Goal: Task Accomplishment & Management: Manage account settings

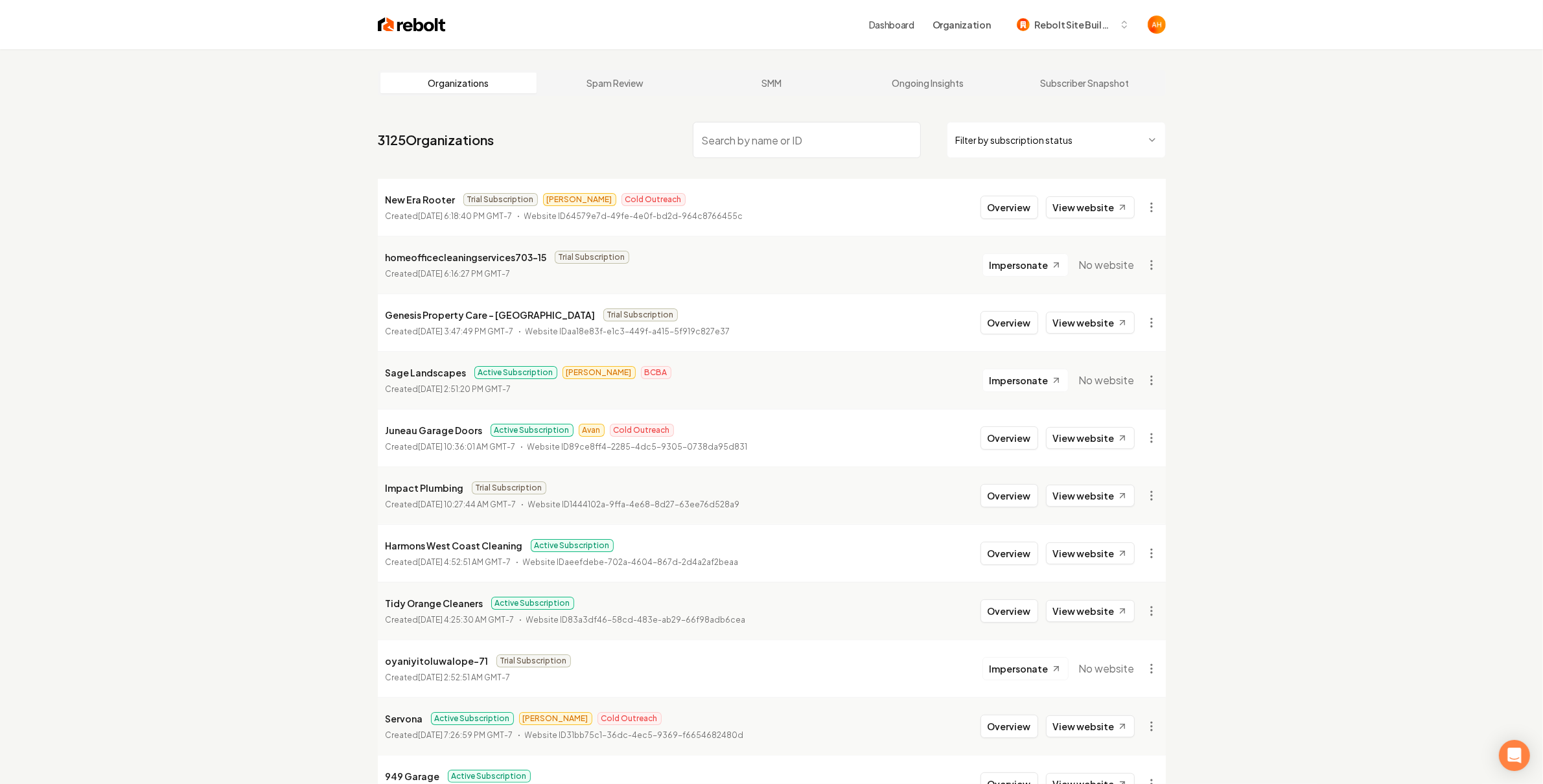
click at [800, 122] on input "search" at bounding box center [807, 140] width 228 height 36
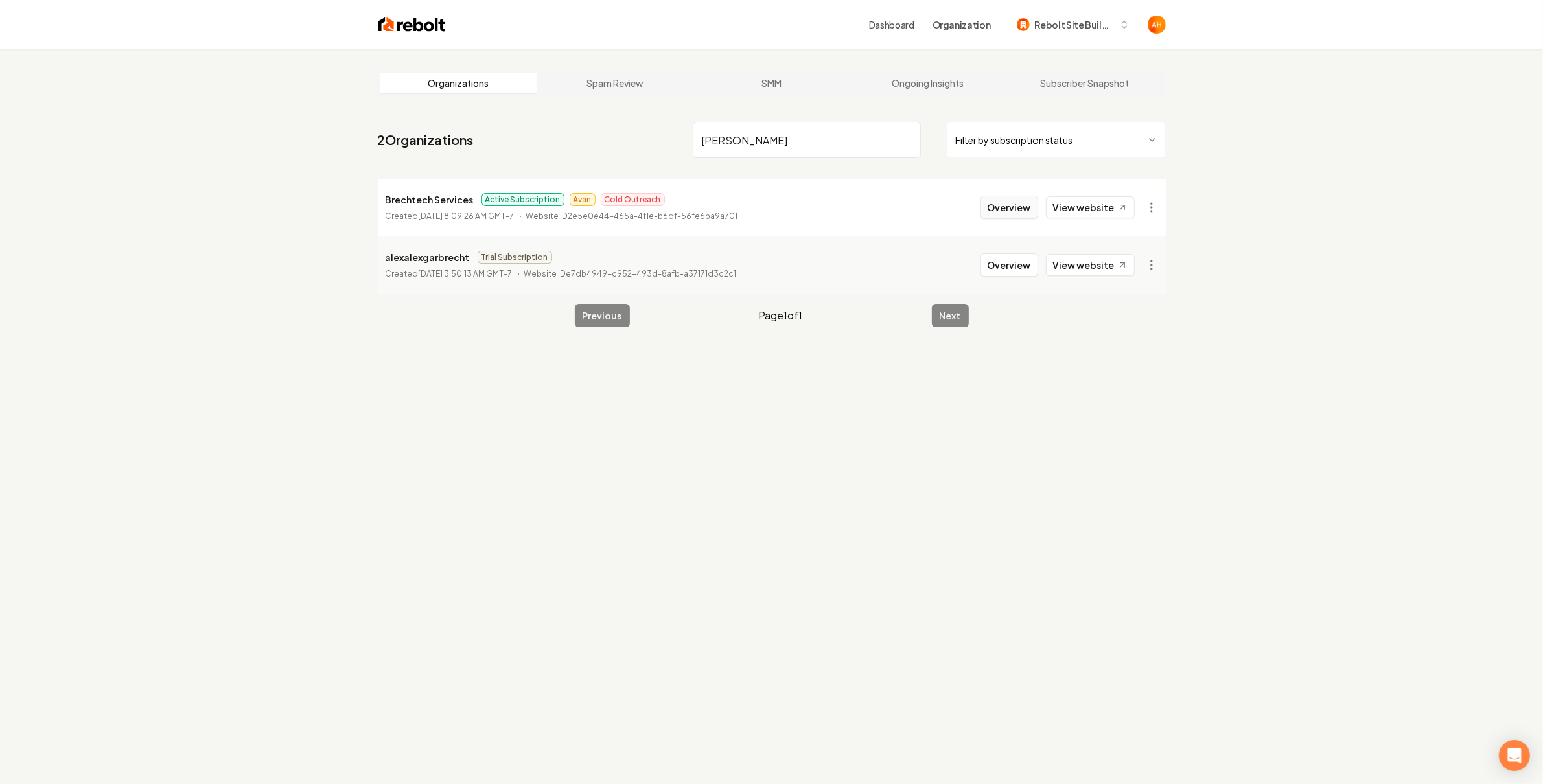
type input "[PERSON_NAME]"
click at [1038, 209] on button "Overview" at bounding box center [1009, 207] width 58 height 23
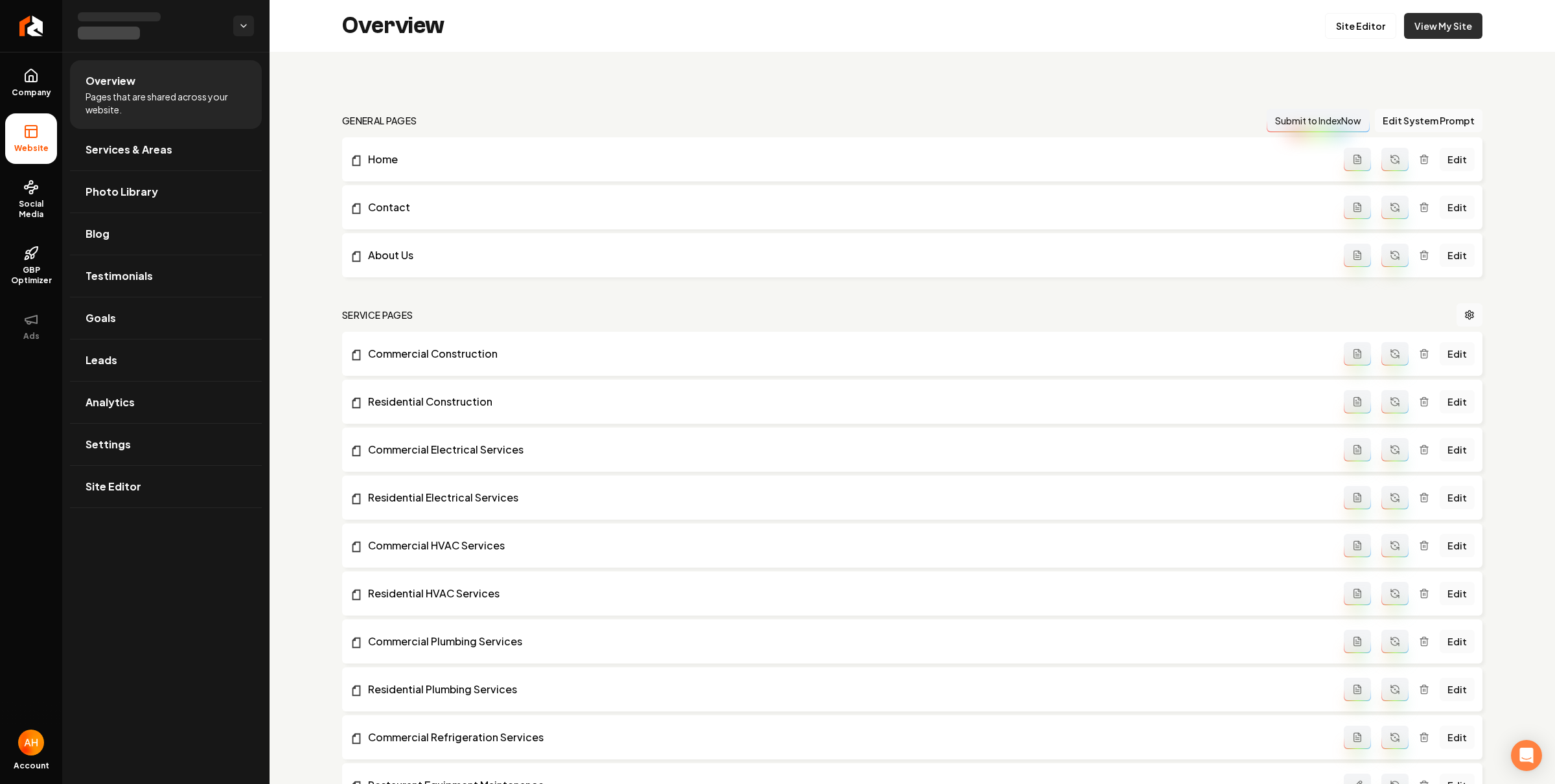
click at [1418, 36] on link "View My Site" at bounding box center [1443, 26] width 78 height 26
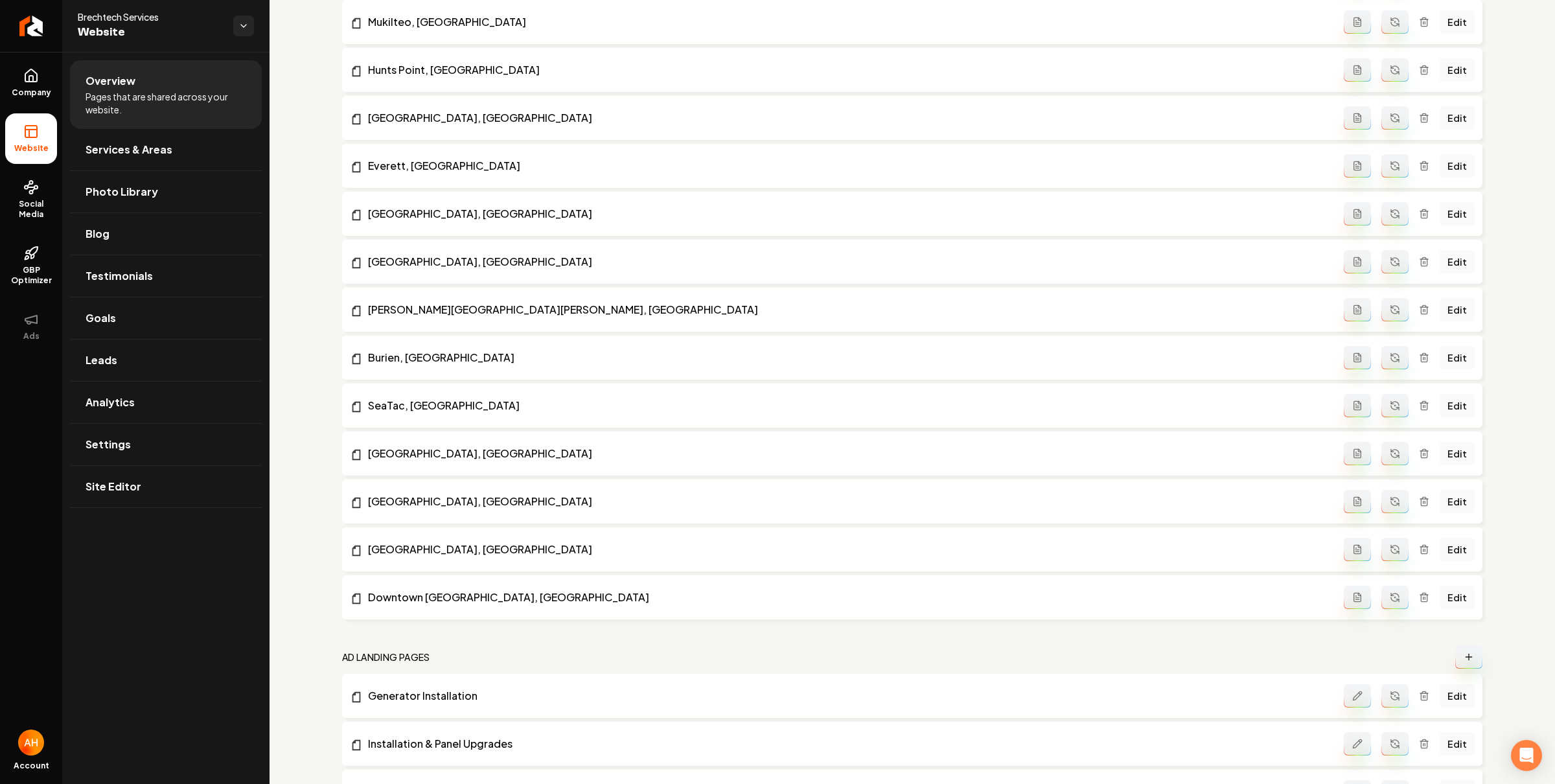
scroll to position [2116, 0]
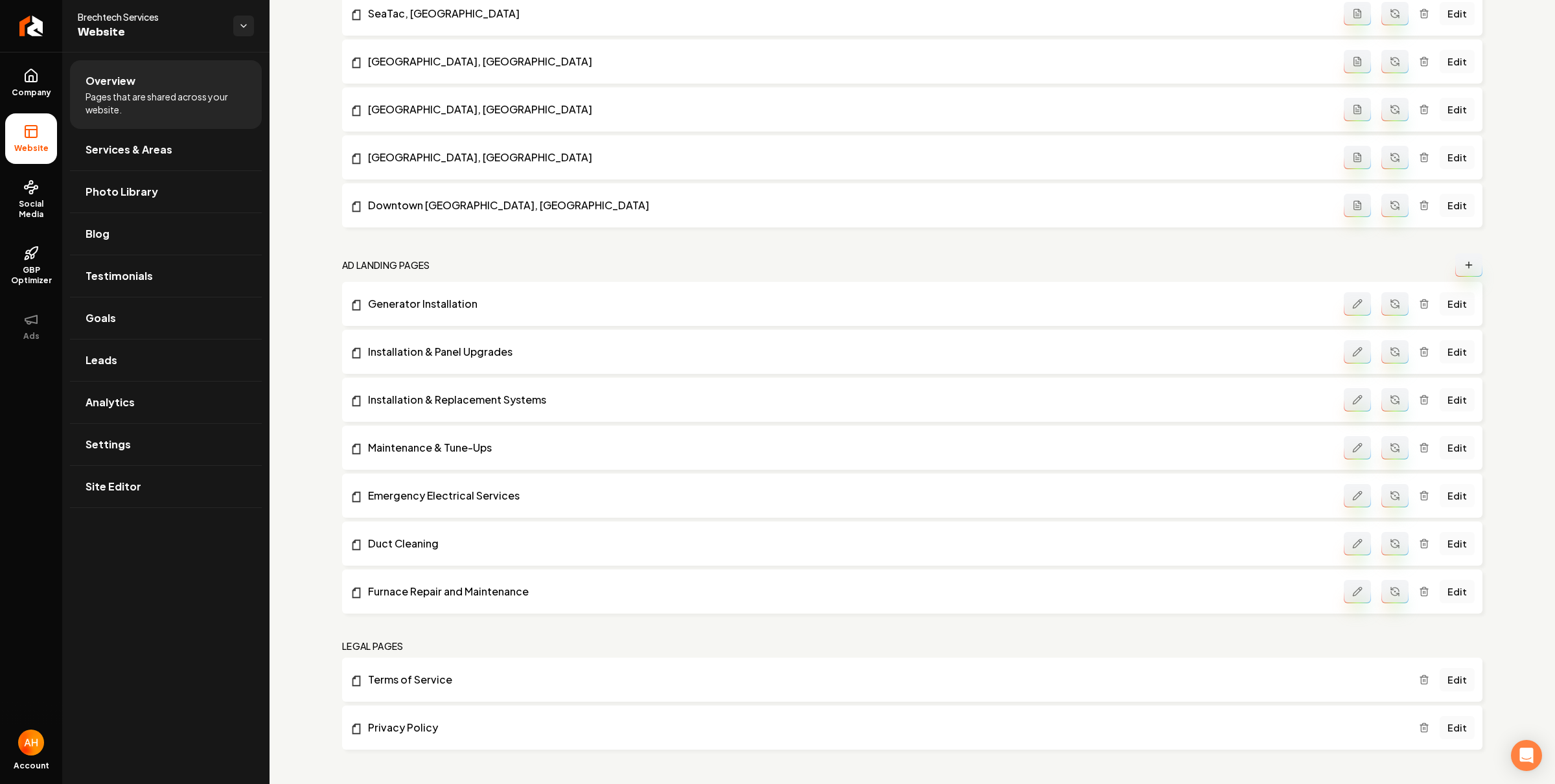
click at [1439, 498] on link "Edit" at bounding box center [1456, 495] width 35 height 23
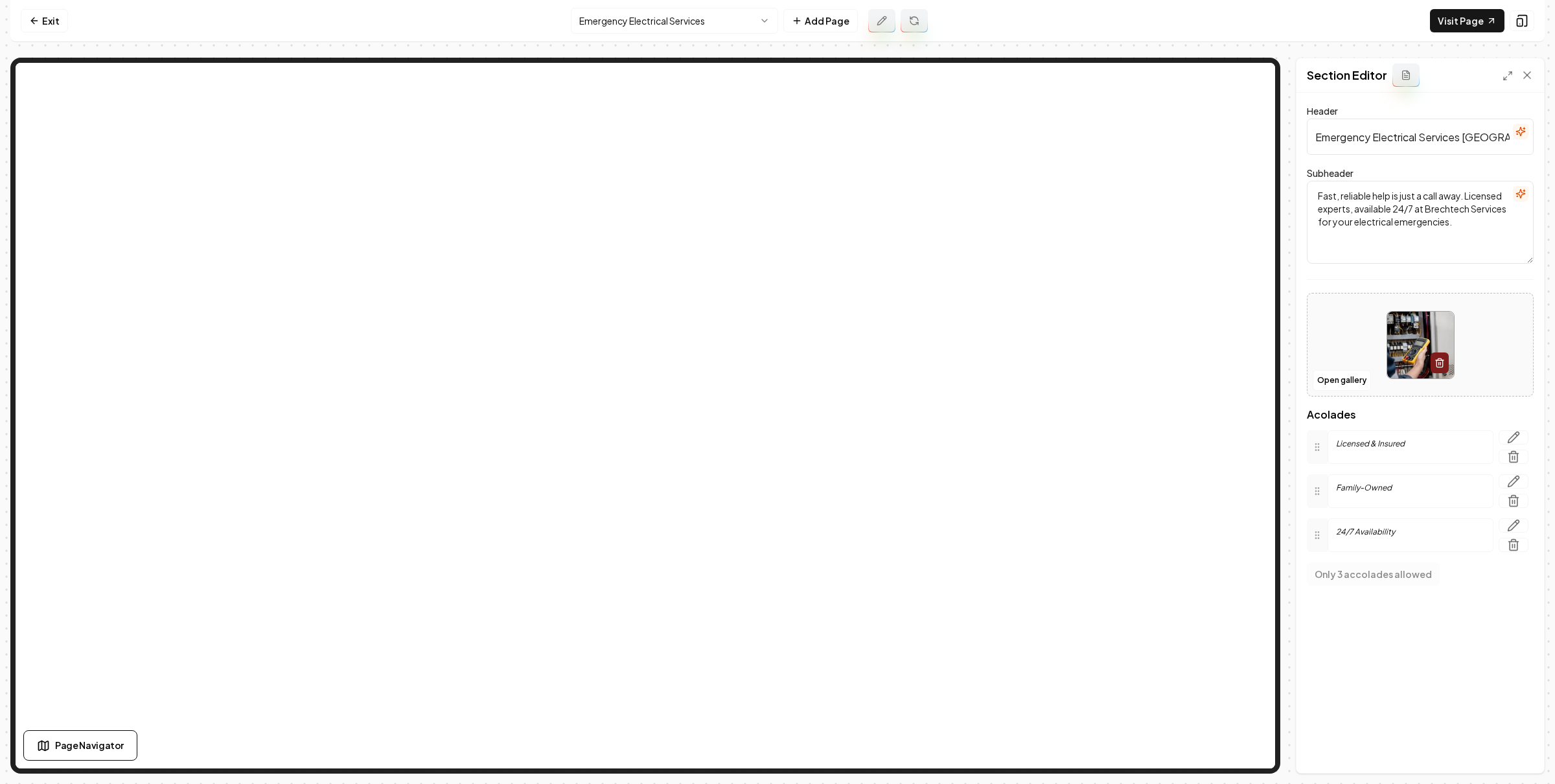
click at [1472, 132] on input "Emergency Electrical Services [GEOGRAPHIC_DATA]" at bounding box center [1420, 136] width 227 height 36
type input "Emergency Electrical Services [GEOGRAPHIC_DATA] & [GEOGRAPHIC_DATA]"
click at [1502, 751] on button "Save" at bounding box center [1514, 750] width 38 height 23
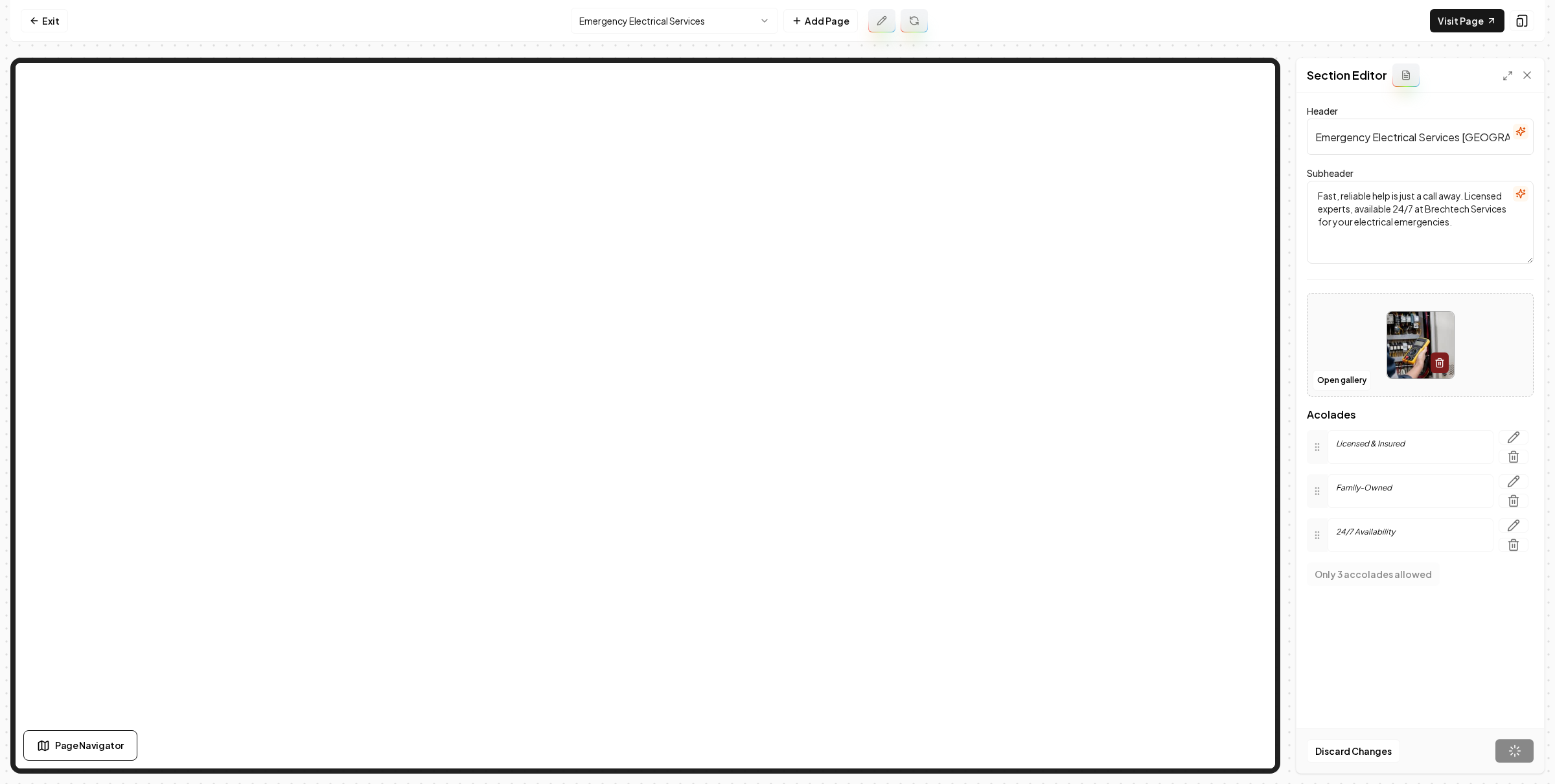
click at [1278, 23] on nav "Exit Emergency Electrical Services Add Page Visit Page" at bounding box center [777, 20] width 1534 height 42
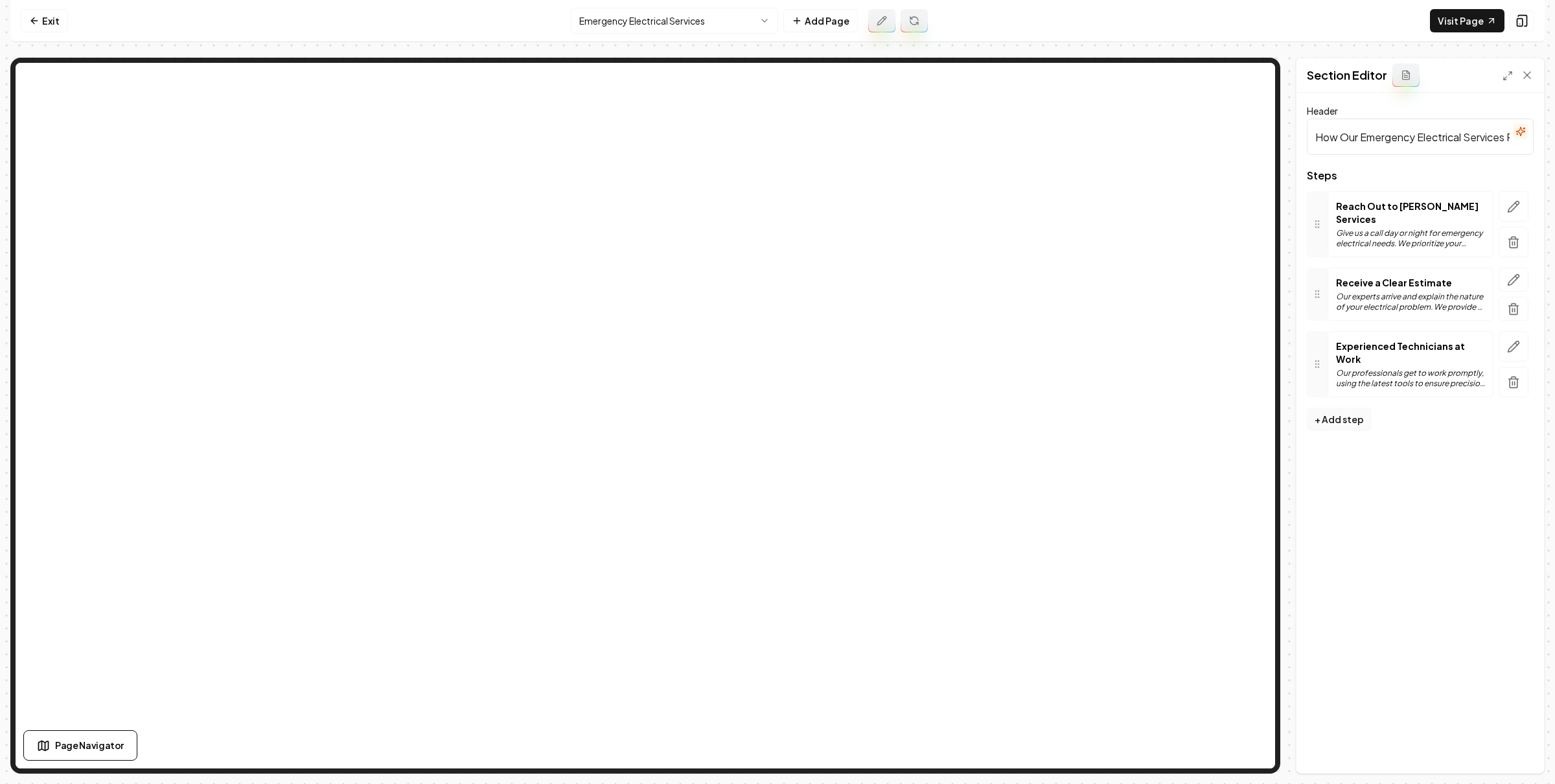
click at [1441, 132] on input "How Our Emergency Electrical Services Process Works in [GEOGRAPHIC_DATA], [GEOG…" at bounding box center [1420, 136] width 227 height 36
type input "How Our Emergency Electrical Services Process Works in [GEOGRAPHIC_DATA] & [GEO…"
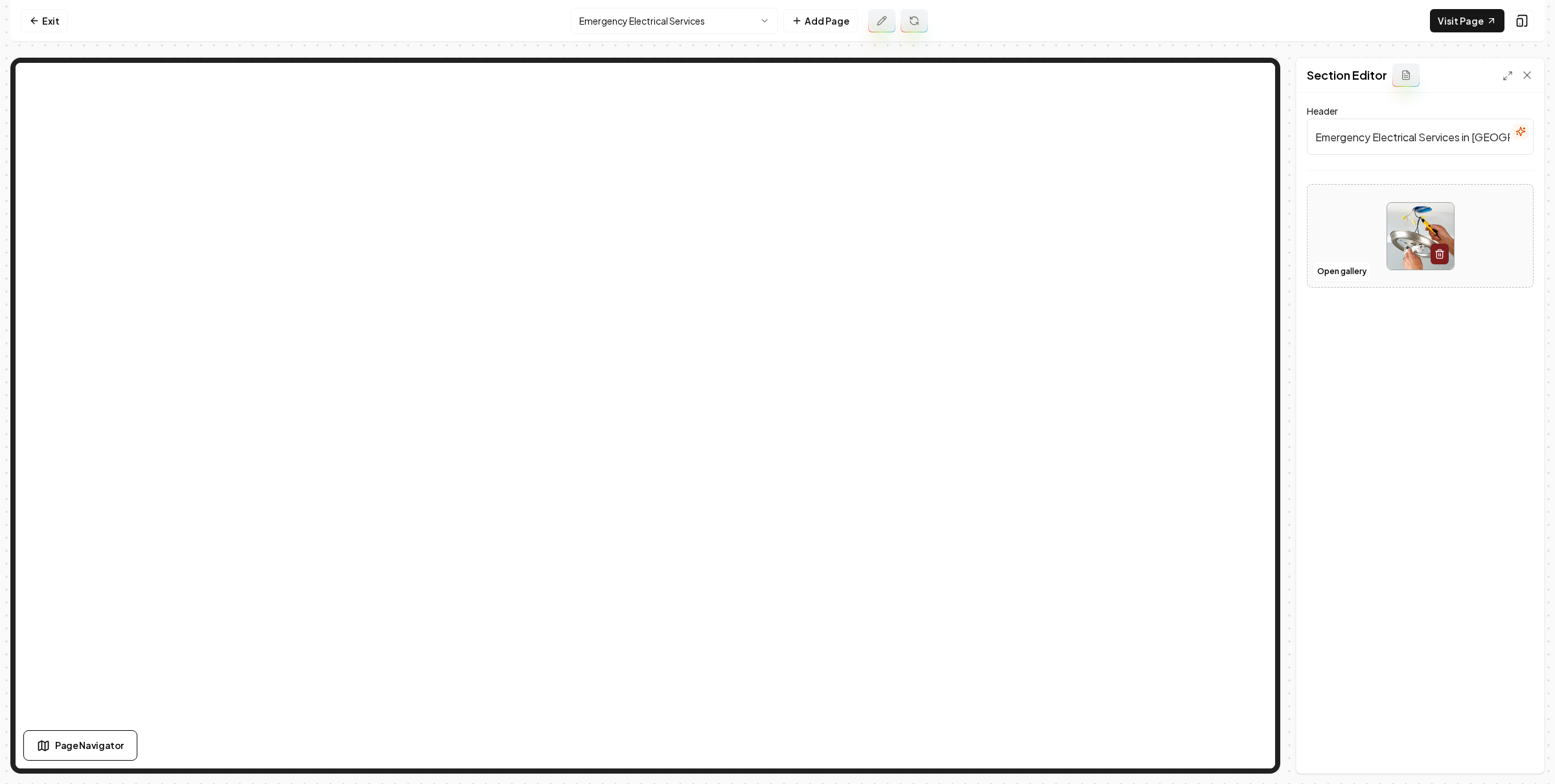
click at [1412, 127] on input "Emergency Electrical Services in Bellevue" at bounding box center [1420, 136] width 227 height 36
type input "Emergency Electrical Services in Bellevue & Seattle"
click at [51, 27] on link "Exit" at bounding box center [44, 20] width 47 height 23
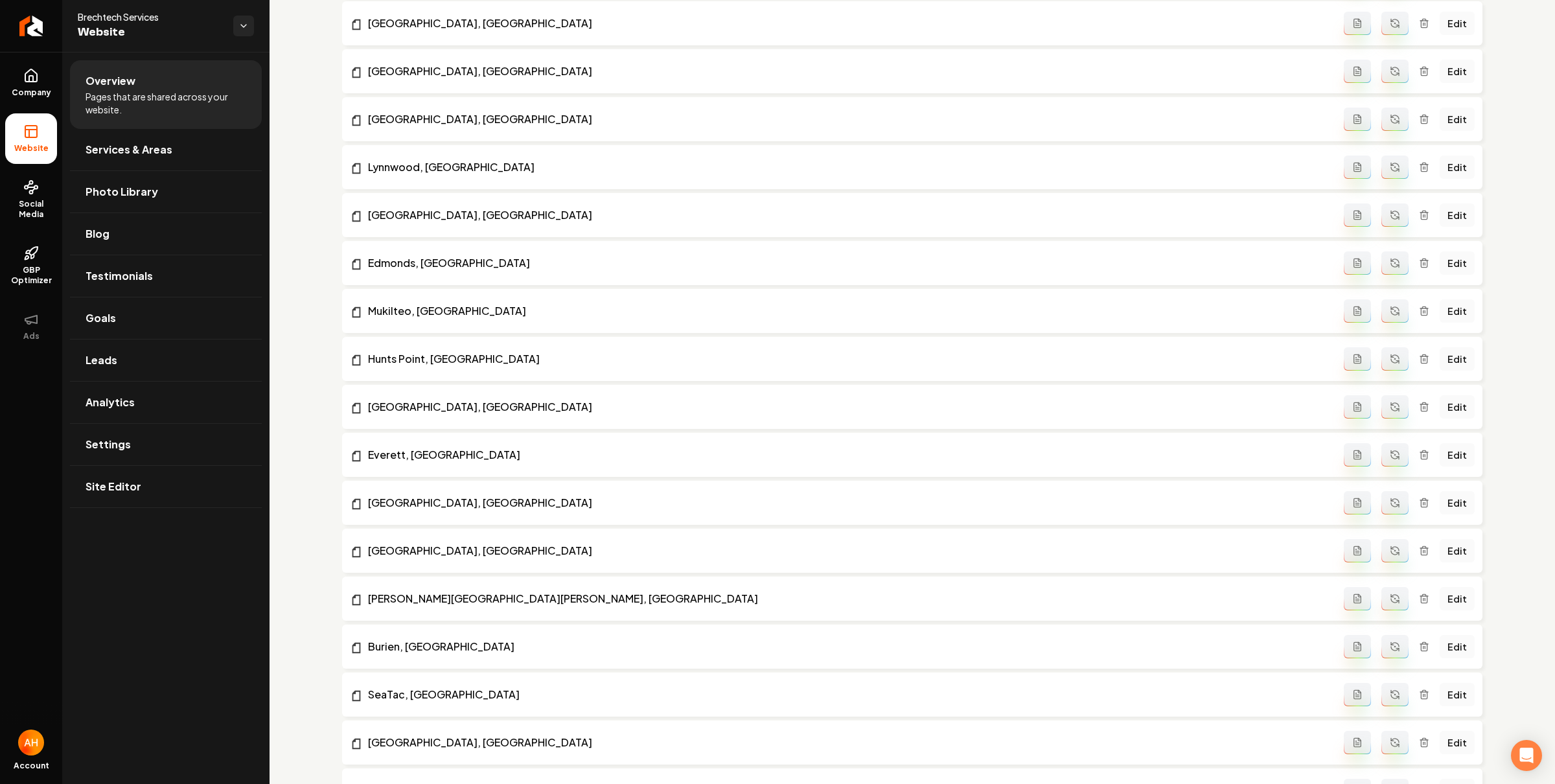
scroll to position [2116, 0]
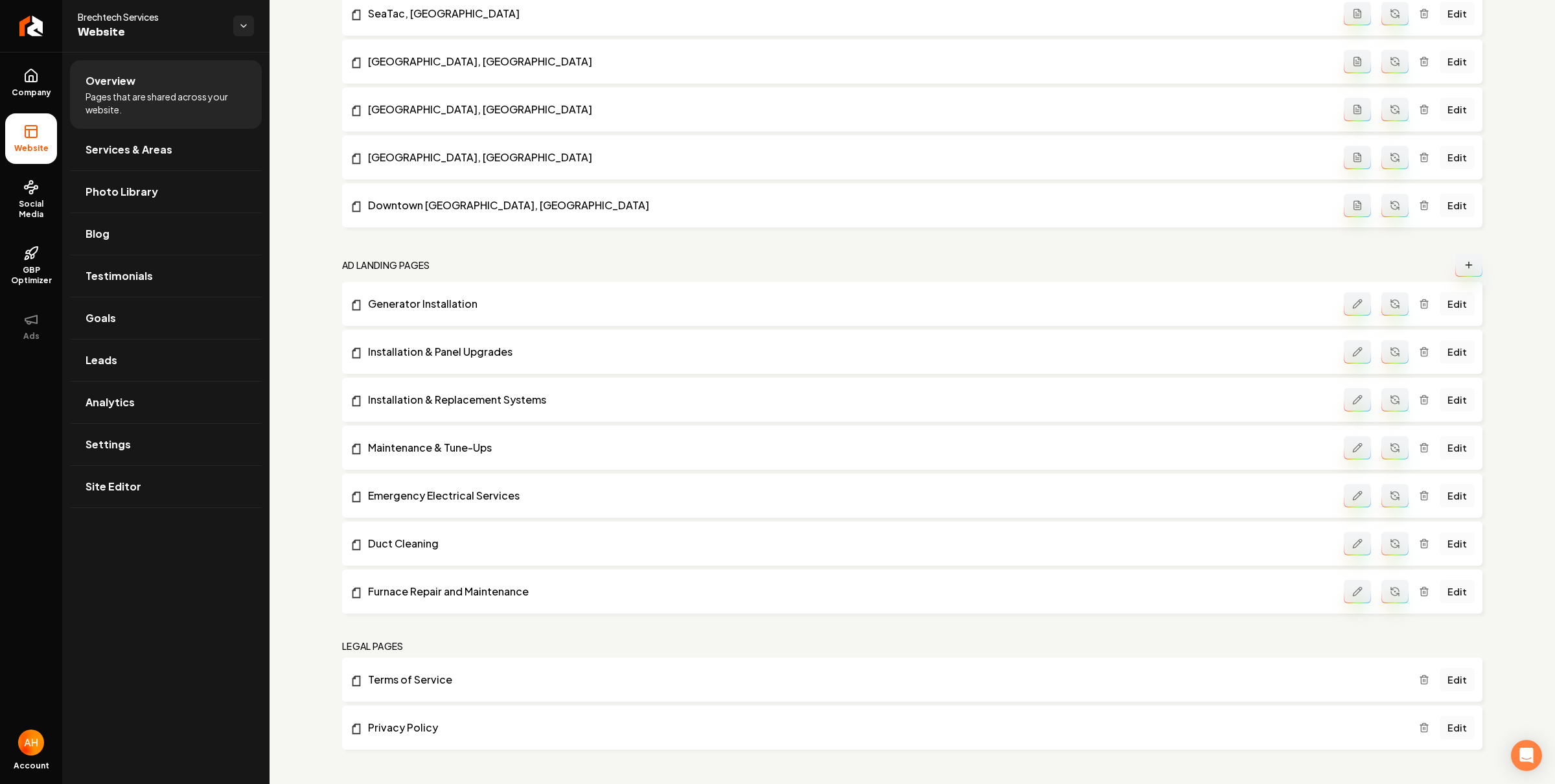
click at [1453, 536] on link "Edit" at bounding box center [1456, 543] width 35 height 23
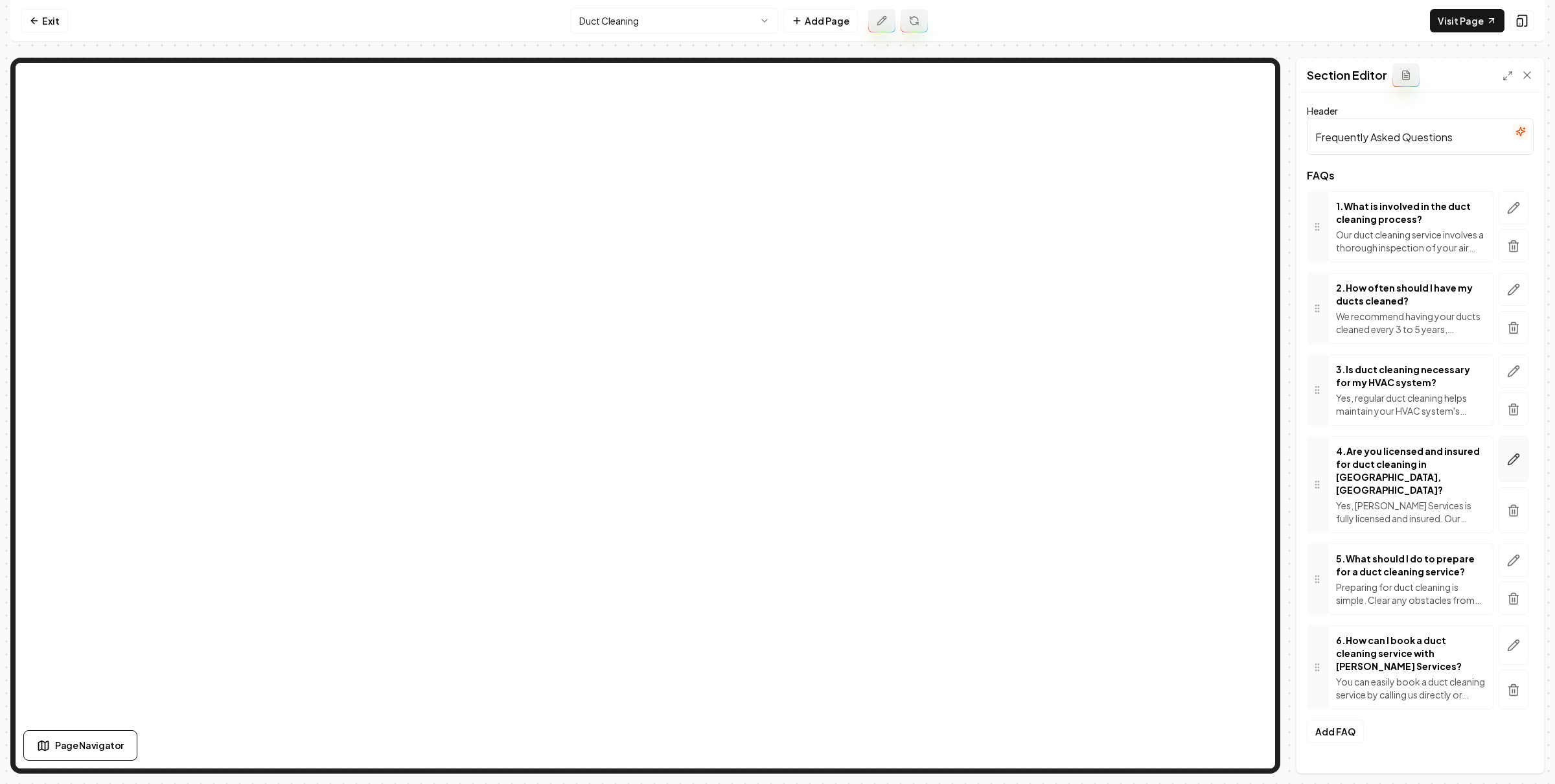
click at [1507, 457] on icon "button" at bounding box center [1513, 459] width 13 height 13
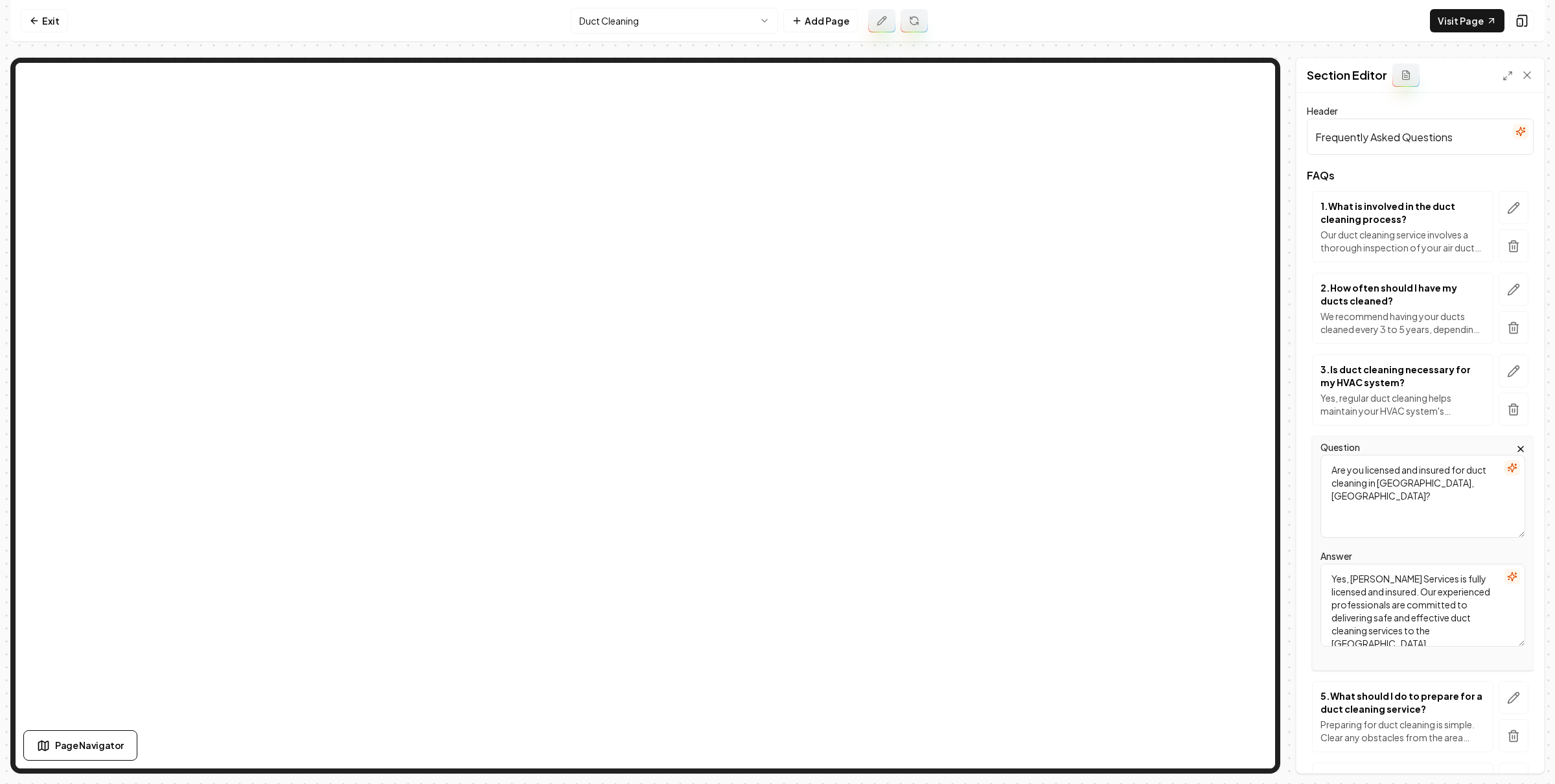
click at [1460, 484] on textarea "Are you licensed and insured for duct cleaning in Bellevue, WA?" at bounding box center [1423, 495] width 204 height 83
type textarea "Are you licensed and insured for duct cleaning in Bellevue & Seattle?"
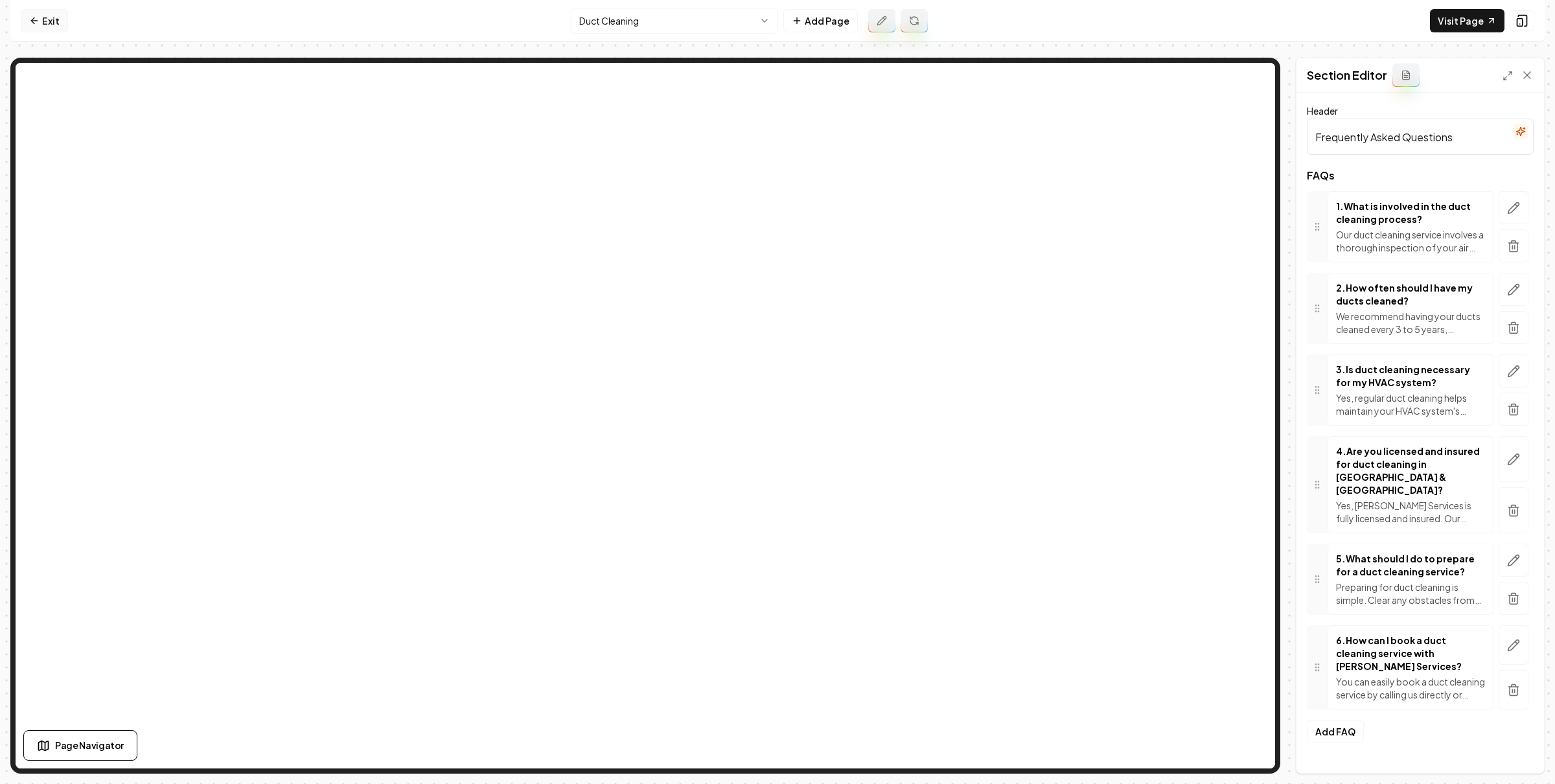
click at [46, 17] on link "Exit" at bounding box center [44, 20] width 47 height 23
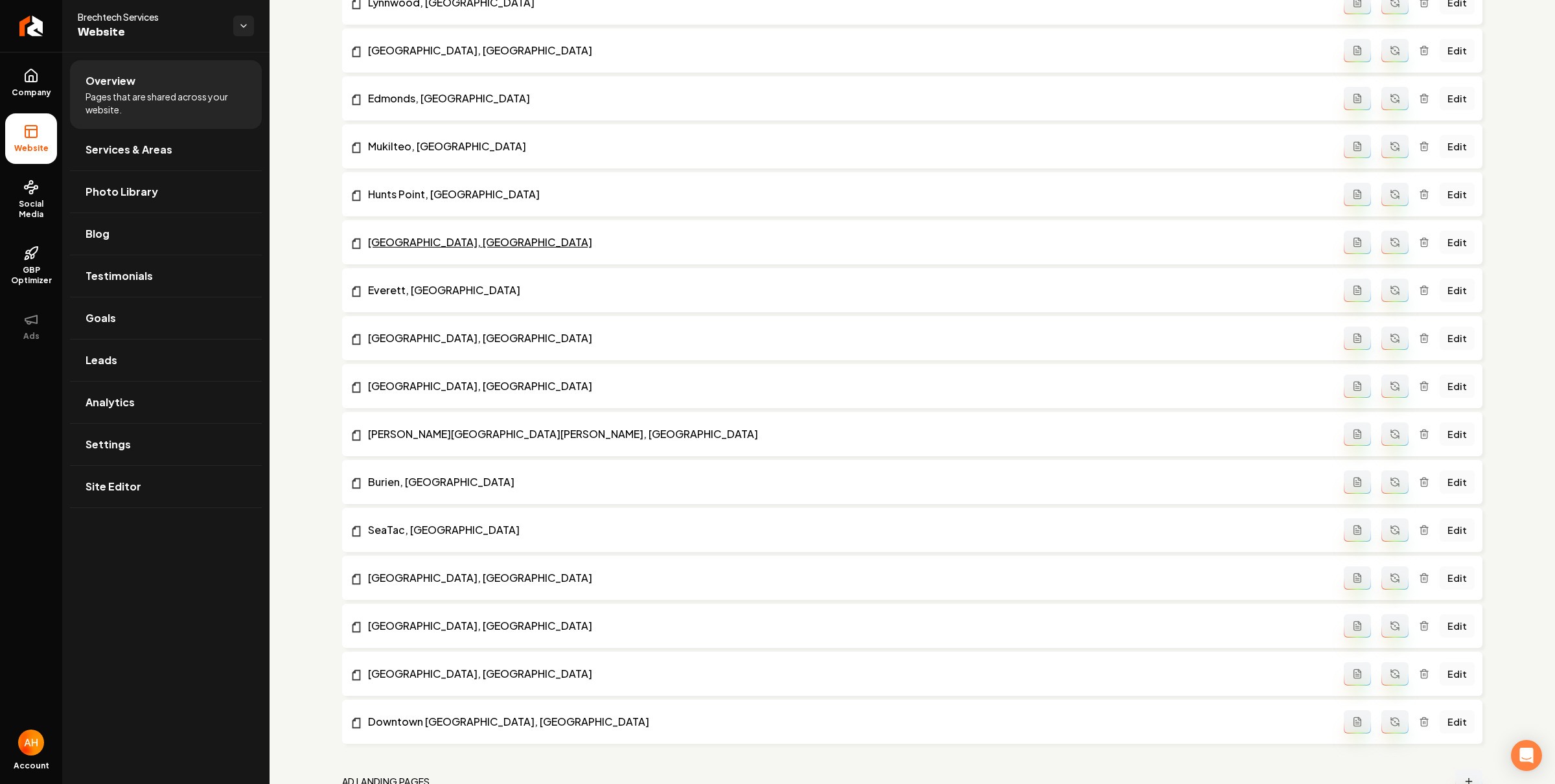
scroll to position [2116, 0]
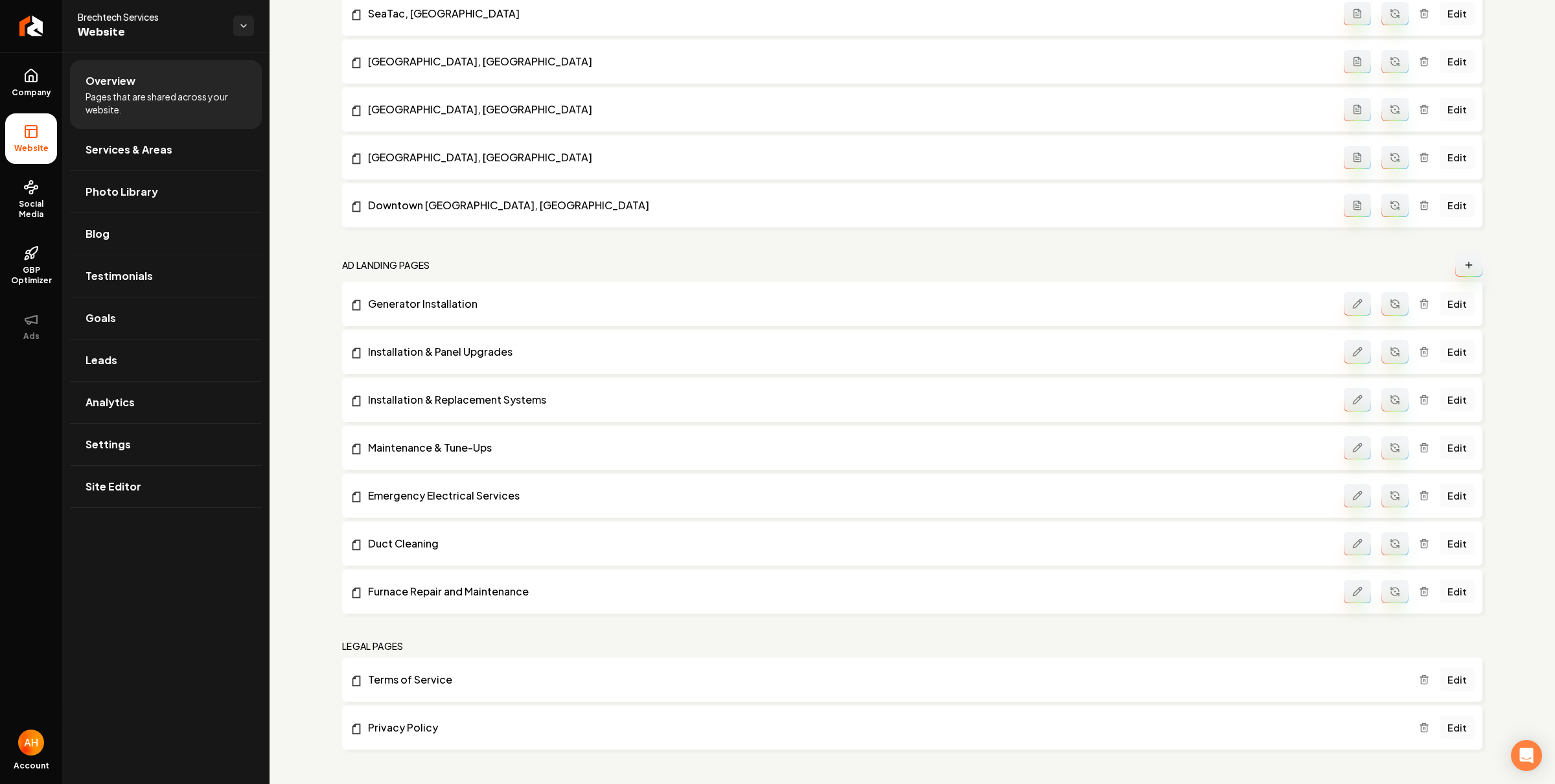
click at [1440, 544] on link "Edit" at bounding box center [1456, 543] width 35 height 23
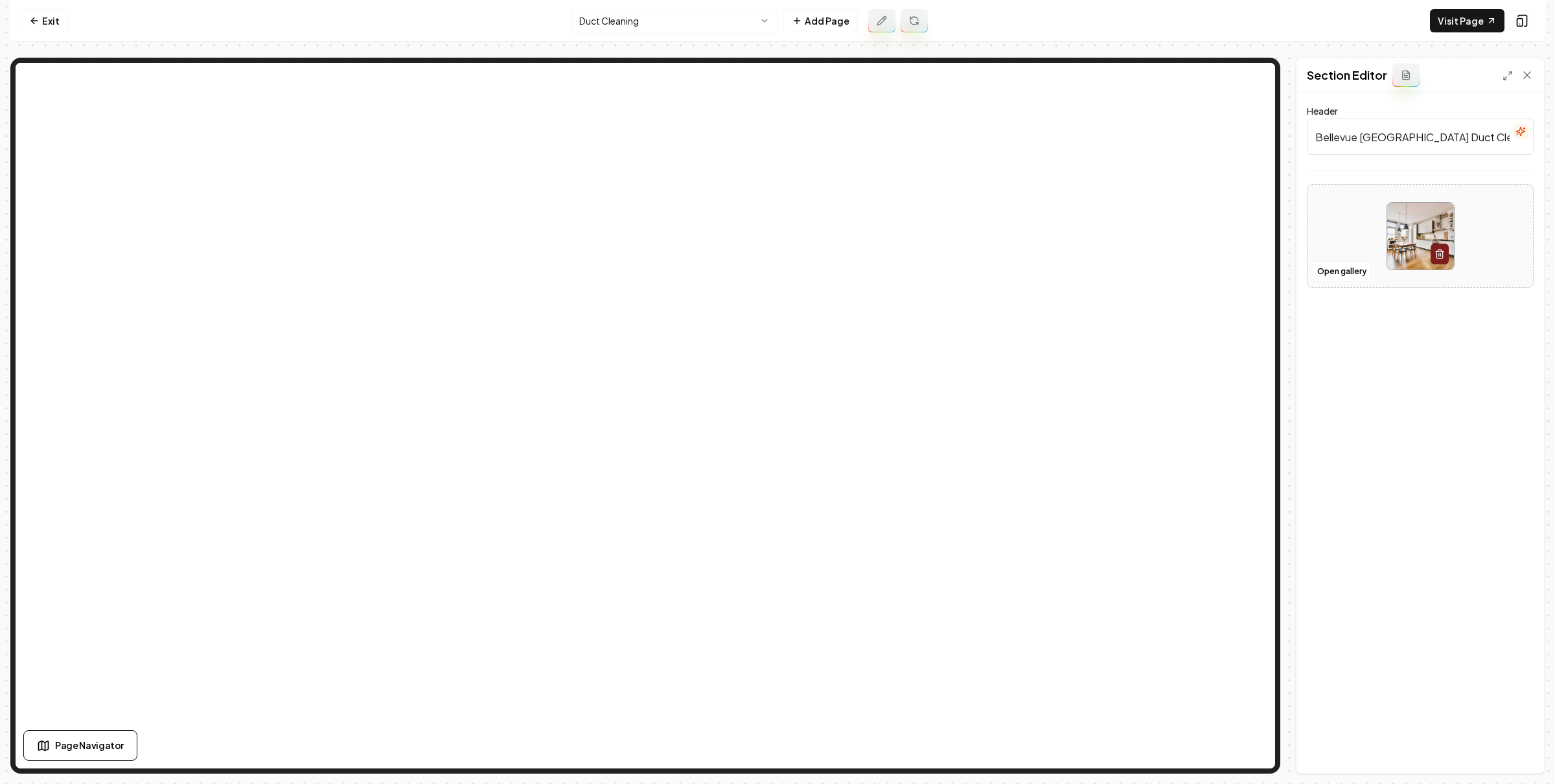
click at [1368, 129] on input "Bellevue WA Duct Cleaning: Book Now!" at bounding box center [1420, 136] width 227 height 36
click at [1369, 139] on input "Bellevue WA Duct Cleaning: Book Now!" at bounding box center [1420, 136] width 227 height 36
type input "Bellevue & Seattle Duct Cleaning: Book Now!"
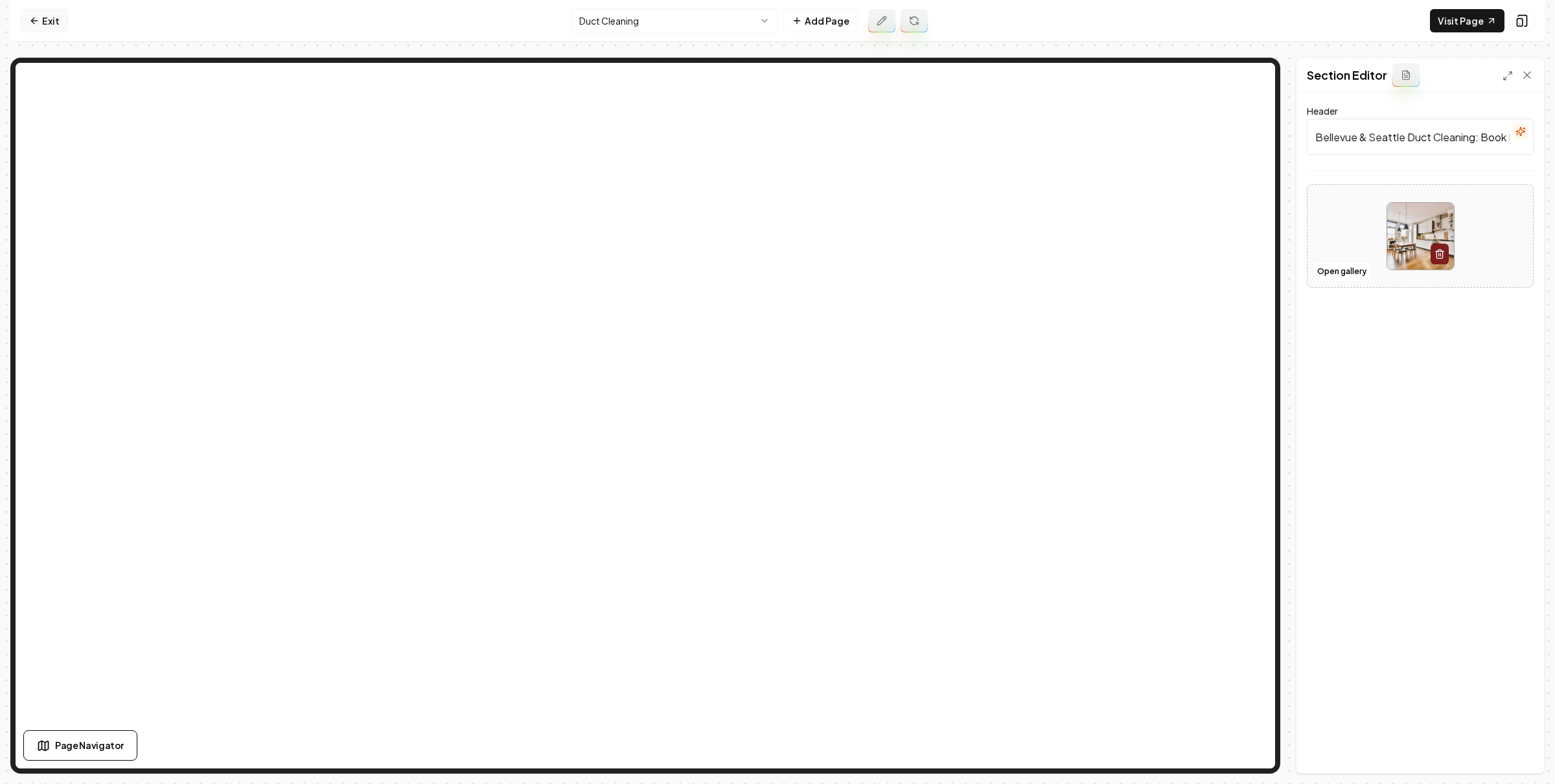
click at [45, 23] on link "Exit" at bounding box center [44, 20] width 47 height 23
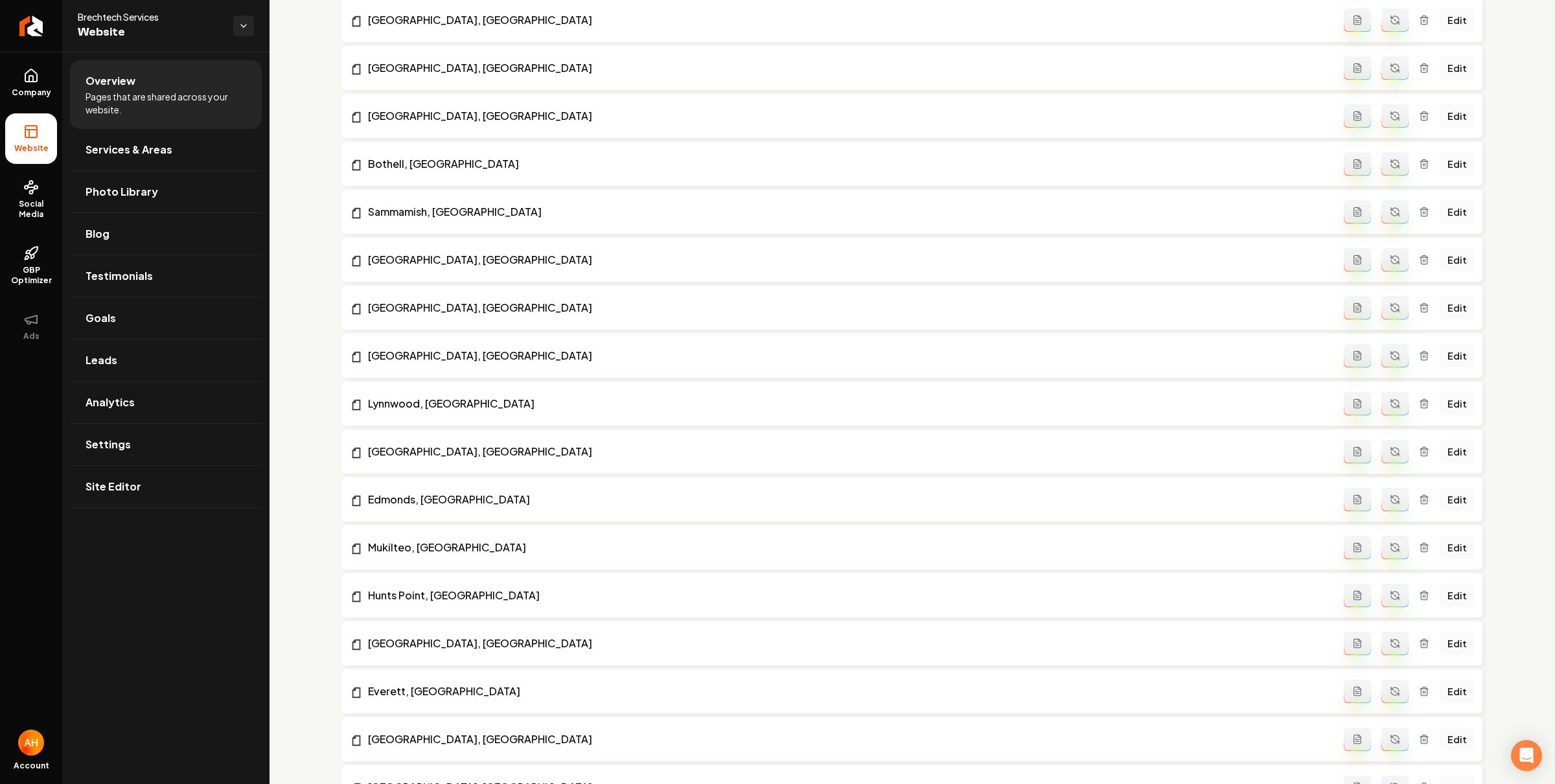
scroll to position [2116, 0]
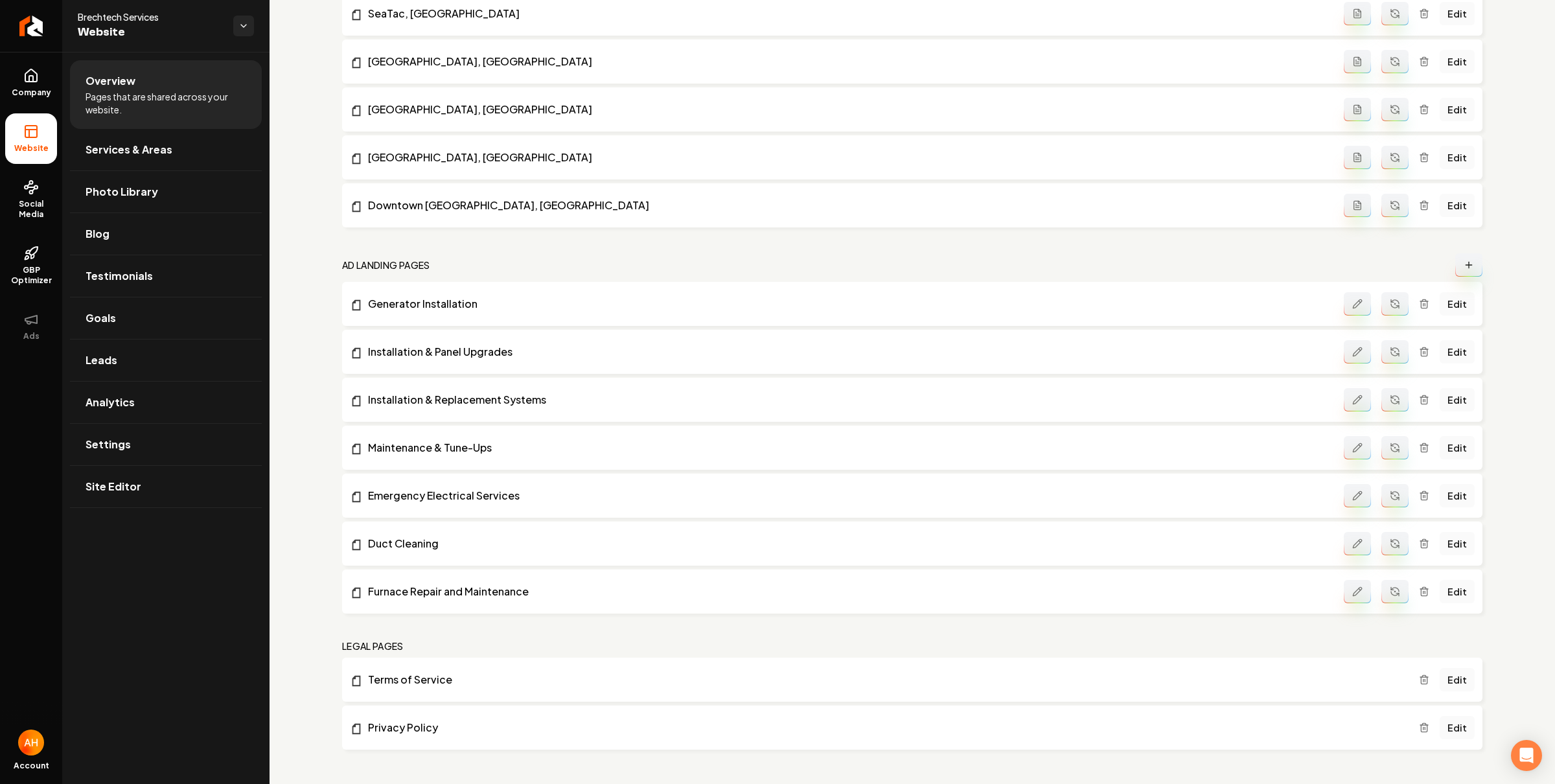
click at [1453, 576] on li "Furnace Repair and Maintenance Edit" at bounding box center [912, 591] width 1140 height 44
click at [1453, 585] on link "Edit" at bounding box center [1456, 591] width 35 height 23
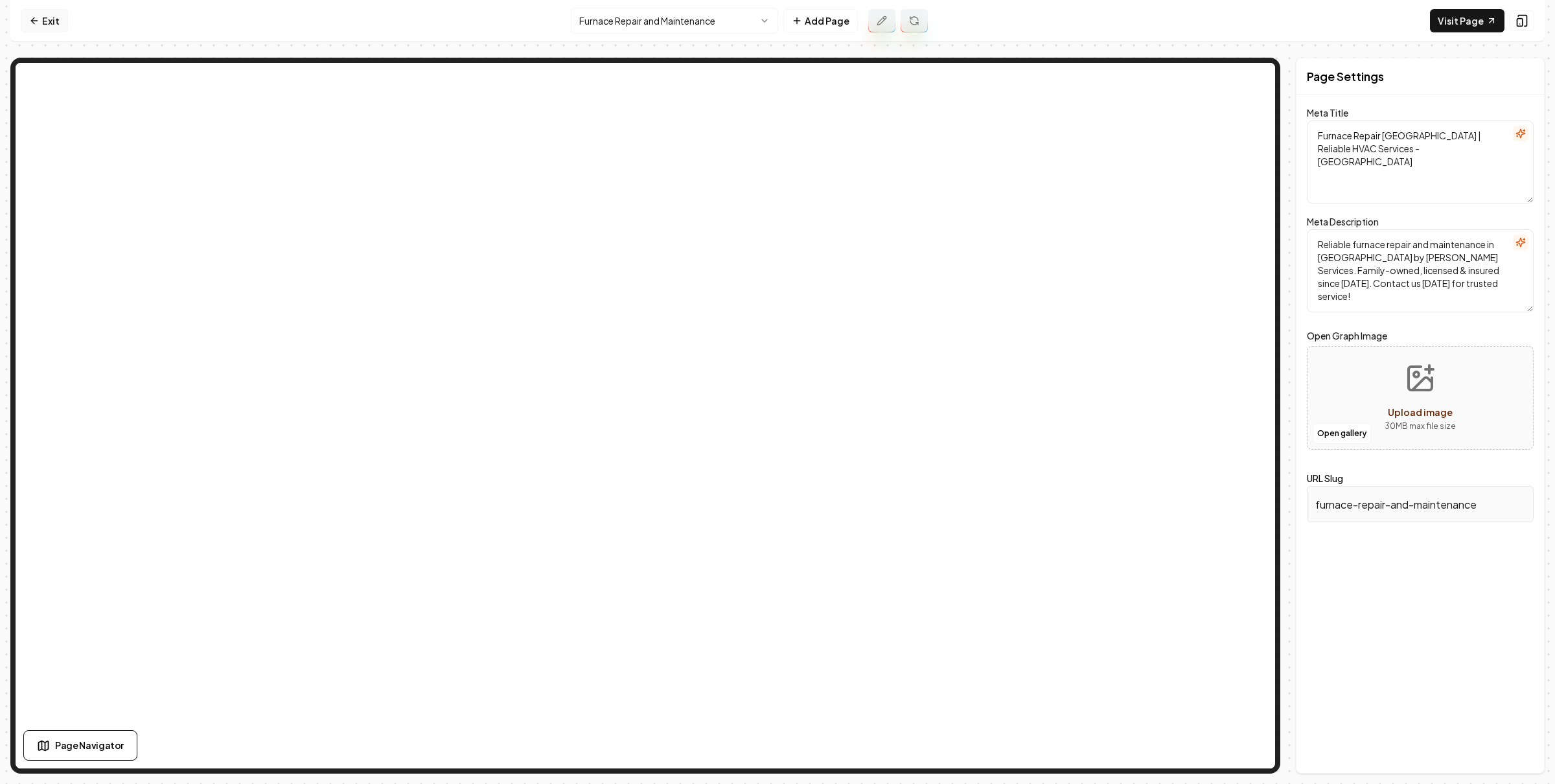
click at [37, 28] on link "Exit" at bounding box center [44, 20] width 47 height 23
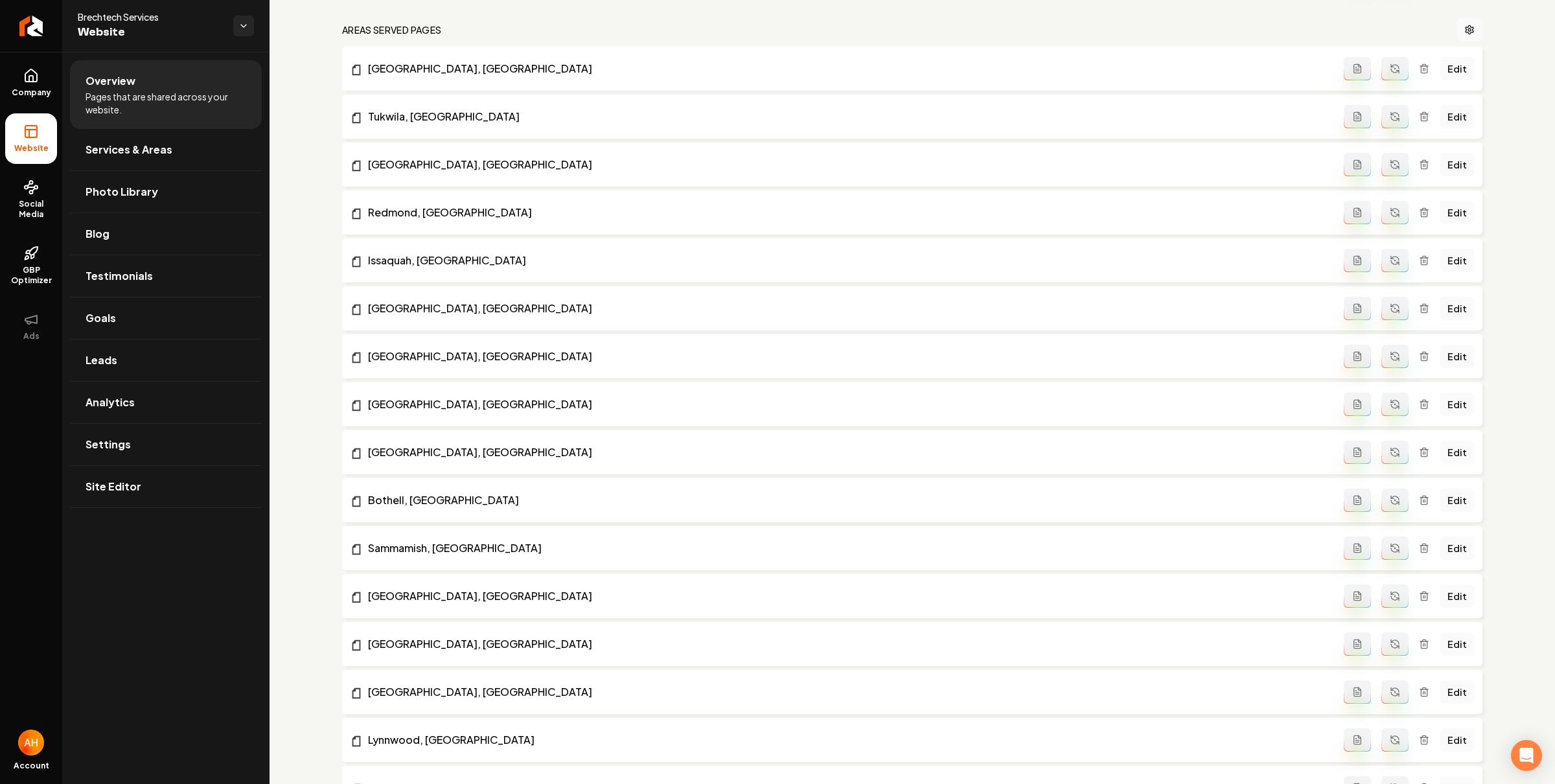
scroll to position [2116, 0]
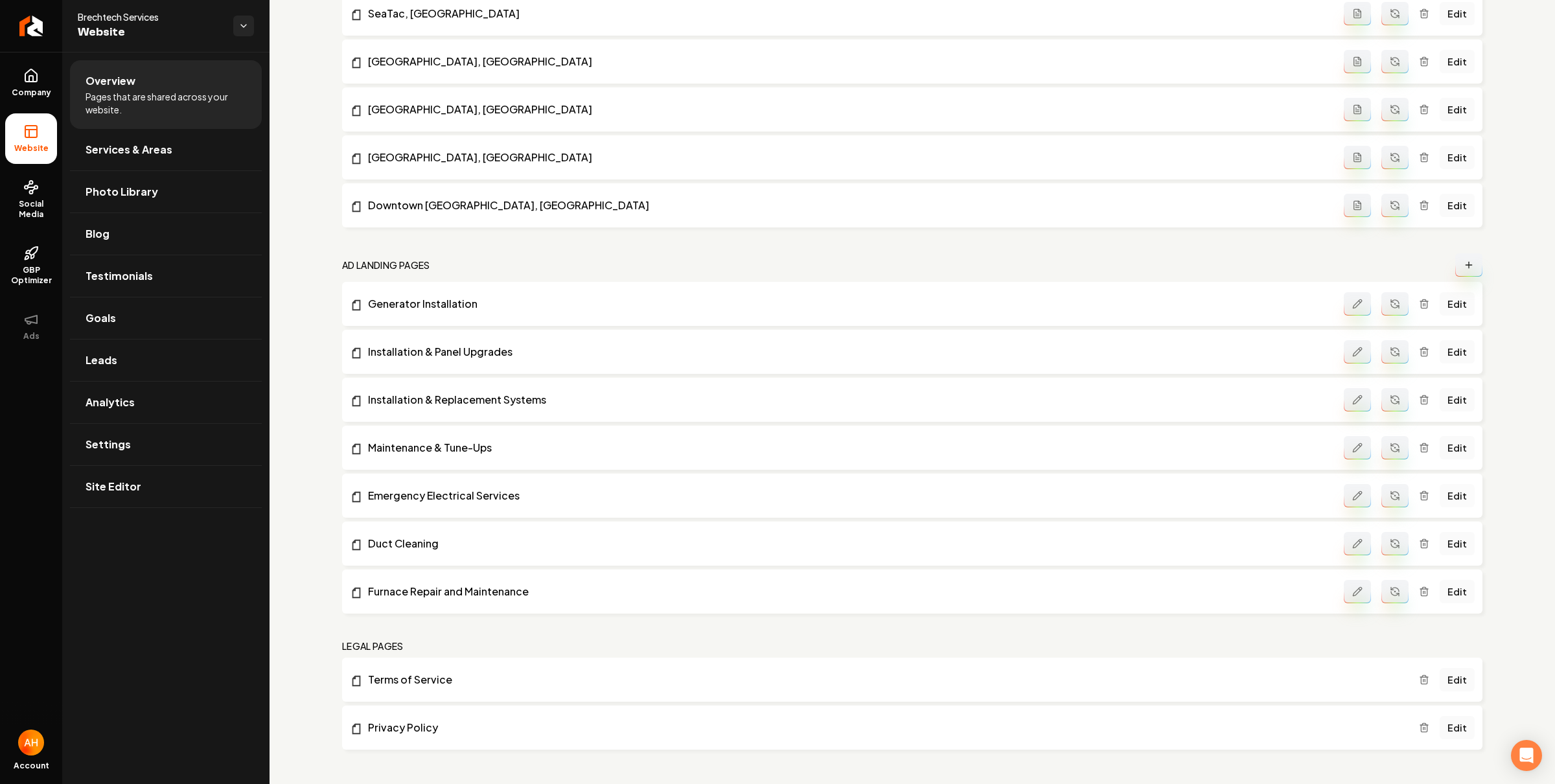
click at [1450, 496] on link "Edit" at bounding box center [1456, 495] width 35 height 23
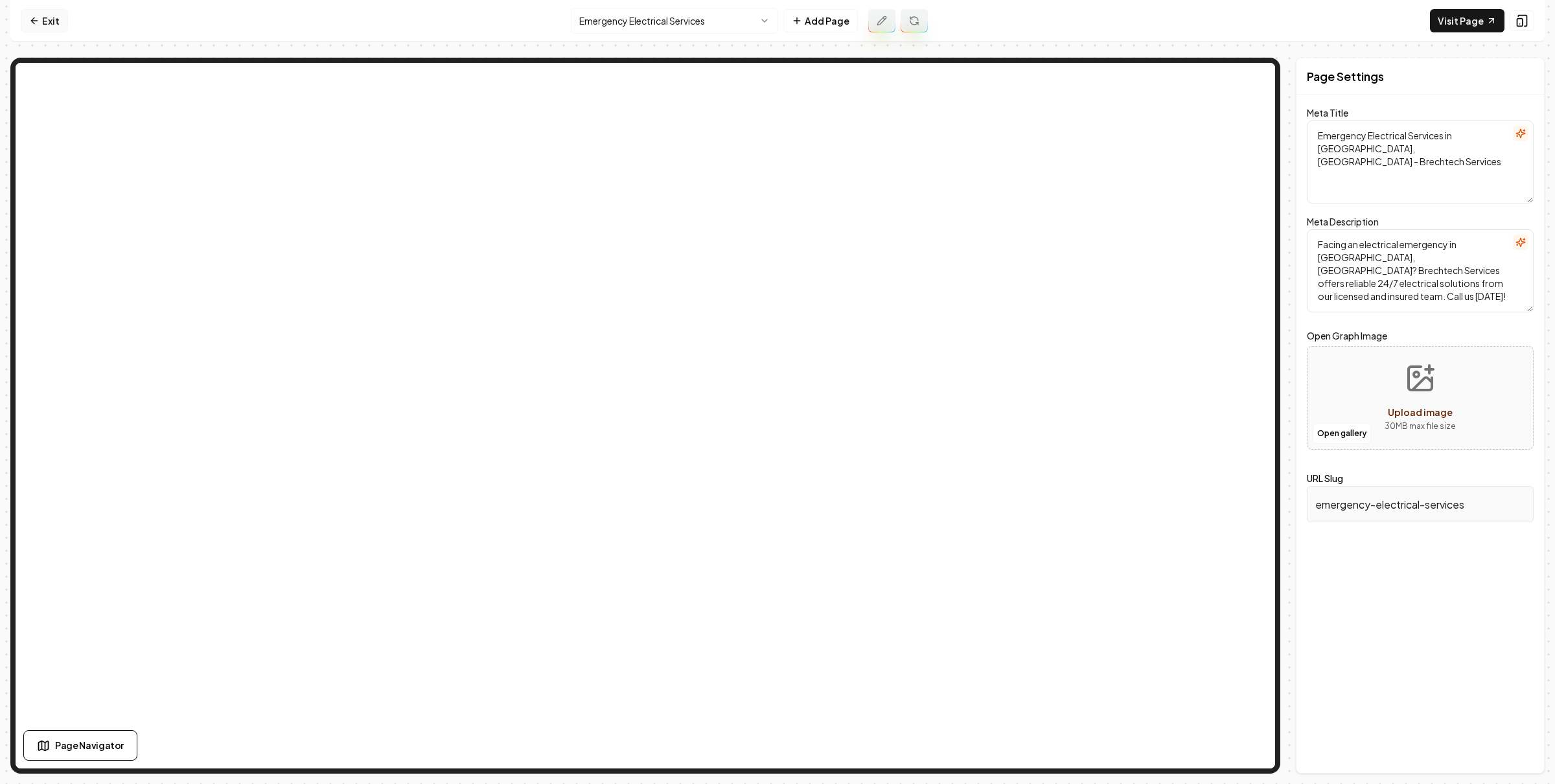
click at [50, 26] on link "Exit" at bounding box center [44, 20] width 47 height 23
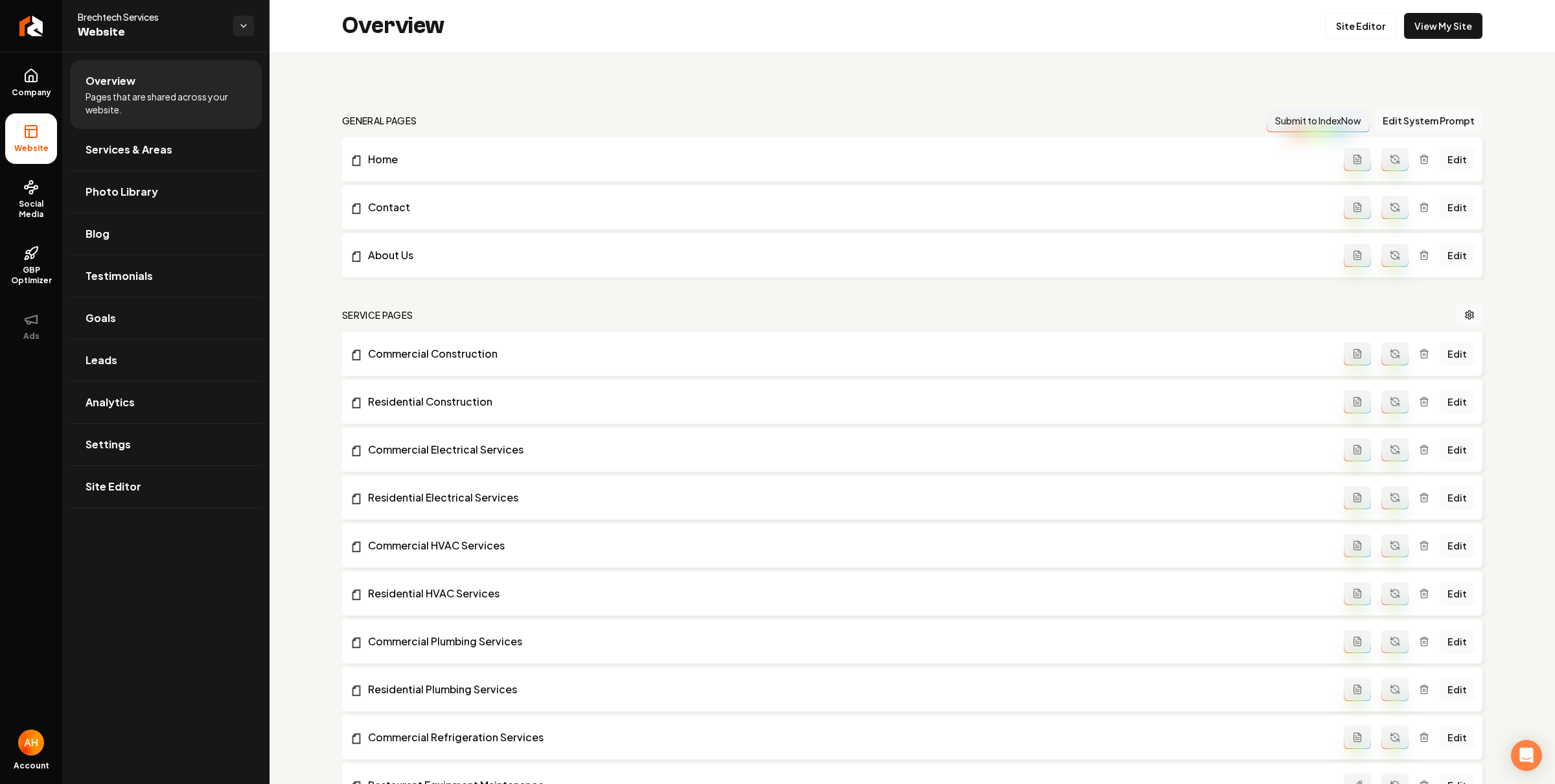
click at [484, 46] on div "Overview Site Editor View My Site" at bounding box center [912, 26] width 1286 height 52
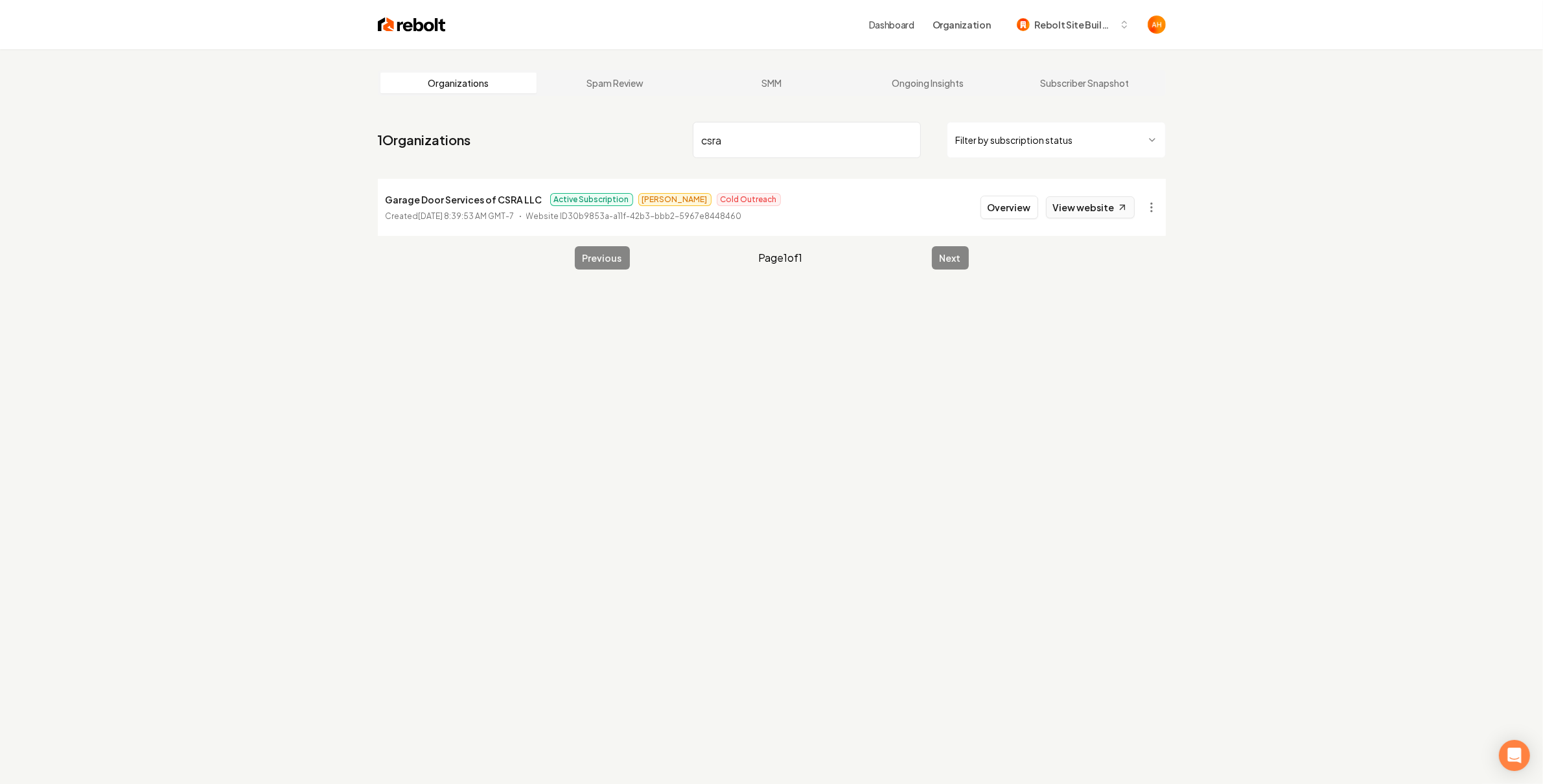
type input "csra"
click at [1075, 205] on link "View website" at bounding box center [1090, 207] width 89 height 22
click at [1018, 196] on li "Garage Door Services of CSRA LLC Active Subscription Omar Cold Outreach Created…" at bounding box center [772, 207] width 788 height 57
click at [1018, 201] on button "Overview" at bounding box center [1009, 207] width 58 height 23
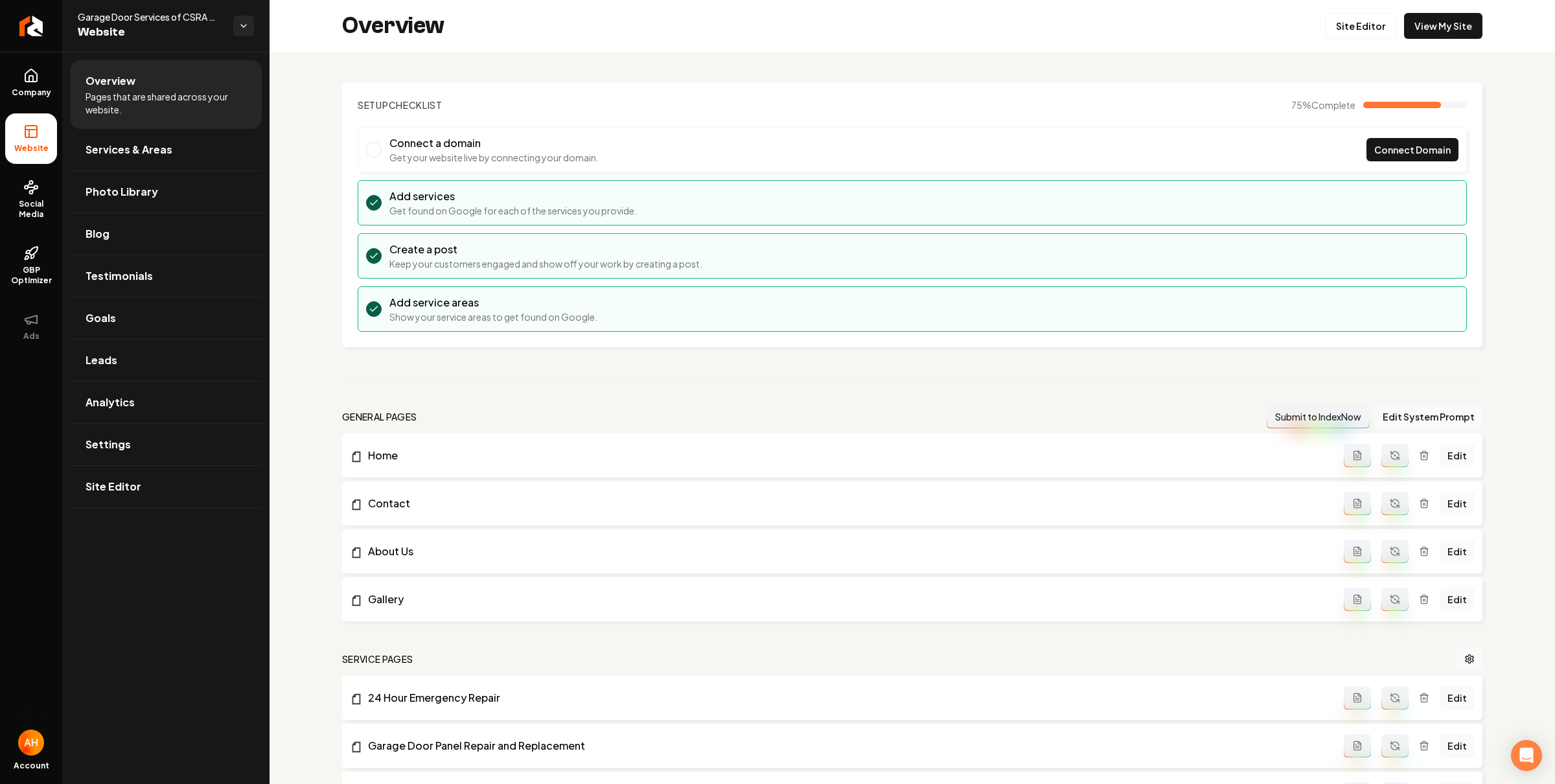
scroll to position [1020, 0]
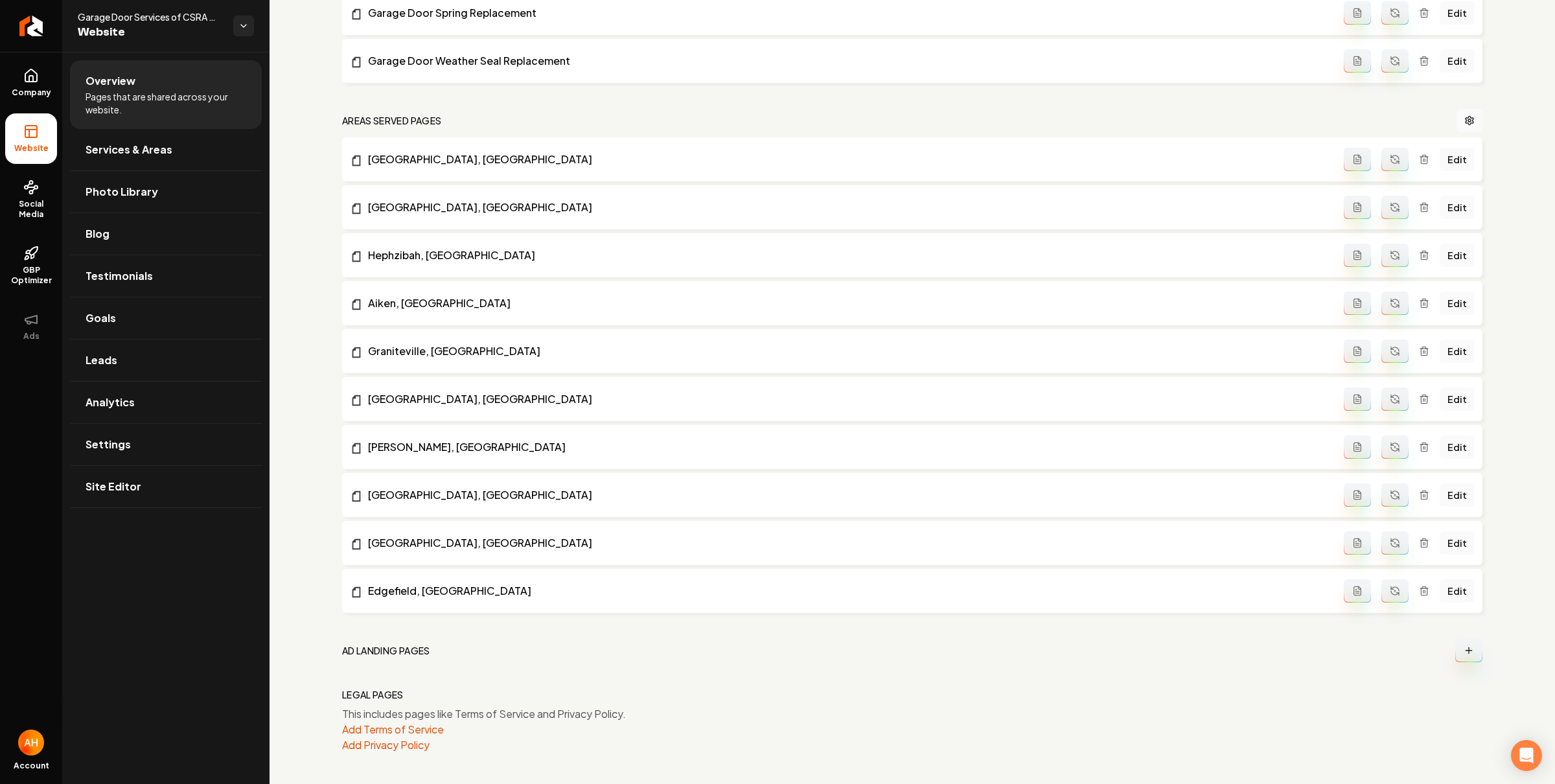
click at [1456, 655] on button "Main content area" at bounding box center [1468, 650] width 28 height 23
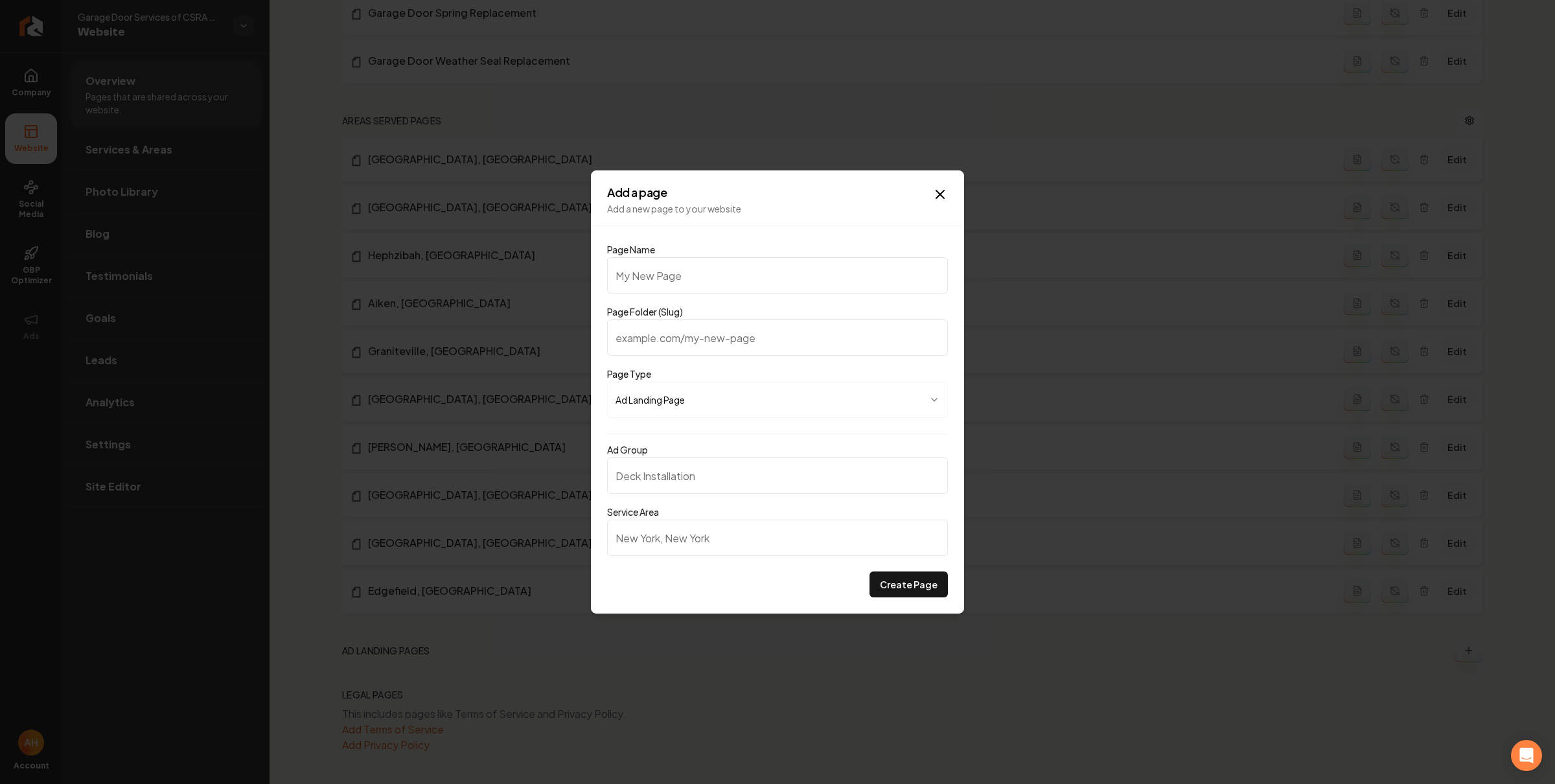
type input "G"
type input "g"
type input "Ga"
type input "ga"
type input "Gar"
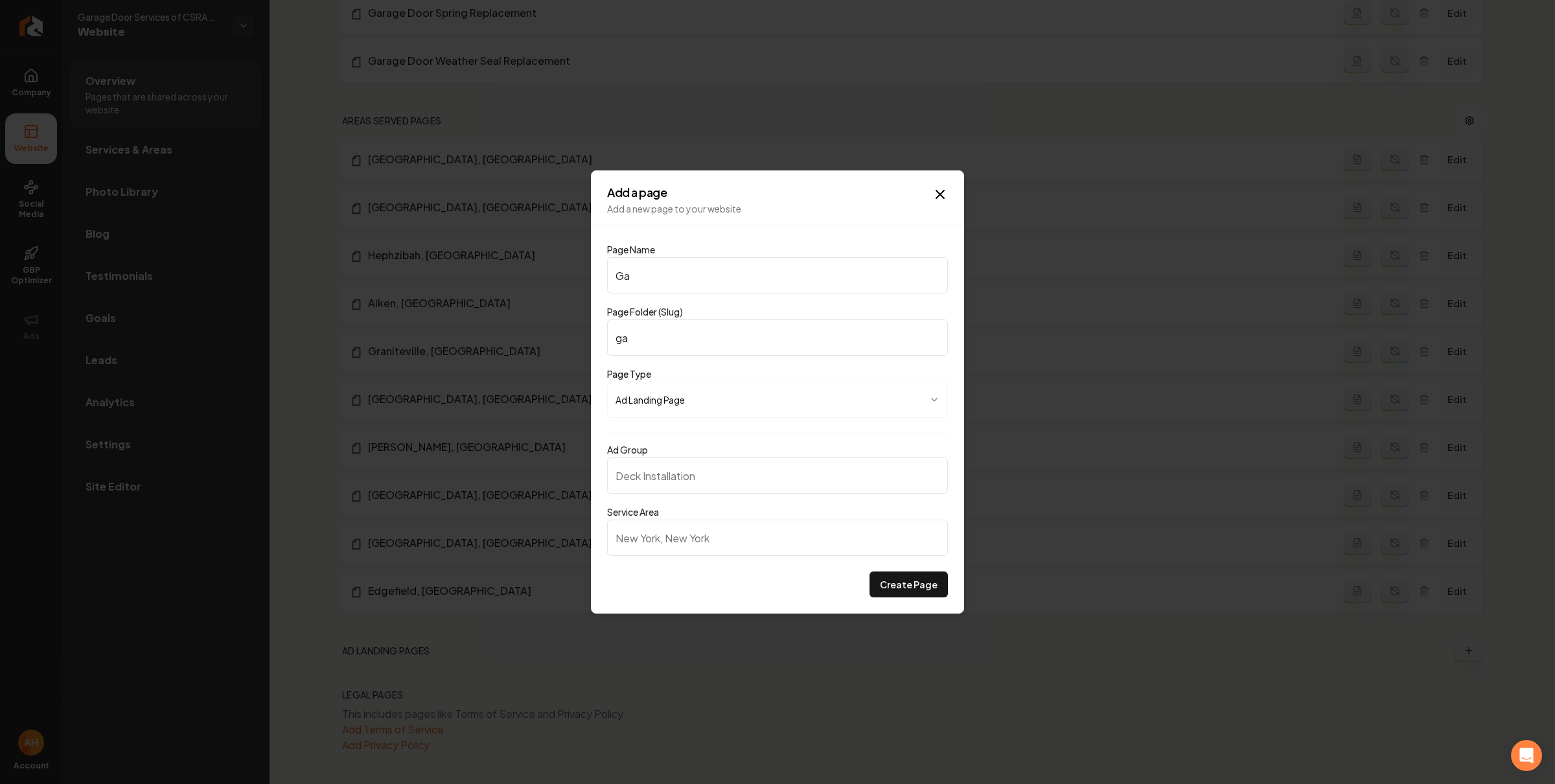
type input "gar"
type input "Gara"
type input "gara"
type input "Garag"
type input "garag"
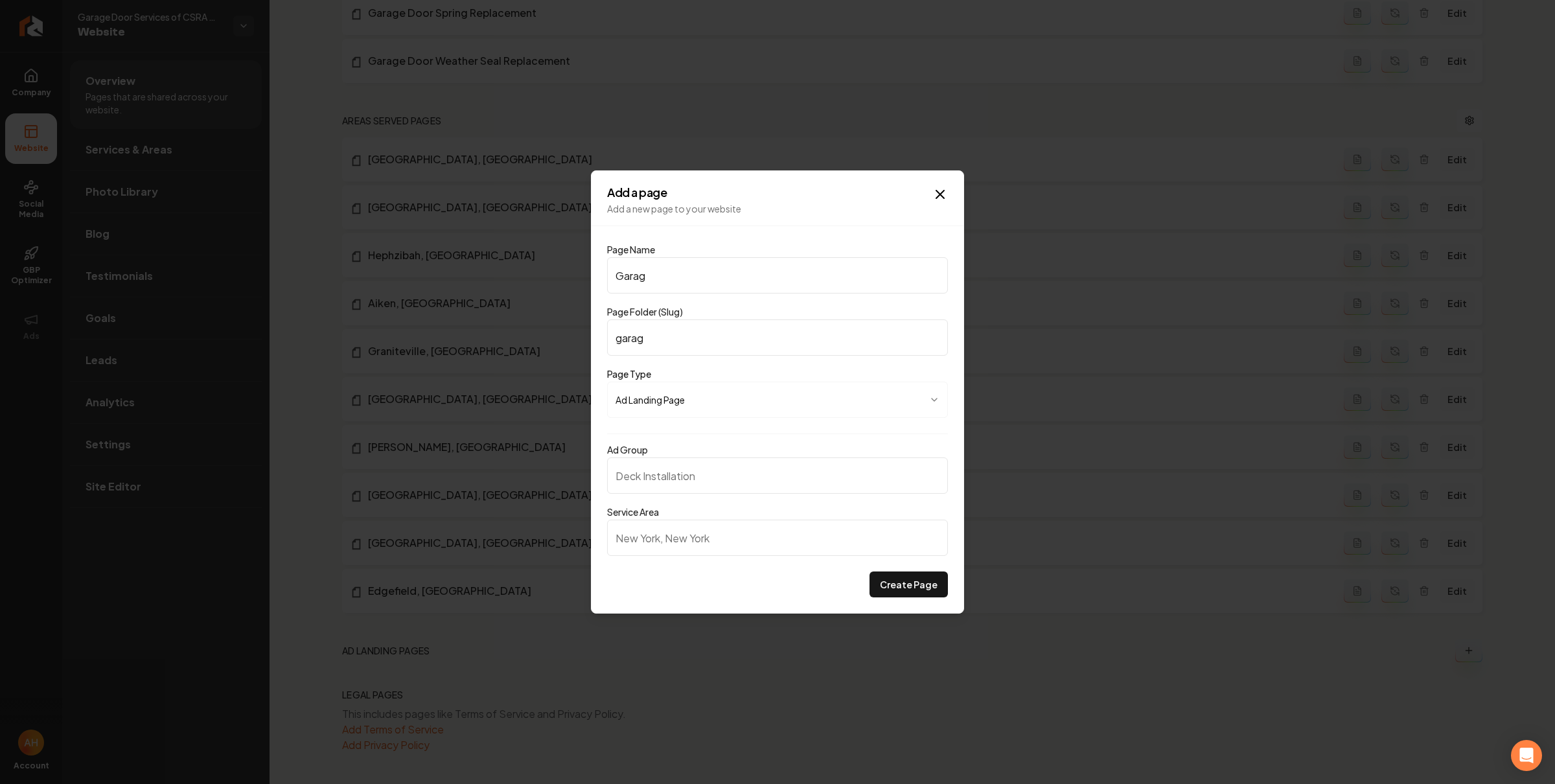
type input "Garage"
type input "garage"
type input "Garage D"
type input "garage-d"
type input "Garage Do"
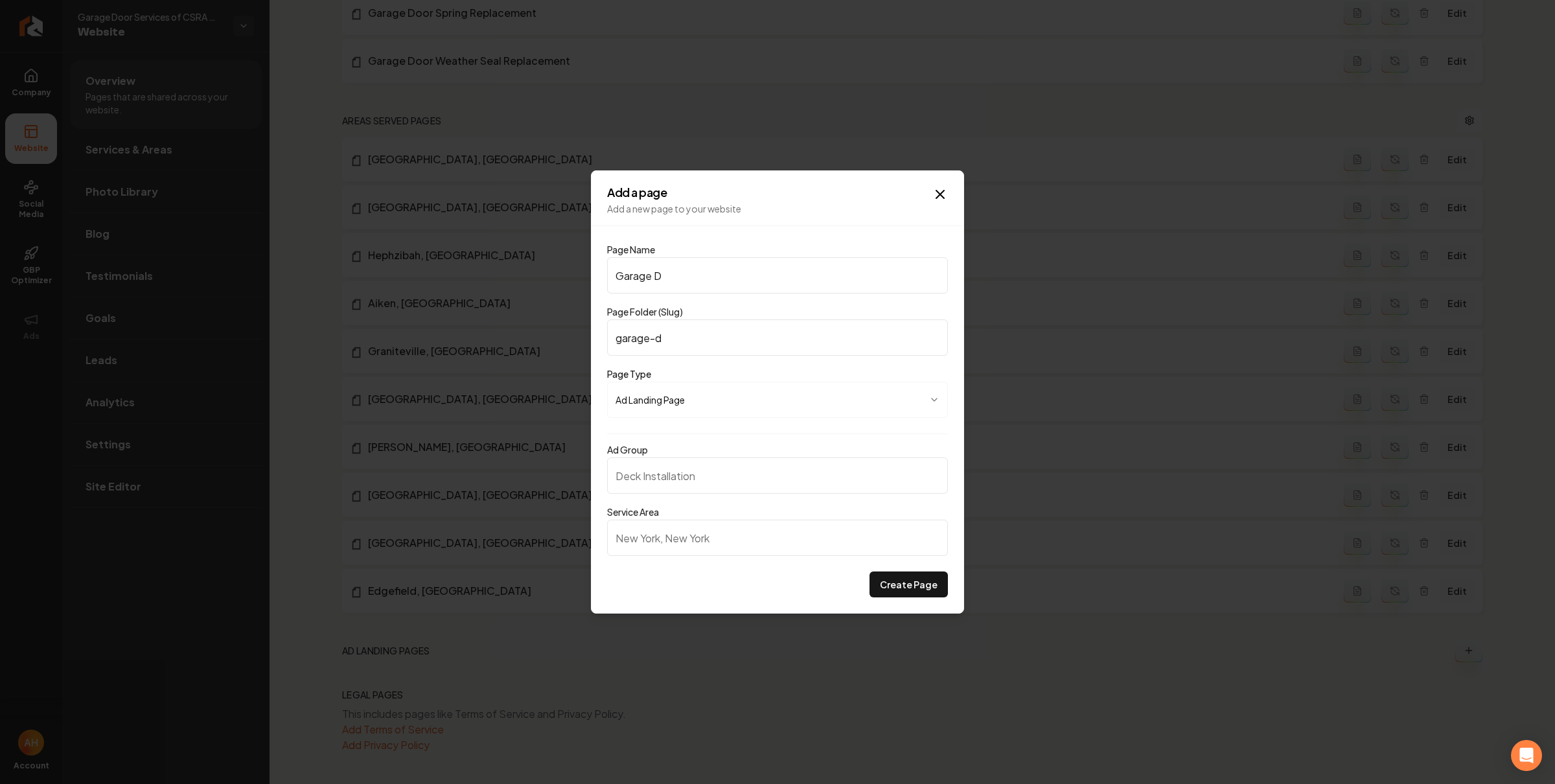
type input "garage-do"
type input "Garage Doo"
type input "garage-doo"
type input "Garage Door"
type input "garage-door"
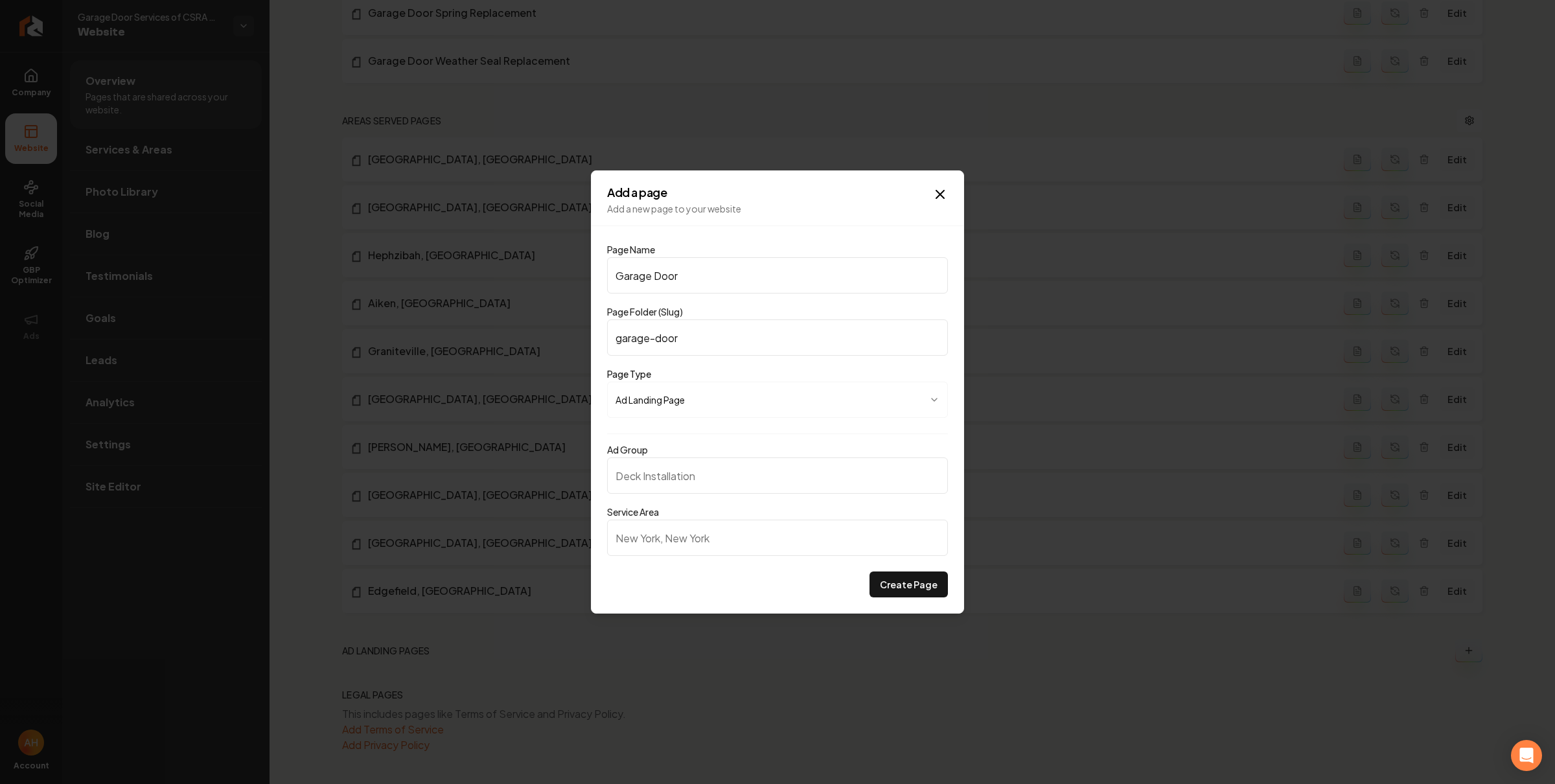
type input "Garage Door R"
type input "garage-door-r"
type input "Garage Door Re"
type input "garage-door-re"
type input "Garage Door Rep"
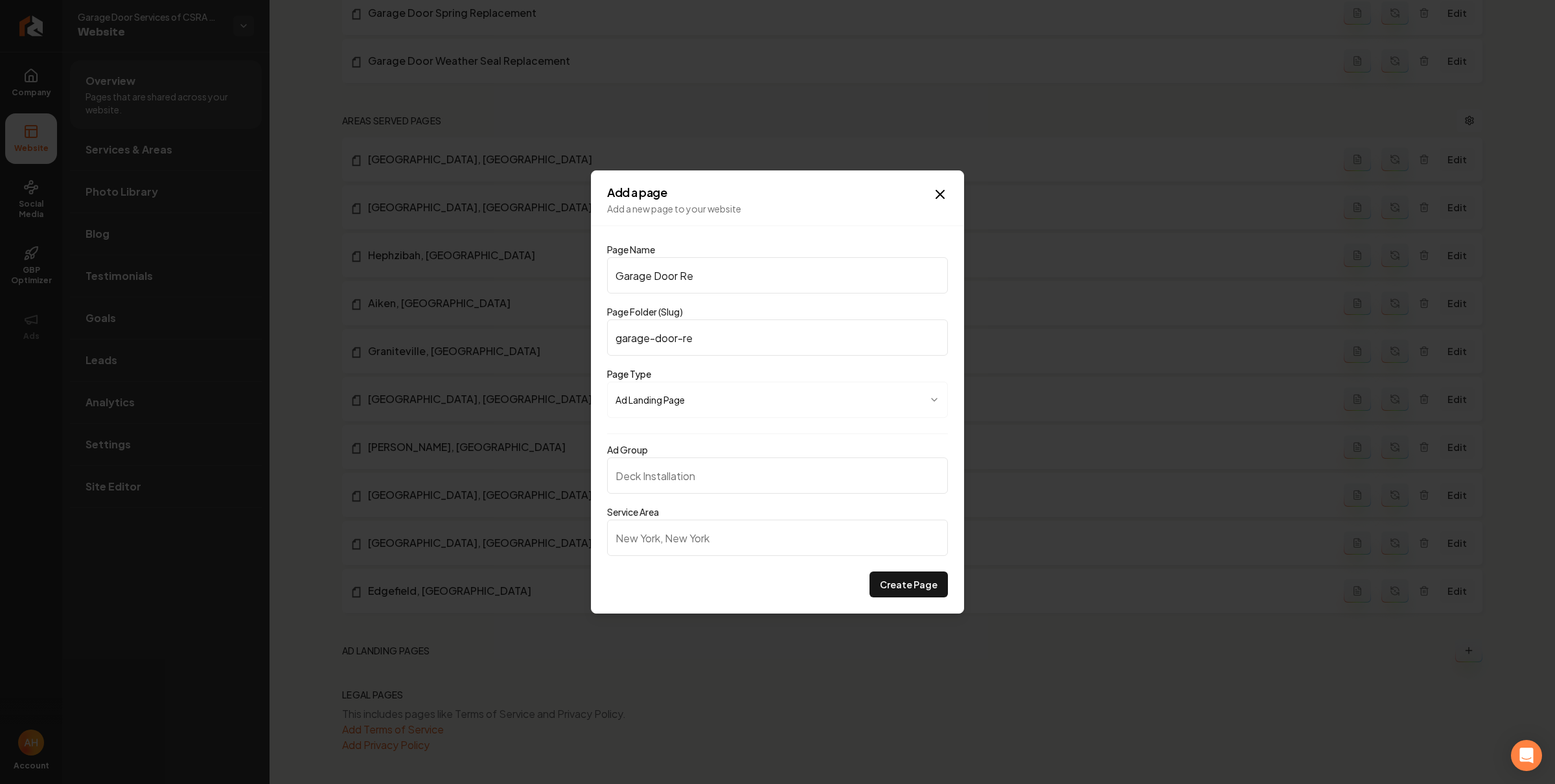
type input "garage-door-rep"
type input "Garage Door Repl"
type input "garage-door-repl"
type input "Garage Door Repla"
type input "garage-door-repla"
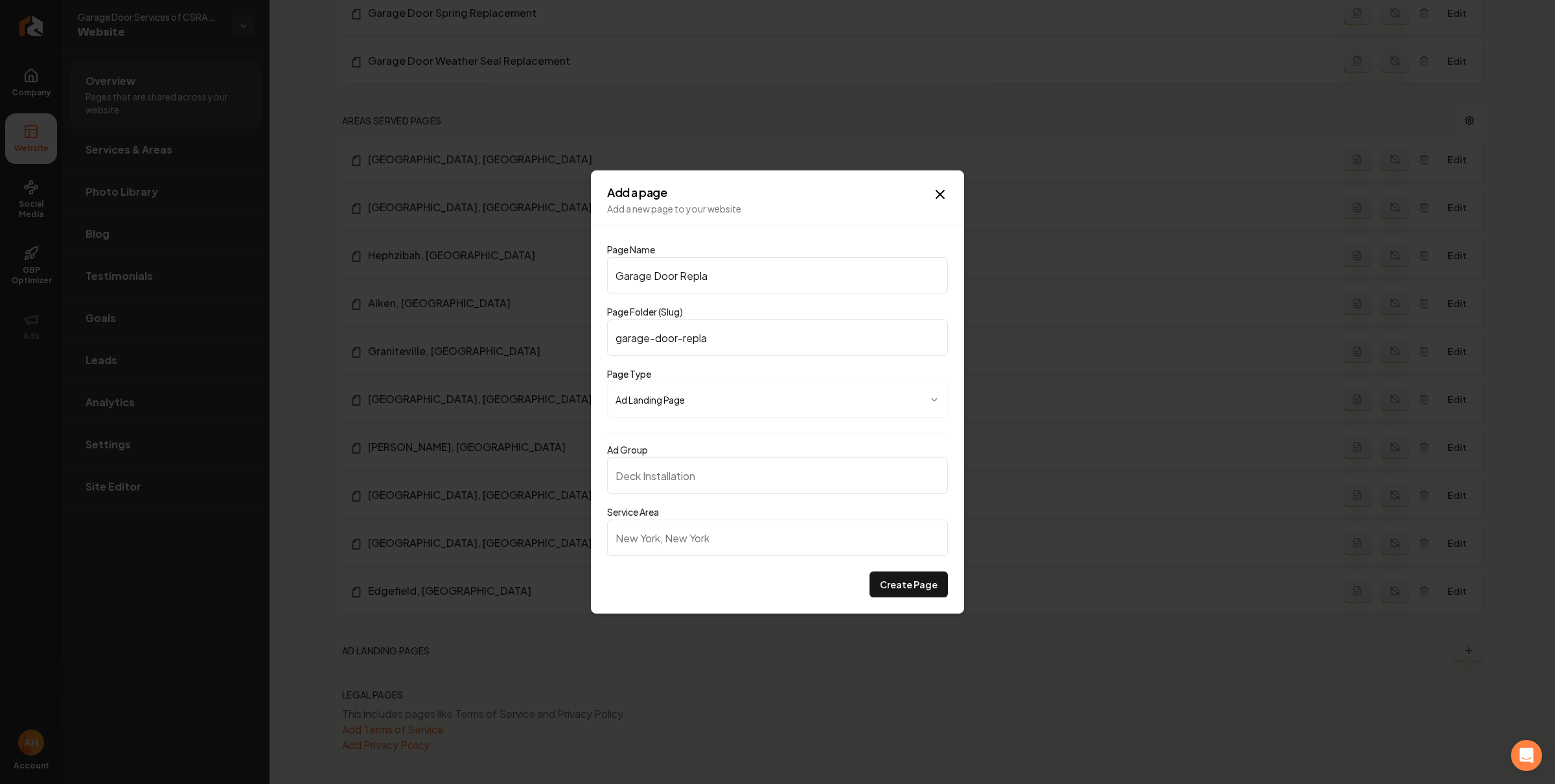
type input "Garage Door Replac"
type input "garage-door-replac"
type input "Garage Door Replace"
type input "garage-door-replace"
type input "Garage Door Replacem"
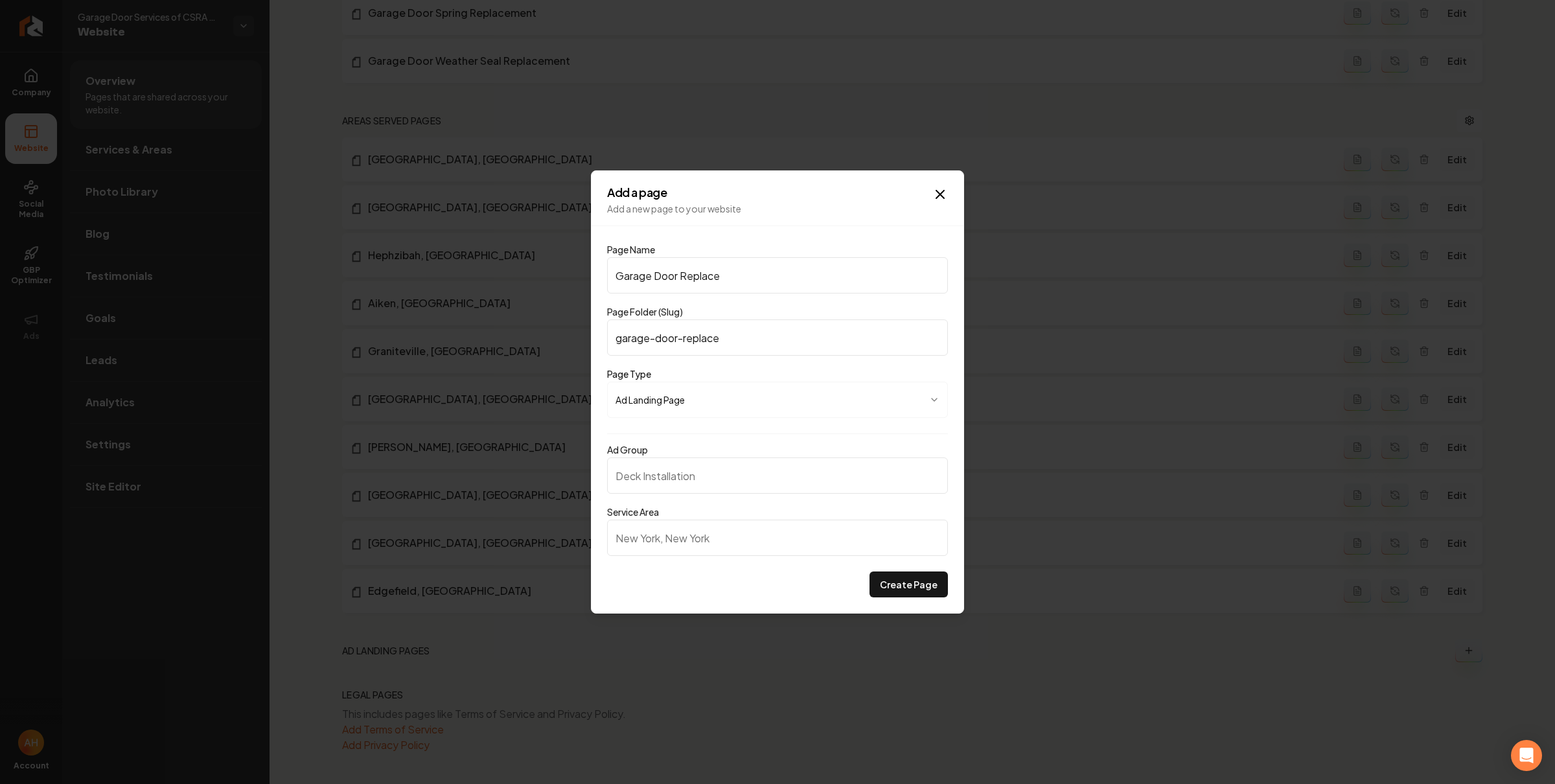
type input "garage-door-replacem"
type input "Garage Door Replaceme"
type input "garage-door-replaceme"
type input "Garage Door Replacemen"
type input "garage-door-replacemen"
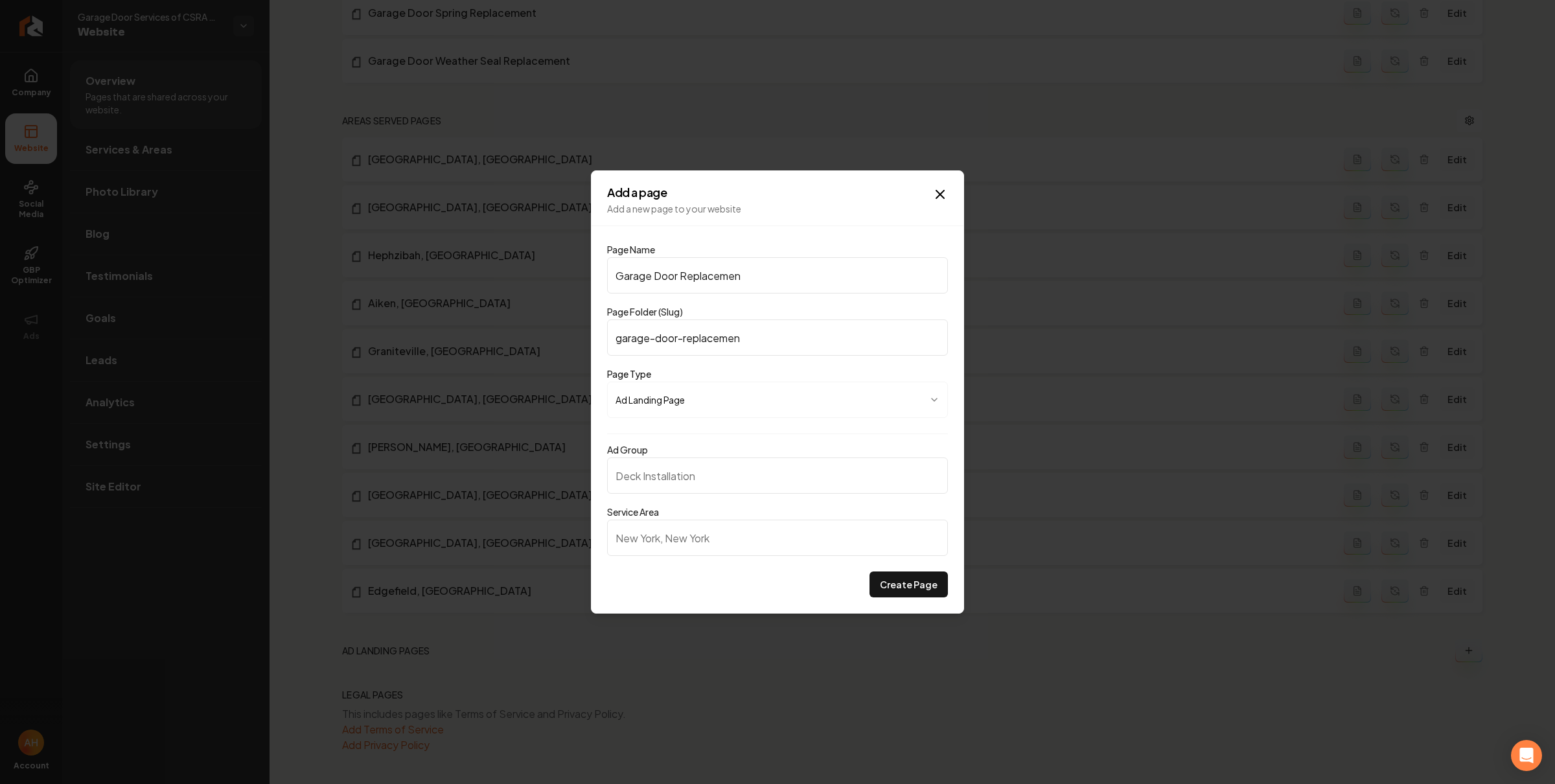
type input "Garage Door Replacement"
type input "garage-door-replacement"
type input "Garage Door Replacement"
click at [725, 468] on input "Ad Group" at bounding box center [777, 475] width 341 height 36
paste input "Garage Door Replacement"
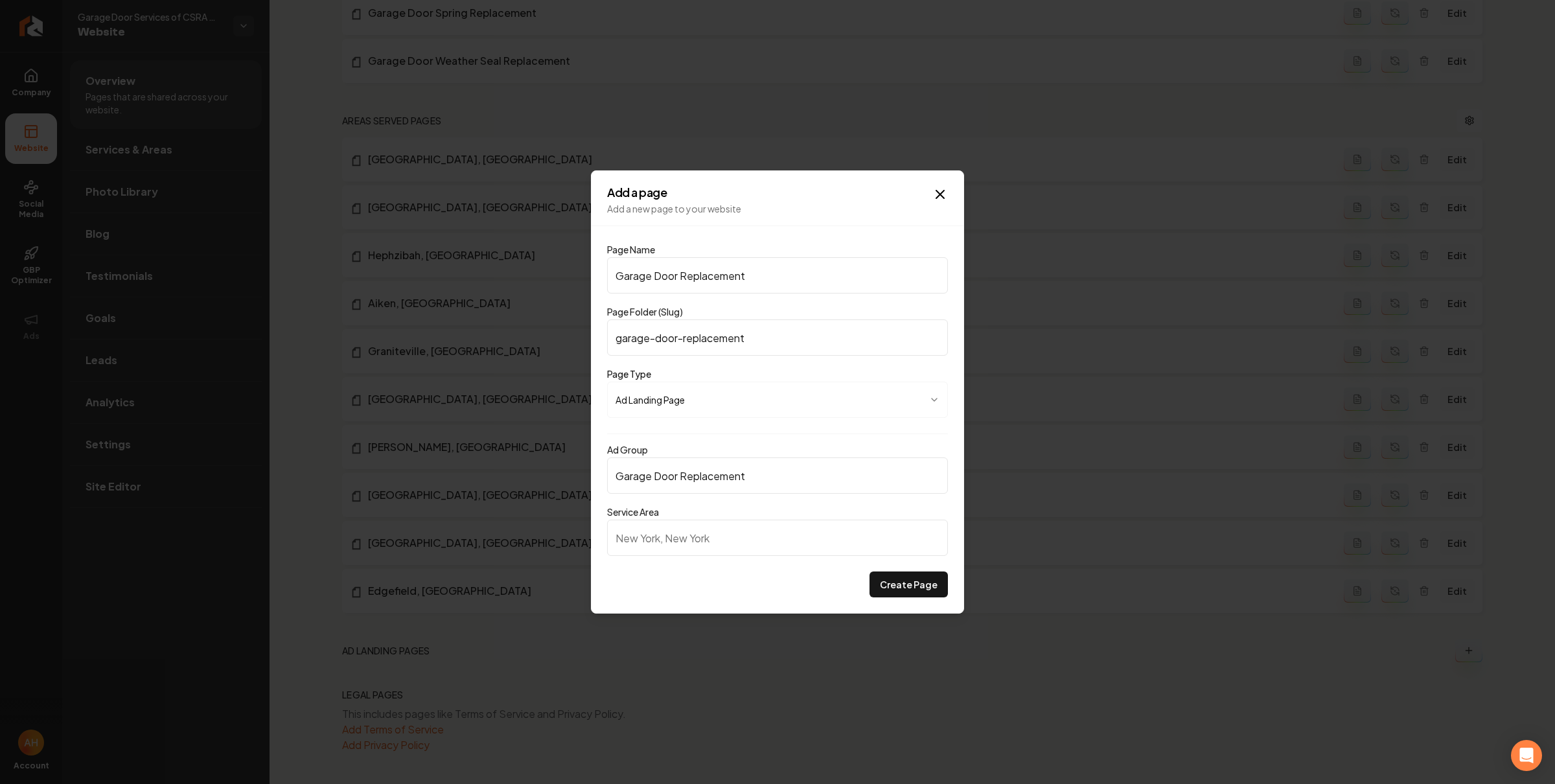
type input "Garage Door Replacement"
click at [722, 533] on input "Service Area" at bounding box center [777, 537] width 341 height 36
paste input "GA"
type input "Augusta, GA"
click at [894, 583] on button "Create Page" at bounding box center [909, 584] width 78 height 26
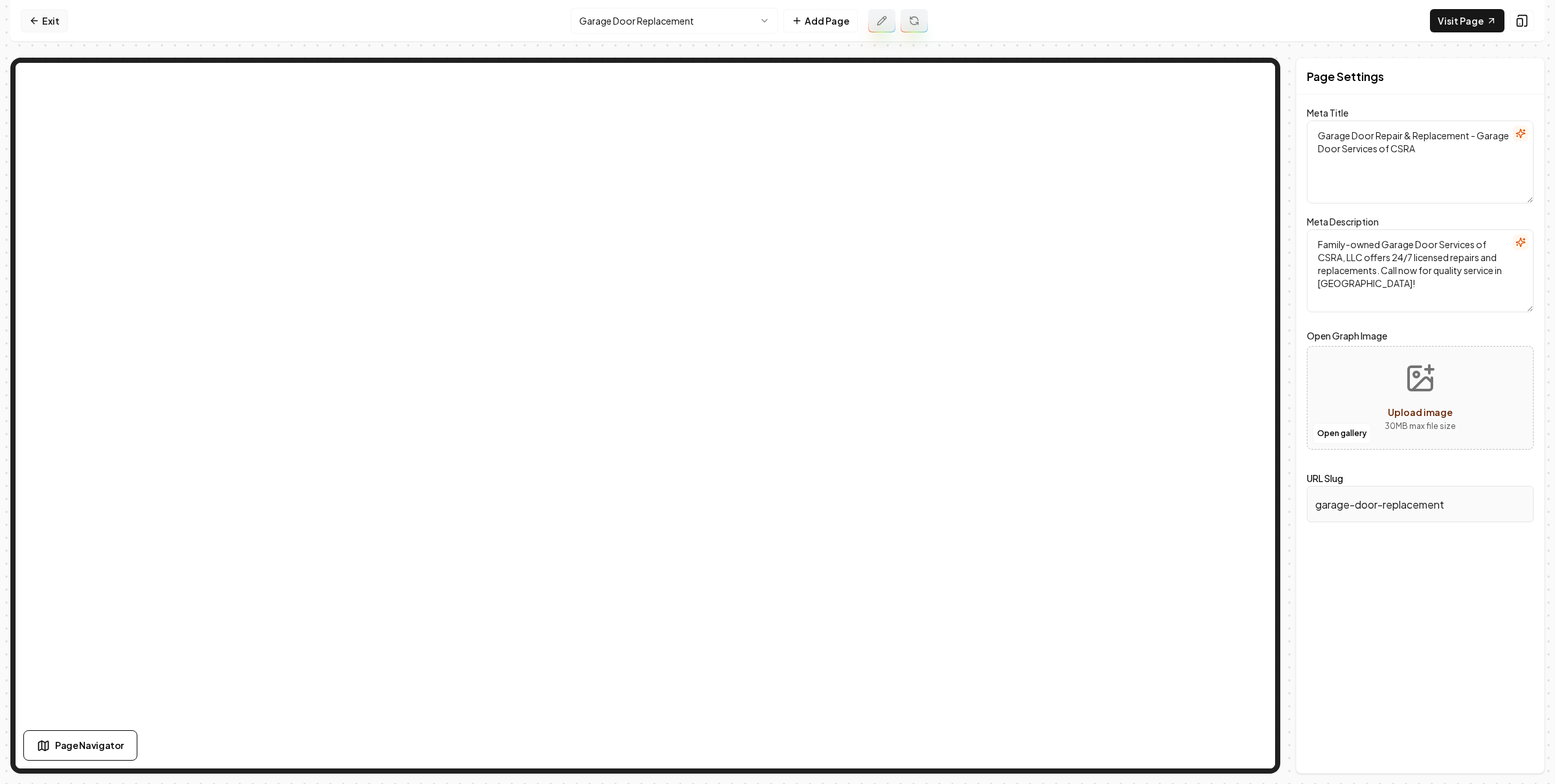
click at [56, 27] on link "Exit" at bounding box center [44, 20] width 47 height 23
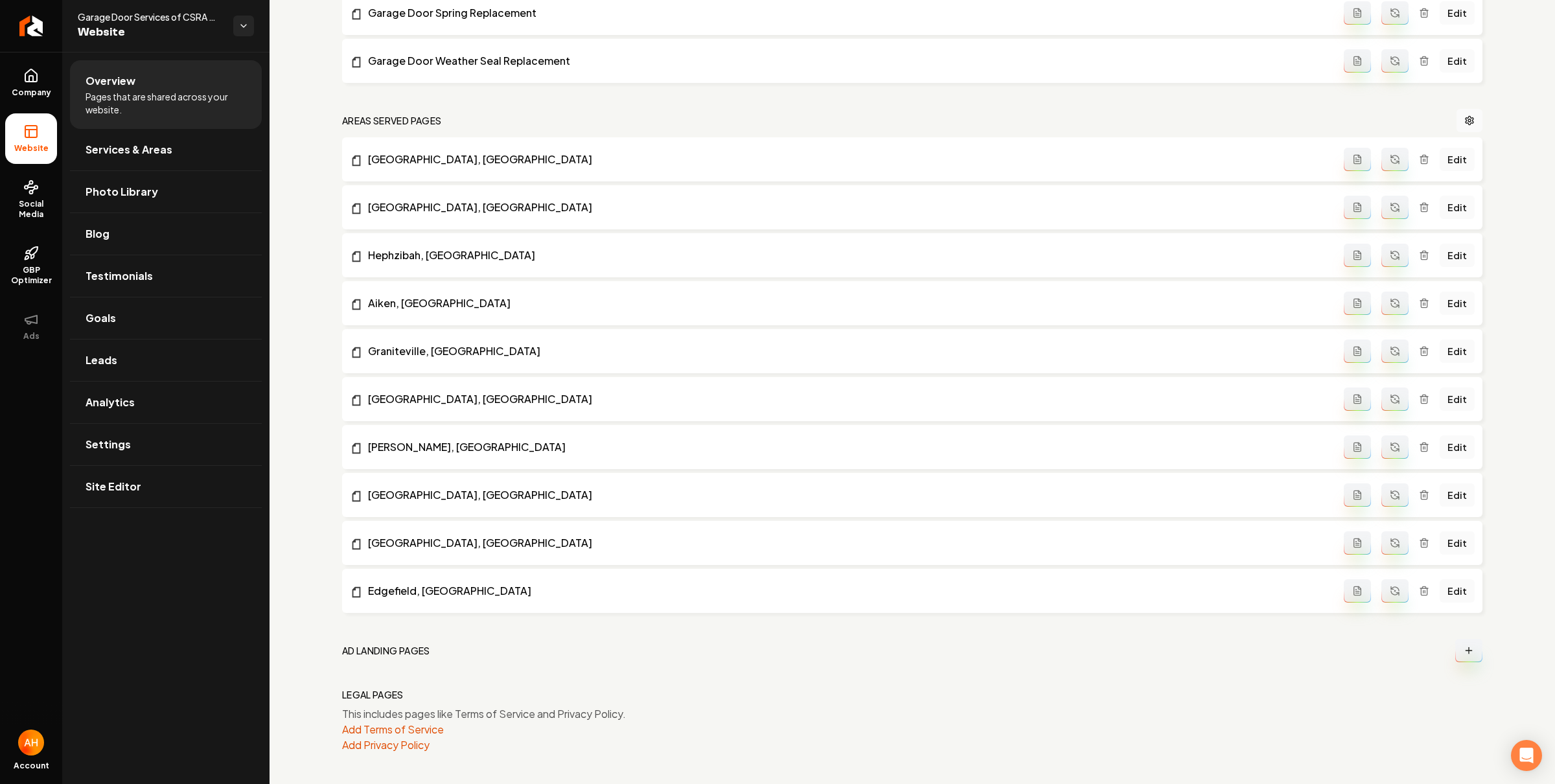
scroll to position [1070, 0]
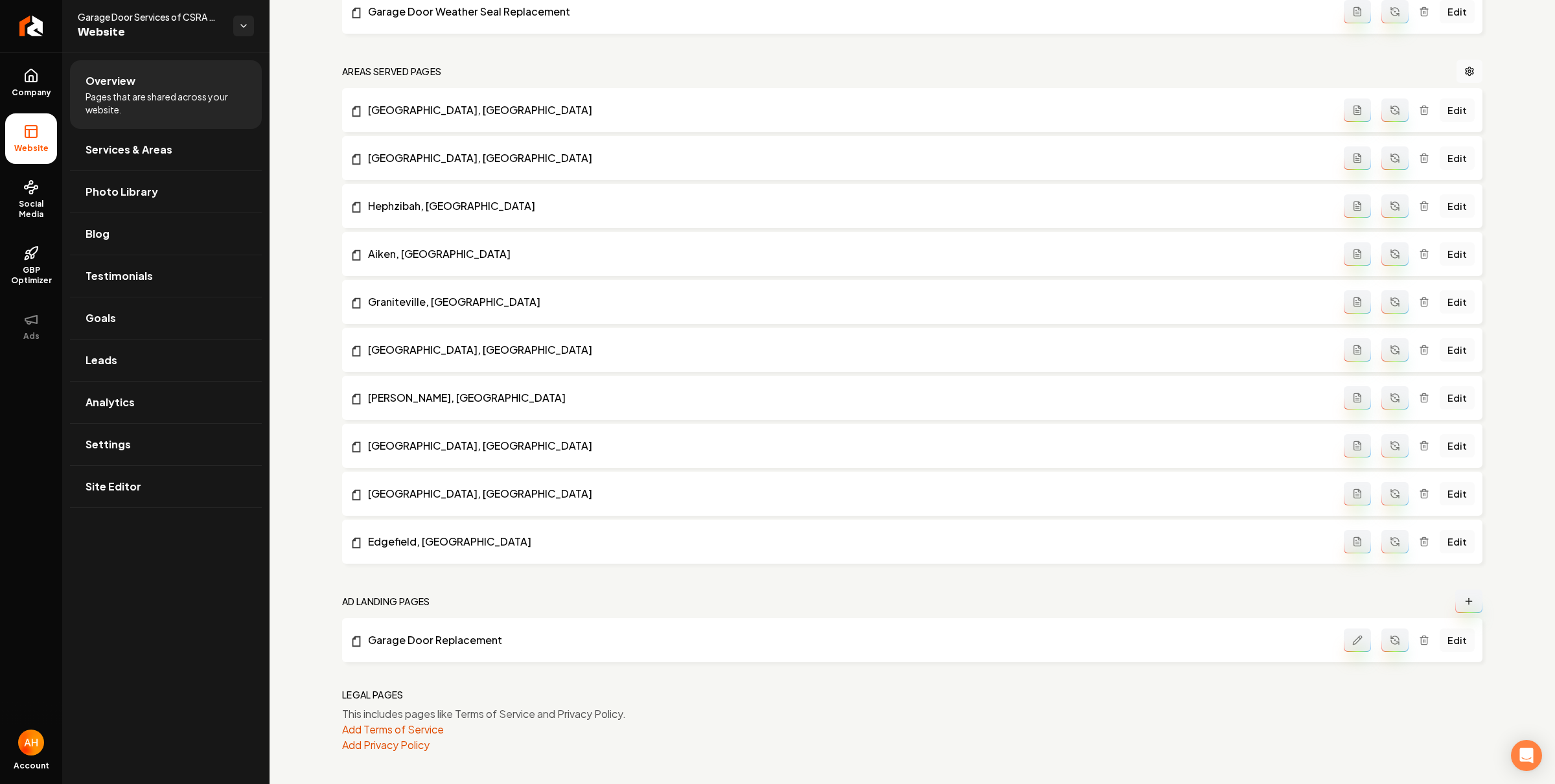
click at [1455, 594] on button "Main content area" at bounding box center [1468, 601] width 28 height 23
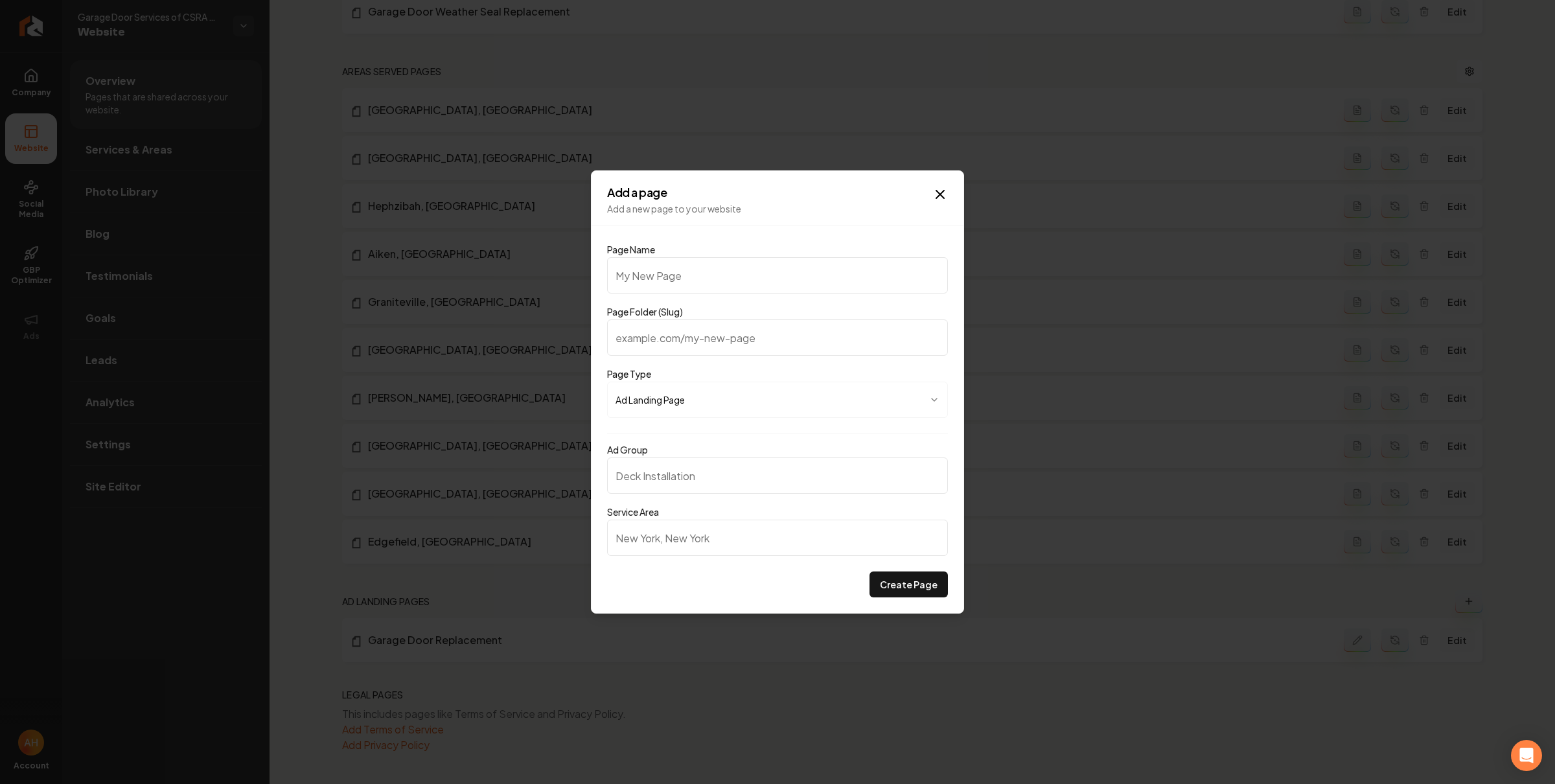
type input "B"
type input "b"
type input "Br"
type input "br"
type input "Bro"
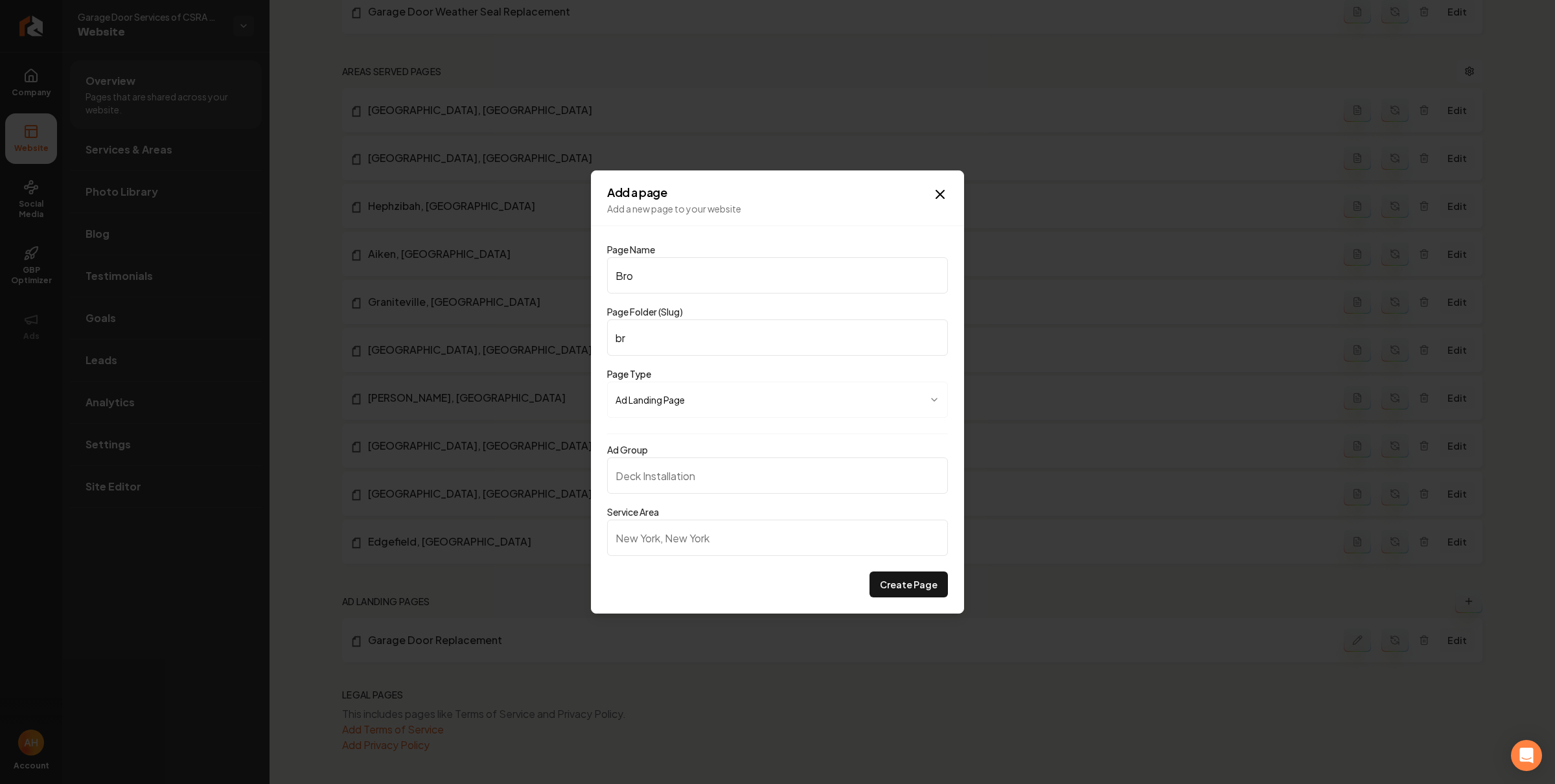
type input "bro"
type input "Brok"
type input "brok"
type input "Broke"
type input "broke"
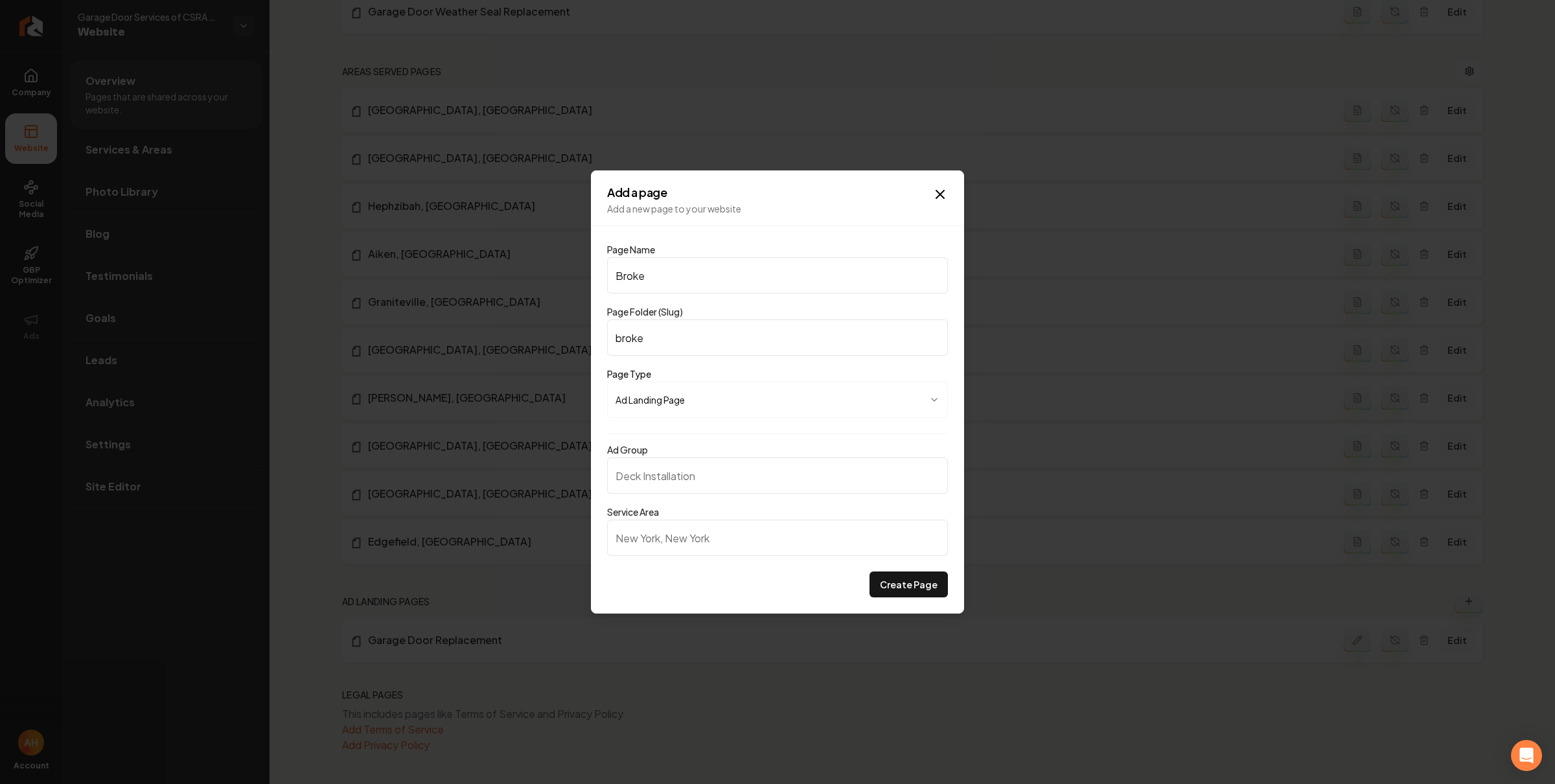
type input "Broken"
type input "broken"
type input "Broken S"
type input "broken-s"
type input "Broken Sp"
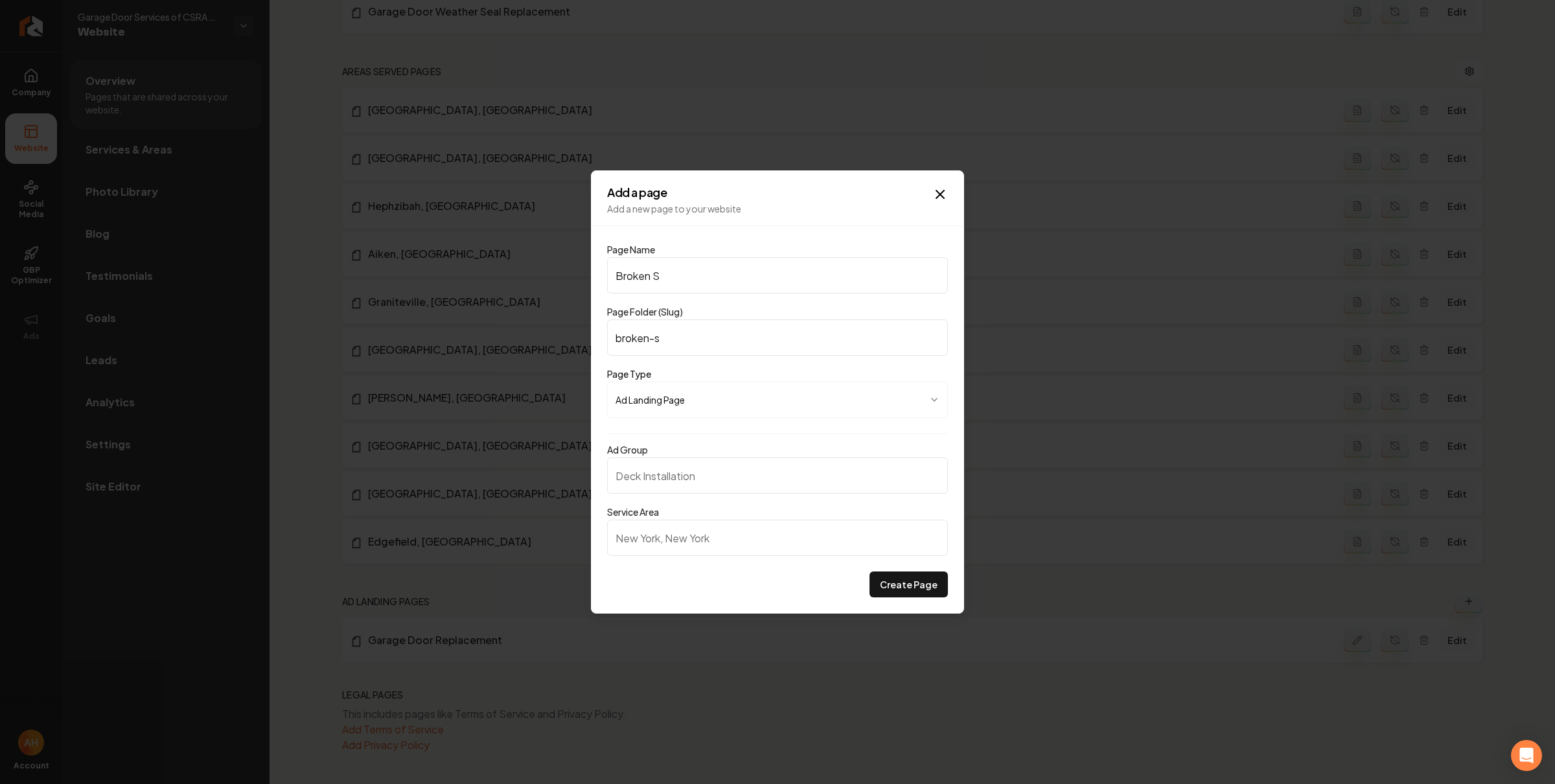
type input "broken-sp"
type input "Broken Spr"
type input "broken-spr"
type input "Broken Spri"
type input "broken-spri"
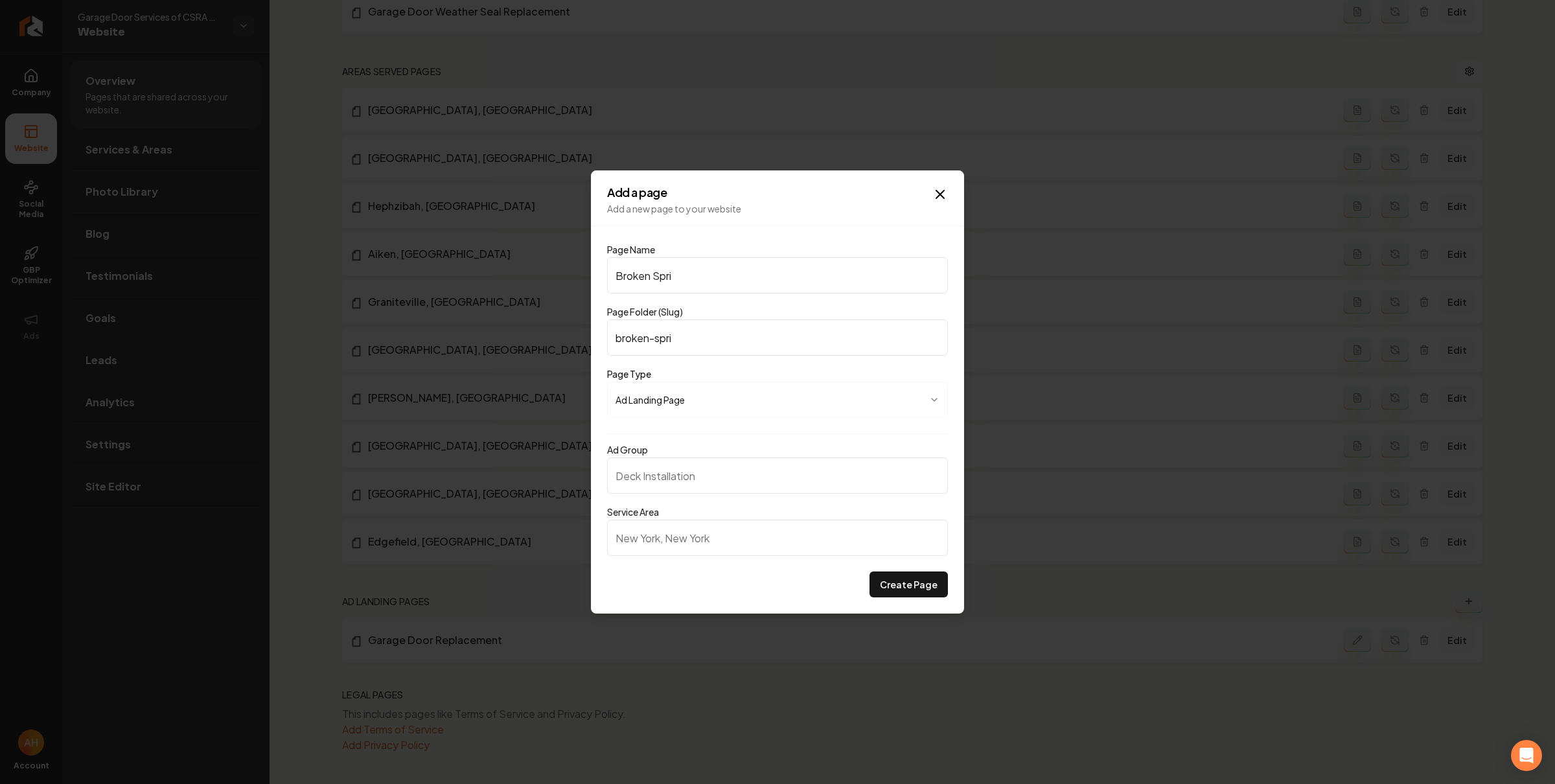
type input "Broken Sprin"
type input "broken-sprin"
type input "Broken Spring"
type input "broken-spring"
type input "Broken Springs"
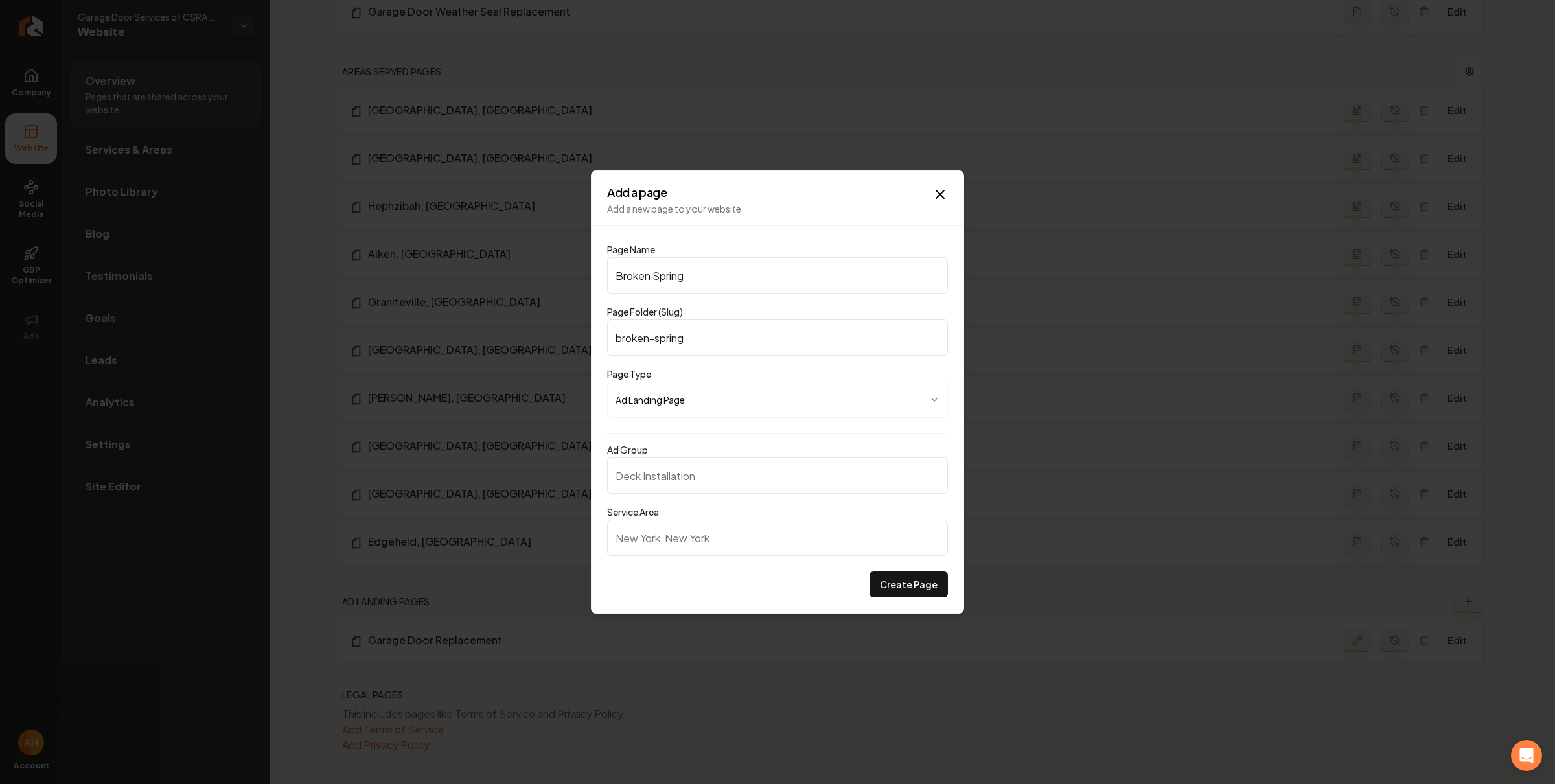
type input "broken-springs"
type input "Broken Springs"
click at [808, 465] on input "Ad Group" at bounding box center [777, 475] width 341 height 36
type input "Broken Springs"
click at [846, 524] on input "Service Area" at bounding box center [777, 537] width 341 height 36
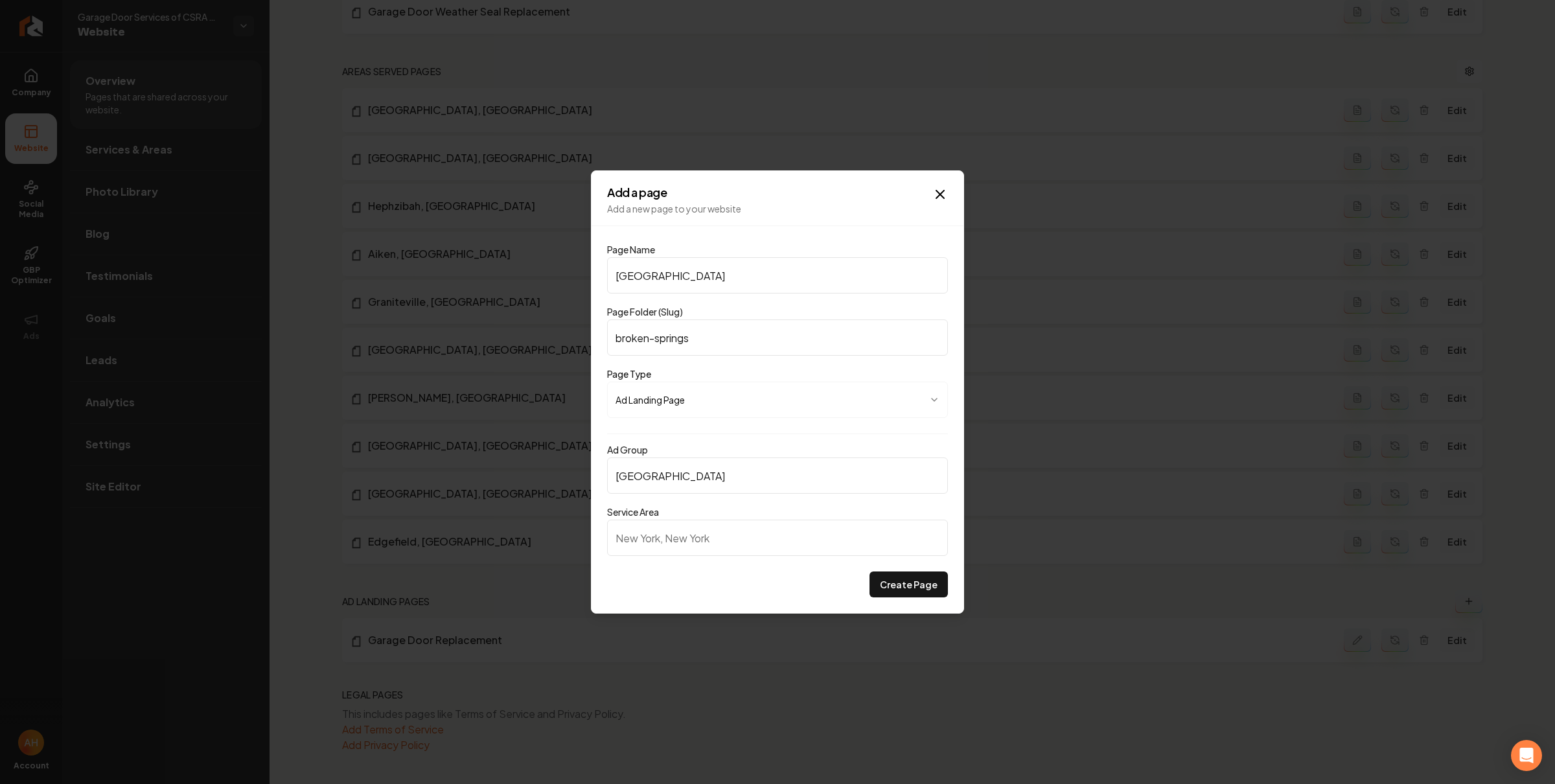
paste input "Augusta, GA"
type input "Augusta, GA"
click at [889, 581] on button "Create Page" at bounding box center [909, 584] width 78 height 26
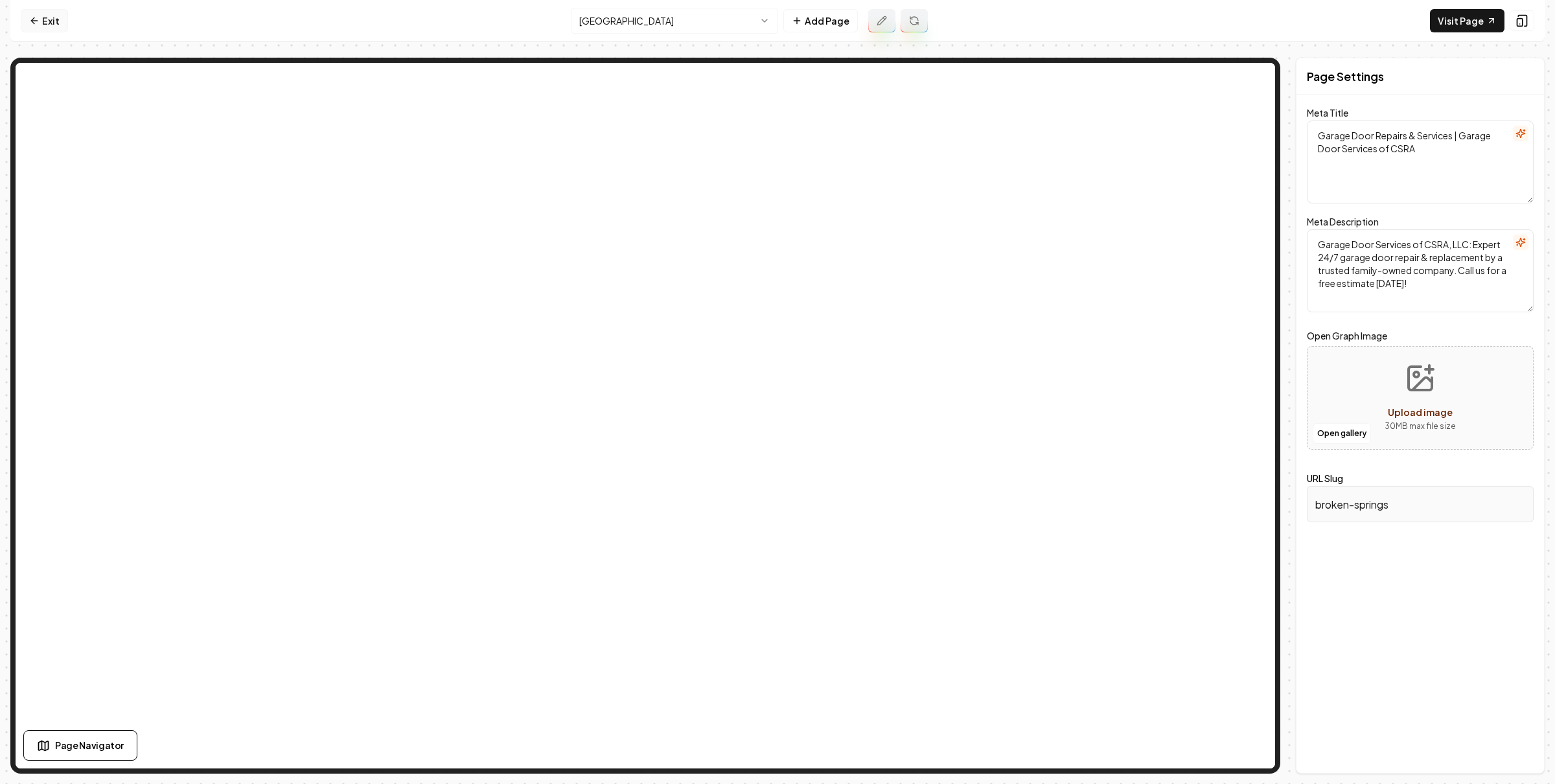
click at [22, 20] on link "Exit" at bounding box center [44, 20] width 47 height 23
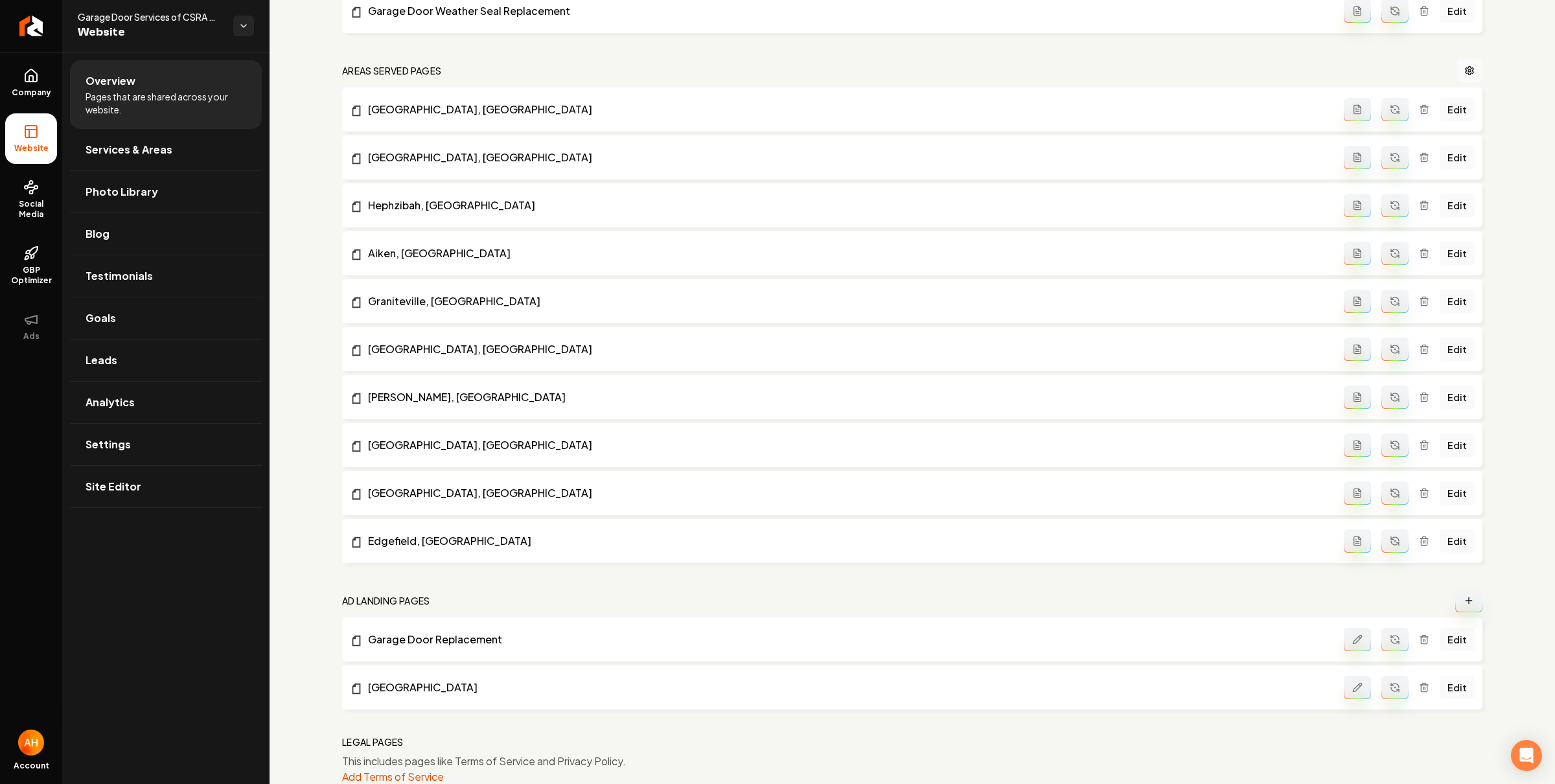
scroll to position [1118, 0]
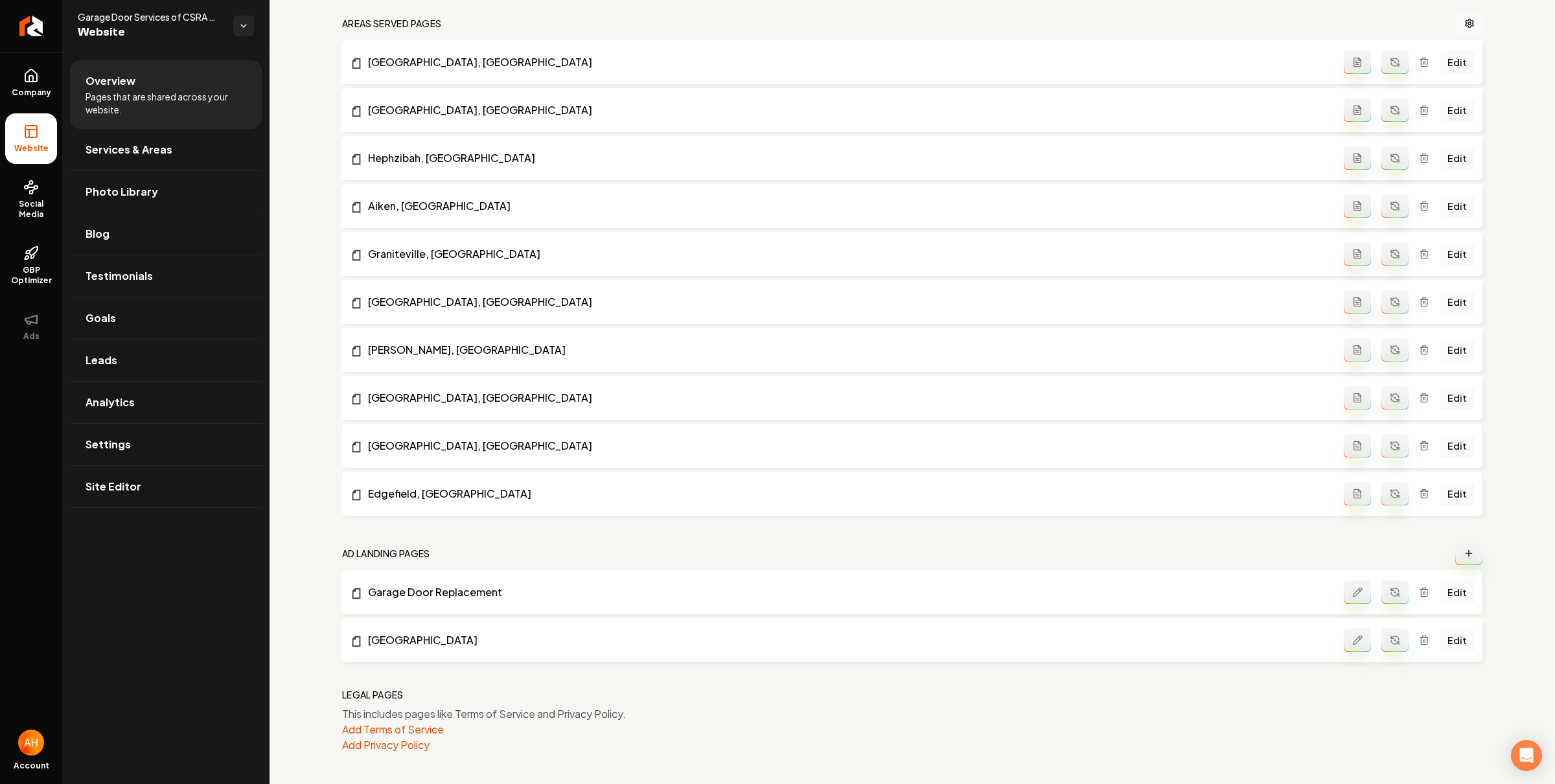
click at [1463, 544] on button "Main content area" at bounding box center [1468, 553] width 28 height 23
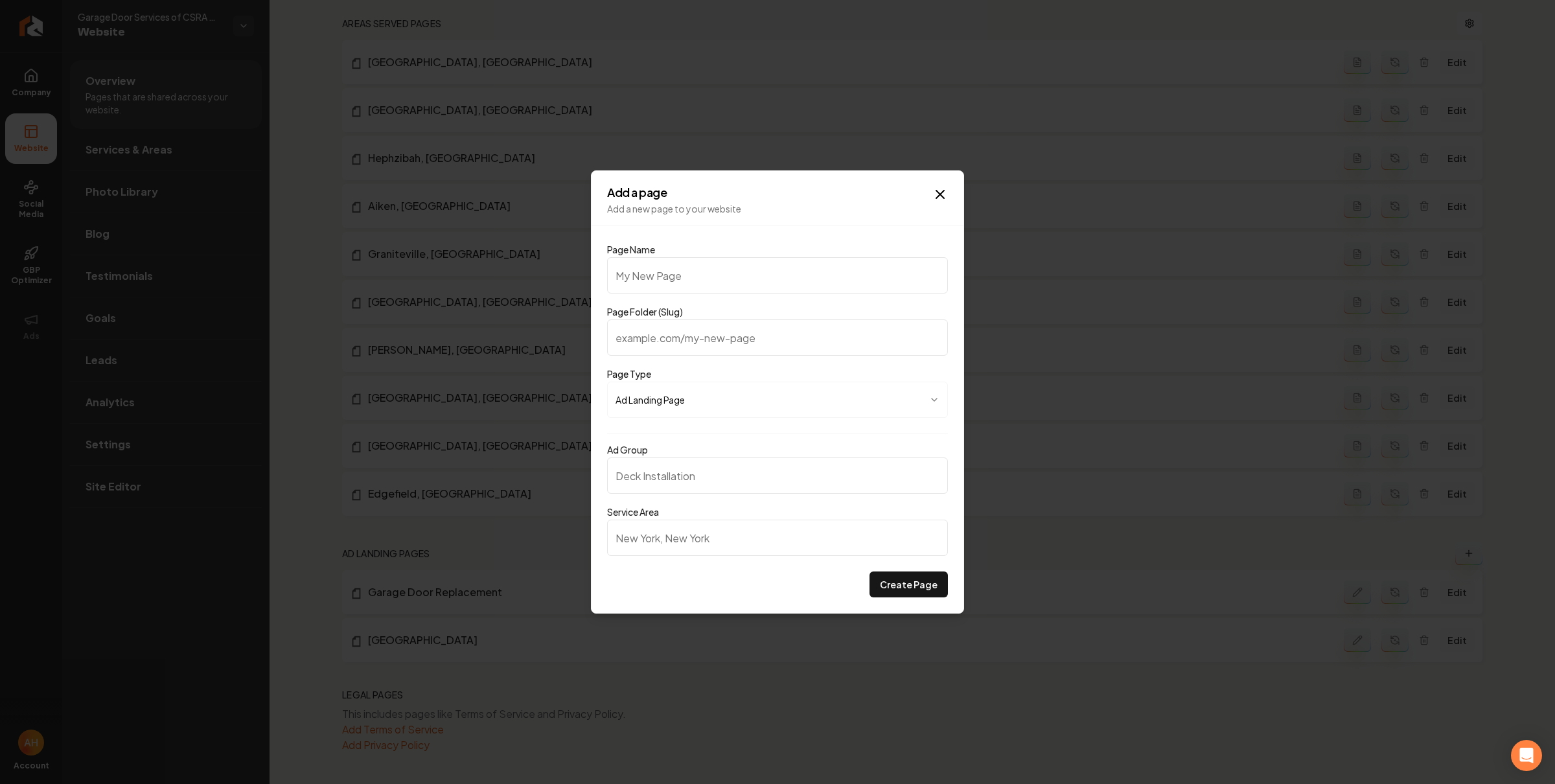
type input "G"
type input "g"
type input "Ga"
type input "ga"
type input "Gar"
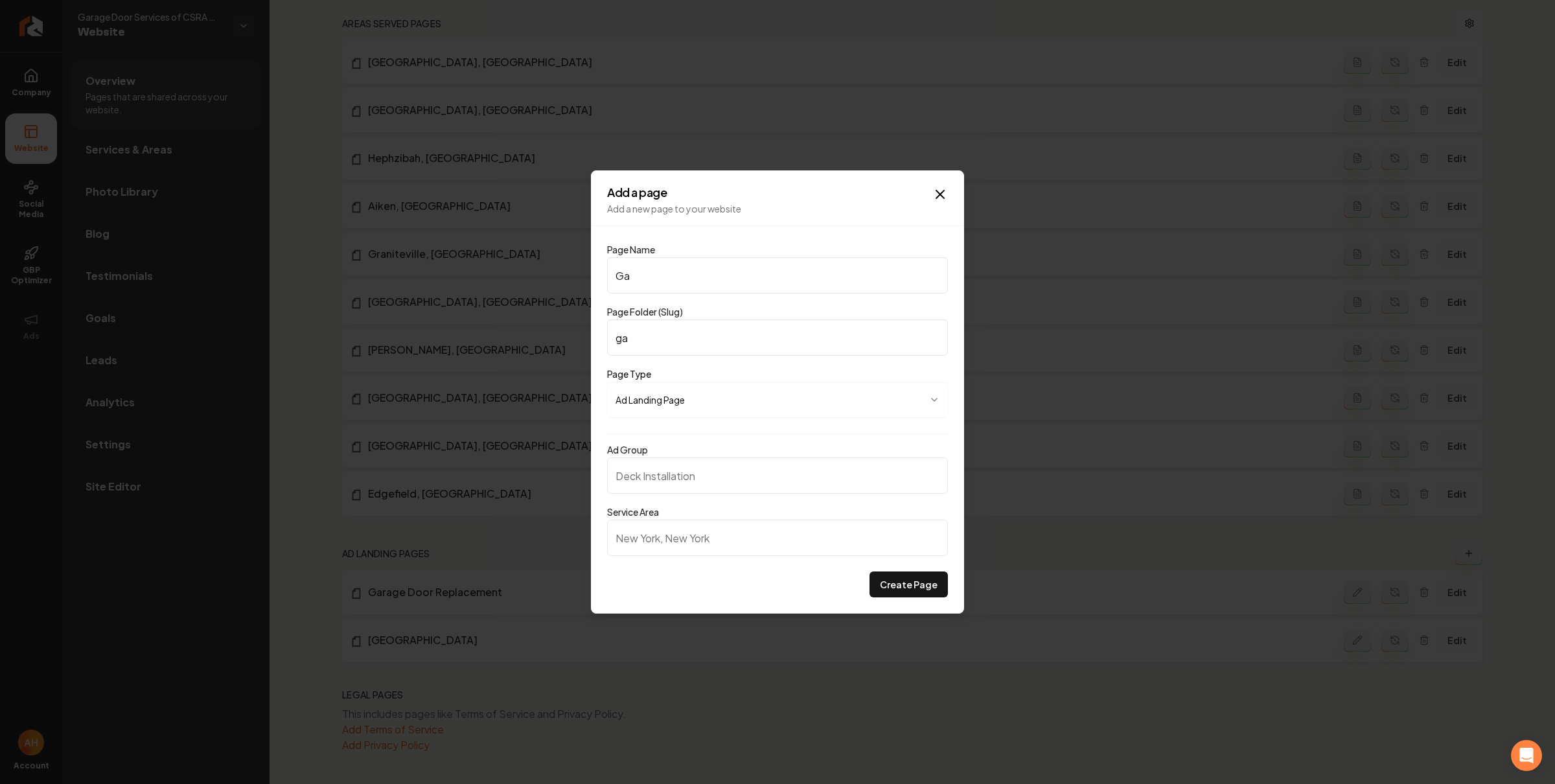
type input "gar"
type input "Gara"
type input "gara"
type input "Garag"
type input "garag"
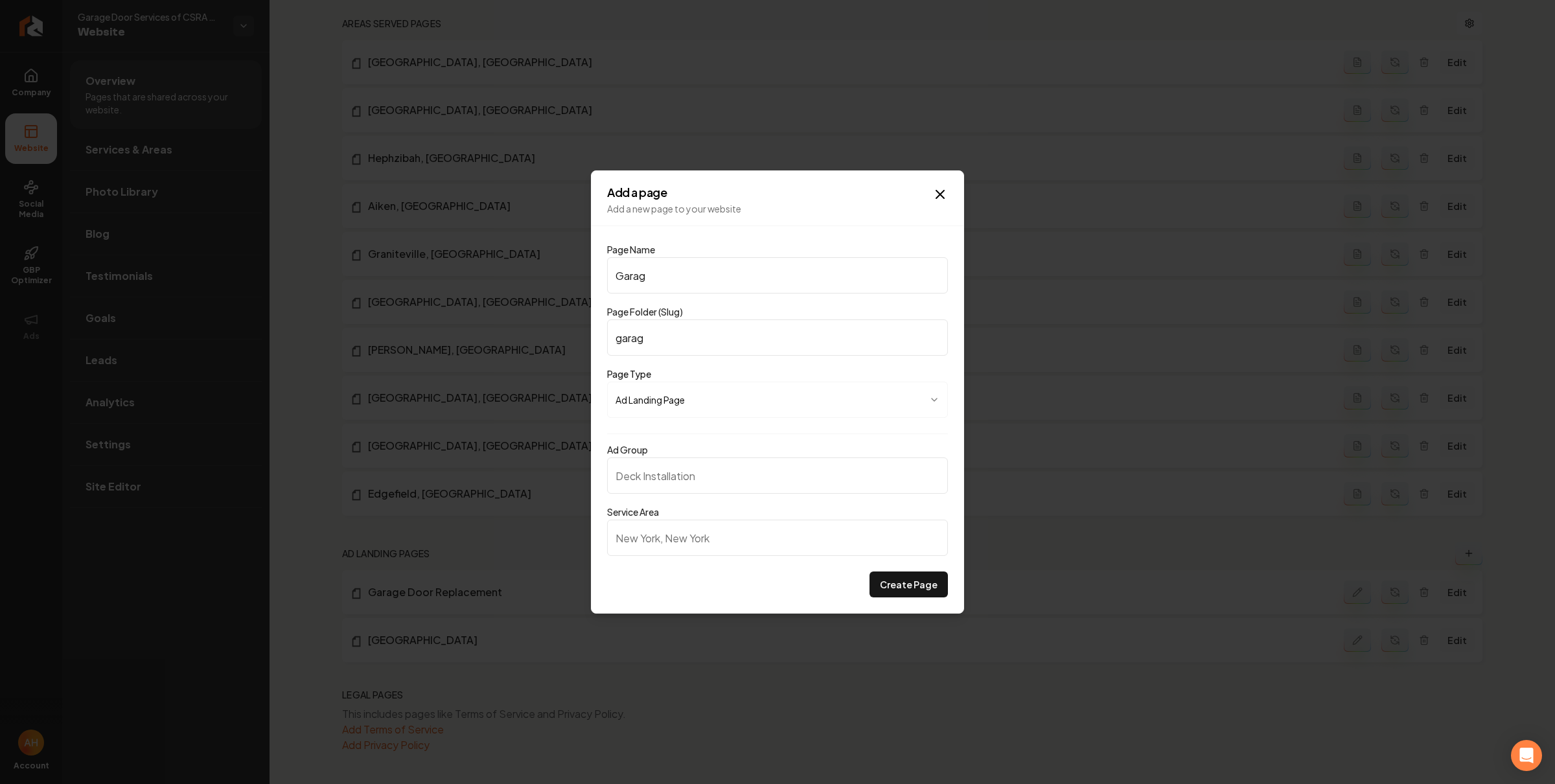
type input "Garage"
type input "garage"
type input "Garage D"
type input "garage-d"
type input "Garage Do"
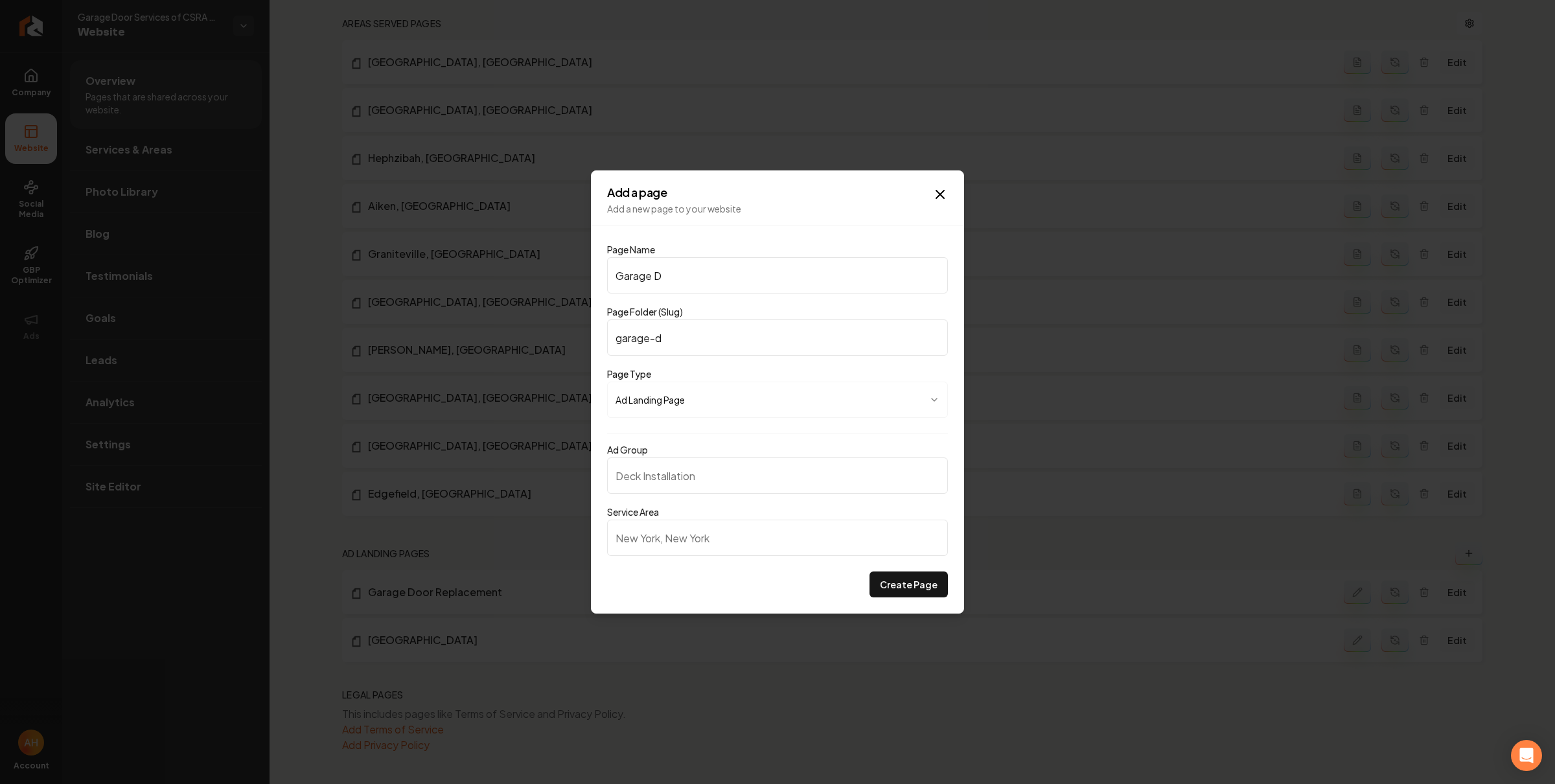
type input "garage-do"
type input "Garage Doo"
type input "garage-doo"
type input "Garage Door"
type input "garage-door"
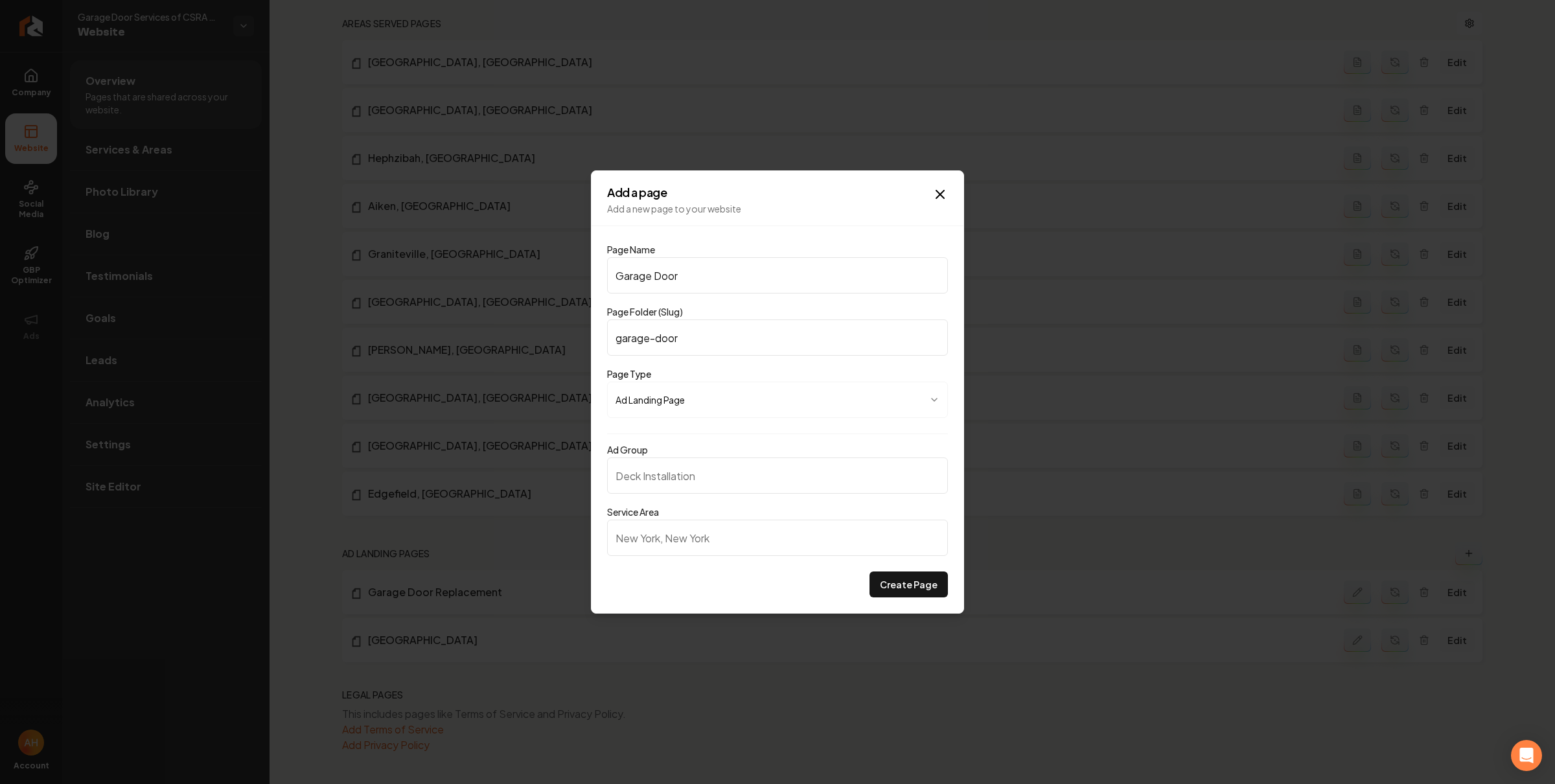
type input "Garage Door O"
type input "garage-door-o"
type input "Garage Door Op"
type input "garage-door-op"
type input "Garage Door Ope"
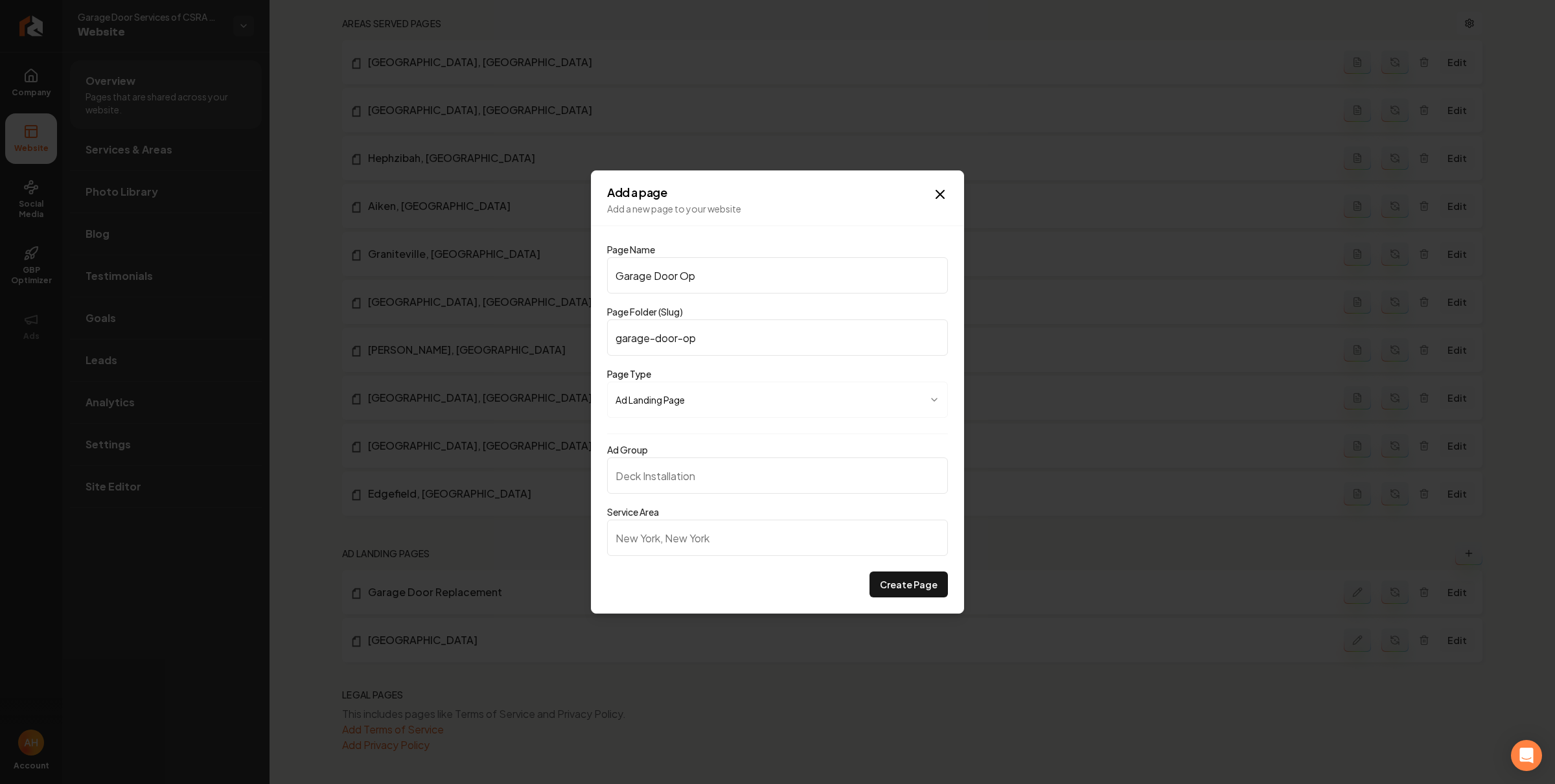
type input "garage-door-ope"
type input "Garage Door Open"
type input "garage-door-open"
type input "Garage Door Opene"
type input "garage-door-opene"
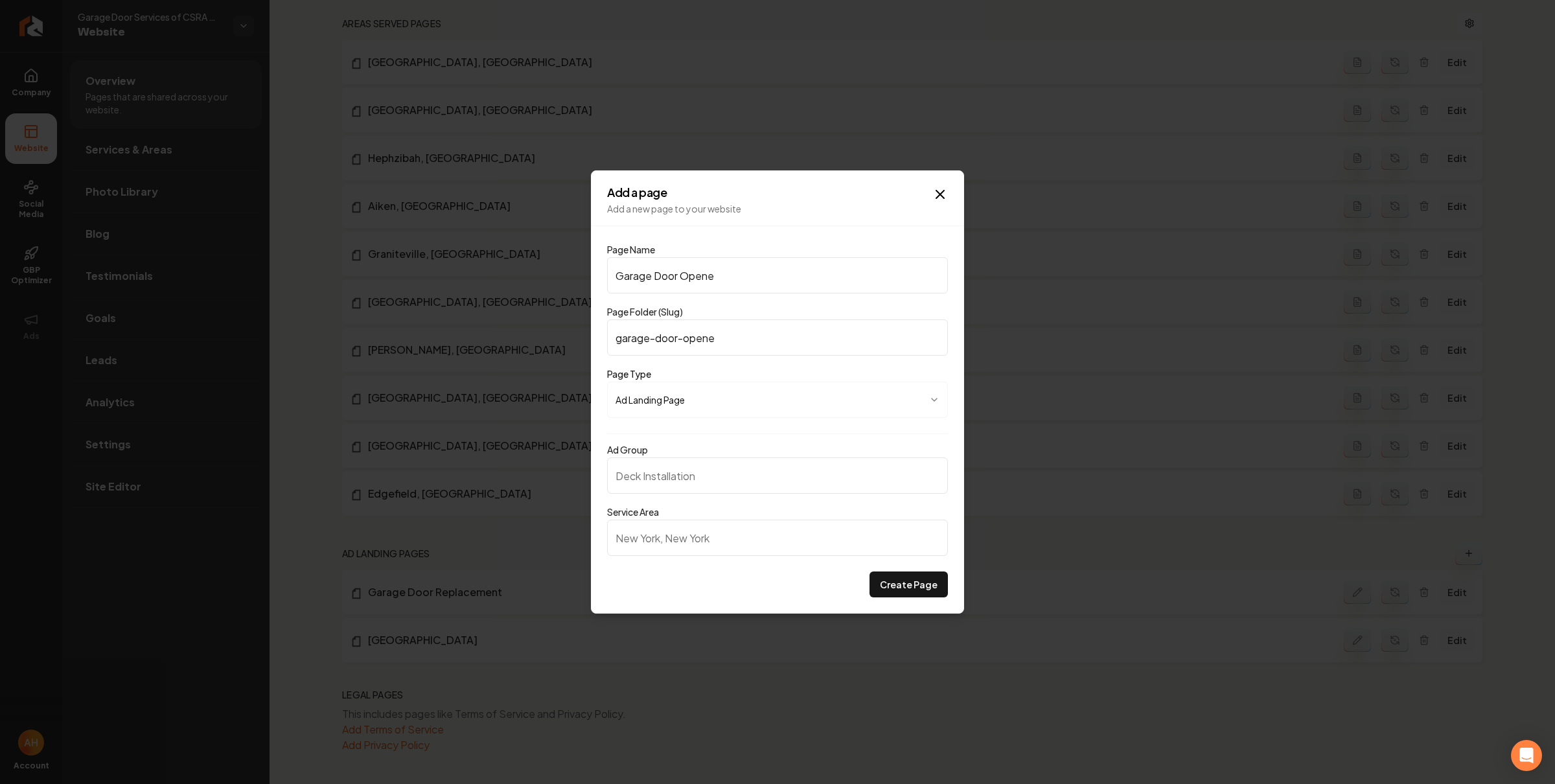
type input "Garage Door Opener"
type input "garage-door-opener"
type input "Garage Door Openers"
type input "garage-door-openers"
type input "Garage Door Openers"
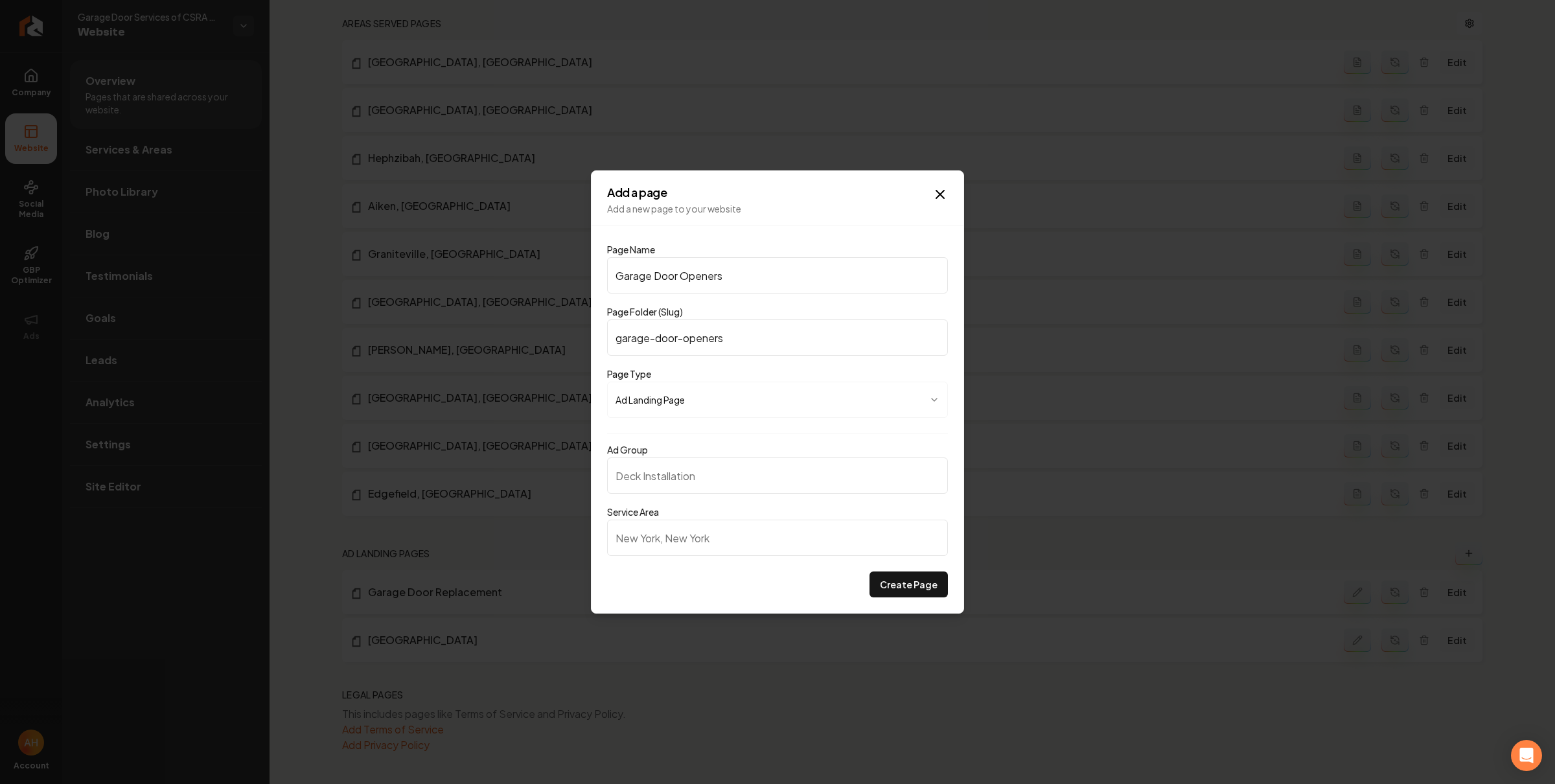
click at [849, 476] on input "Ad Group" at bounding box center [777, 475] width 341 height 36
type input "Garage Door Openers"
paste input "Augusta, GA"
type input "Augusta, GA"
click at [937, 586] on button "Create Page" at bounding box center [909, 584] width 78 height 26
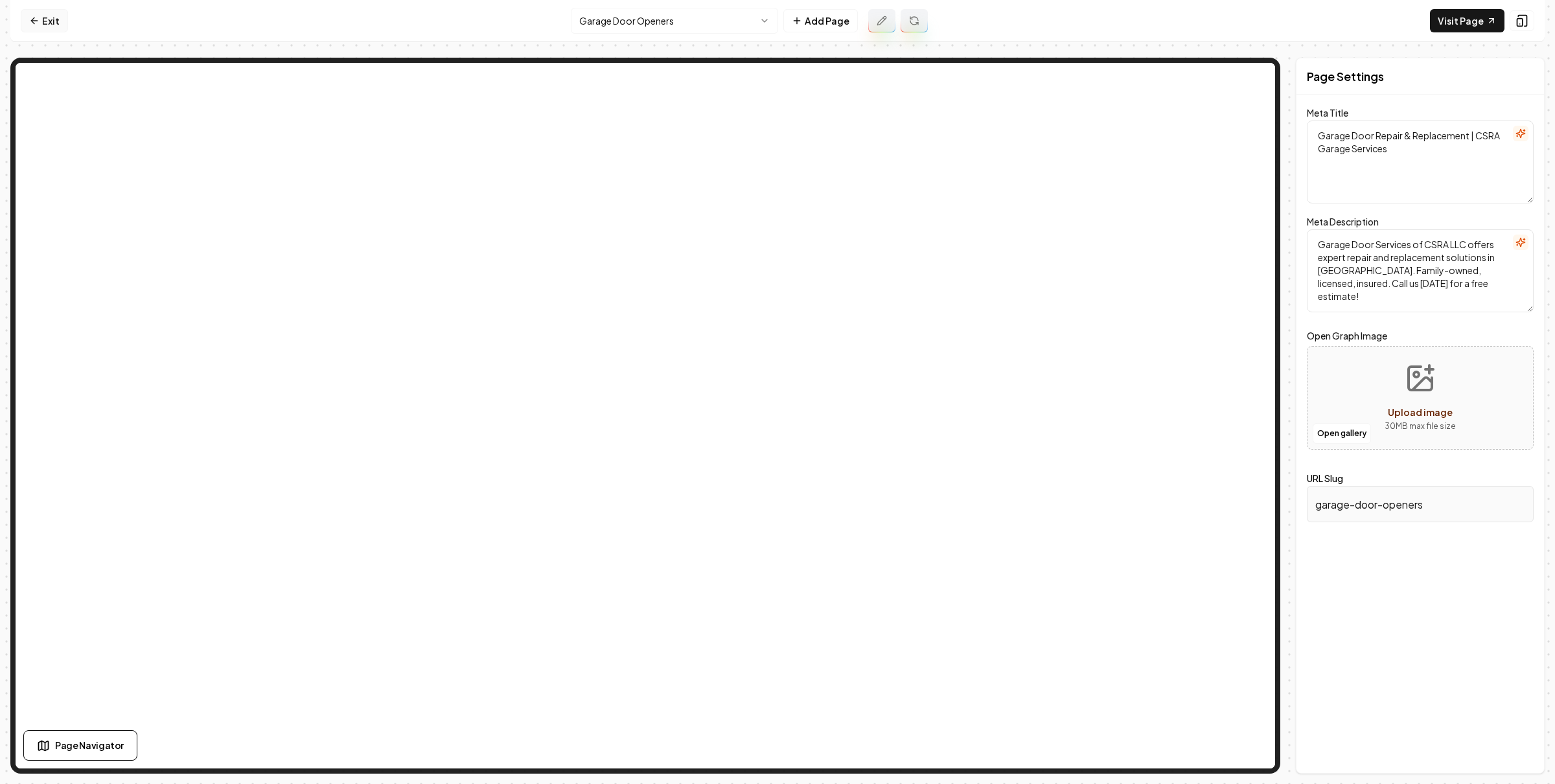
click at [36, 28] on link "Exit" at bounding box center [44, 20] width 47 height 23
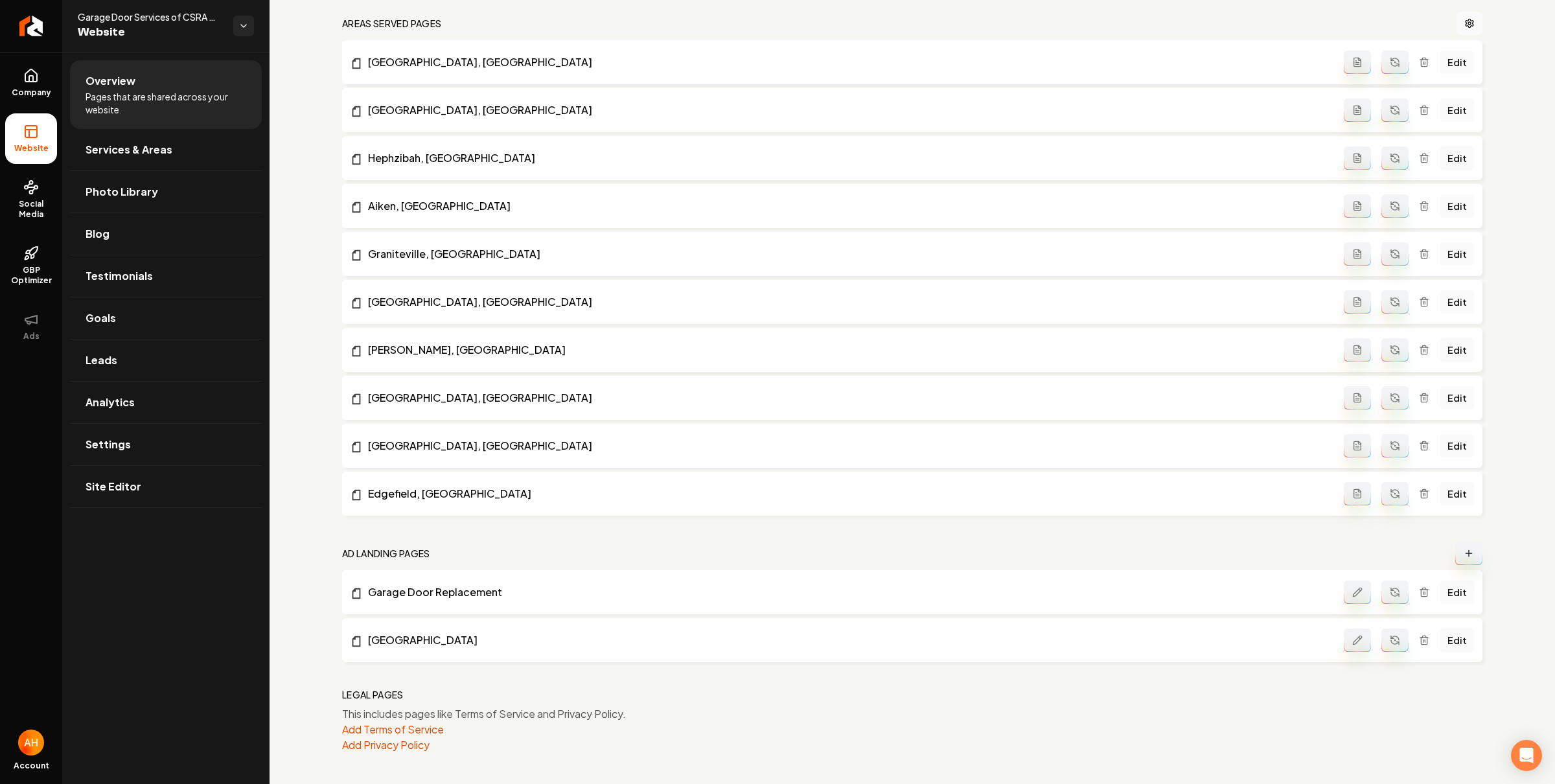
scroll to position [1165, 0]
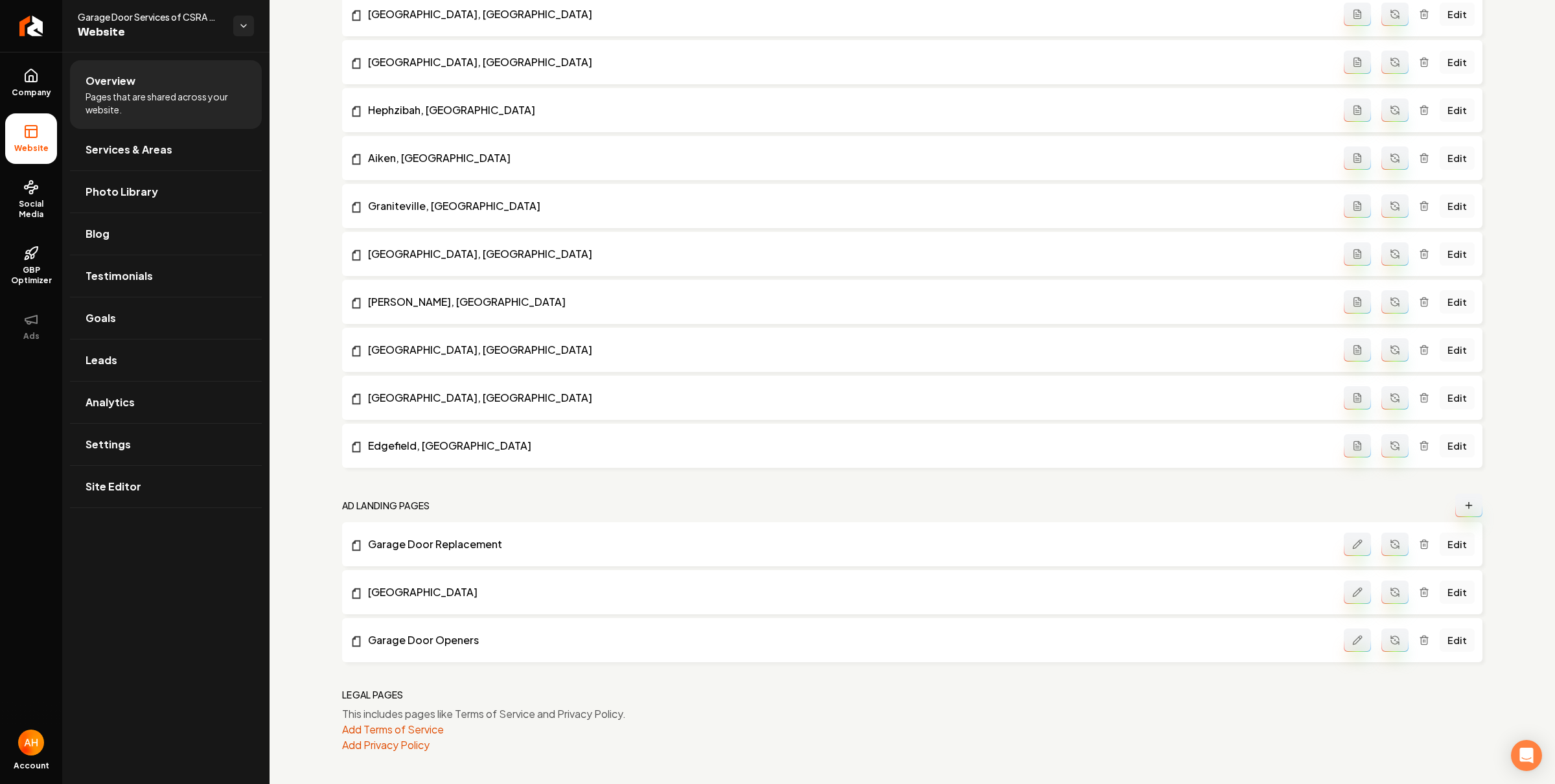
click at [1457, 498] on button "Main content area" at bounding box center [1468, 505] width 28 height 23
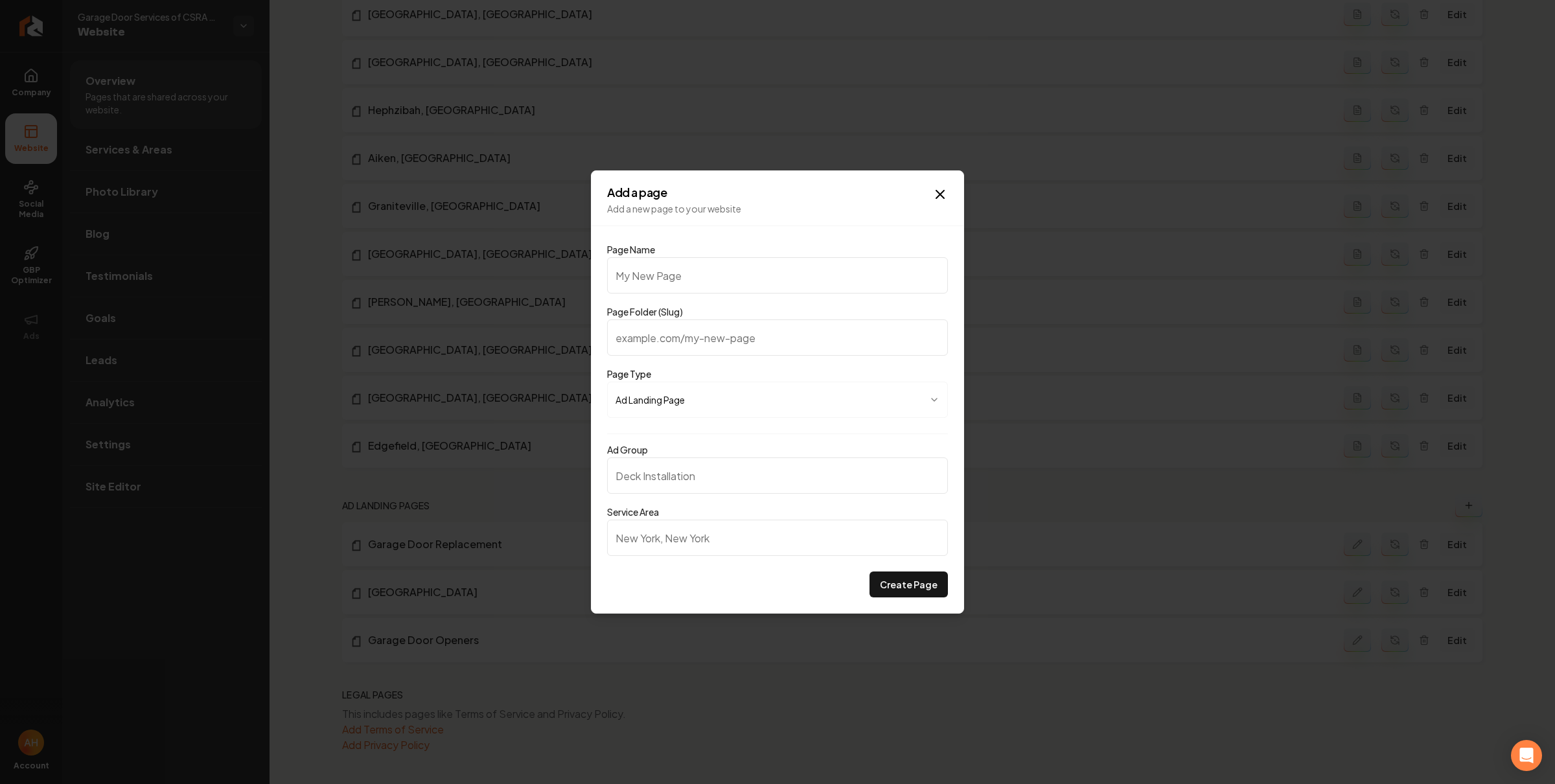
click at [749, 276] on input "Page Name" at bounding box center [777, 275] width 341 height 36
type input "P"
type input "p"
type input "O"
type input "o"
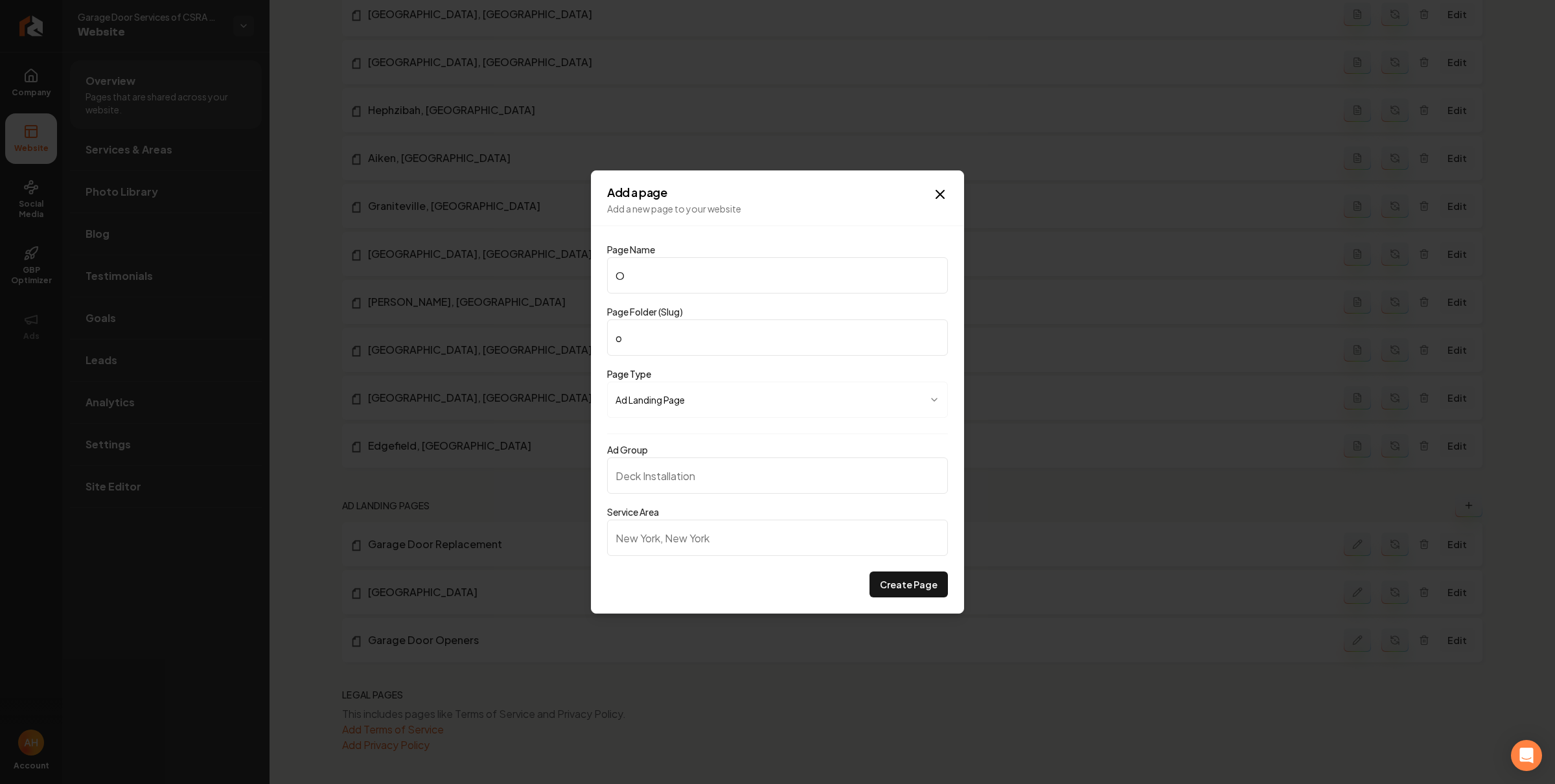
type input "Of"
type input "of"
type input "Off"
type input "off"
type input "Off-T"
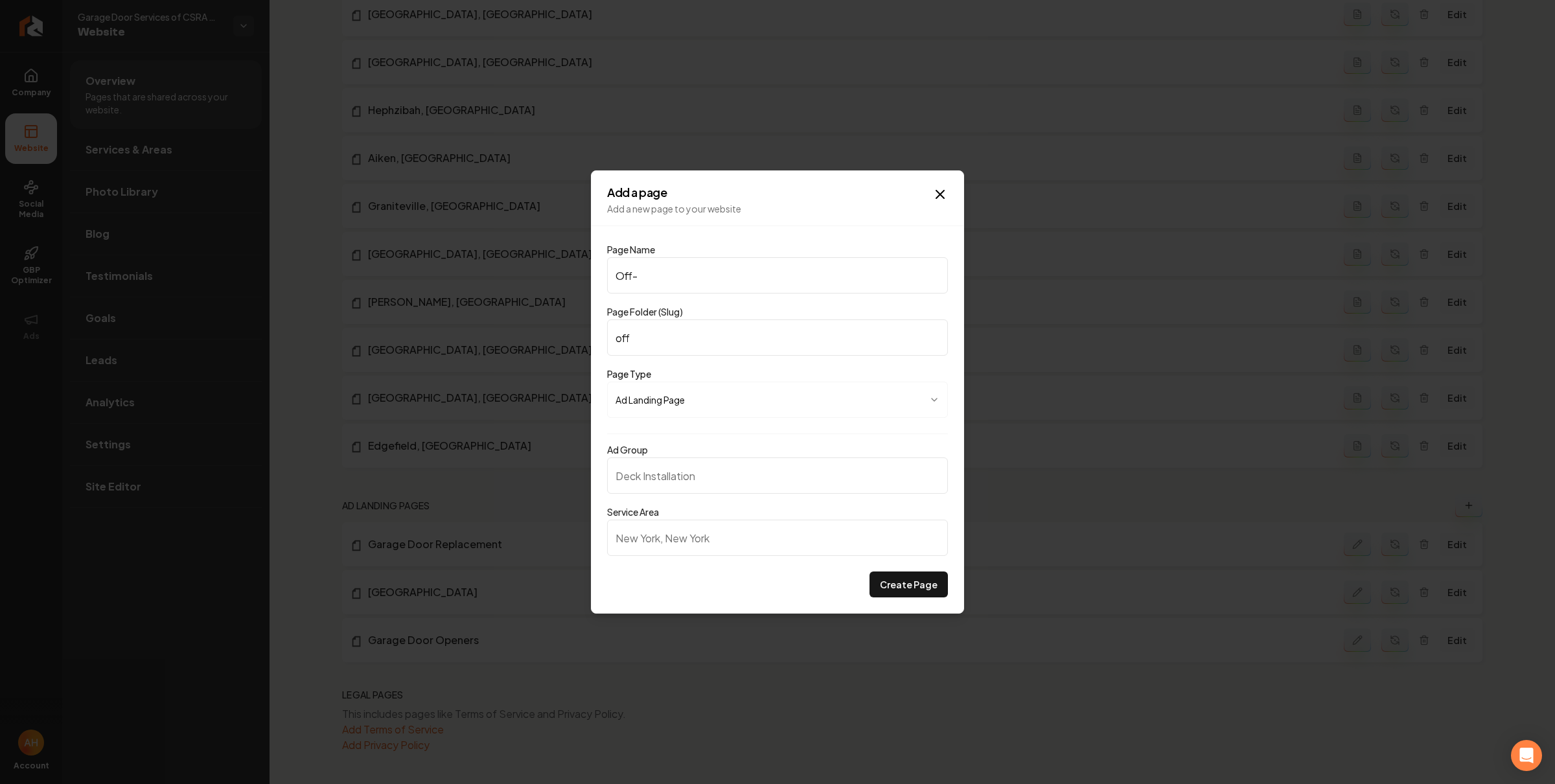
type input "off-t"
type input "Off-Tr"
type input "off-tr"
type input "Off-Tra"
type input "off-tra"
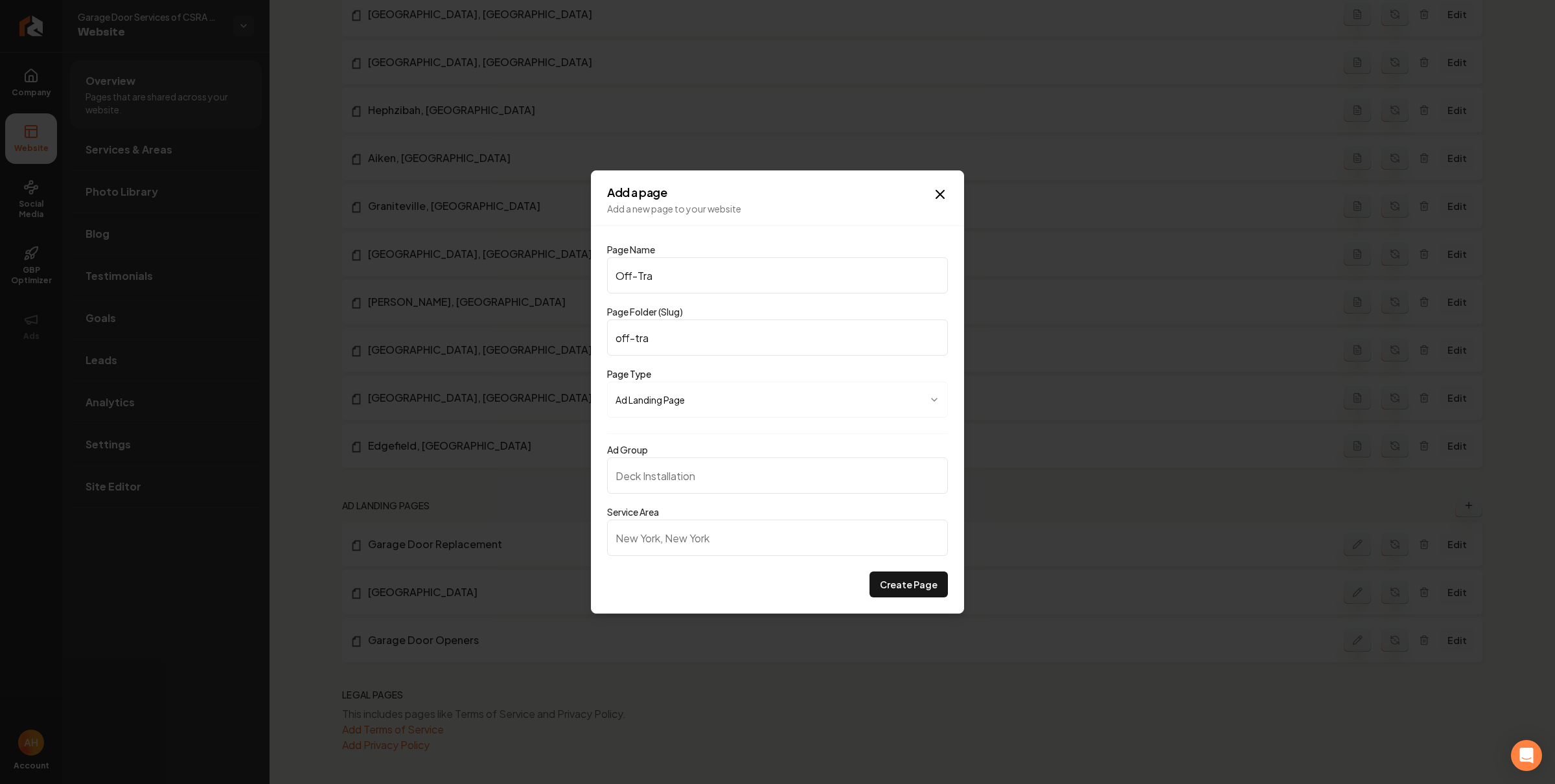
type input "Off-Trac"
type input "off-trac"
type input "Off-Track"
type input "off-track"
type input "Off-Track R"
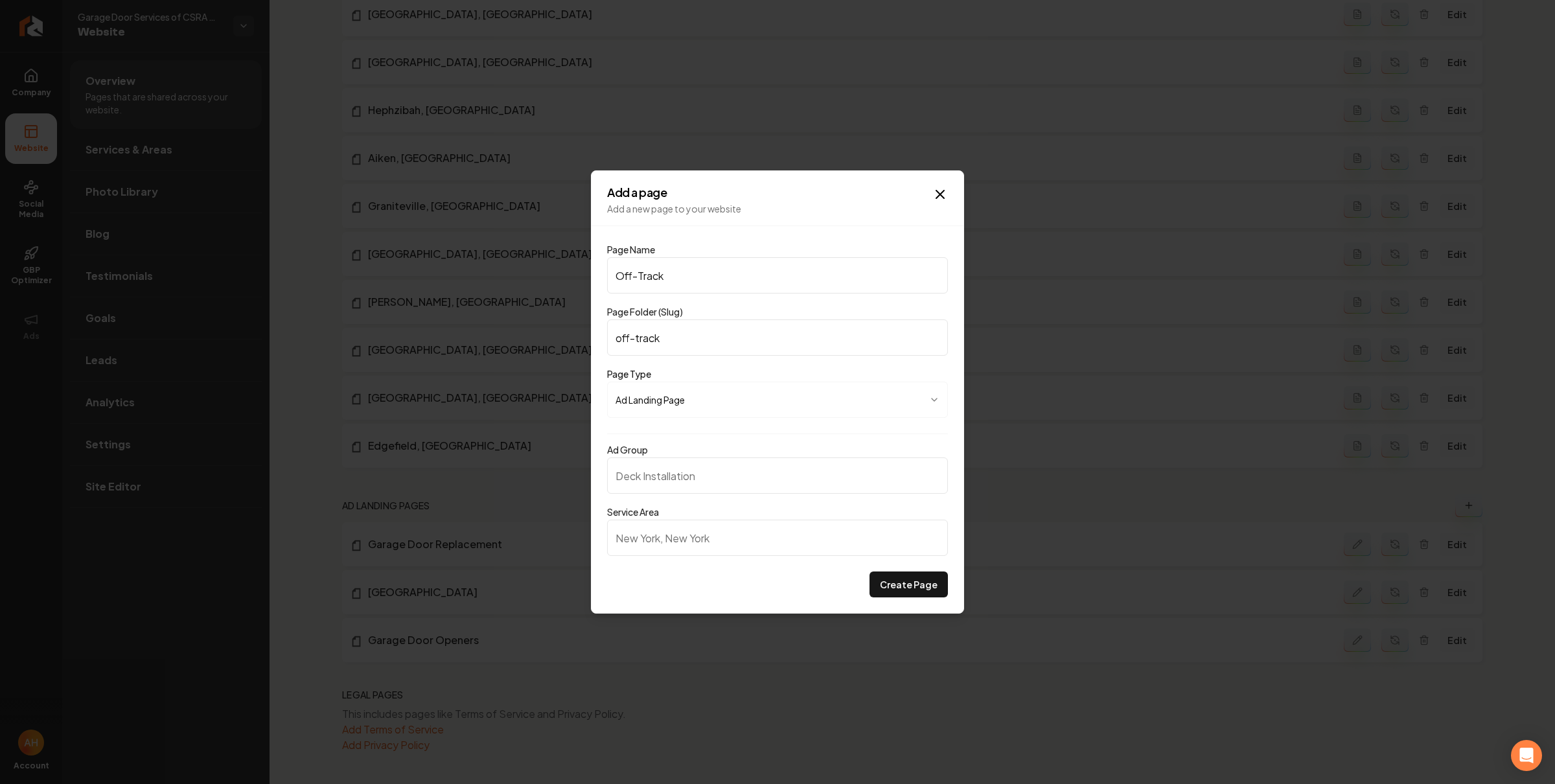
type input "off-track-r"
type input "Off-Track Re"
type input "off-track-re"
type input "Off-Track Rep"
type input "off-track-rep"
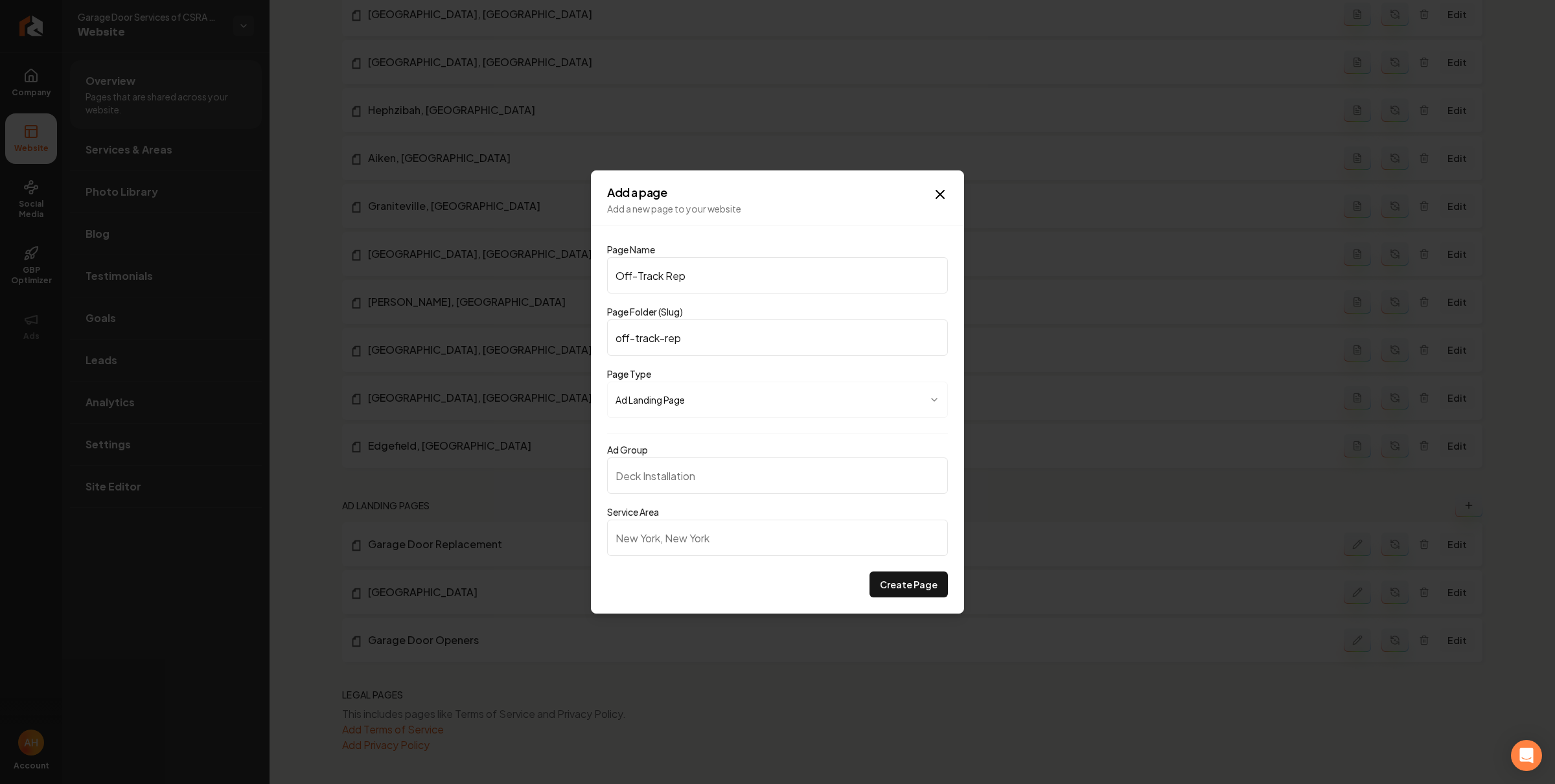
type input "Off-Track Repa"
type input "off-track-repa"
type input "Off-Track Repai"
type input "off-track-repai"
type input "Off-Track Repair"
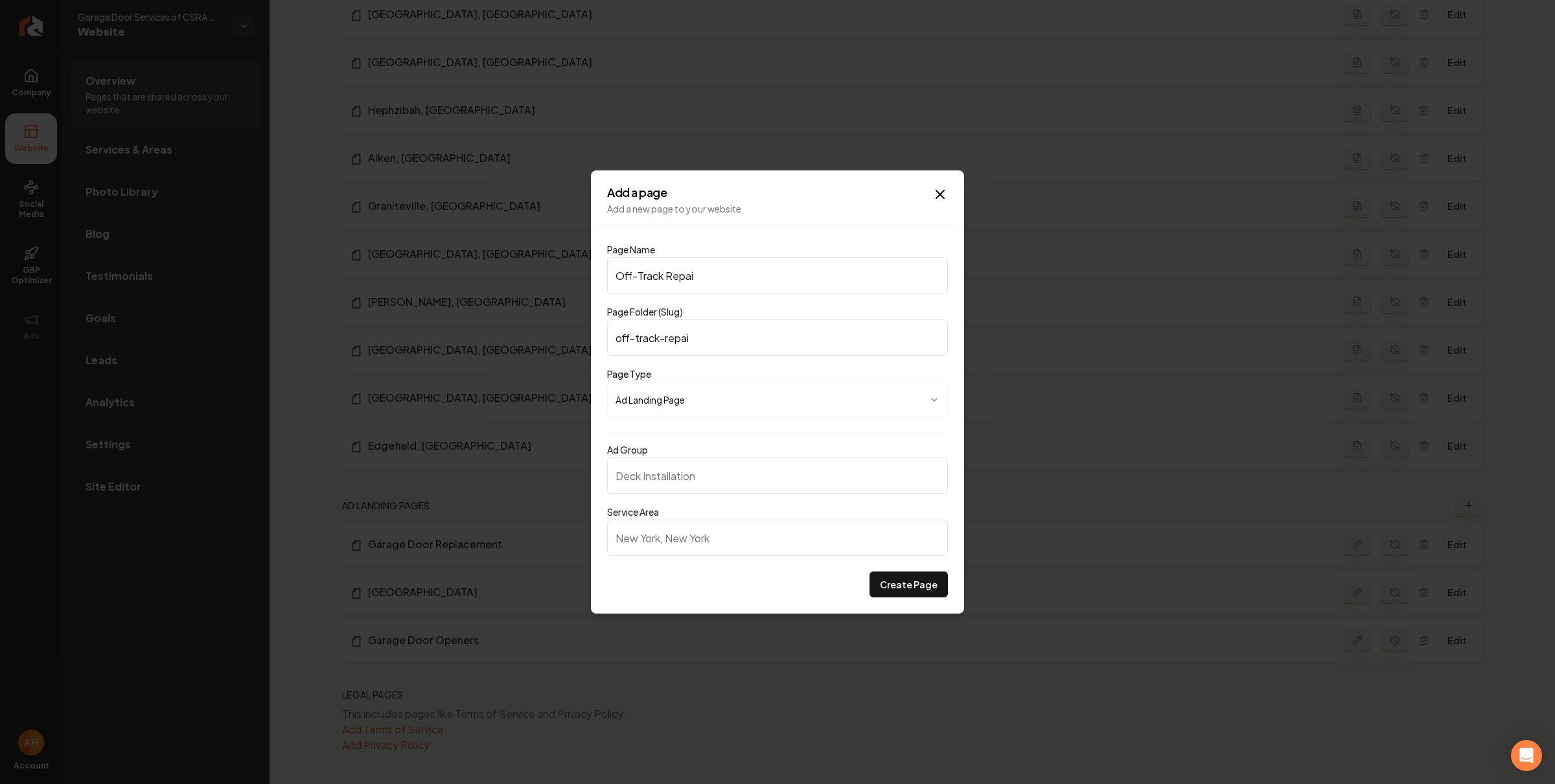
type input "off-track-repair"
type input "Off-Track Repair"
click at [719, 470] on input "Ad Group" at bounding box center [777, 475] width 341 height 36
type input "Off-Track Repair"
paste input "Augusta, GA"
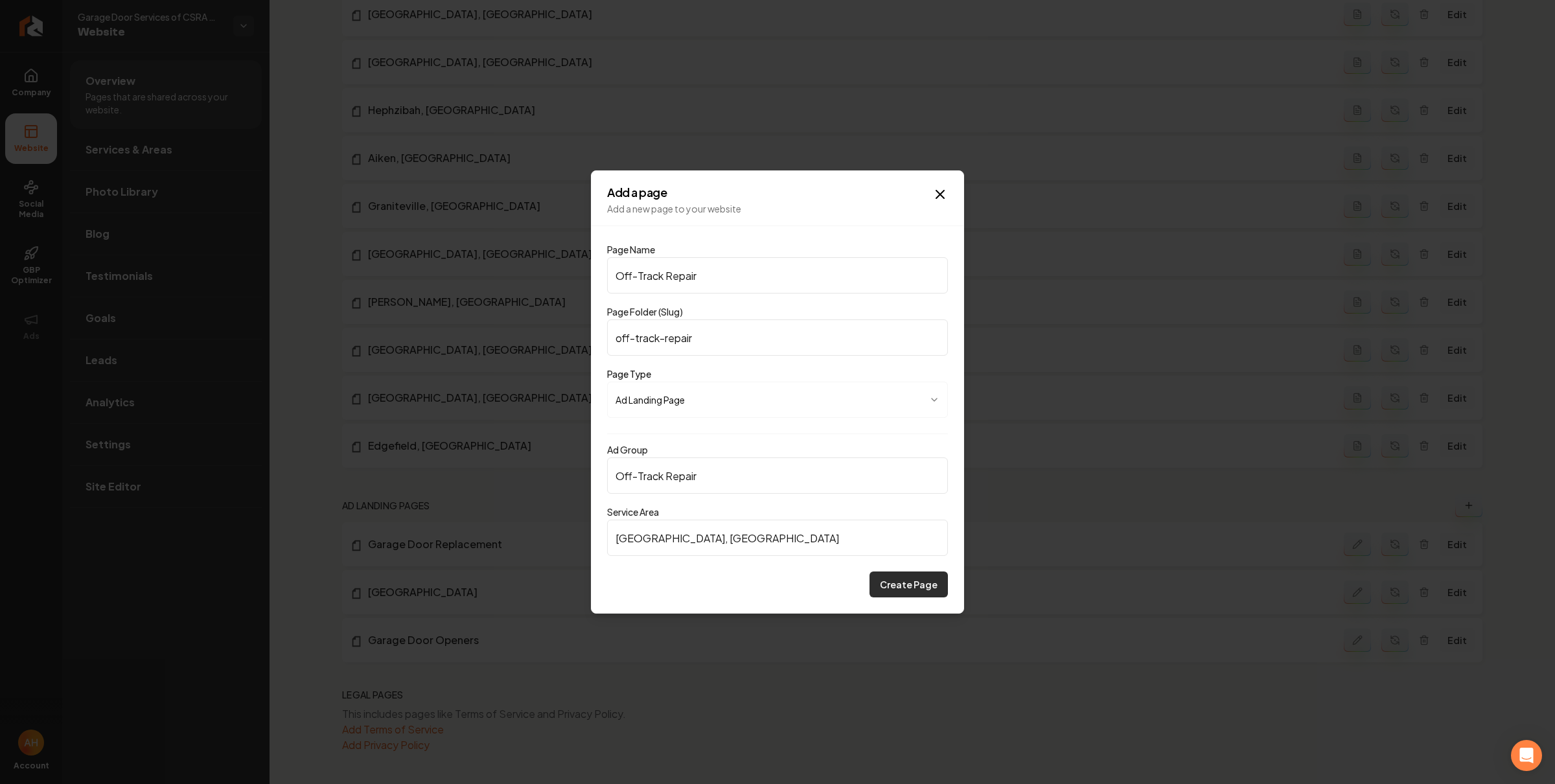
type input "Augusta, GA"
click at [904, 588] on button "Create Page" at bounding box center [909, 584] width 78 height 26
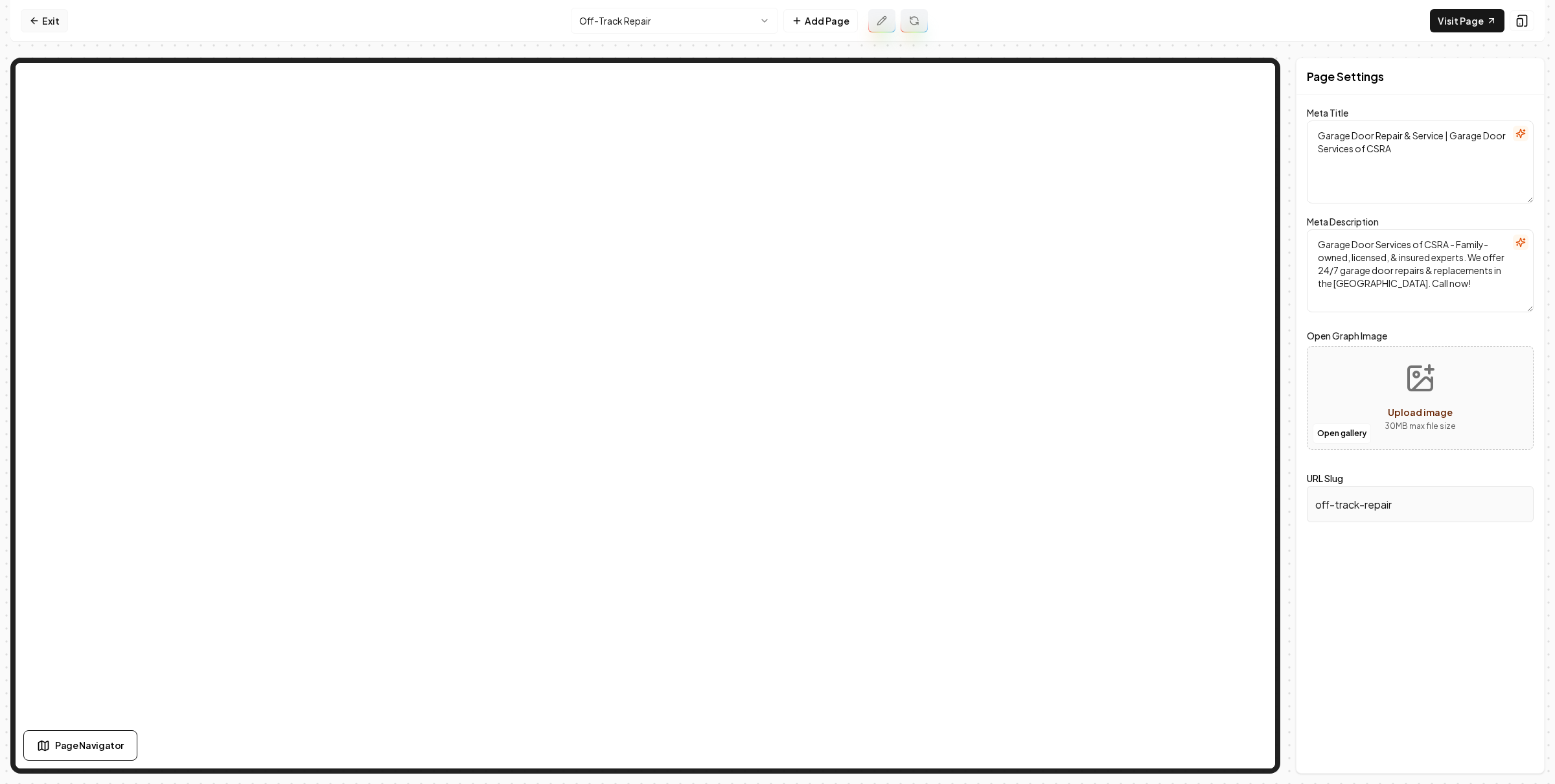
click at [40, 20] on link "Exit" at bounding box center [44, 20] width 47 height 23
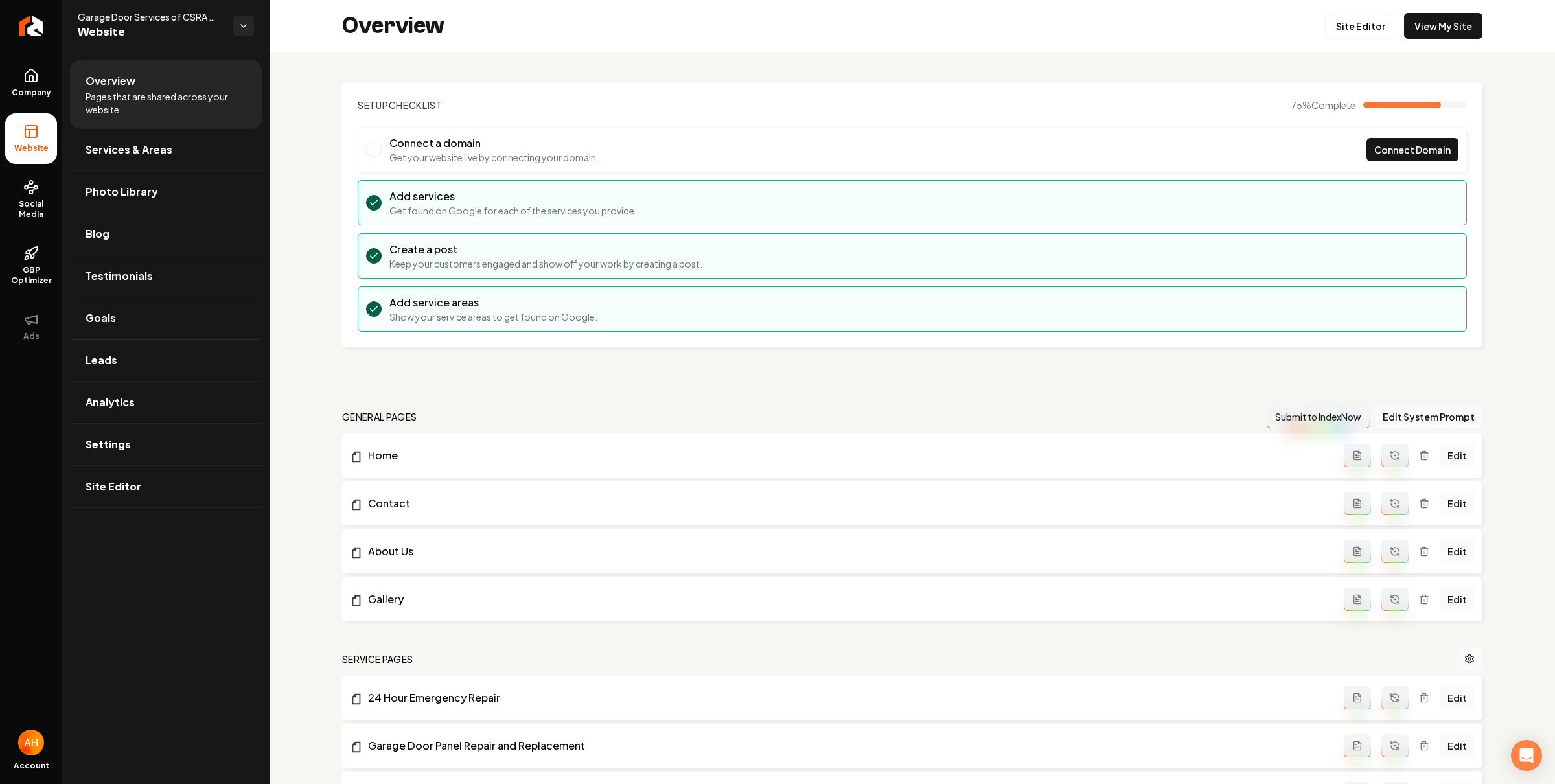
scroll to position [1214, 0]
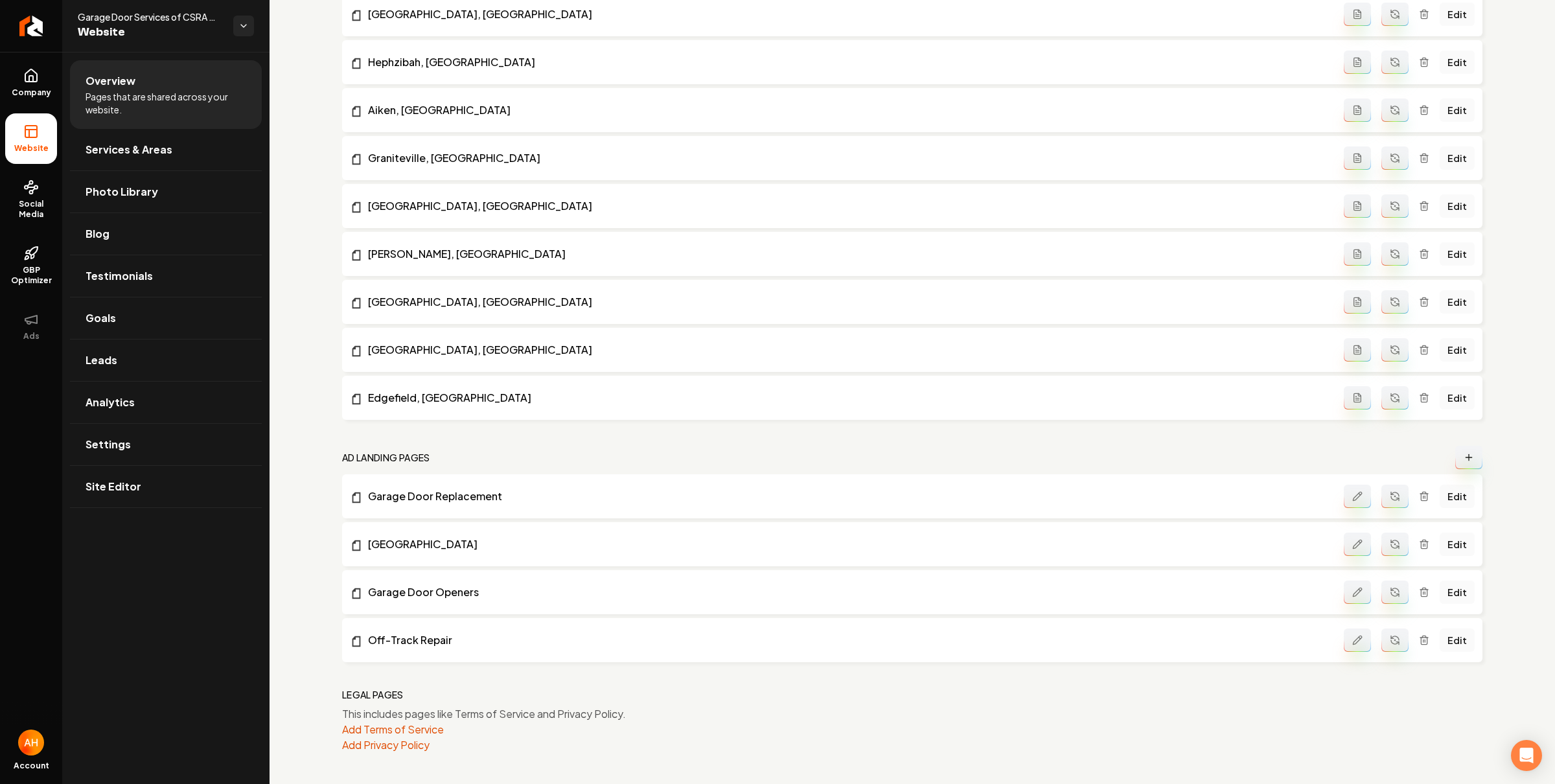
click at [1388, 504] on button "Main content area" at bounding box center [1394, 496] width 28 height 23
click at [1390, 541] on icon "Main content area" at bounding box center [1395, 544] width 11 height 11
click at [1390, 590] on icon "Main content area" at bounding box center [1395, 592] width 11 height 11
drag, startPoint x: 1383, startPoint y: 636, endPoint x: 1289, endPoint y: 605, distance: 99.0
click at [1390, 636] on icon "Main content area" at bounding box center [1395, 640] width 11 height 11
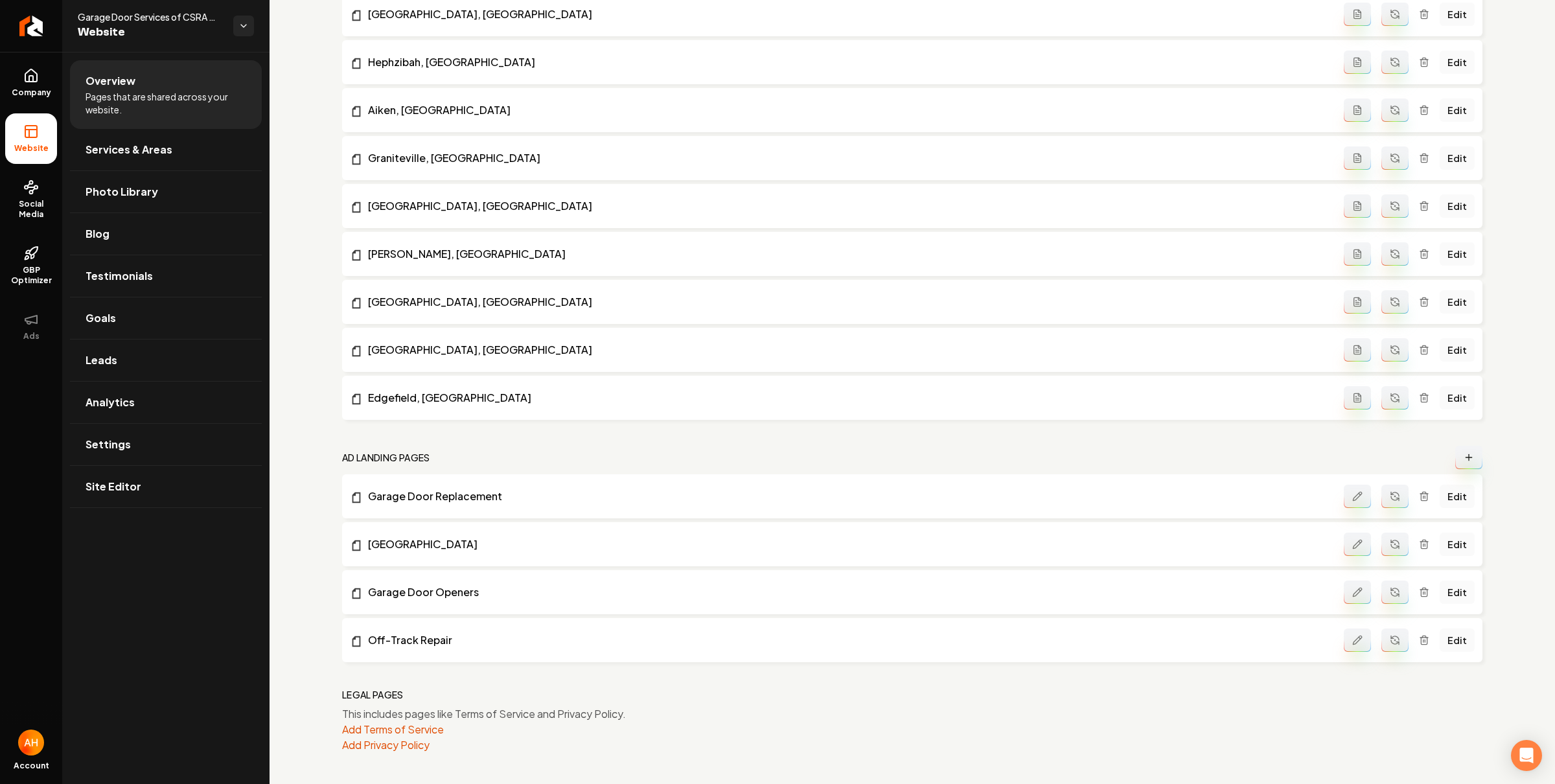
drag, startPoint x: 430, startPoint y: 595, endPoint x: 431, endPoint y: 614, distance: 19.0
click at [1453, 493] on link "Edit" at bounding box center [1456, 496] width 35 height 23
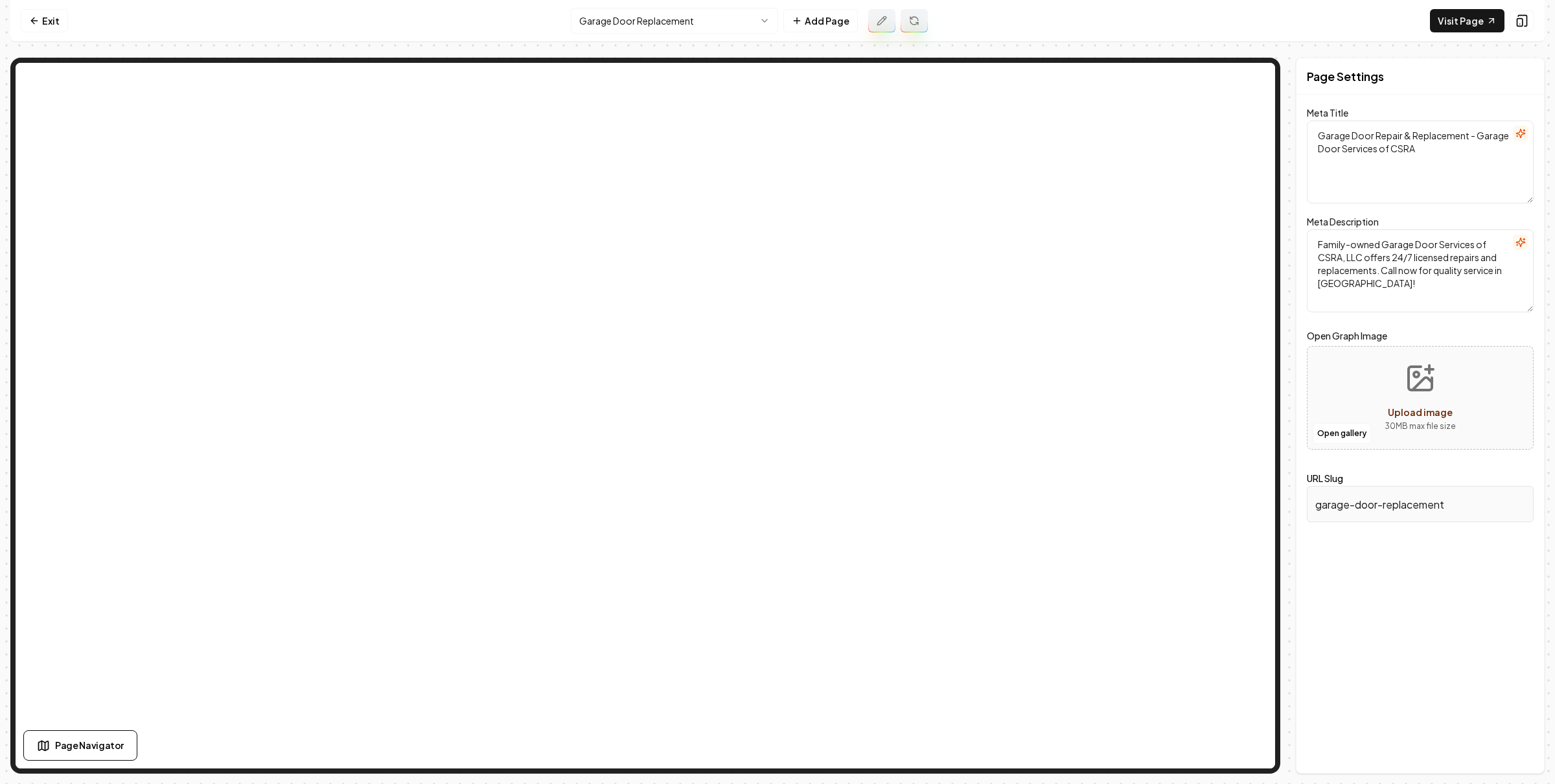
type textarea "Garage Door Replacement Augusta, GA | Garage Door Services of CSRA"
type textarea "Depend on Garage Door Services of CSRA for reliable garage door replacement in …"
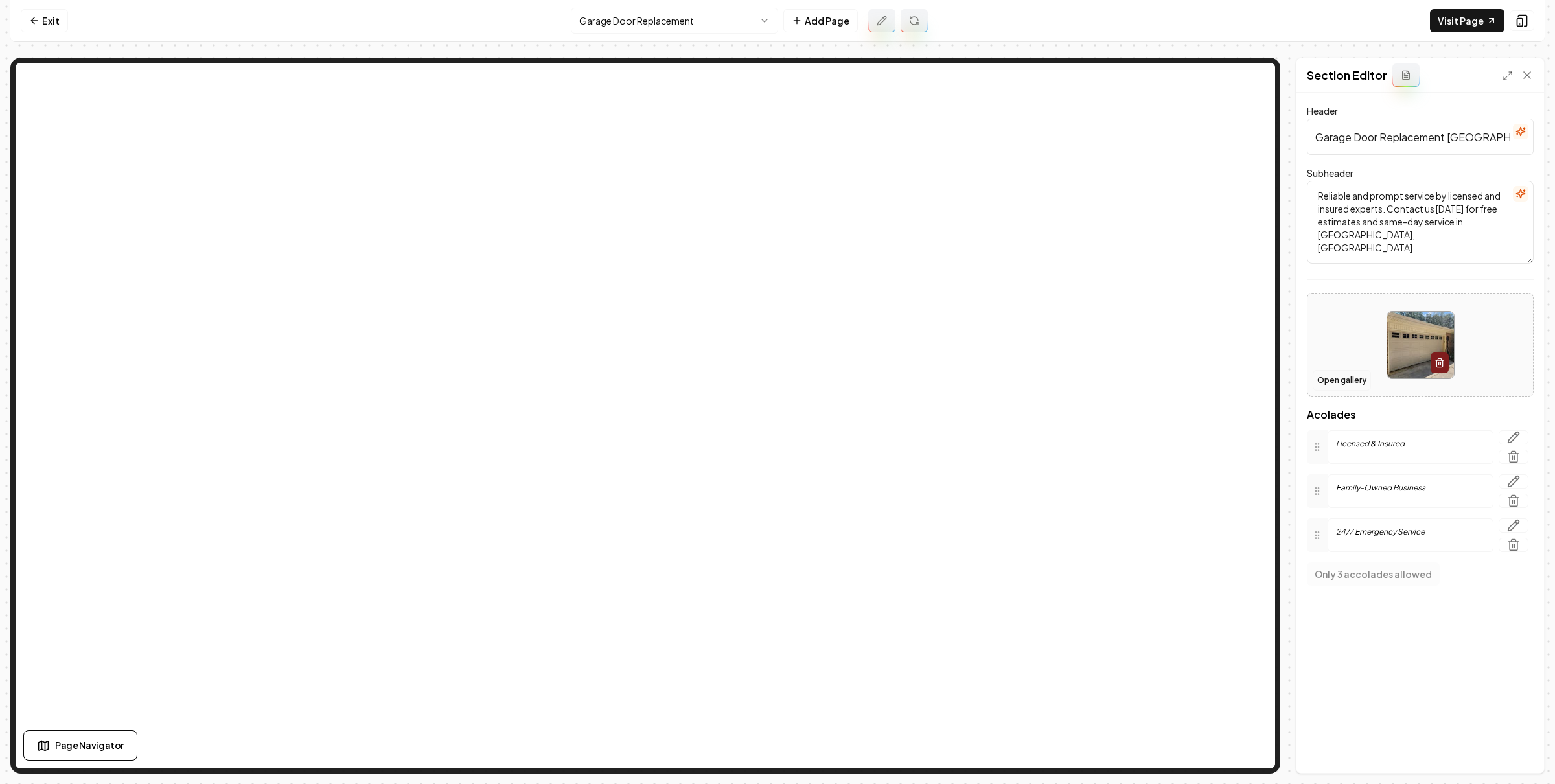
click at [1331, 377] on button "Open gallery" at bounding box center [1342, 380] width 59 height 20
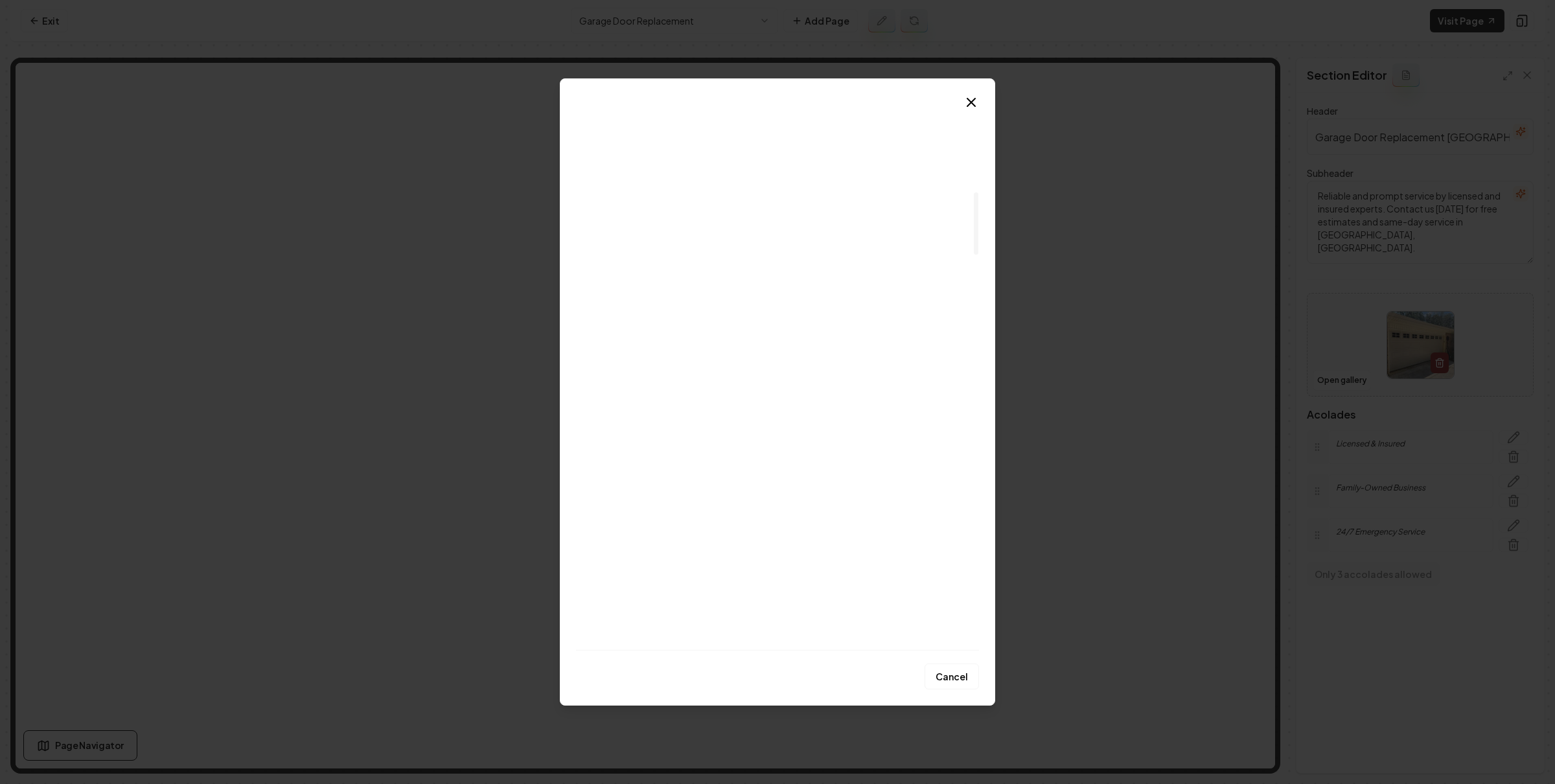
scroll to position [762, 0]
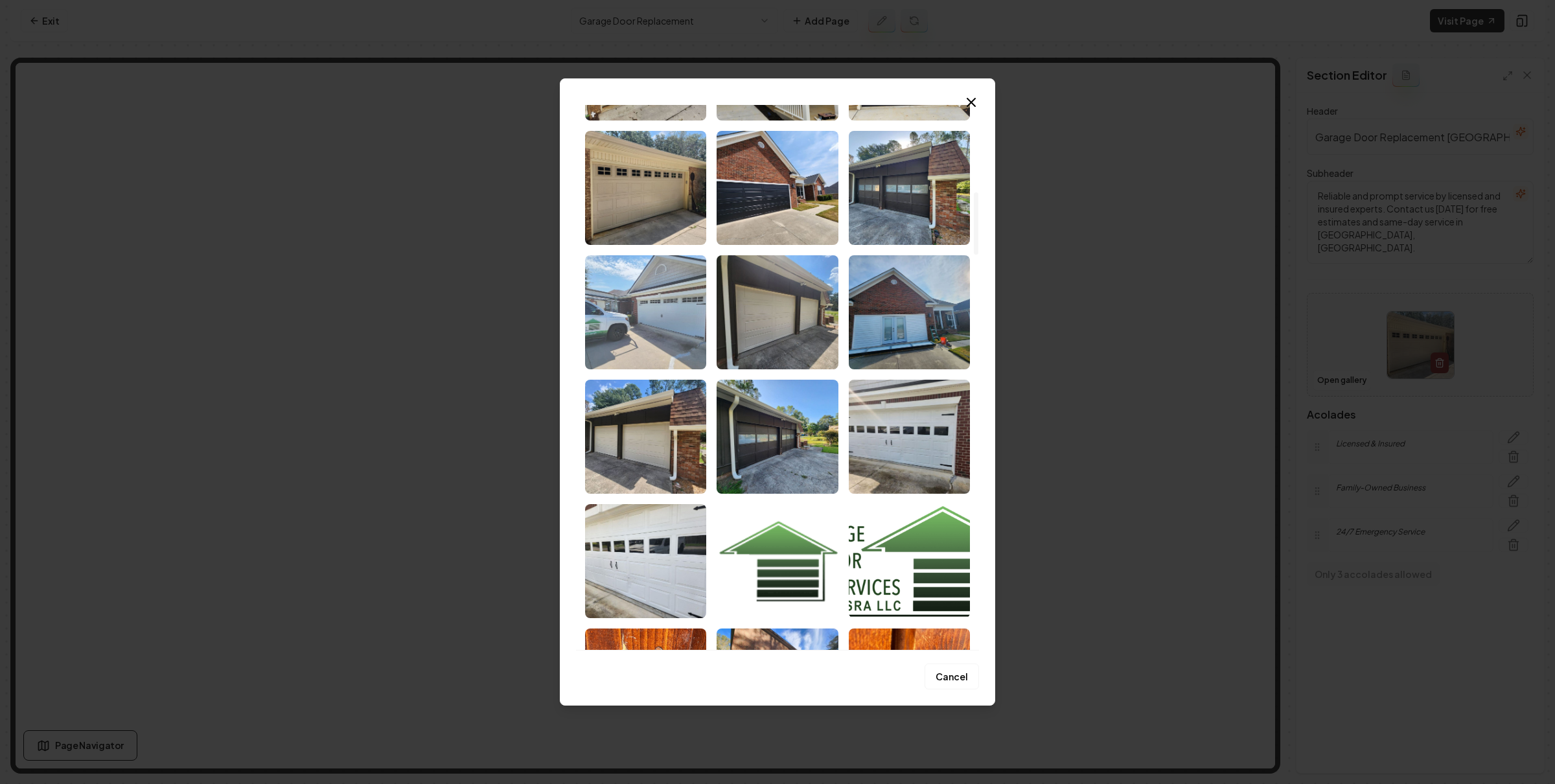
click at [673, 327] on img "Select image image_68a755775c7cd75eb87f1c39.jpeg" at bounding box center [645, 312] width 121 height 114
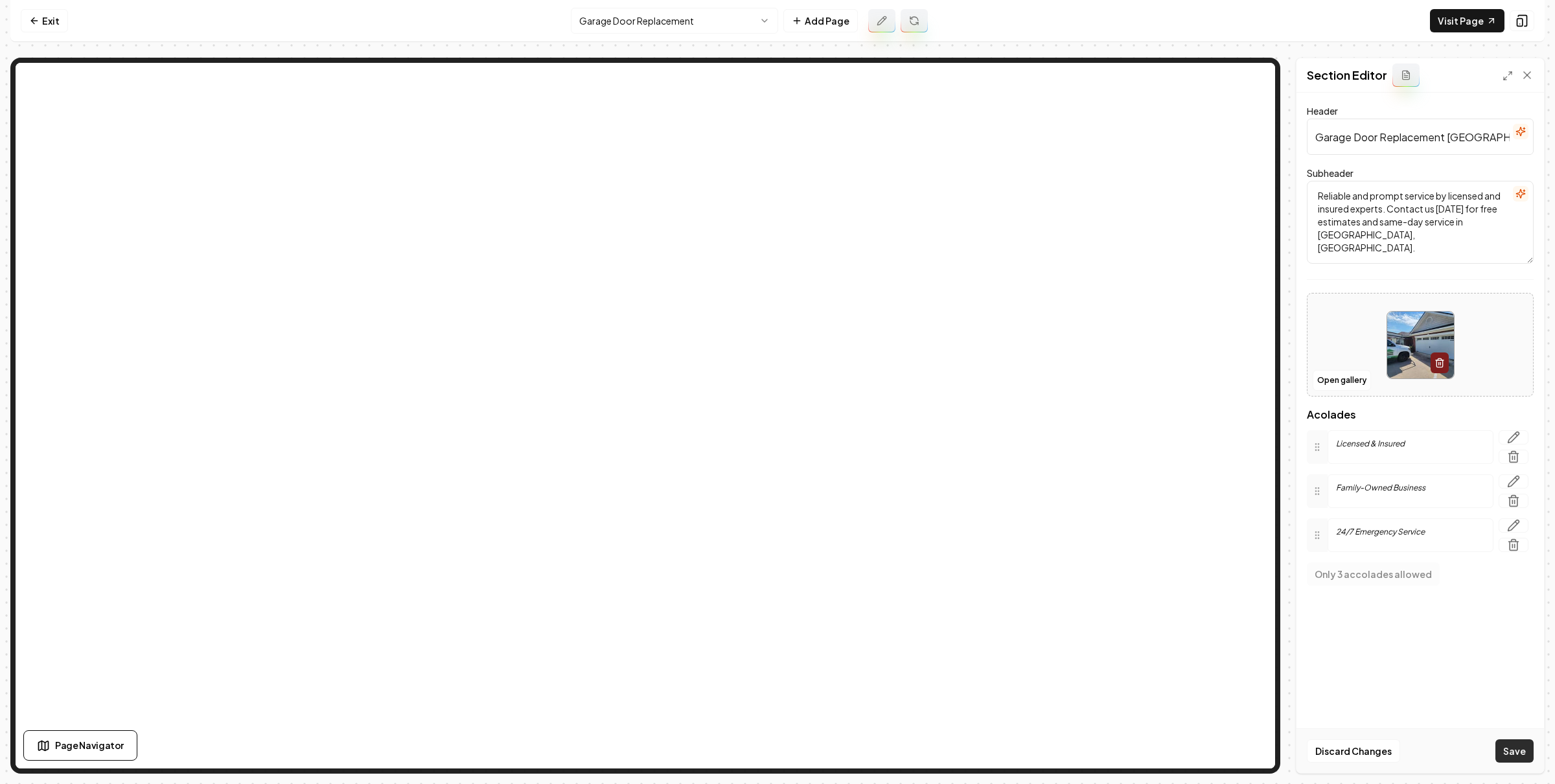
click at [1511, 750] on button "Save" at bounding box center [1514, 750] width 38 height 23
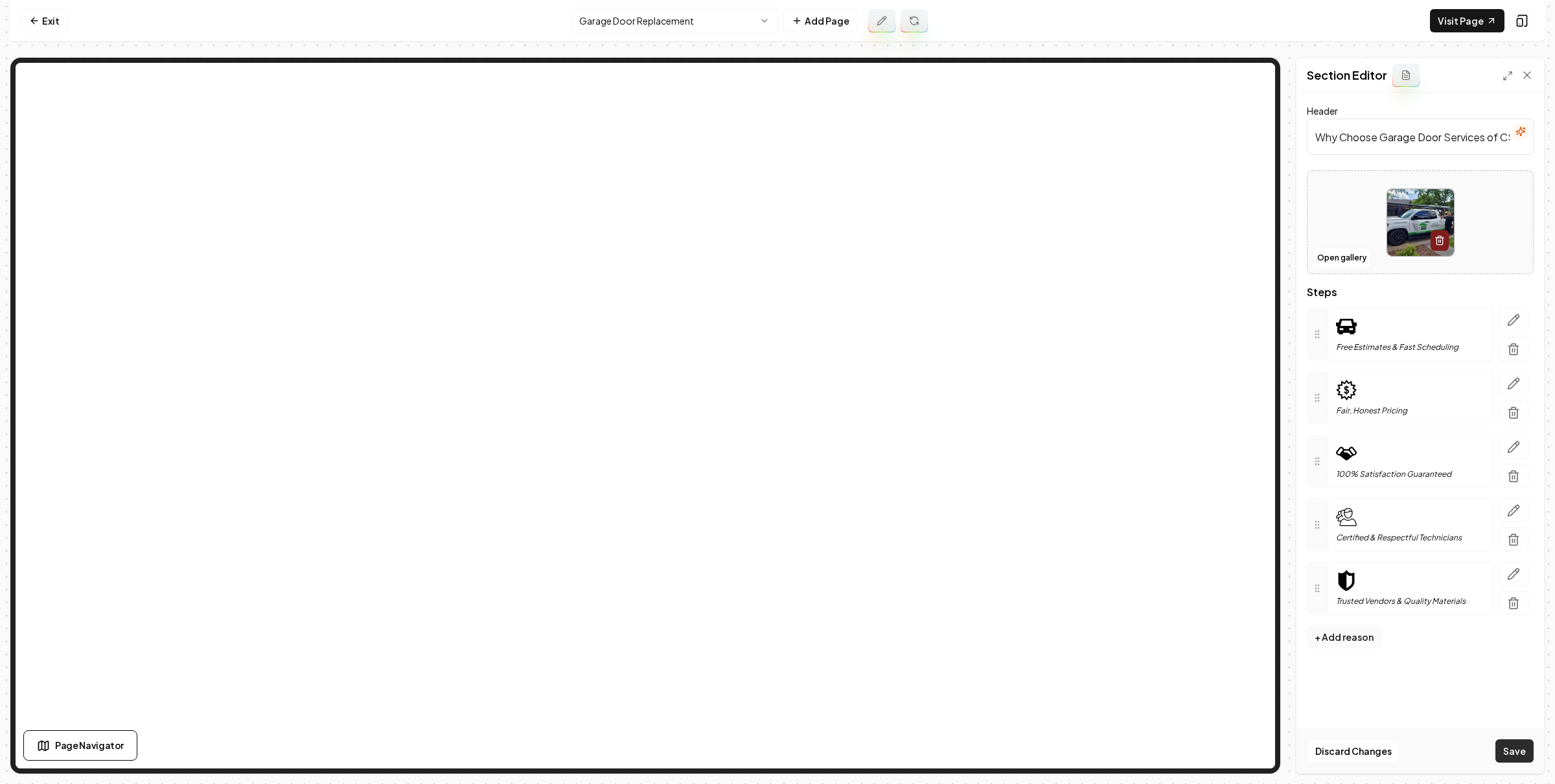
click at [1519, 745] on button "Save" at bounding box center [1514, 750] width 38 height 23
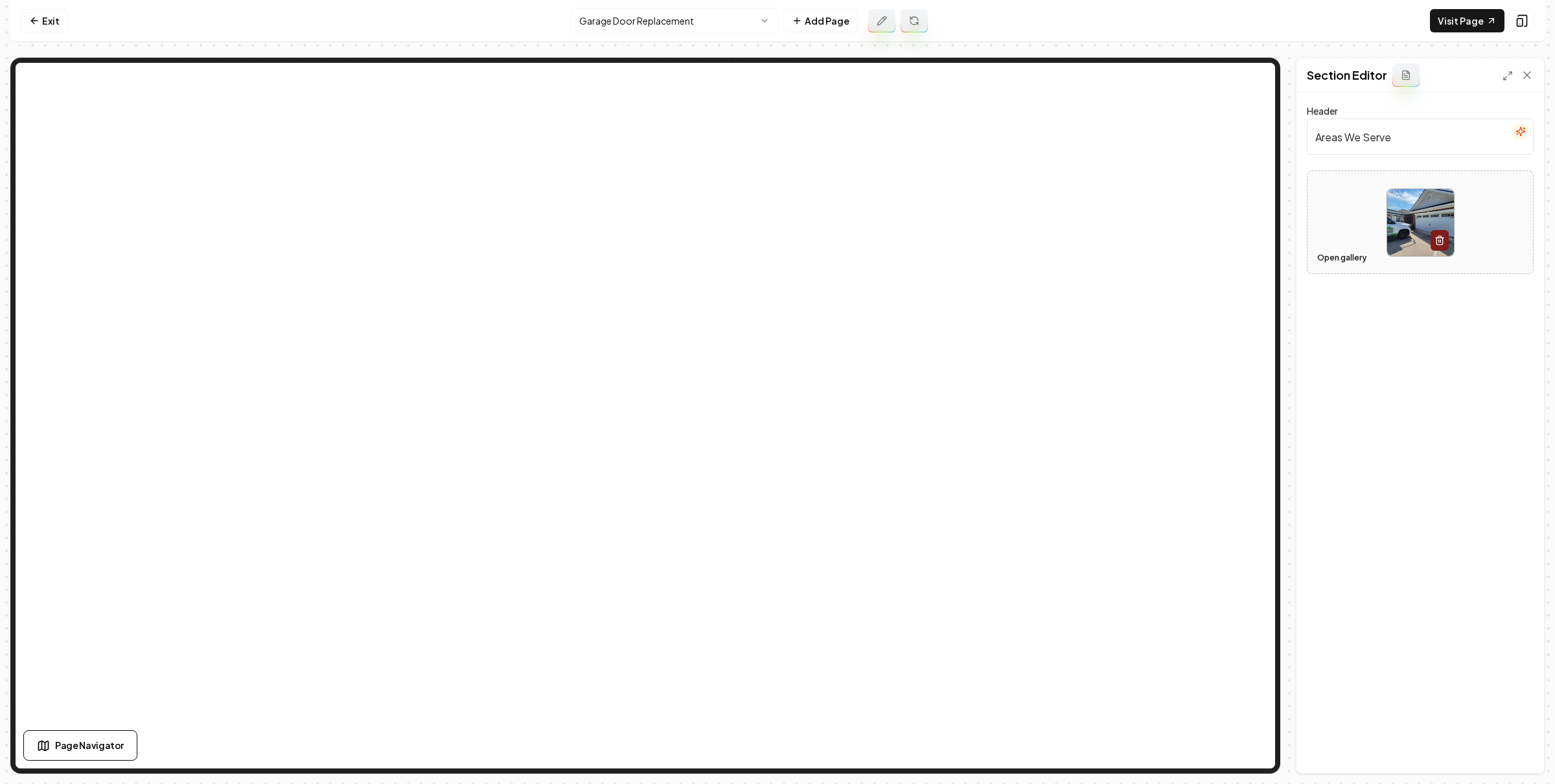
click at [1334, 256] on button "Open gallery" at bounding box center [1342, 257] width 59 height 20
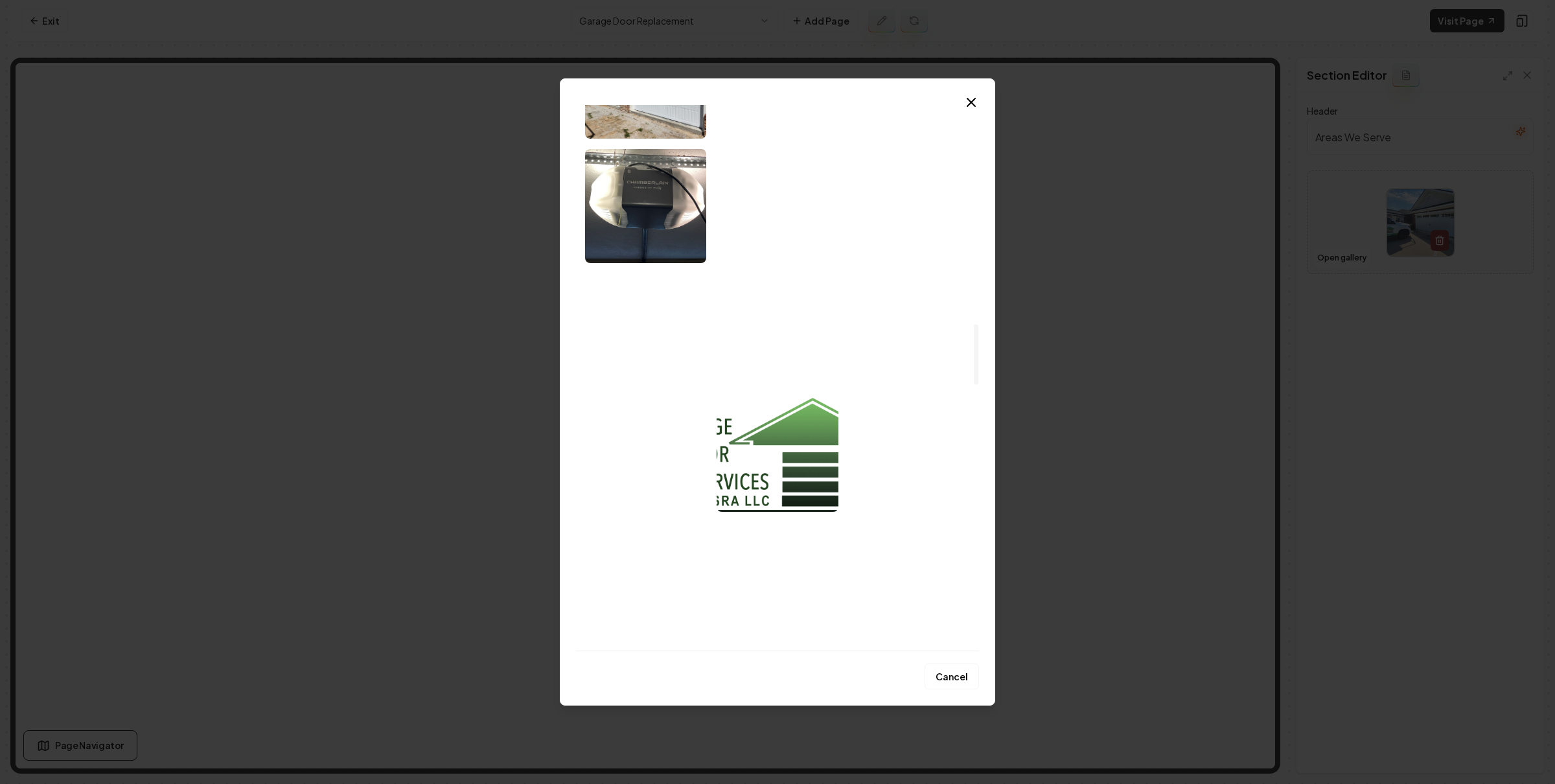
scroll to position [2134, 0]
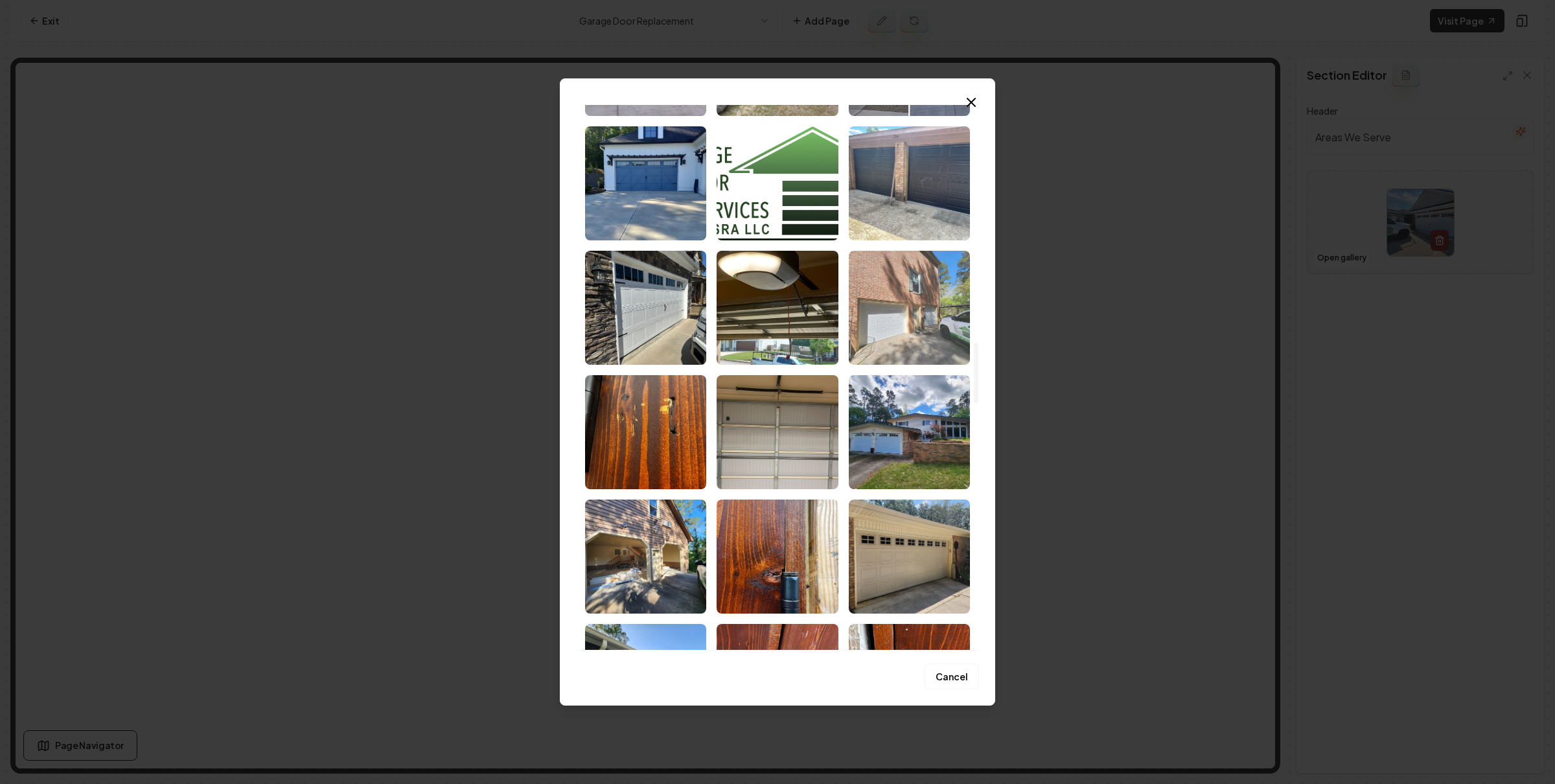
click at [886, 316] on img "Select image image_68a7548e5c7cd75eb87a9ca1.jpeg" at bounding box center [909, 308] width 121 height 114
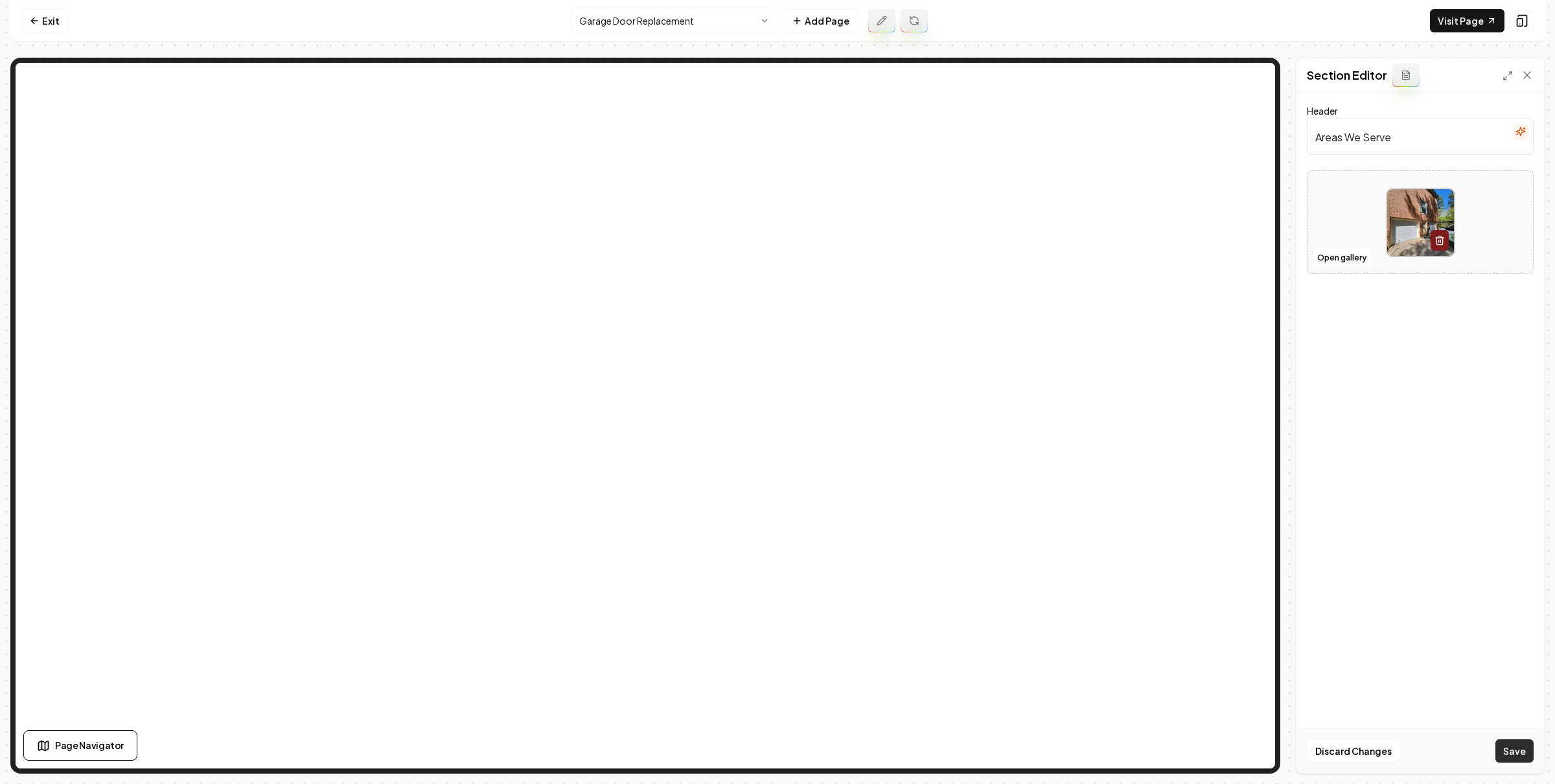
click at [1528, 753] on button "Save" at bounding box center [1514, 750] width 38 height 23
click at [1332, 268] on button "Open gallery" at bounding box center [1342, 271] width 59 height 20
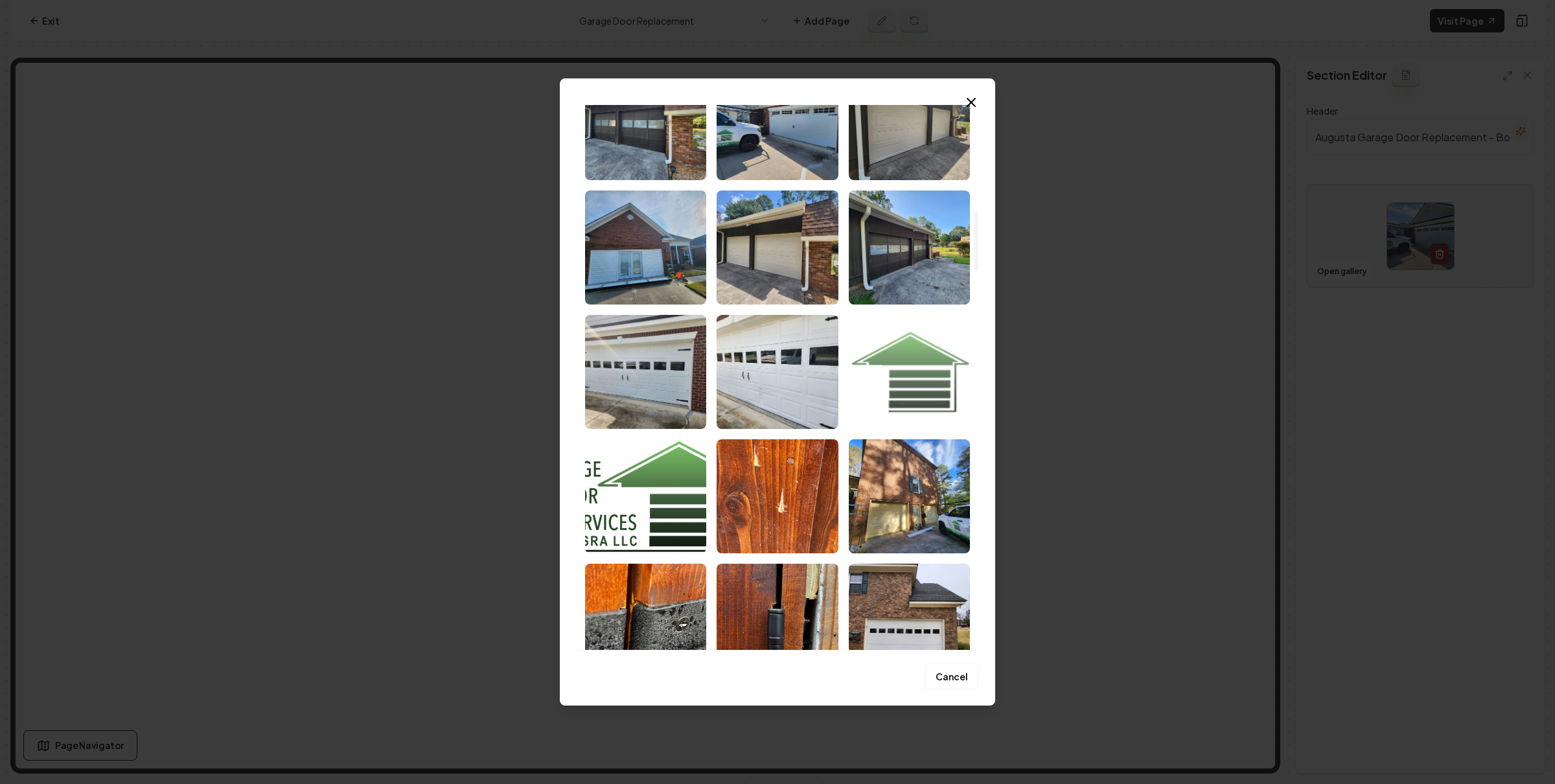
scroll to position [1617, 0]
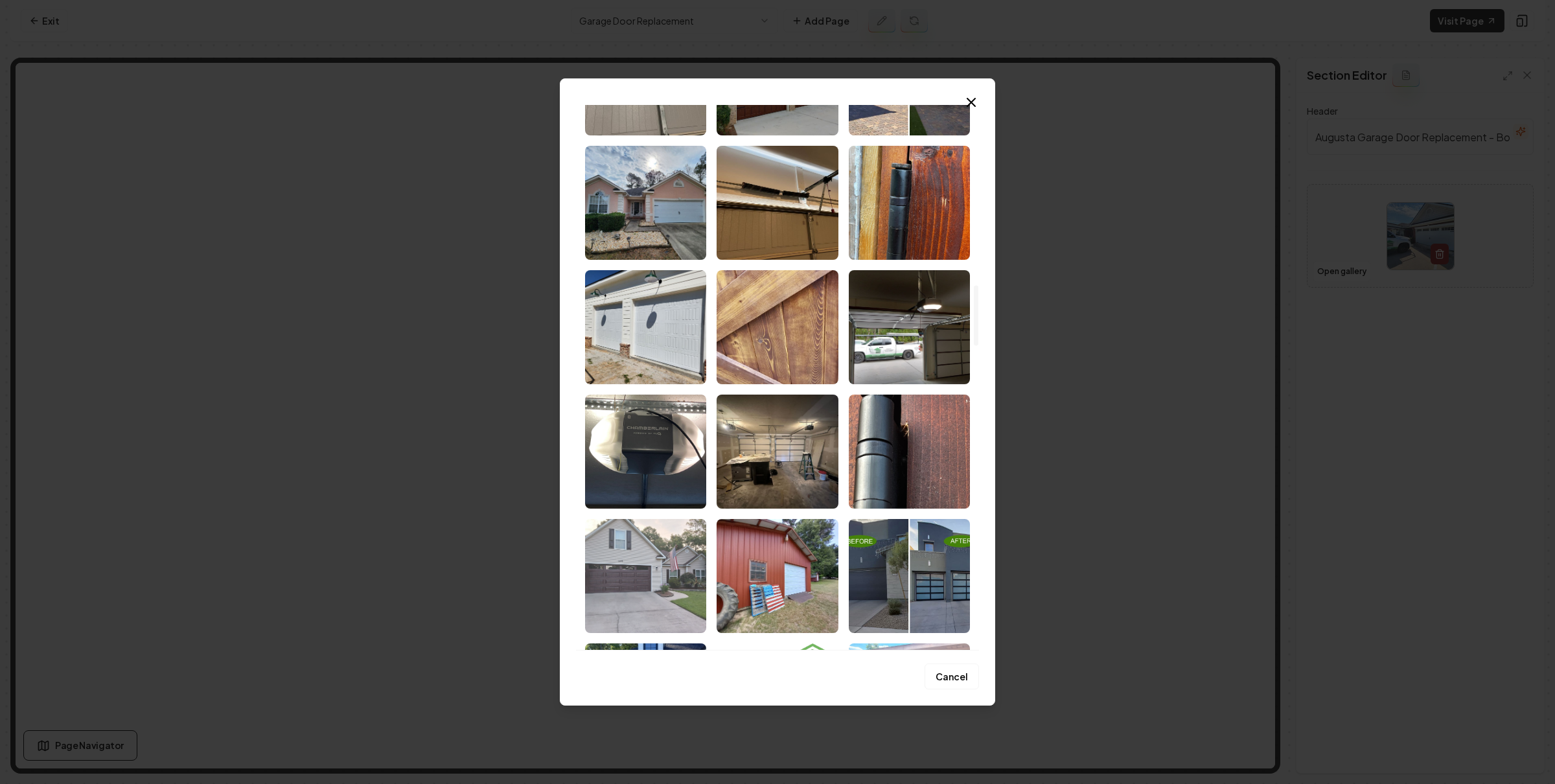
click at [635, 549] on img "Select image image_68a7548e5c7cd75eb87a9ca5.jpeg" at bounding box center [645, 576] width 121 height 114
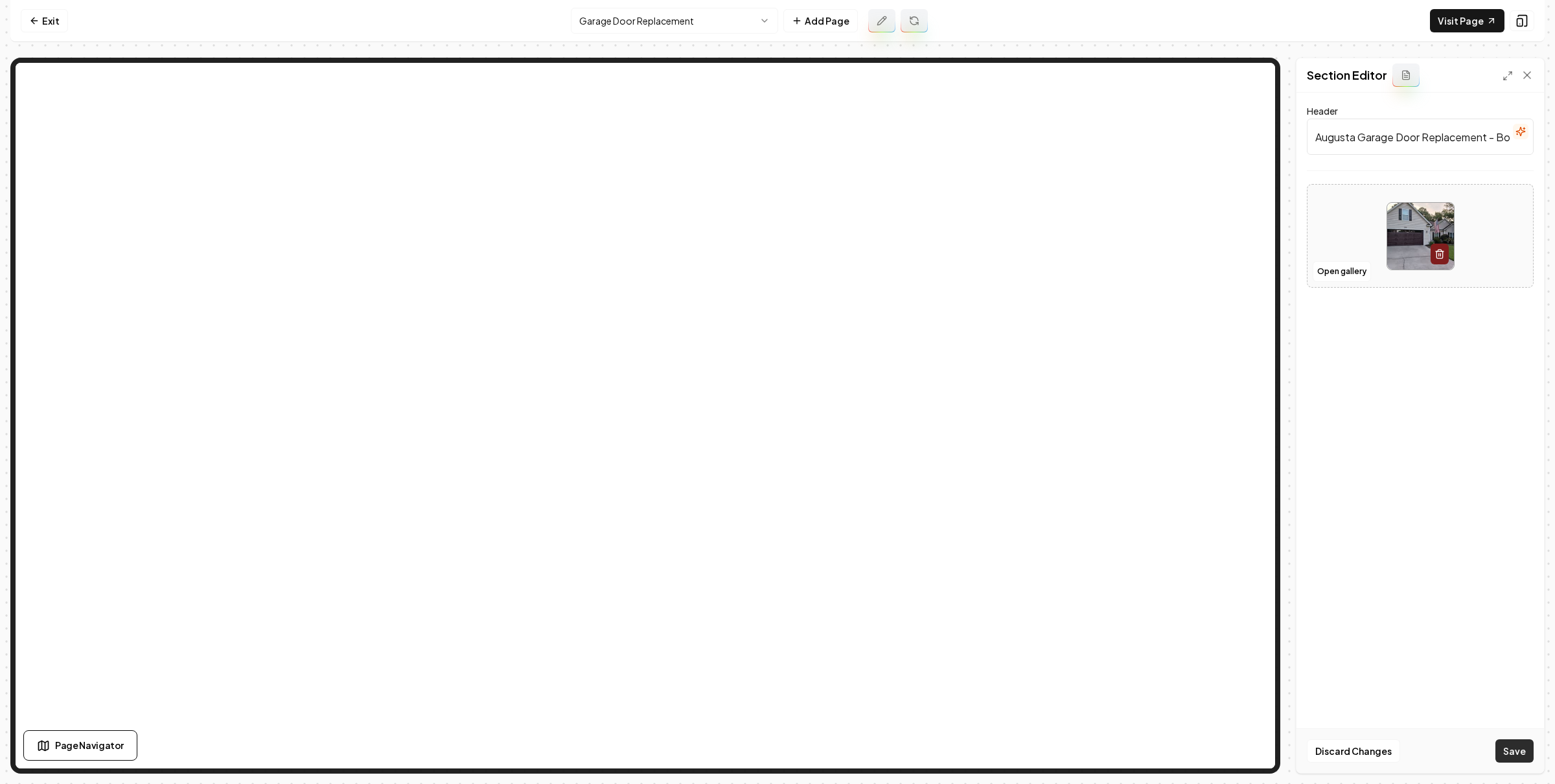
click at [1510, 746] on button "Save" at bounding box center [1514, 750] width 38 height 23
click at [706, 9] on html "Computer Required This feature is only available on a computer. Please switch t…" at bounding box center [777, 392] width 1555 height 784
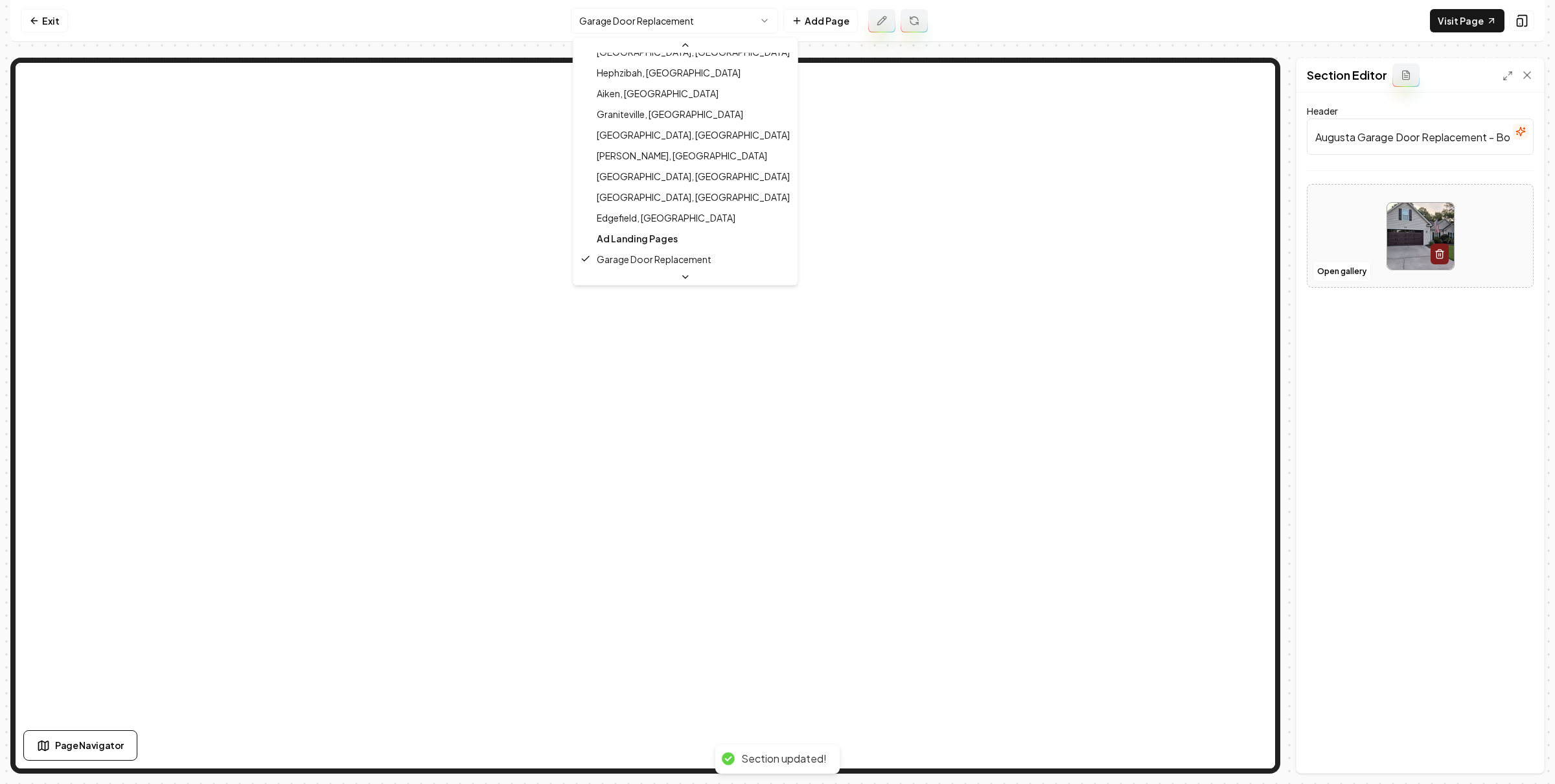
scroll to position [416, 0]
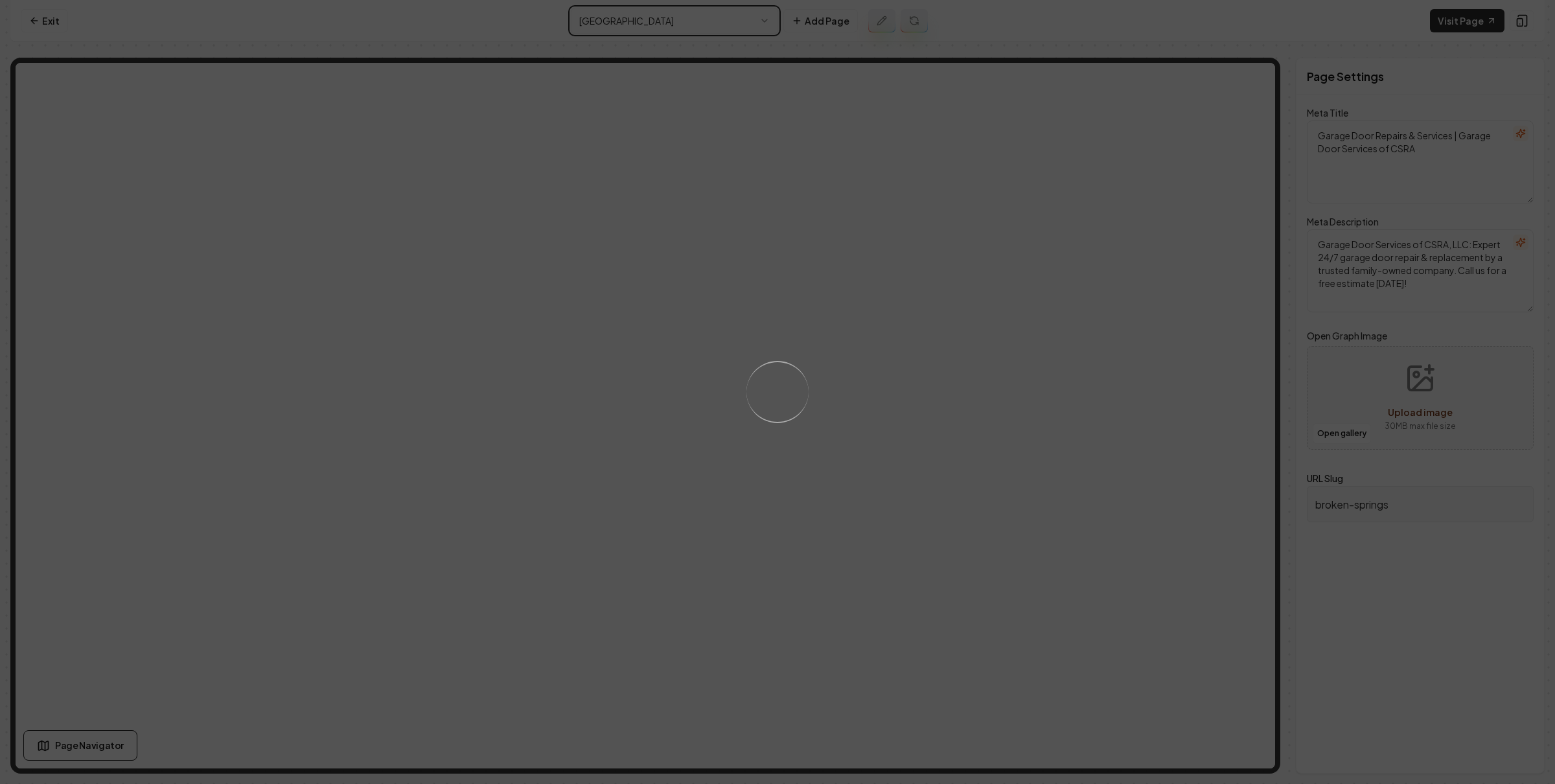
type textarea "Broken Spring Repair Augusta, GA | Garage Door Services of CSRA"
type textarea "Need broken garage door spring repair in Augusta, GA? Our family-owned, license…"
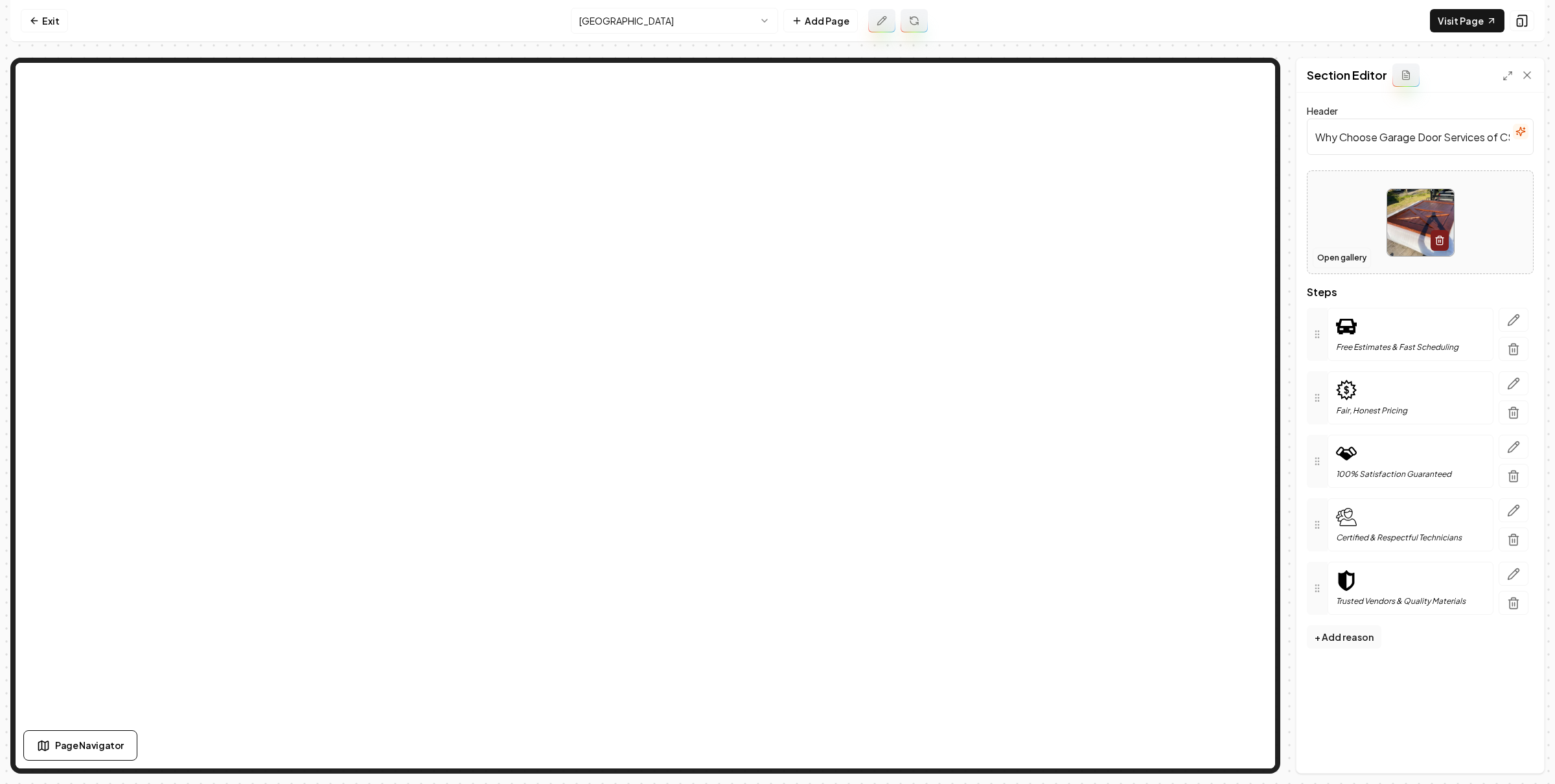
click at [1347, 258] on button "Open gallery" at bounding box center [1342, 257] width 59 height 20
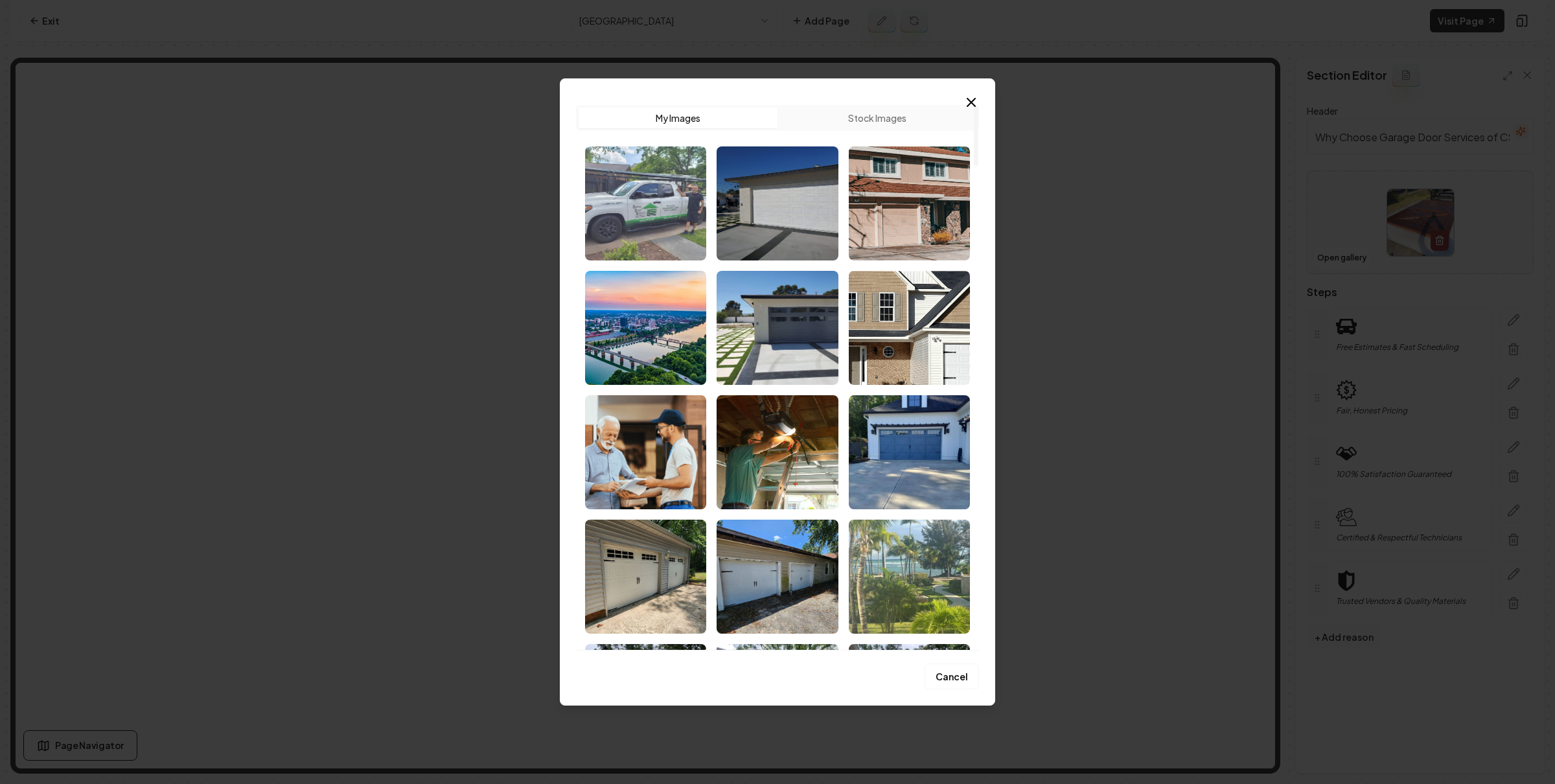
click at [686, 225] on img "Select image image_68c5b22c5c7cd75eb841a429.jpg" at bounding box center [645, 204] width 121 height 114
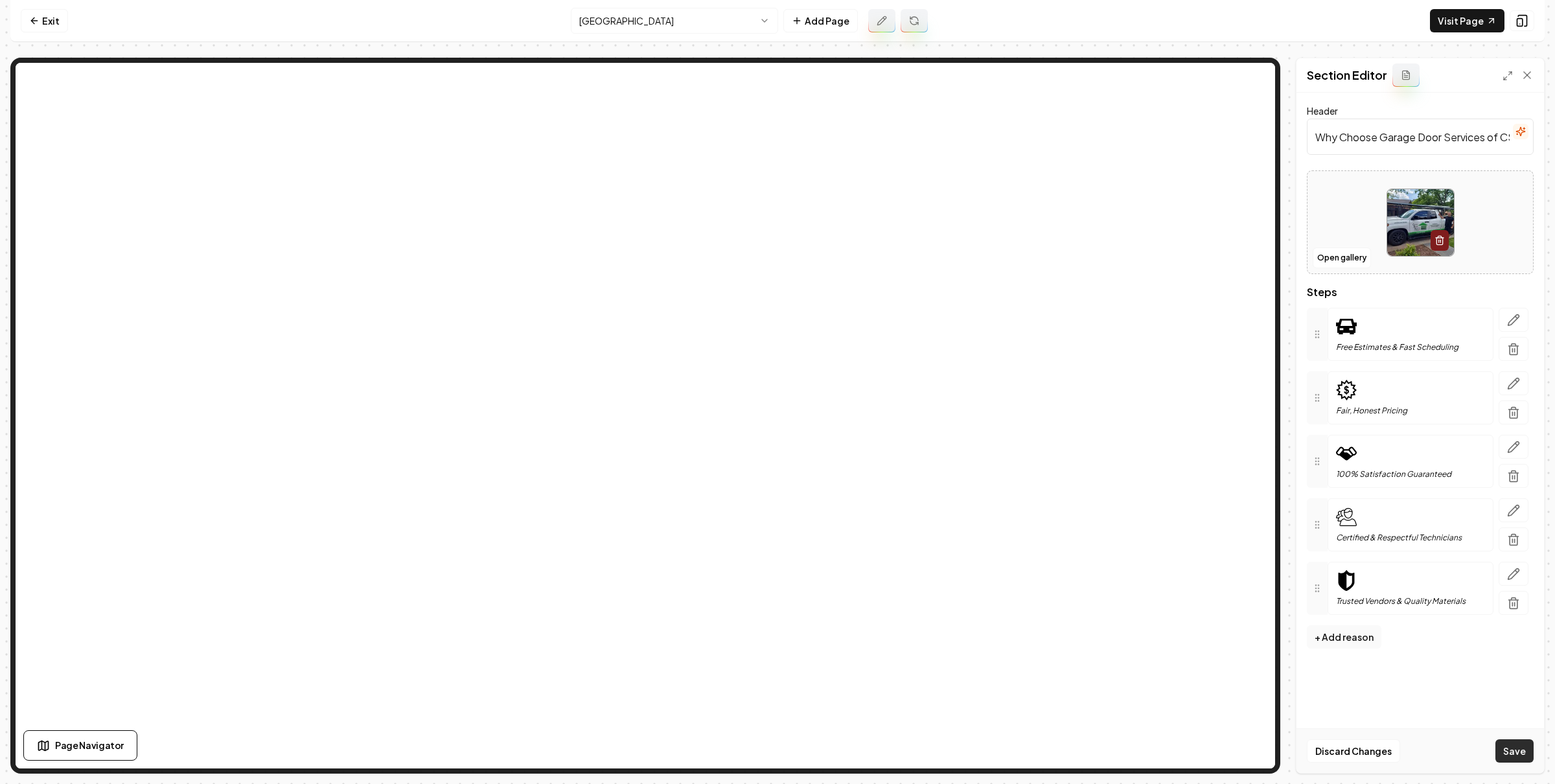
click at [1528, 753] on button "Save" at bounding box center [1514, 750] width 38 height 23
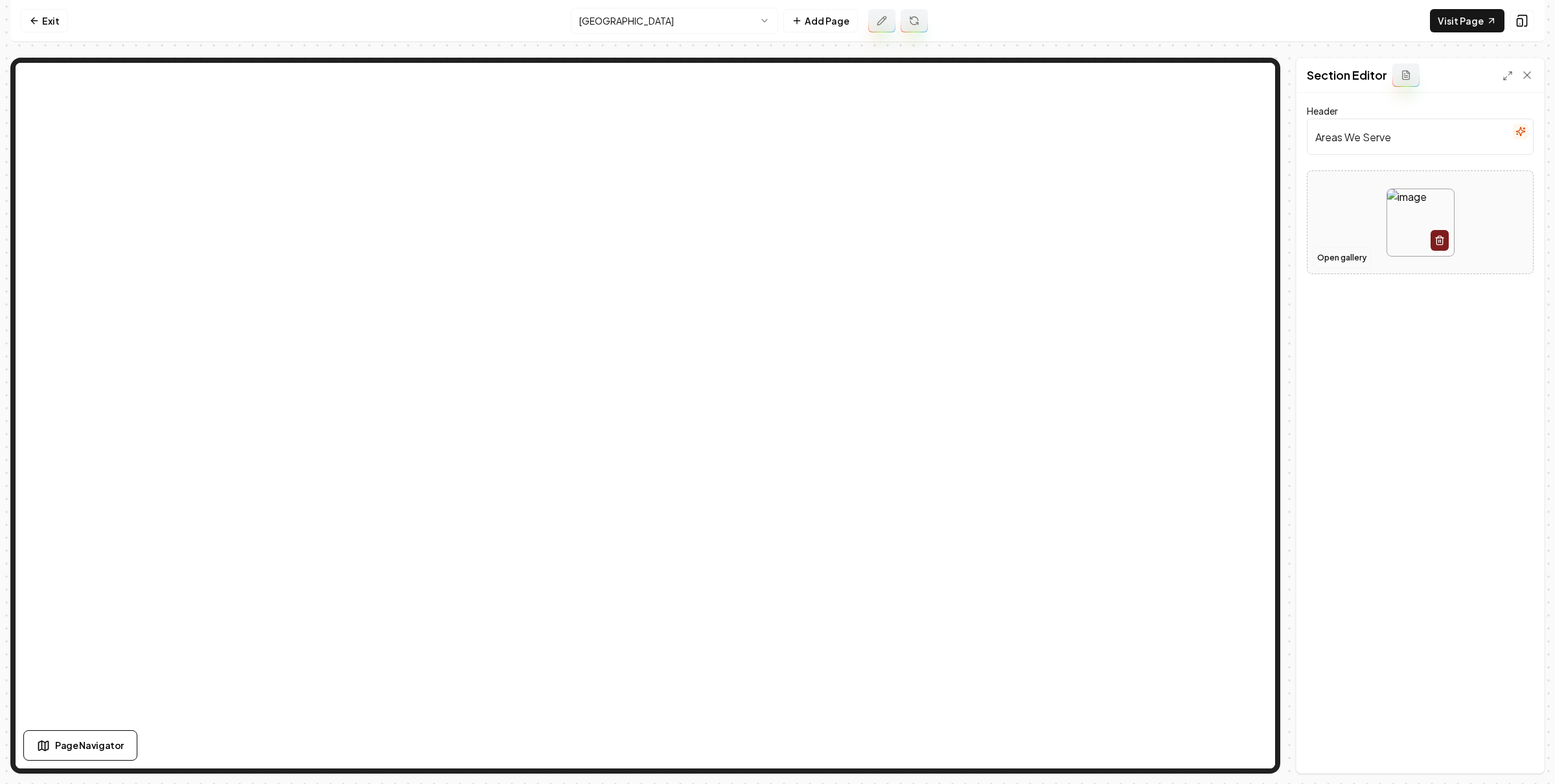
click at [1336, 257] on button "Open gallery" at bounding box center [1342, 257] width 59 height 20
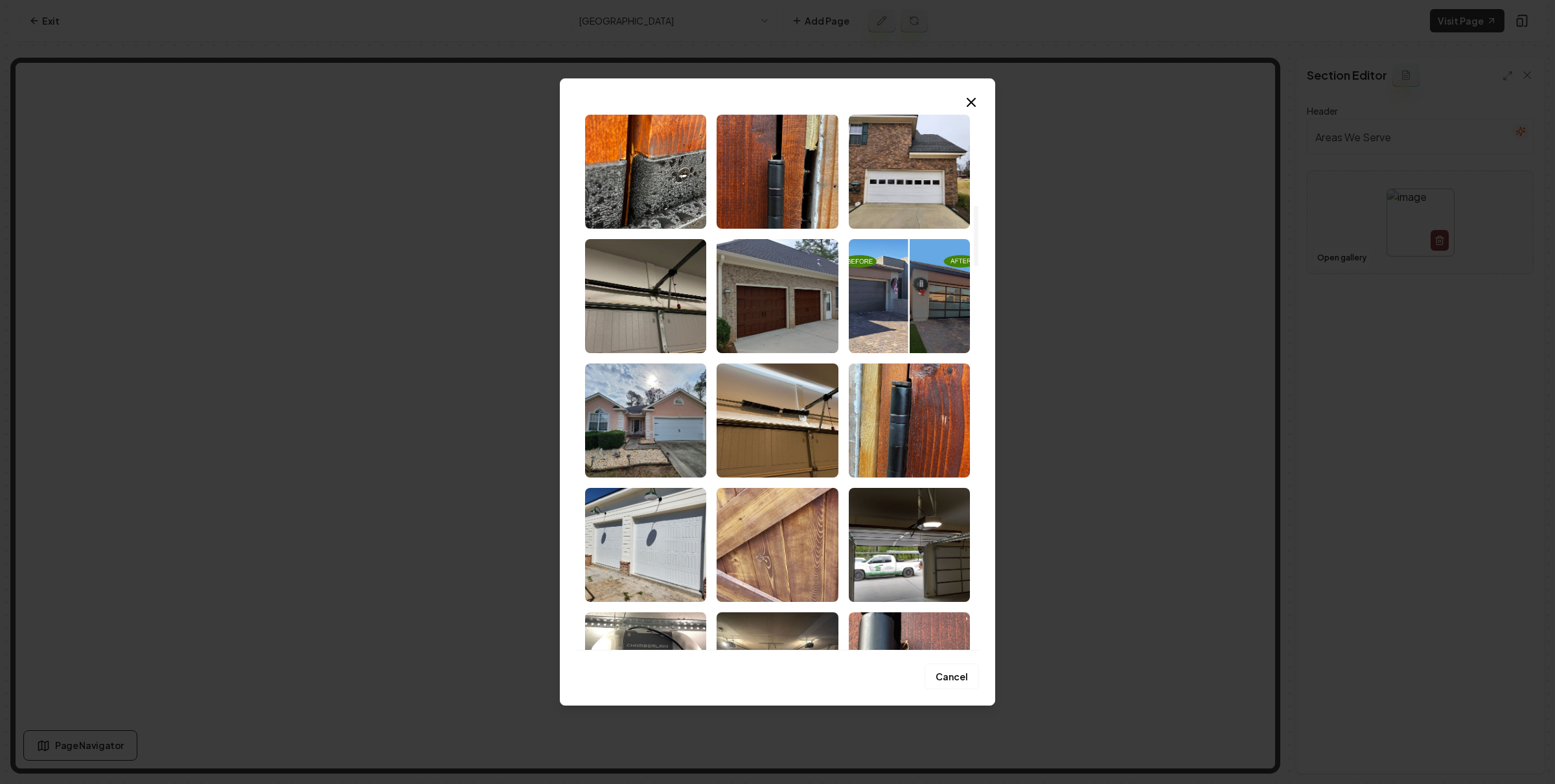
scroll to position [1483, 0]
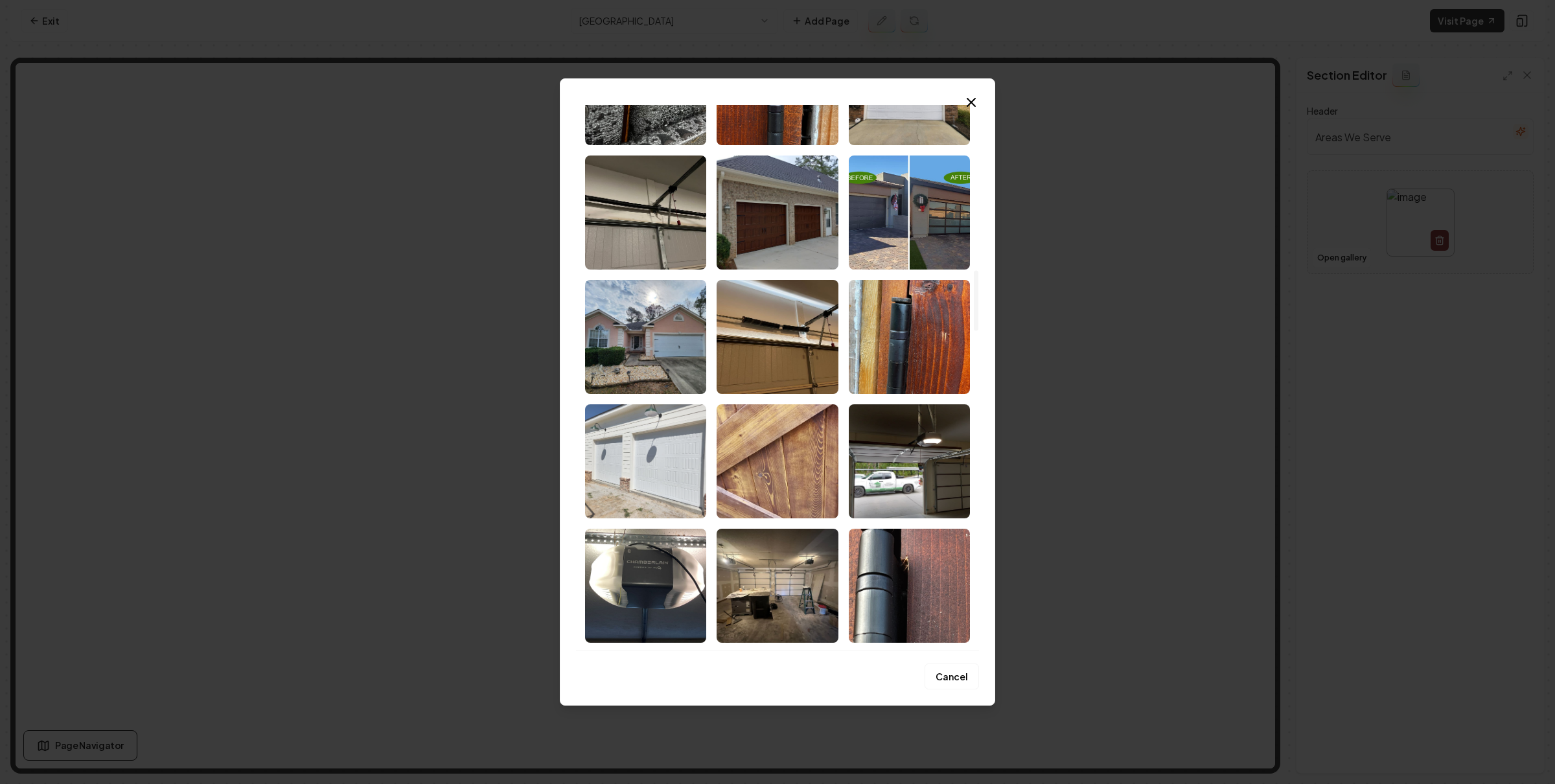
click at [660, 435] on img "Select image image_68a7548f5c7cd75eb87a9df7.jpeg" at bounding box center [645, 461] width 121 height 114
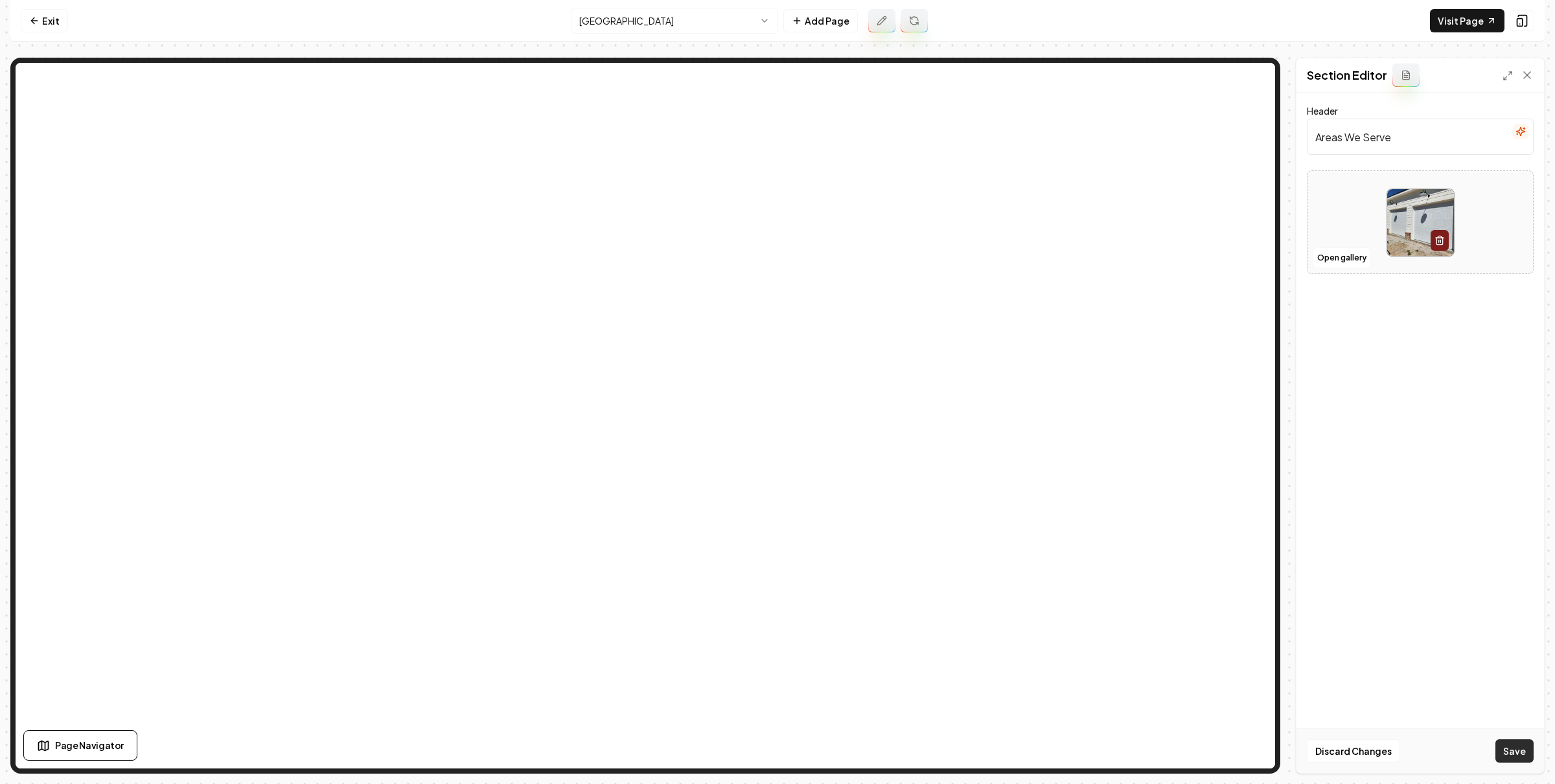
click at [1526, 751] on button "Save" at bounding box center [1514, 750] width 38 height 23
click at [1329, 268] on button "Open gallery" at bounding box center [1342, 271] width 59 height 20
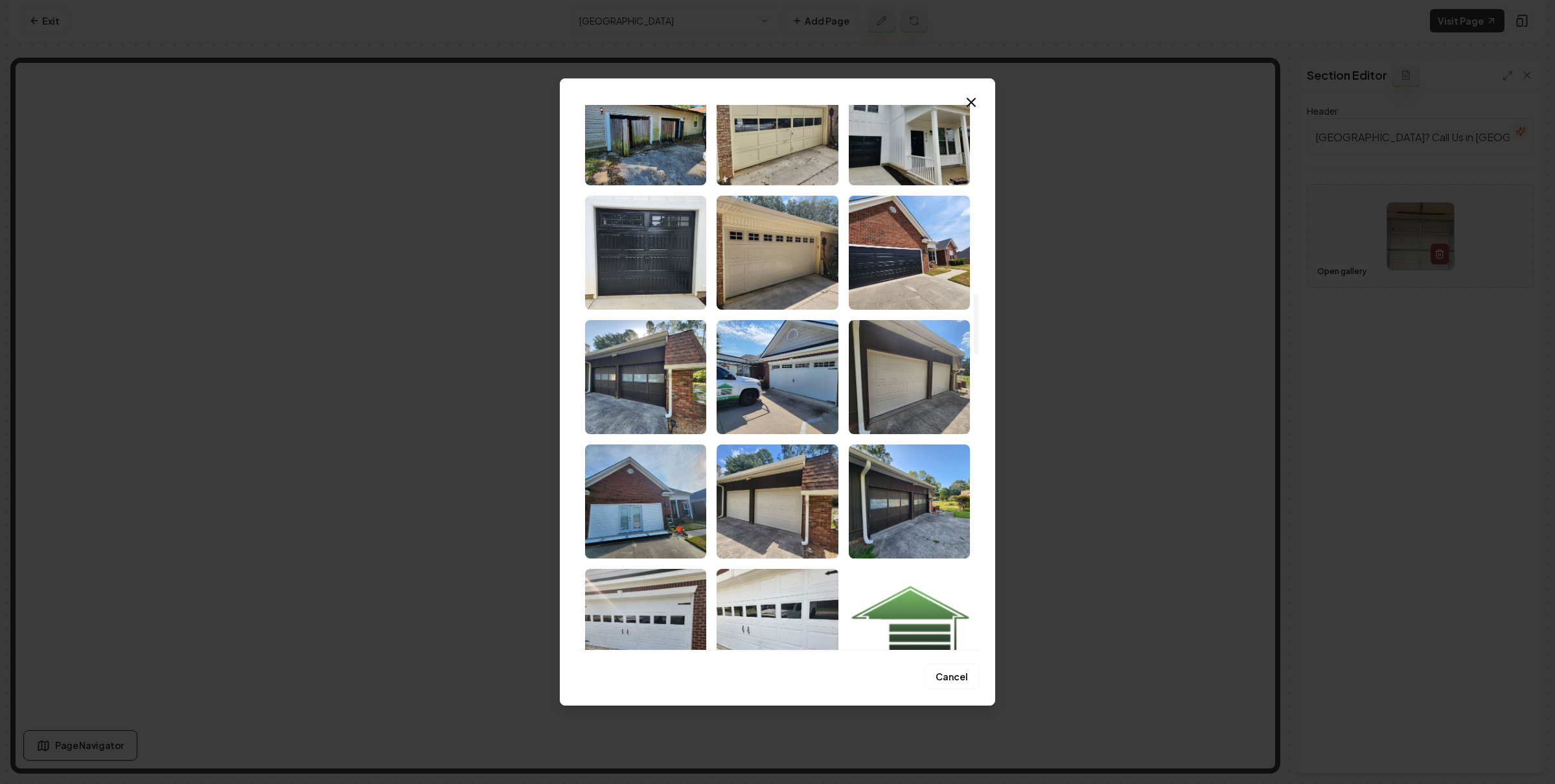
scroll to position [1945, 0]
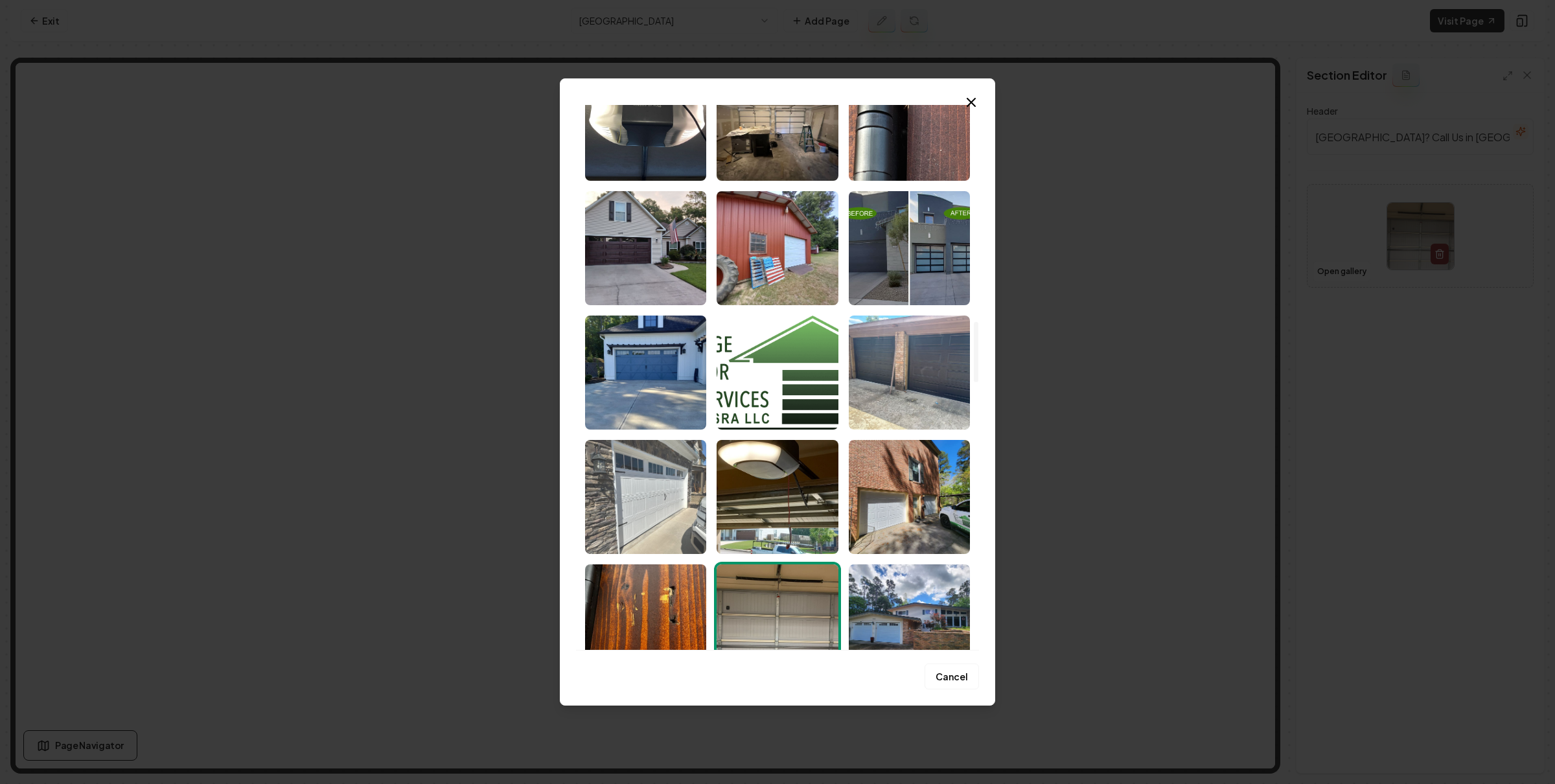
click at [669, 492] on img "Select image image_68a7548e5c7cd75eb87a9c8f.jpeg" at bounding box center [645, 497] width 121 height 114
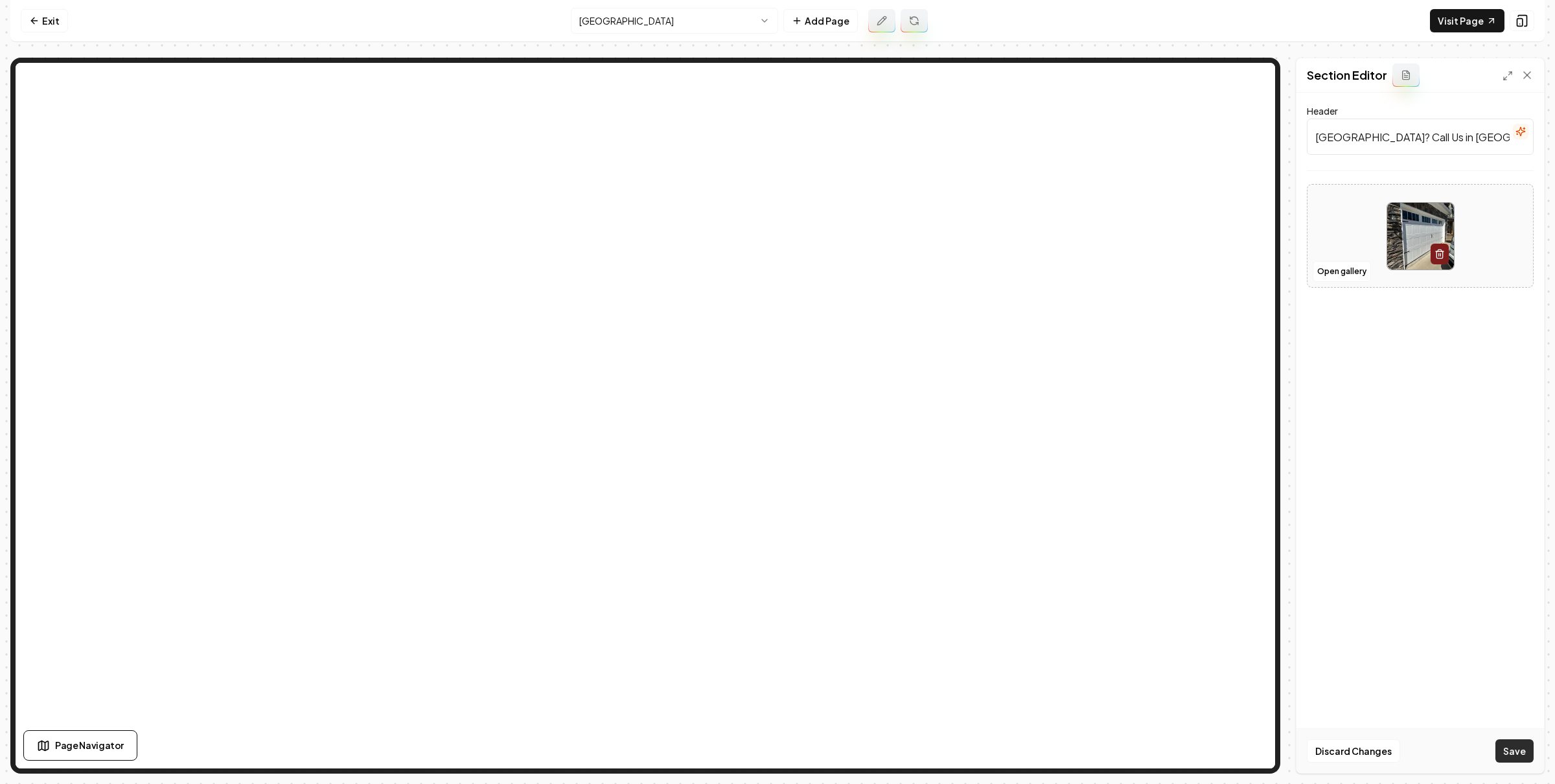
click at [1512, 753] on button "Save" at bounding box center [1514, 750] width 38 height 23
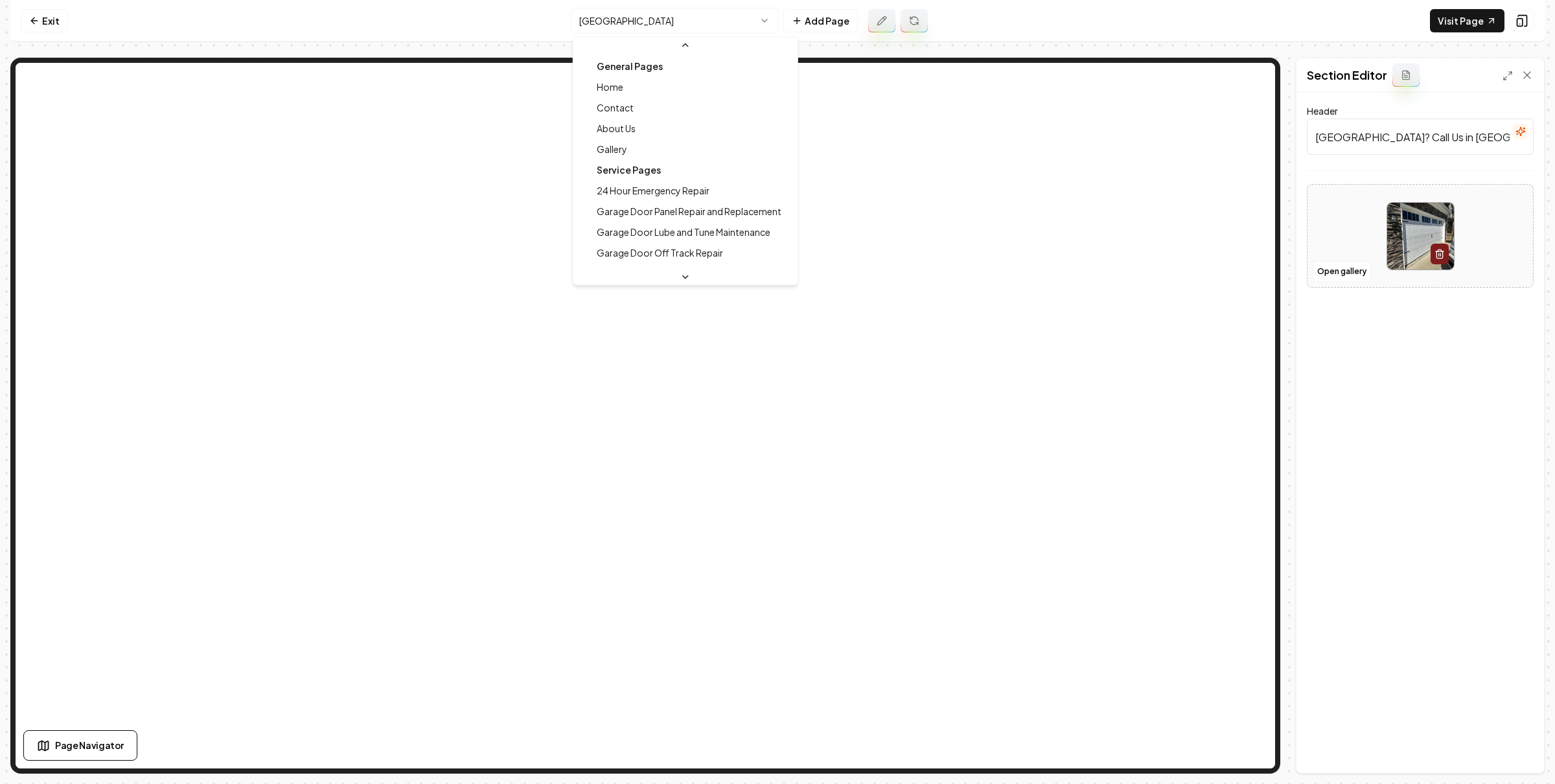
click at [669, 28] on html "Computer Required This feature is only available on a computer. Please switch t…" at bounding box center [777, 392] width 1555 height 784
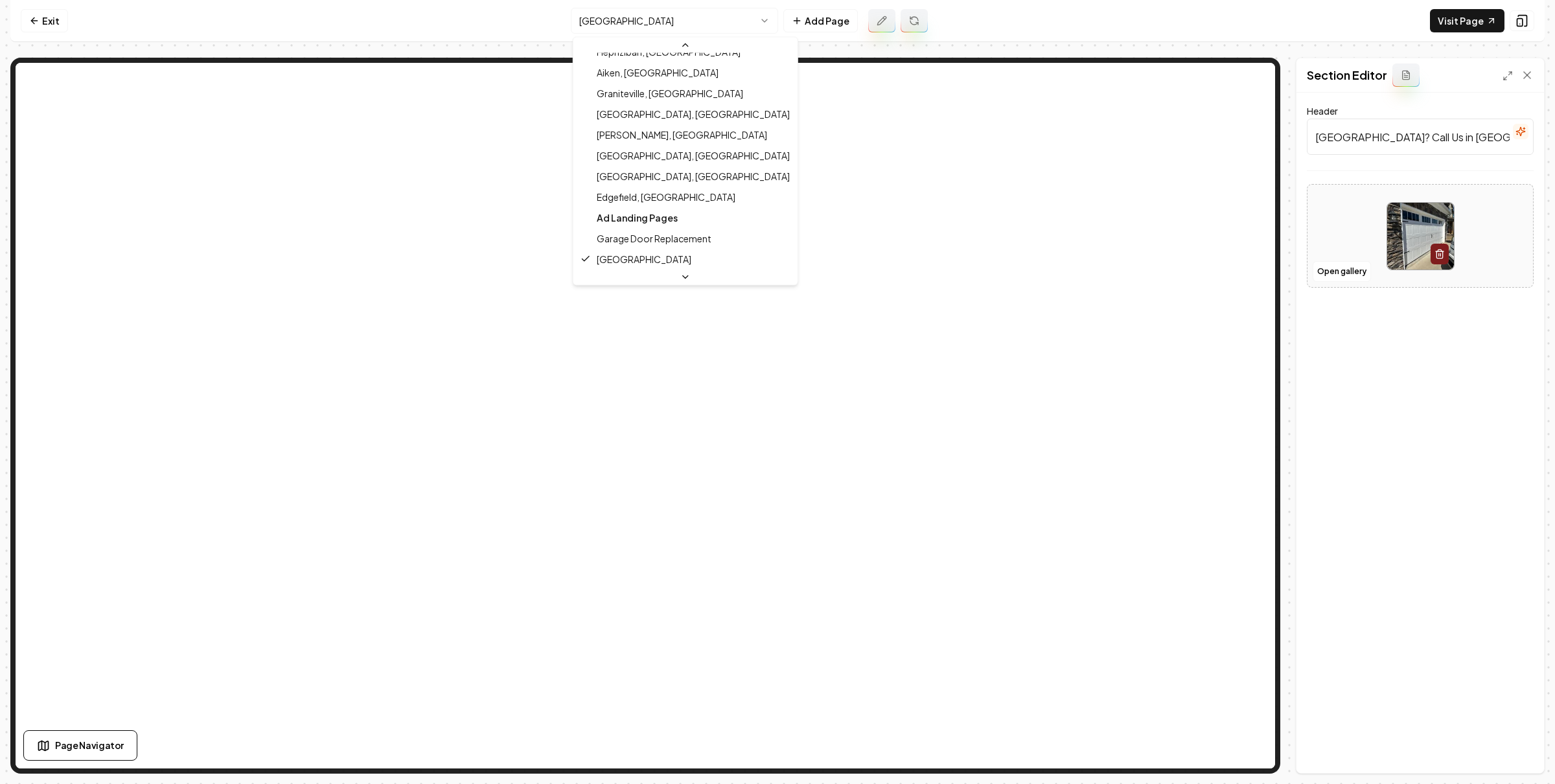
scroll to position [416, 0]
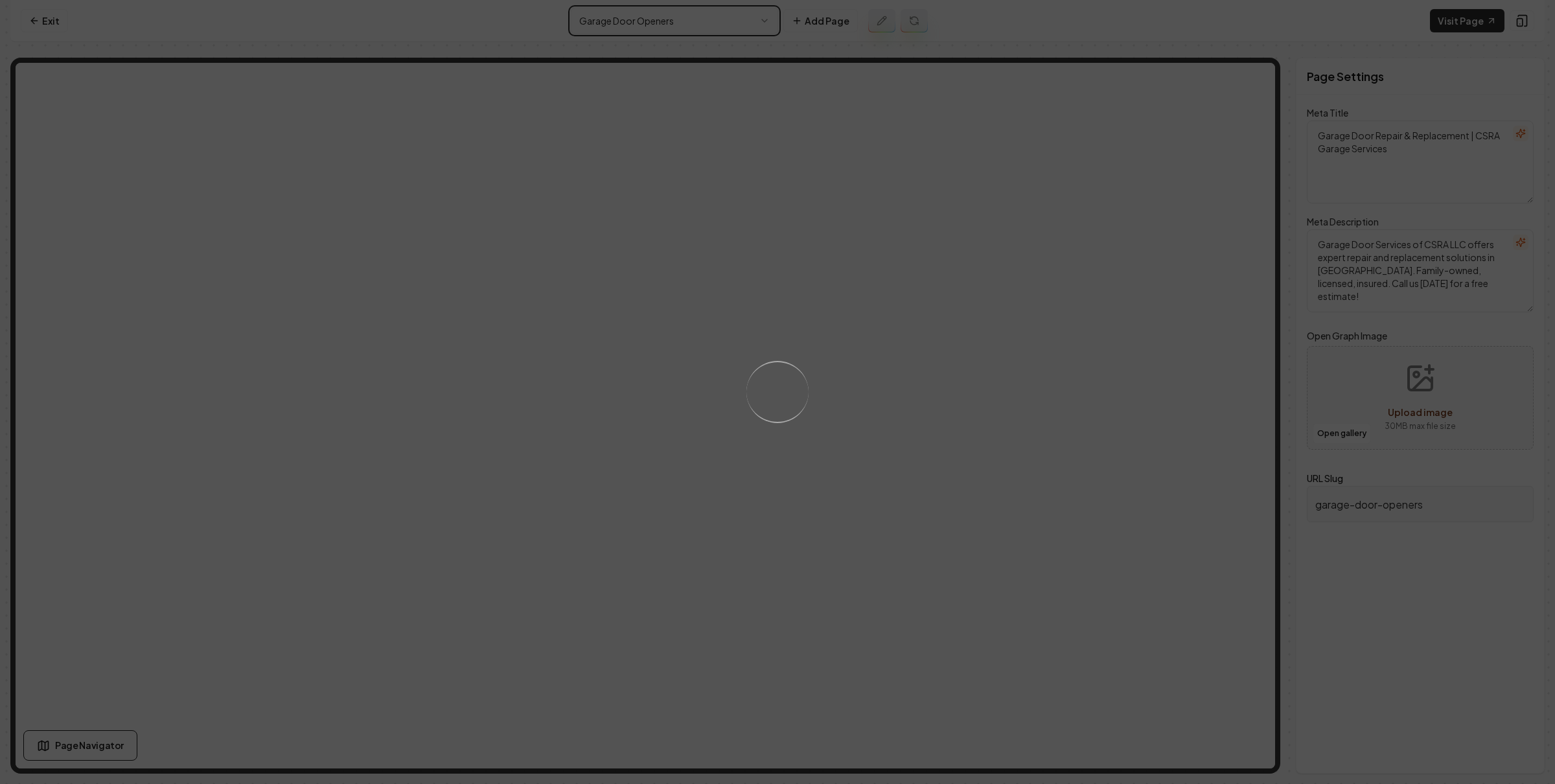
type textarea "Garage Door Openers Augusta - 24/7 Service | CSRA LLC"
type textarea "Reliable garage door openers service in Augusta, GA by Garage Door Services of …"
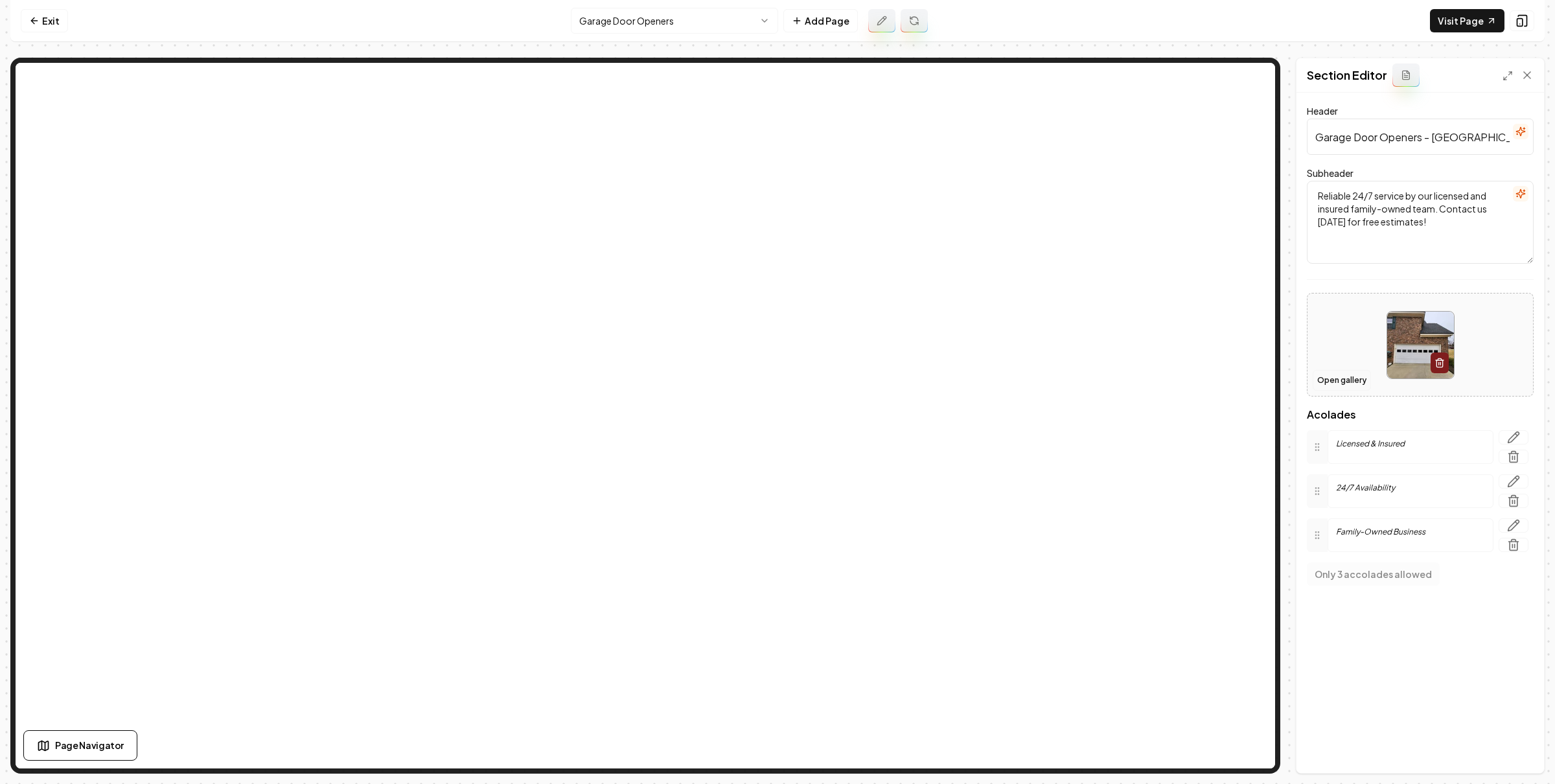
click at [1331, 386] on button "Open gallery" at bounding box center [1342, 380] width 59 height 20
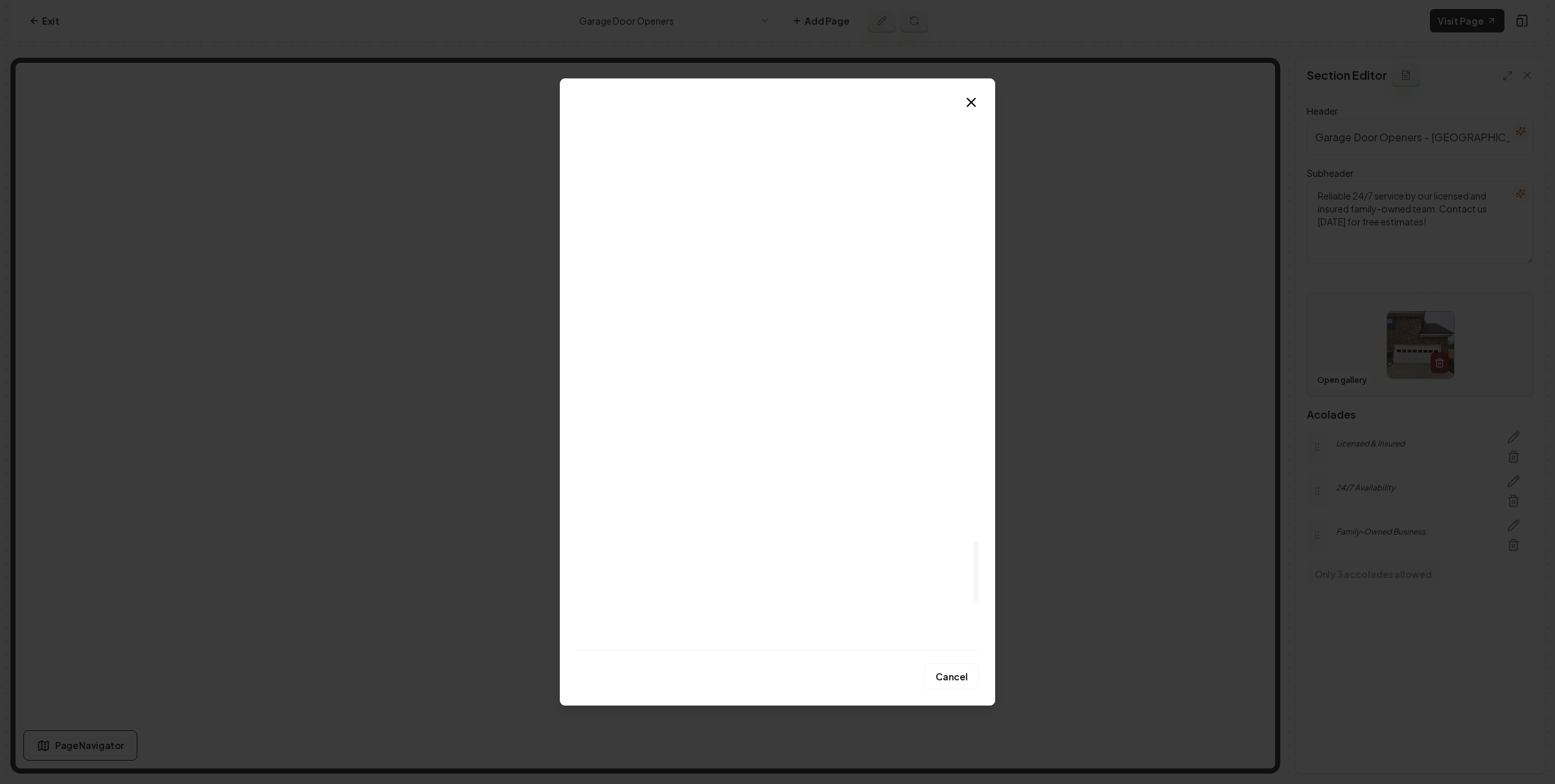
scroll to position [3727, 0]
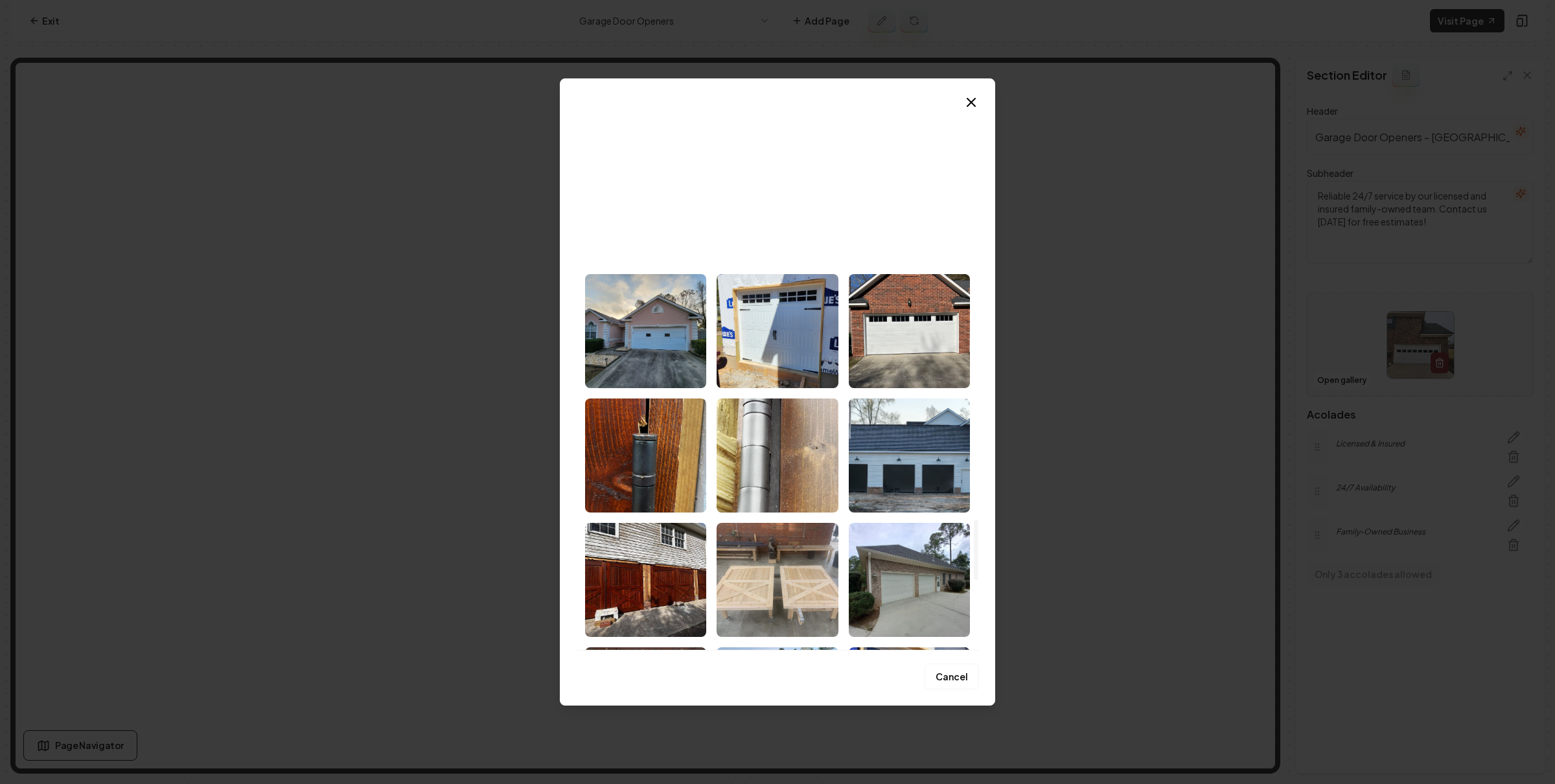
click at [620, 217] on img "Select image image_68a7548d5c7cd75eb87a93c5.jpeg" at bounding box center [645, 206] width 121 height 114
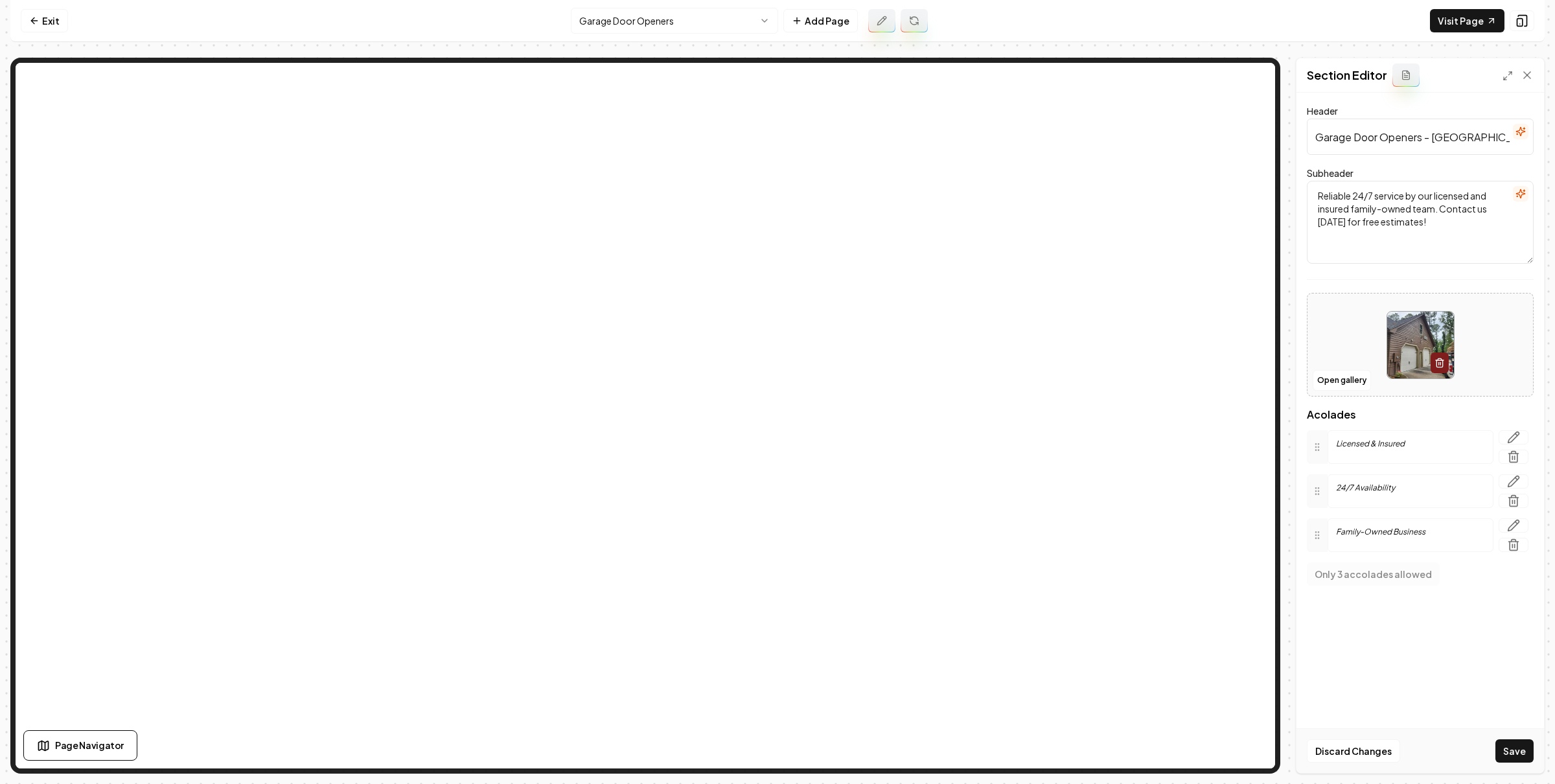
drag, startPoint x: 1513, startPoint y: 742, endPoint x: 1415, endPoint y: 679, distance: 116.5
click at [1514, 742] on button "Save" at bounding box center [1514, 750] width 38 height 23
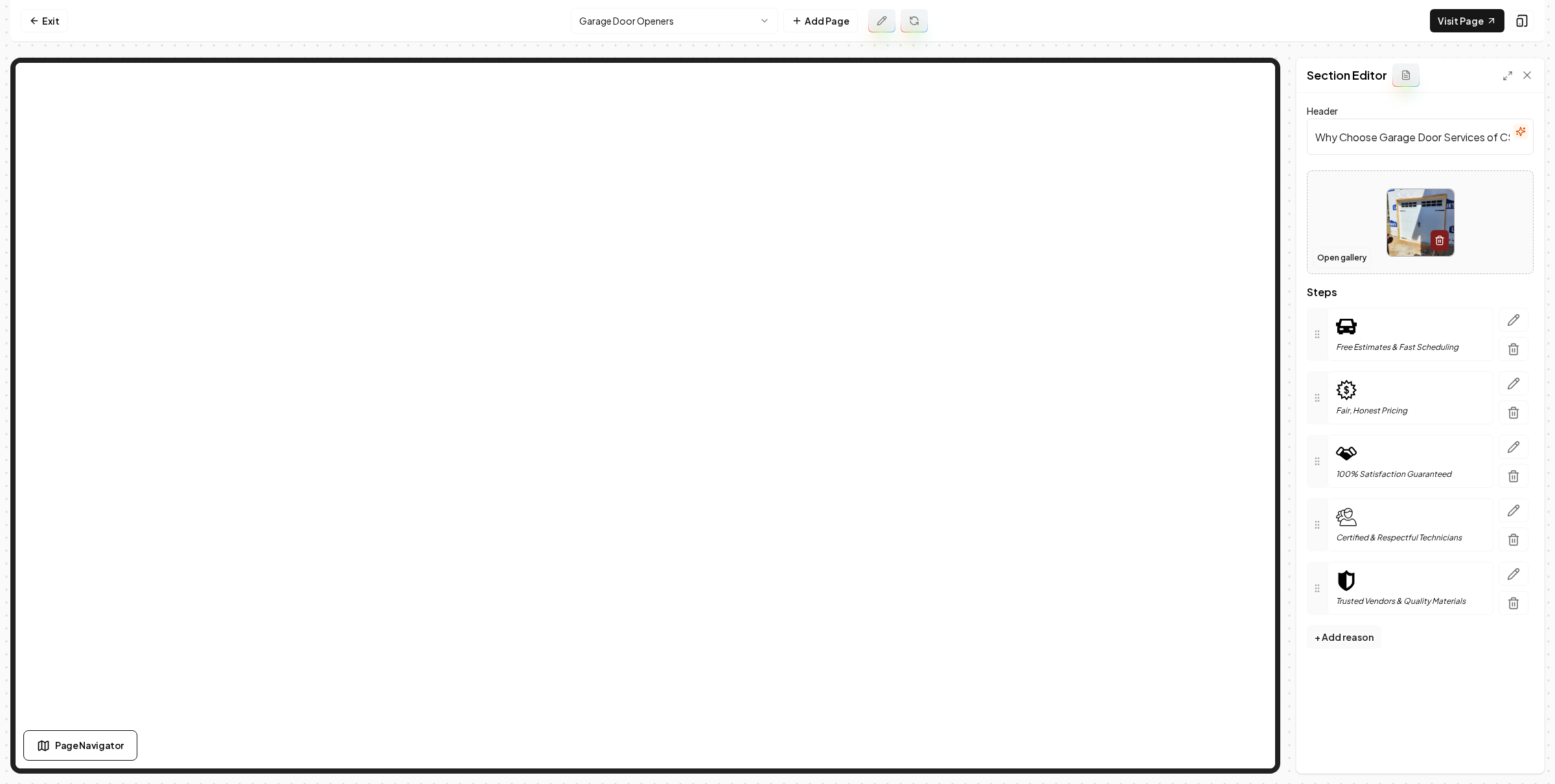
click at [1331, 257] on button "Open gallery" at bounding box center [1342, 257] width 59 height 20
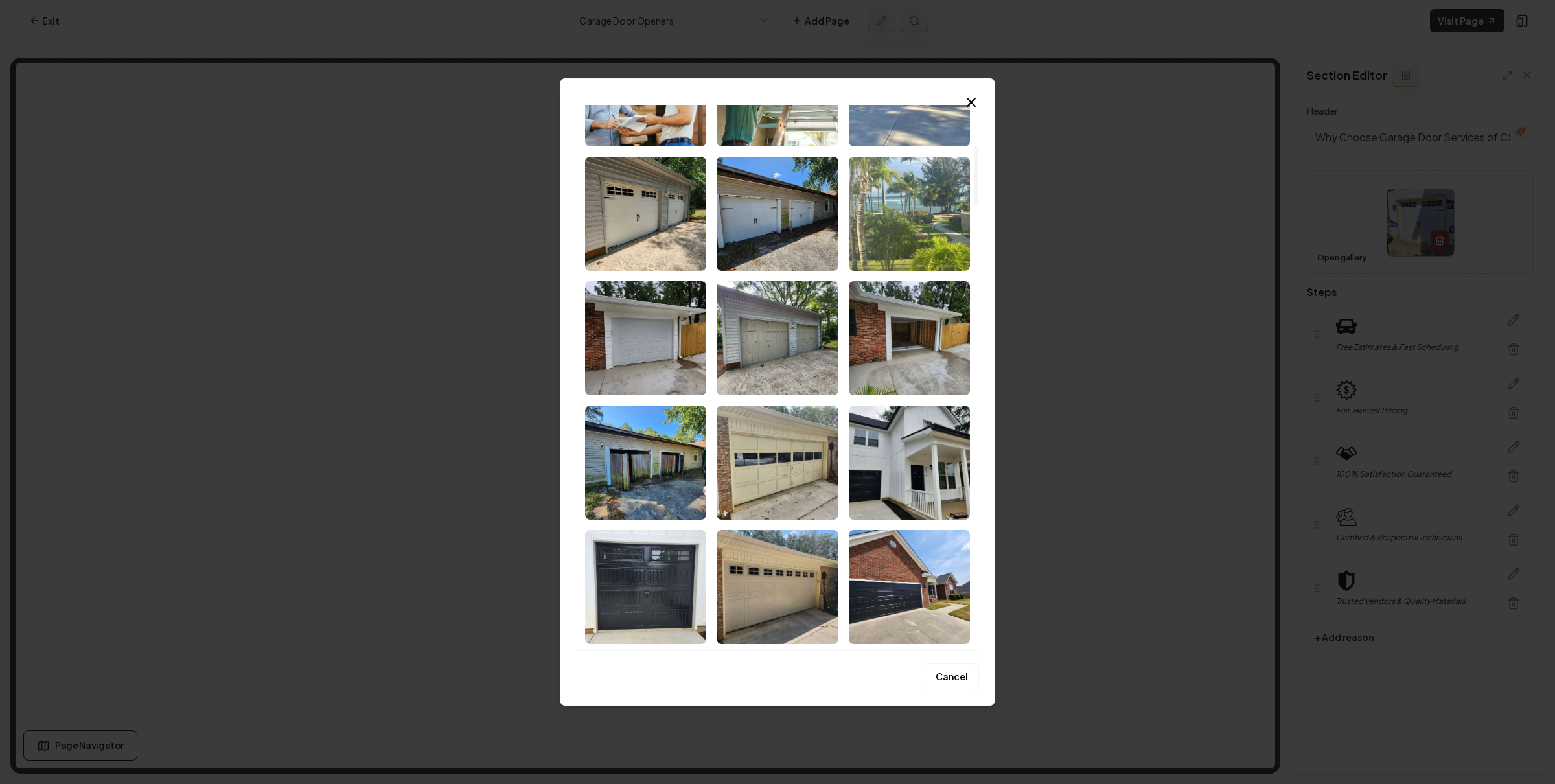
scroll to position [0, 0]
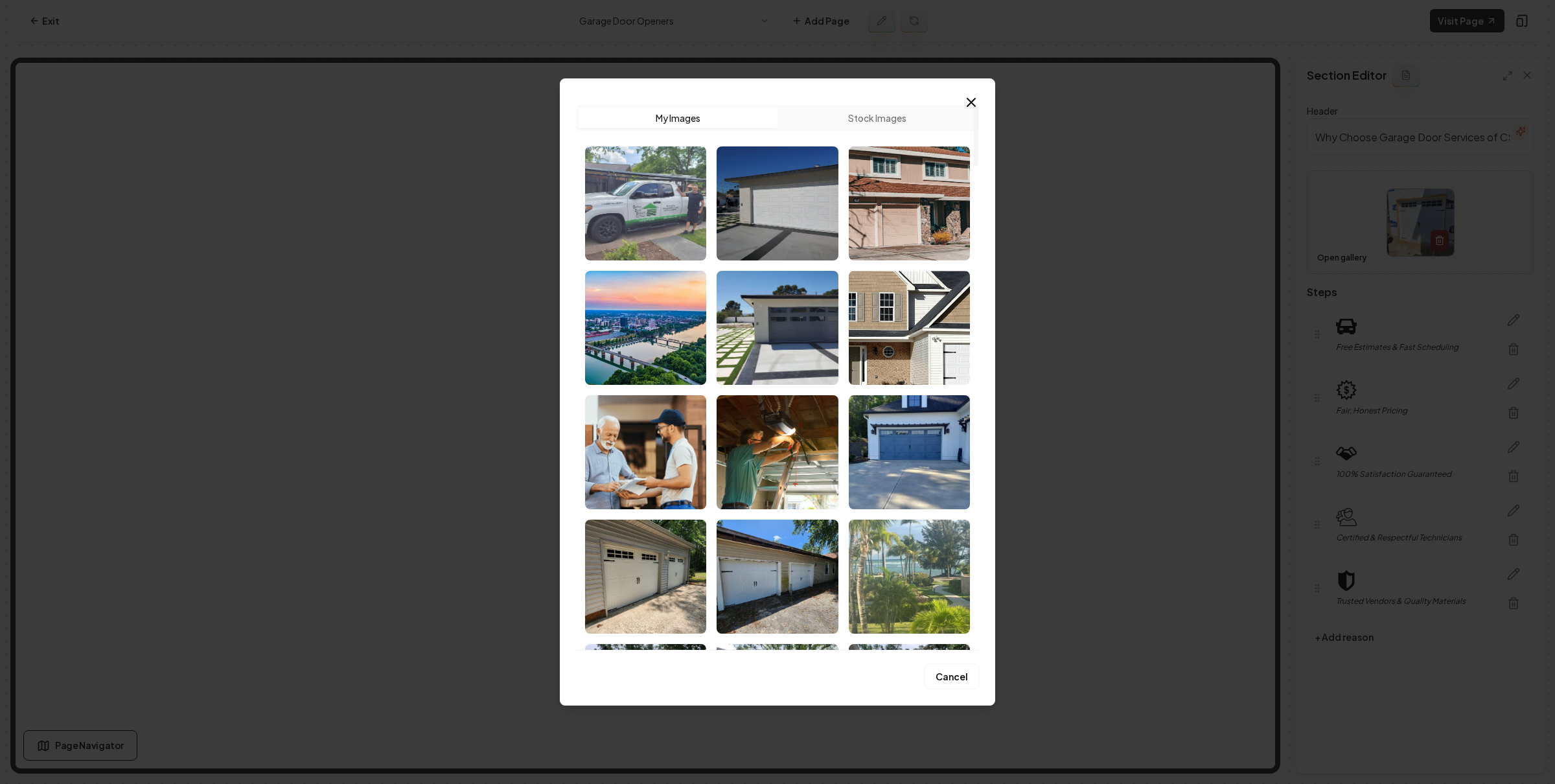
click at [647, 180] on img "Select image image_68c5b22c5c7cd75eb841a429.jpg" at bounding box center [645, 204] width 121 height 114
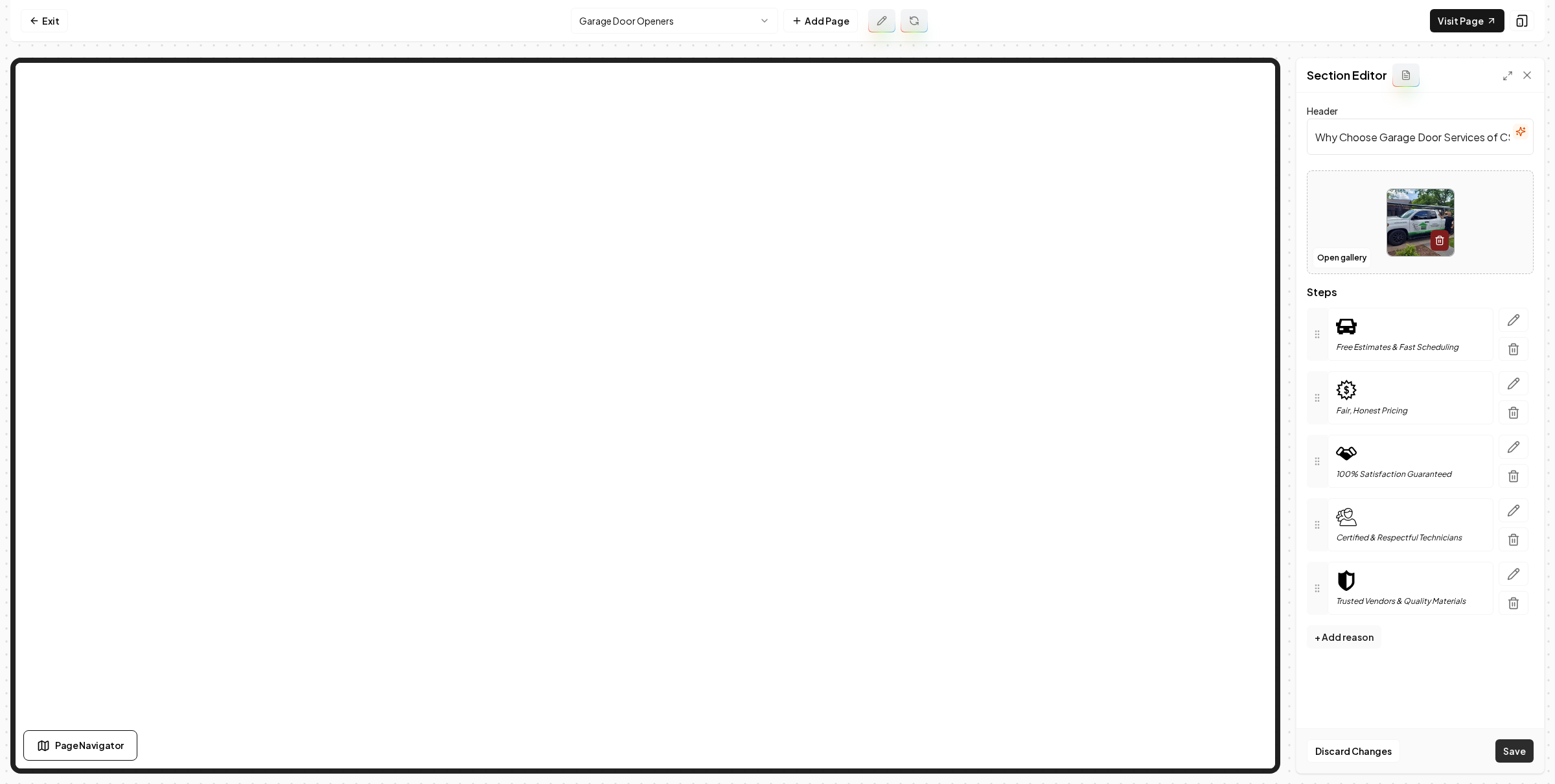
click at [1517, 751] on button "Save" at bounding box center [1514, 750] width 38 height 23
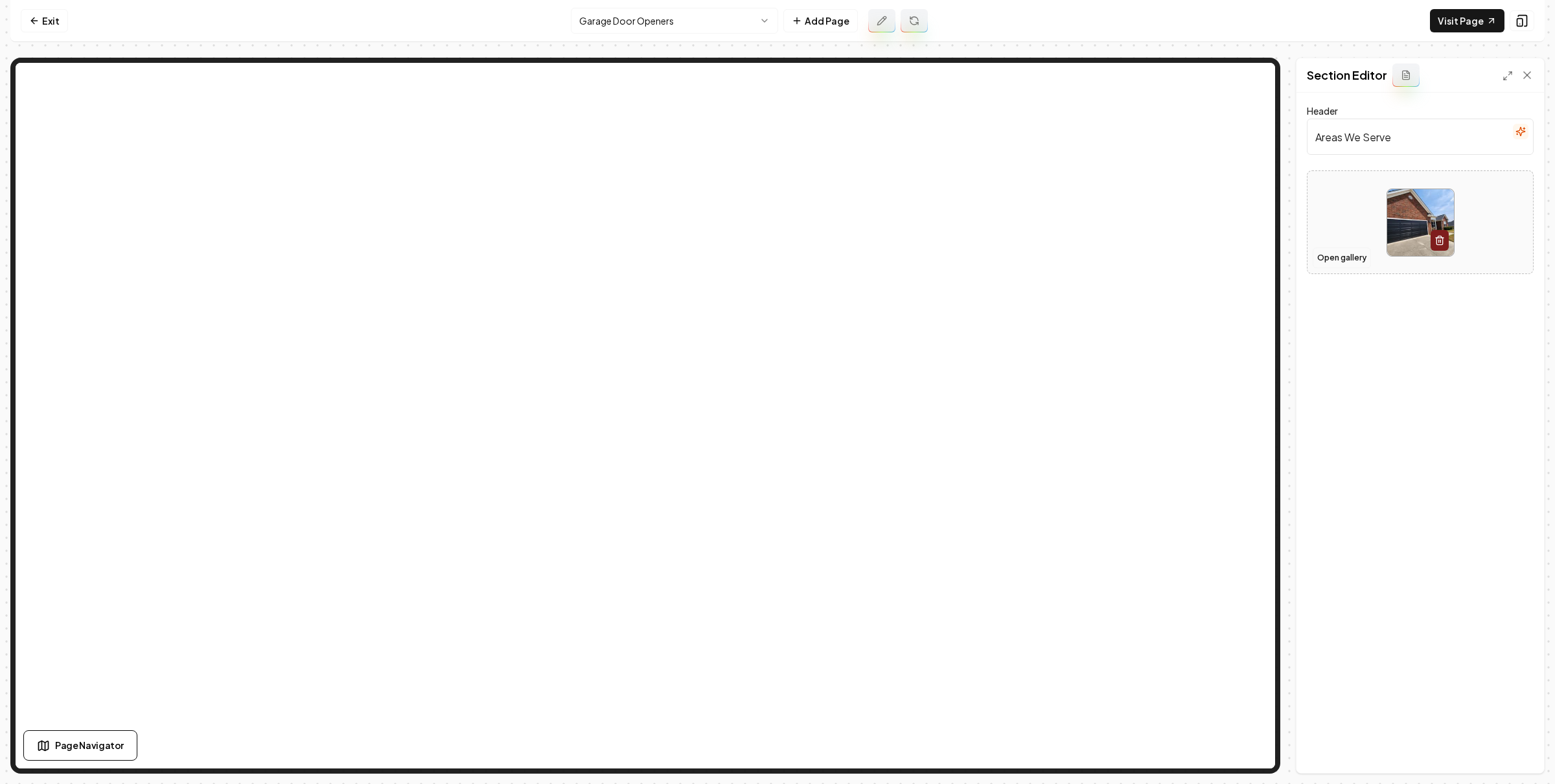
click at [1343, 258] on button "Open gallery" at bounding box center [1342, 257] width 59 height 20
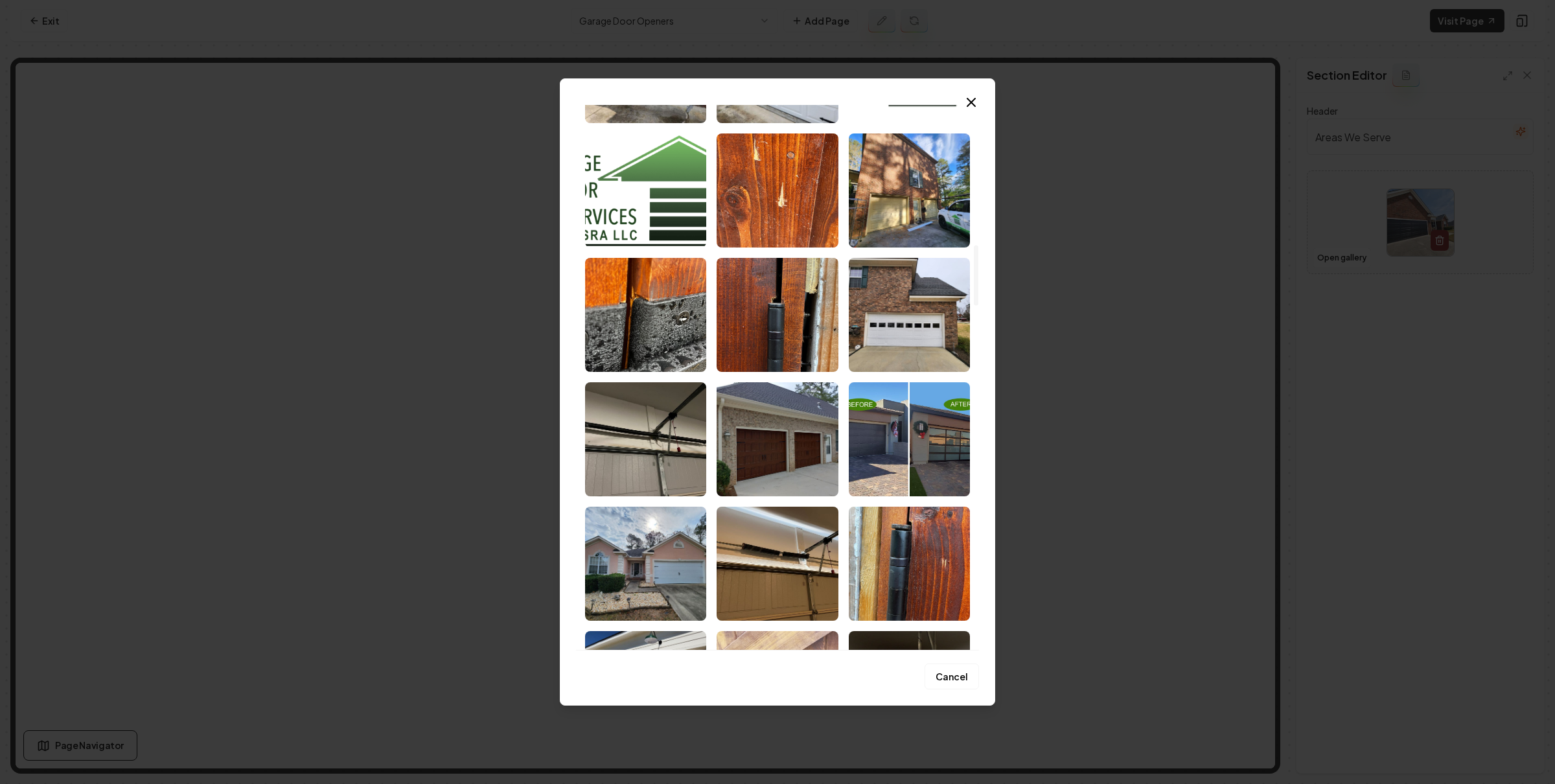
scroll to position [1537, 0]
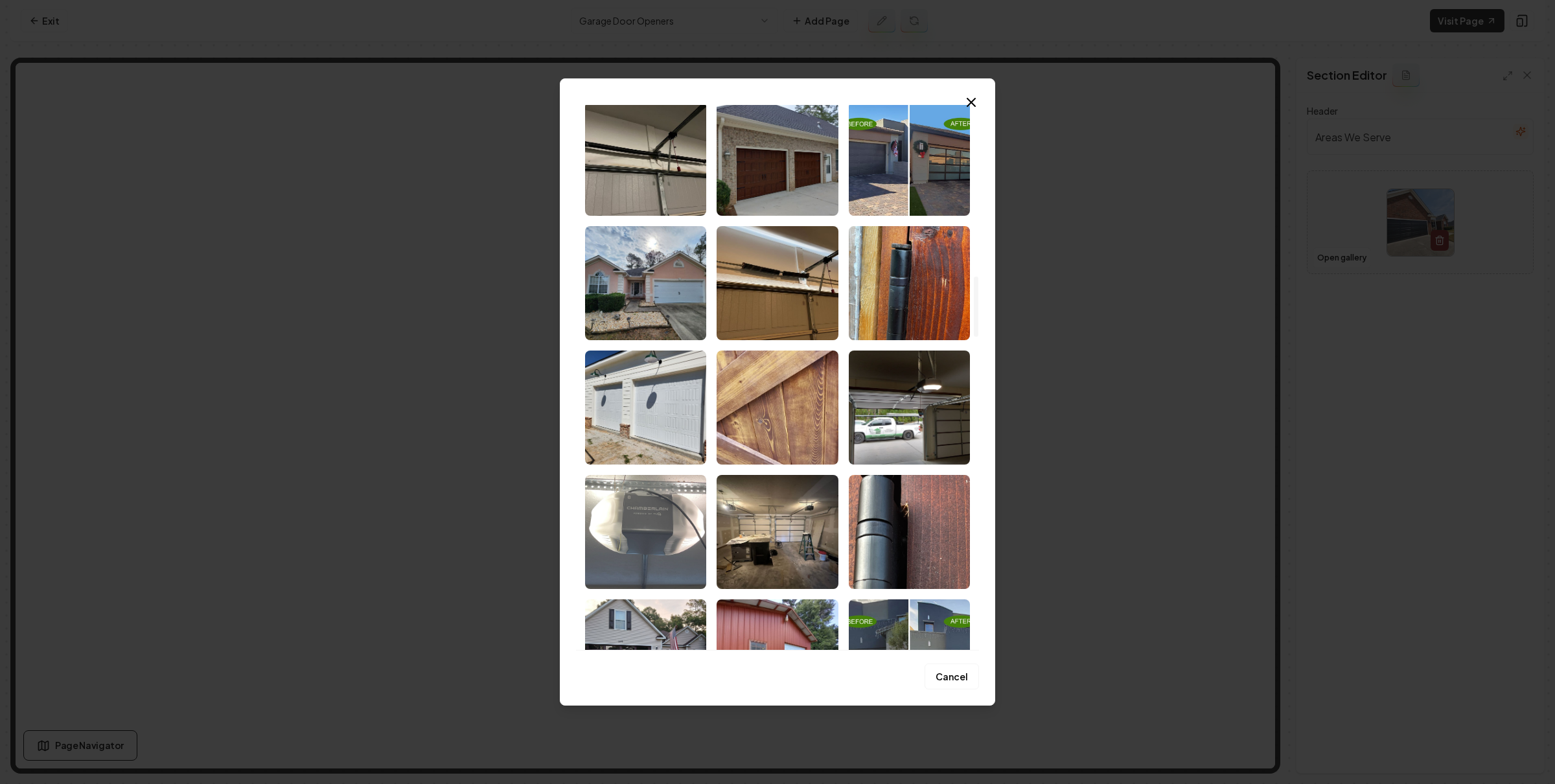
click at [634, 503] on img "Select image image_68a7548e5c7cd75eb87a9c4a.jpeg" at bounding box center [645, 532] width 121 height 114
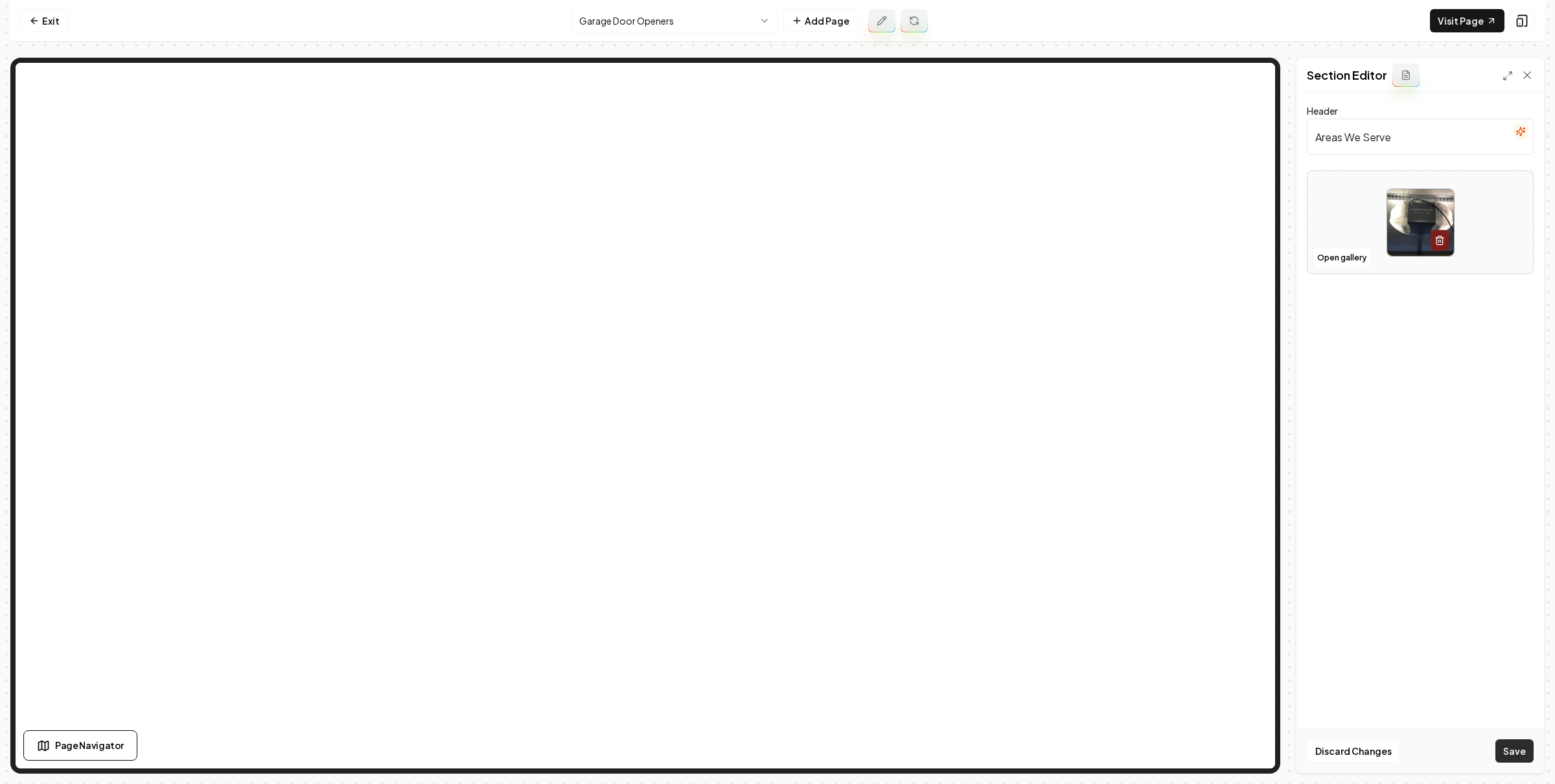
click at [1519, 750] on button "Save" at bounding box center [1514, 750] width 38 height 23
click at [1325, 267] on button "Open gallery" at bounding box center [1342, 271] width 59 height 20
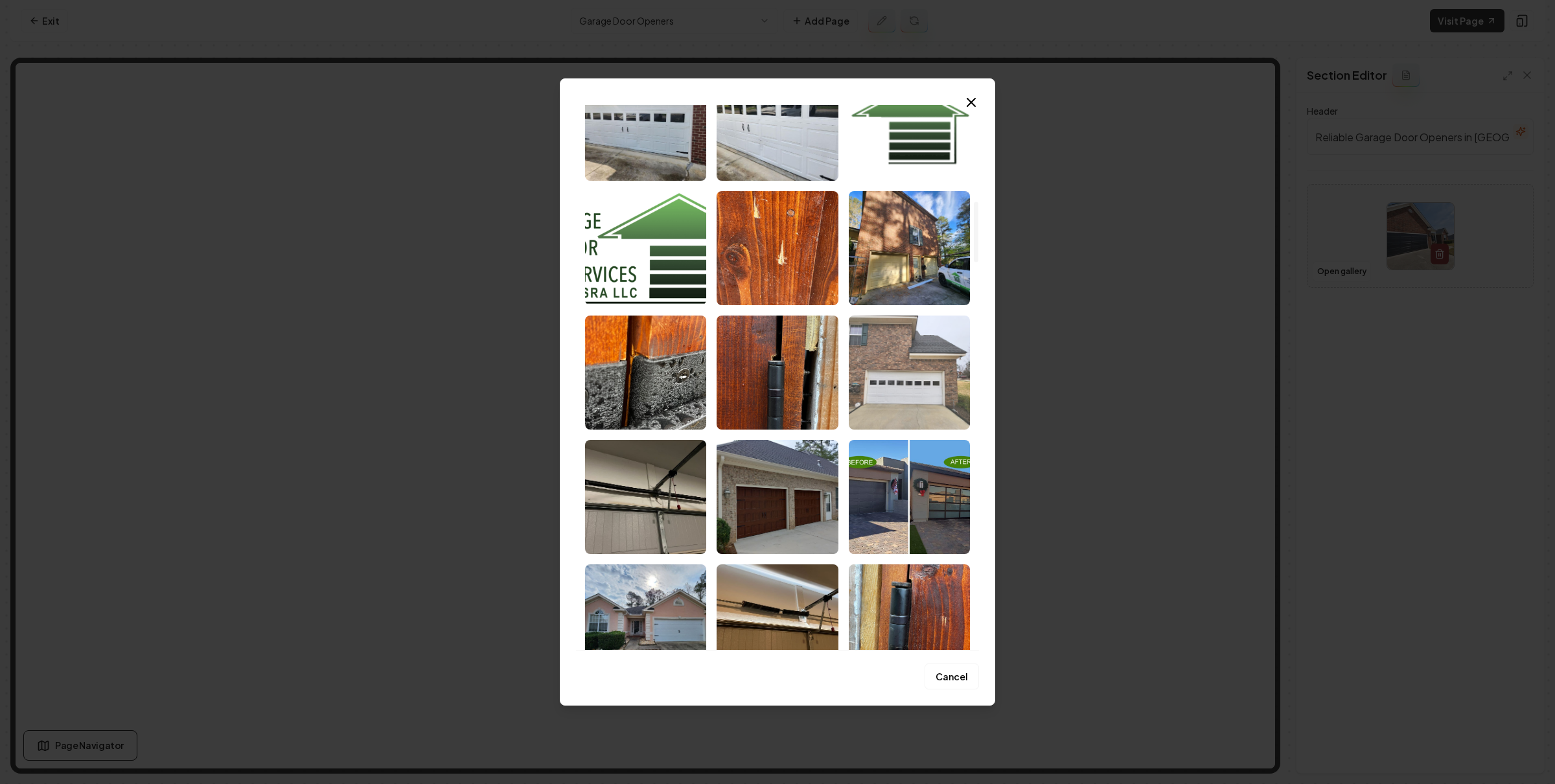
scroll to position [2197, 0]
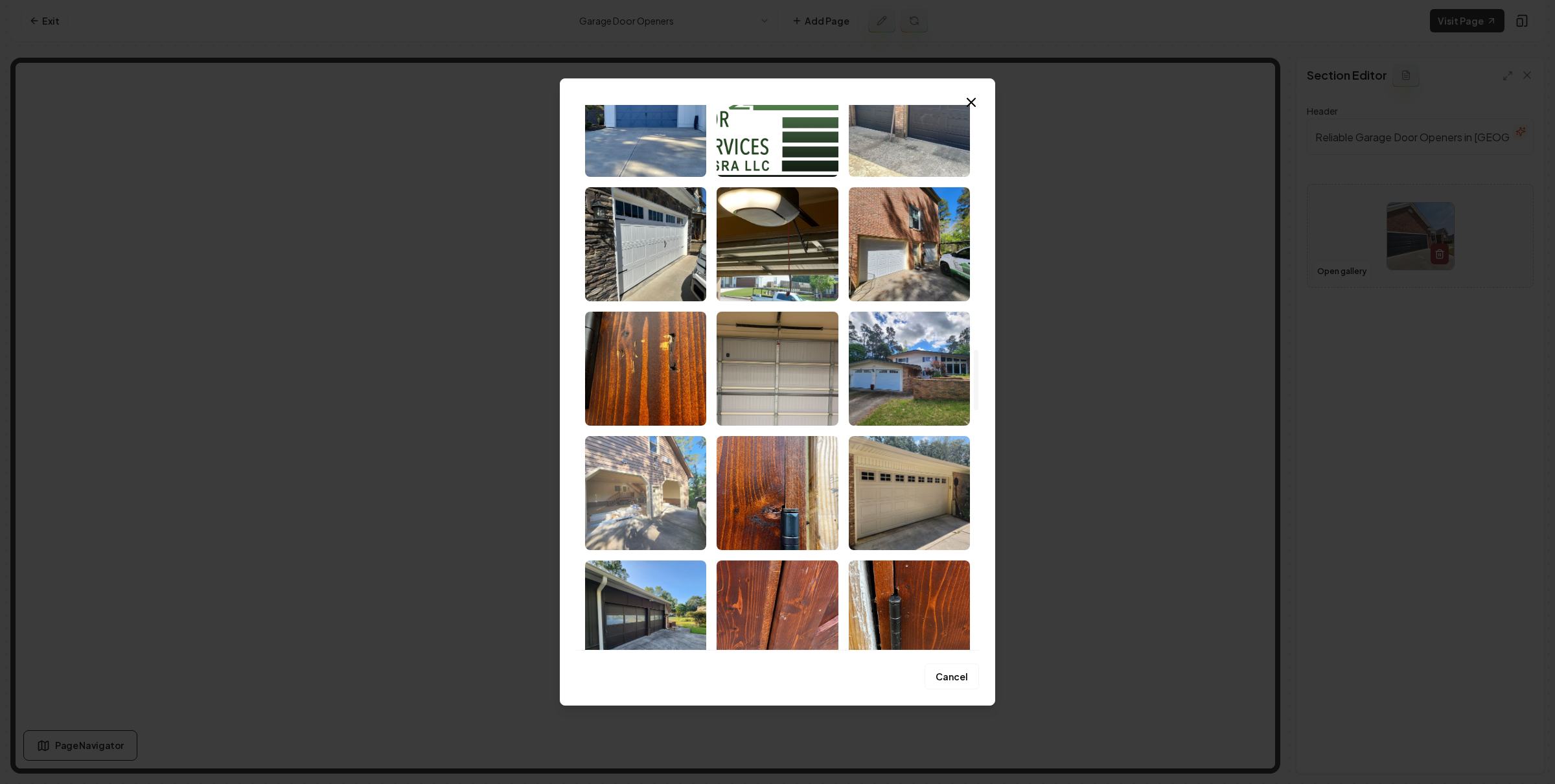
click at [682, 481] on img "Select image image_68a7548e5c7cd75eb87a99cb.jpeg" at bounding box center [645, 492] width 121 height 114
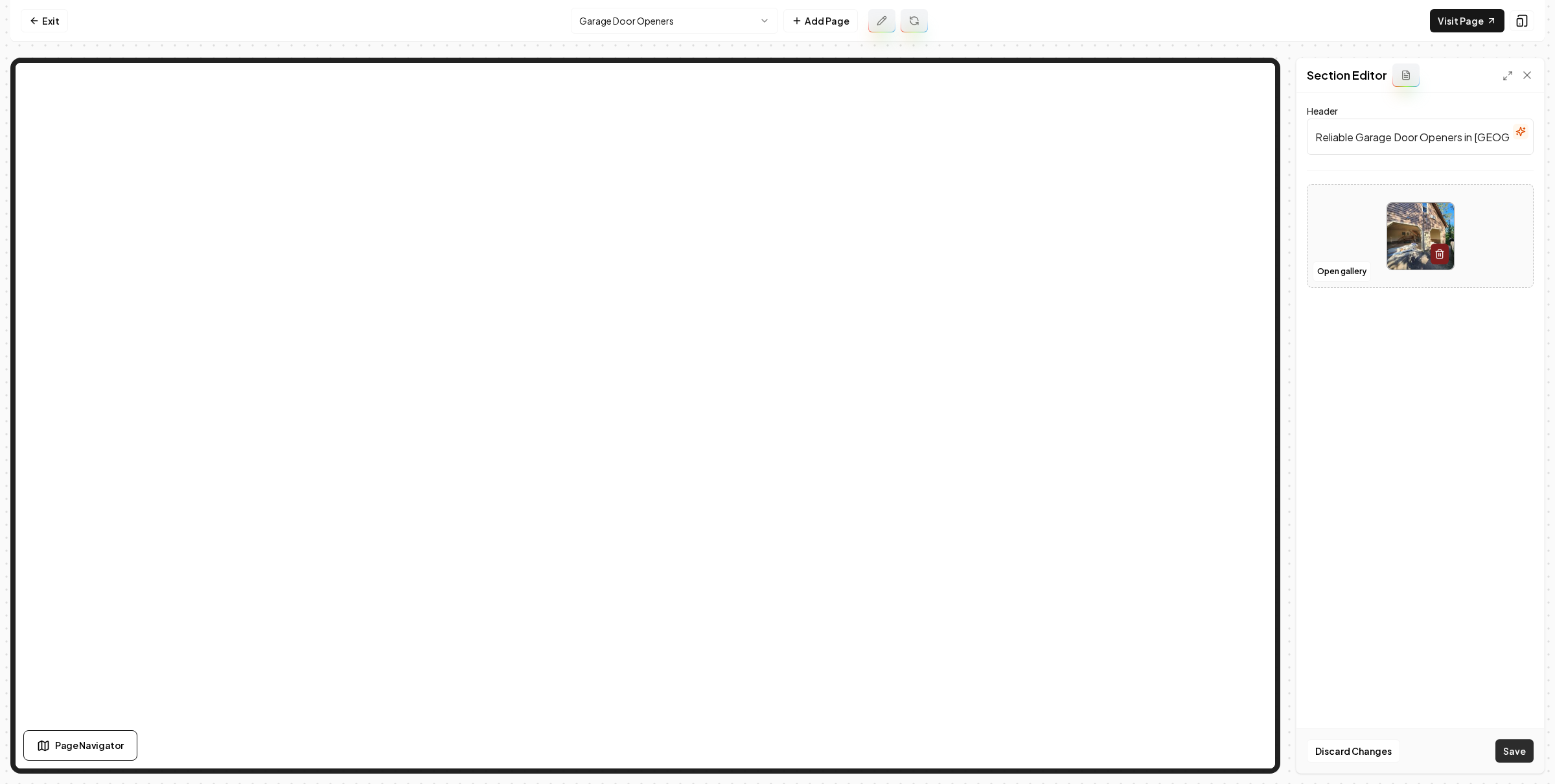
click at [1500, 745] on button "Save" at bounding box center [1514, 750] width 38 height 23
click at [1331, 268] on button "Open gallery" at bounding box center [1342, 271] width 59 height 20
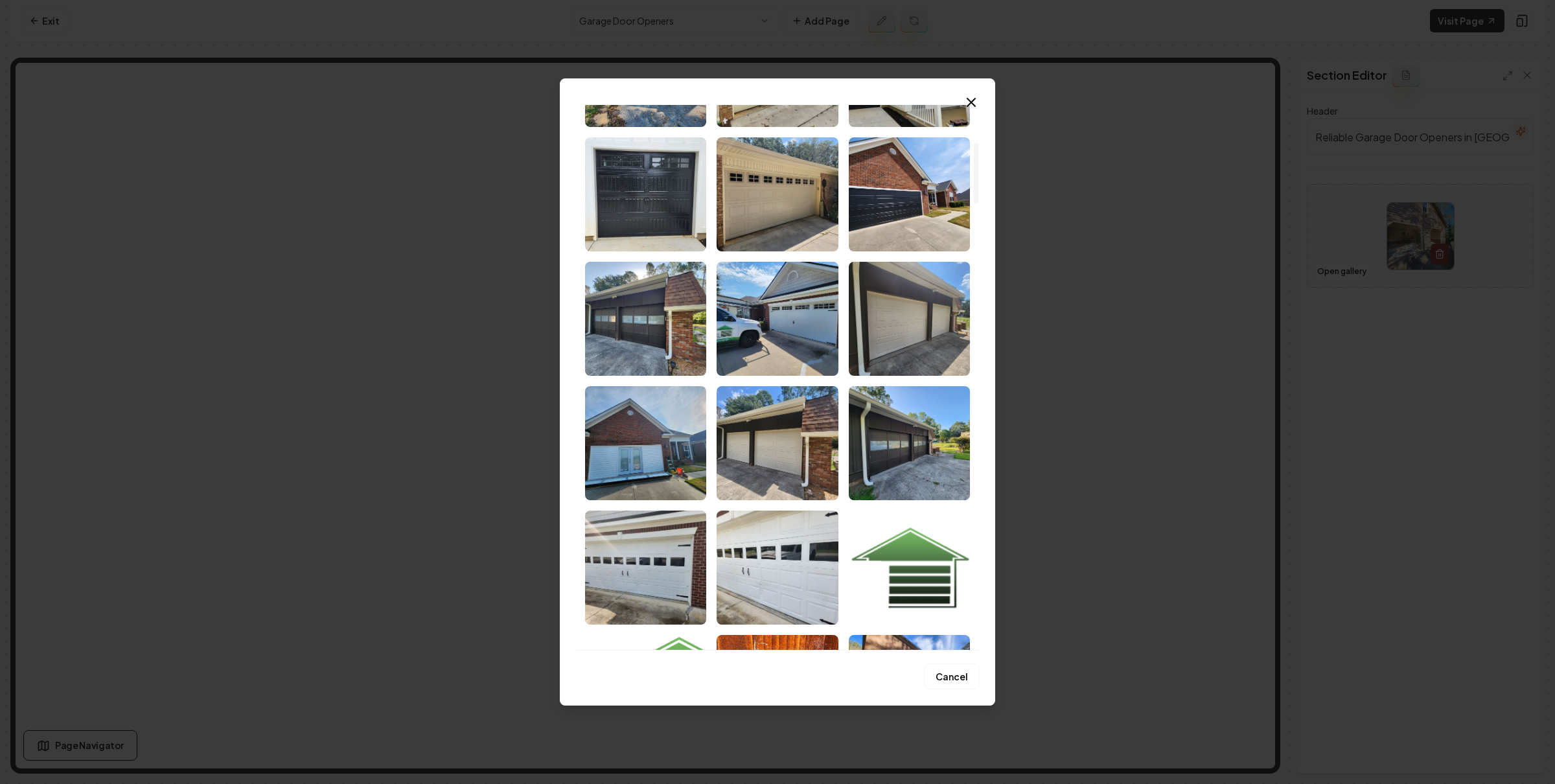
scroll to position [1754, 0]
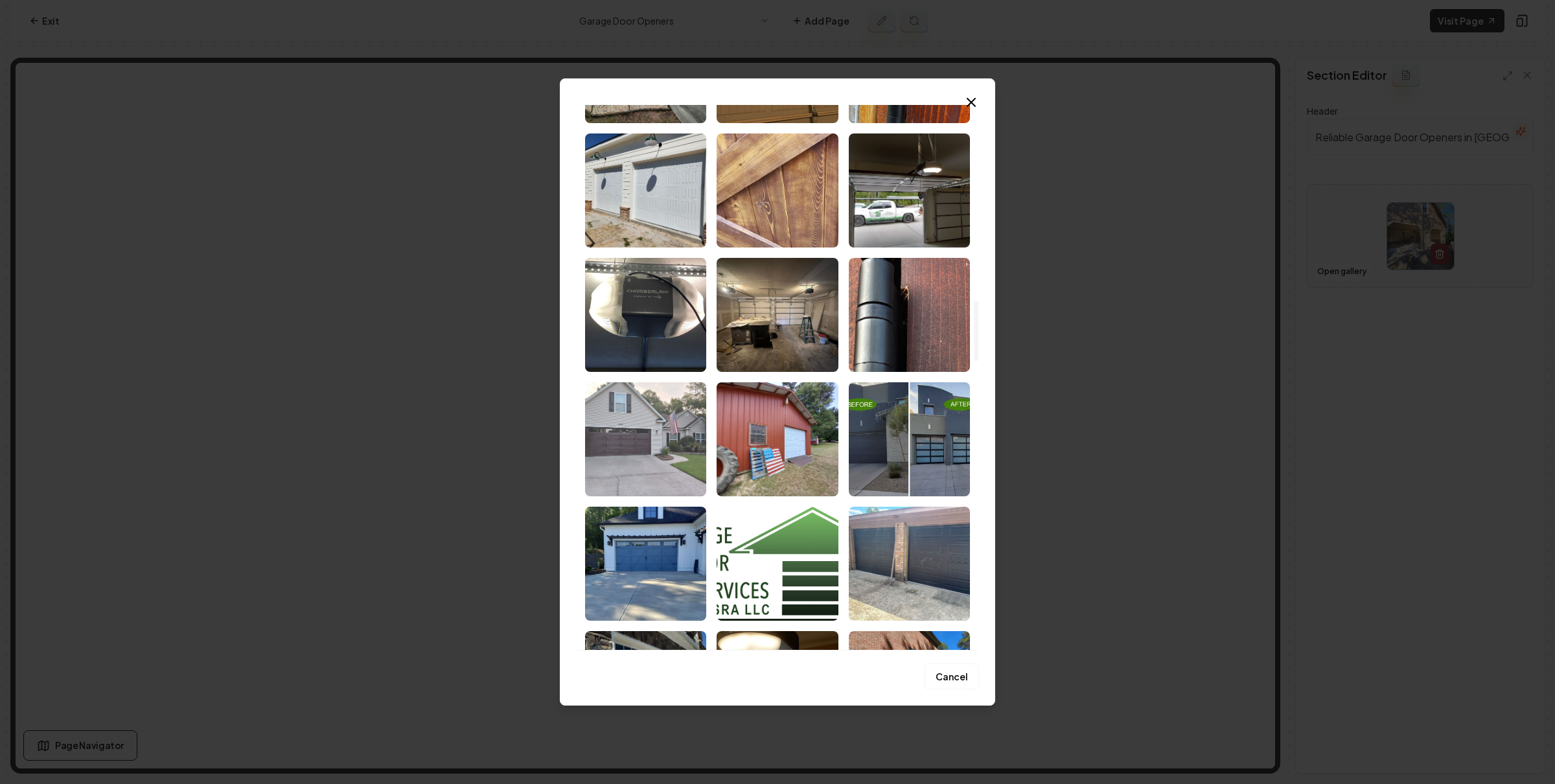
click at [663, 433] on img "Select image image_68a7548e5c7cd75eb87a9ca5.jpeg" at bounding box center [645, 439] width 121 height 114
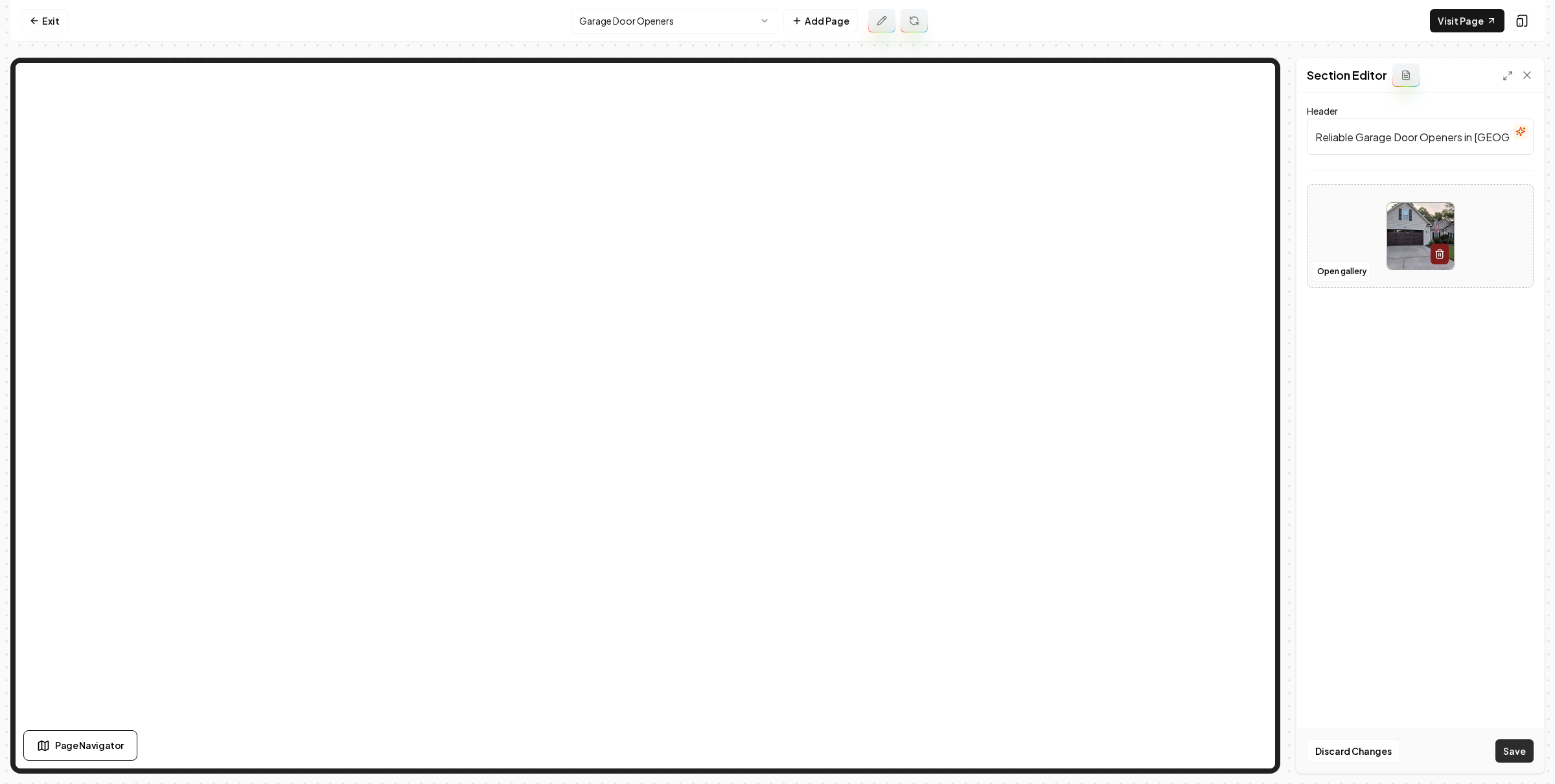
click at [1519, 753] on button "Save" at bounding box center [1514, 750] width 38 height 23
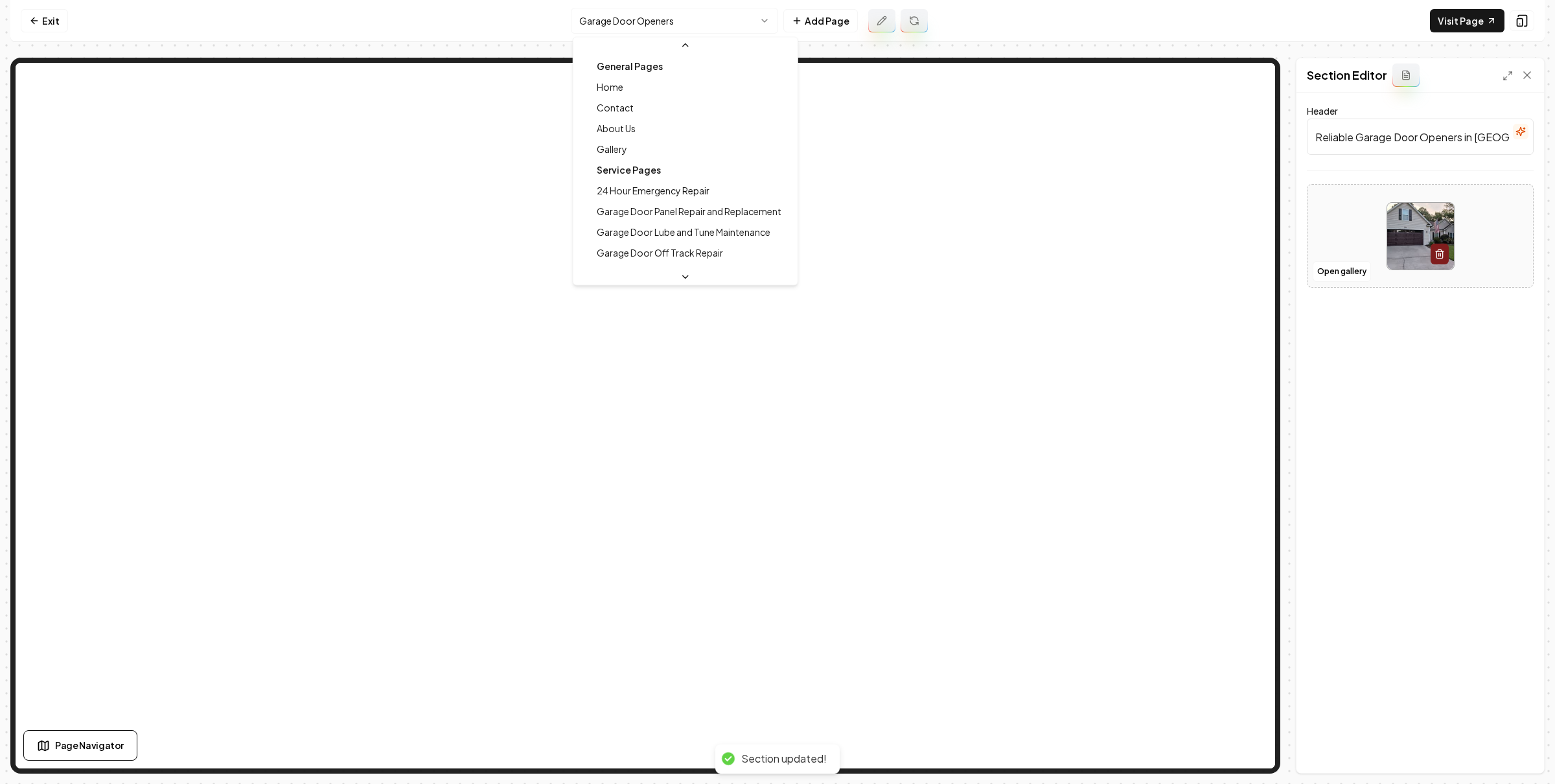
click at [735, 13] on html "Computer Required This feature is only available on a computer. Please switch t…" at bounding box center [777, 392] width 1555 height 784
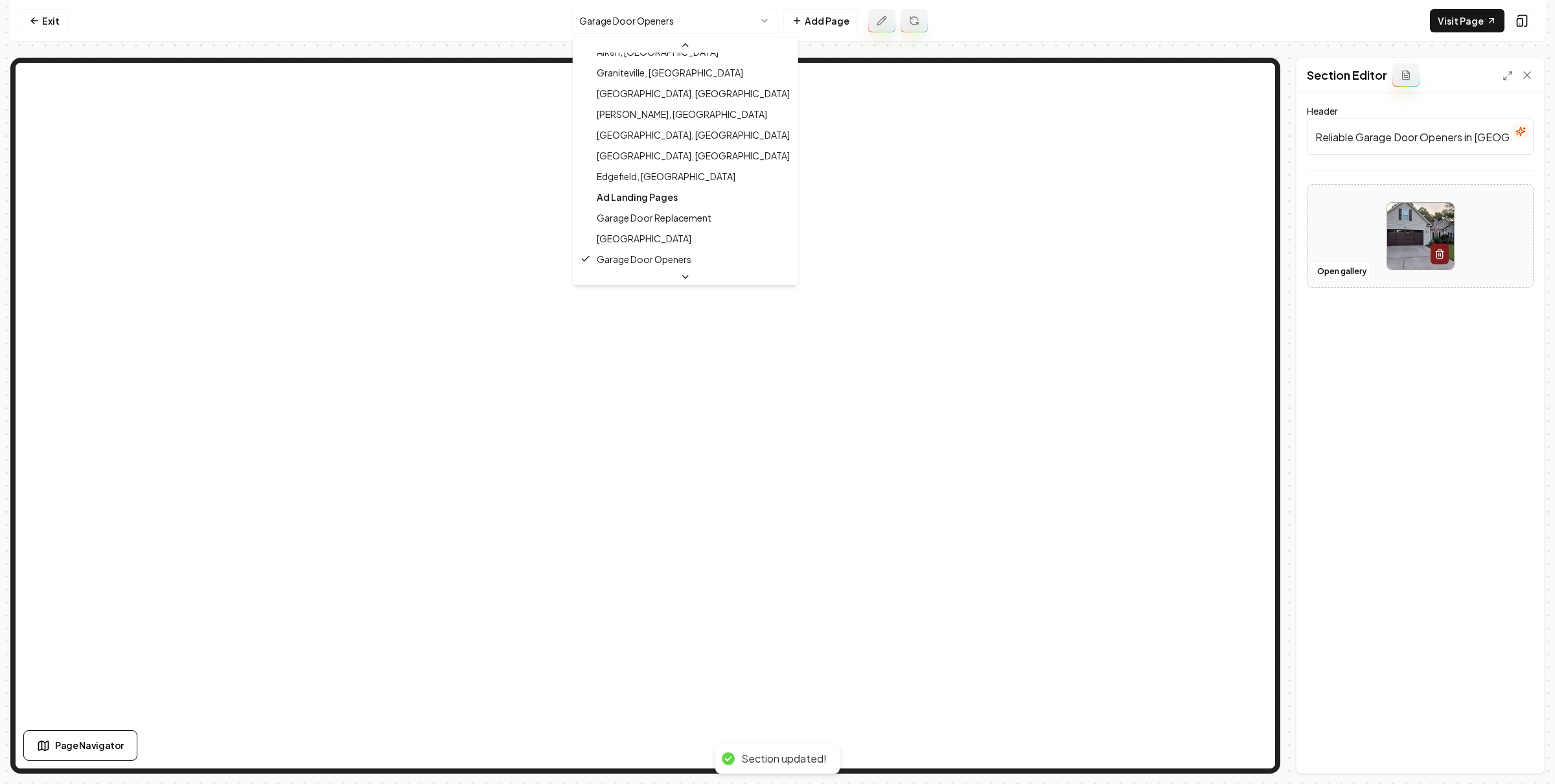
scroll to position [416, 0]
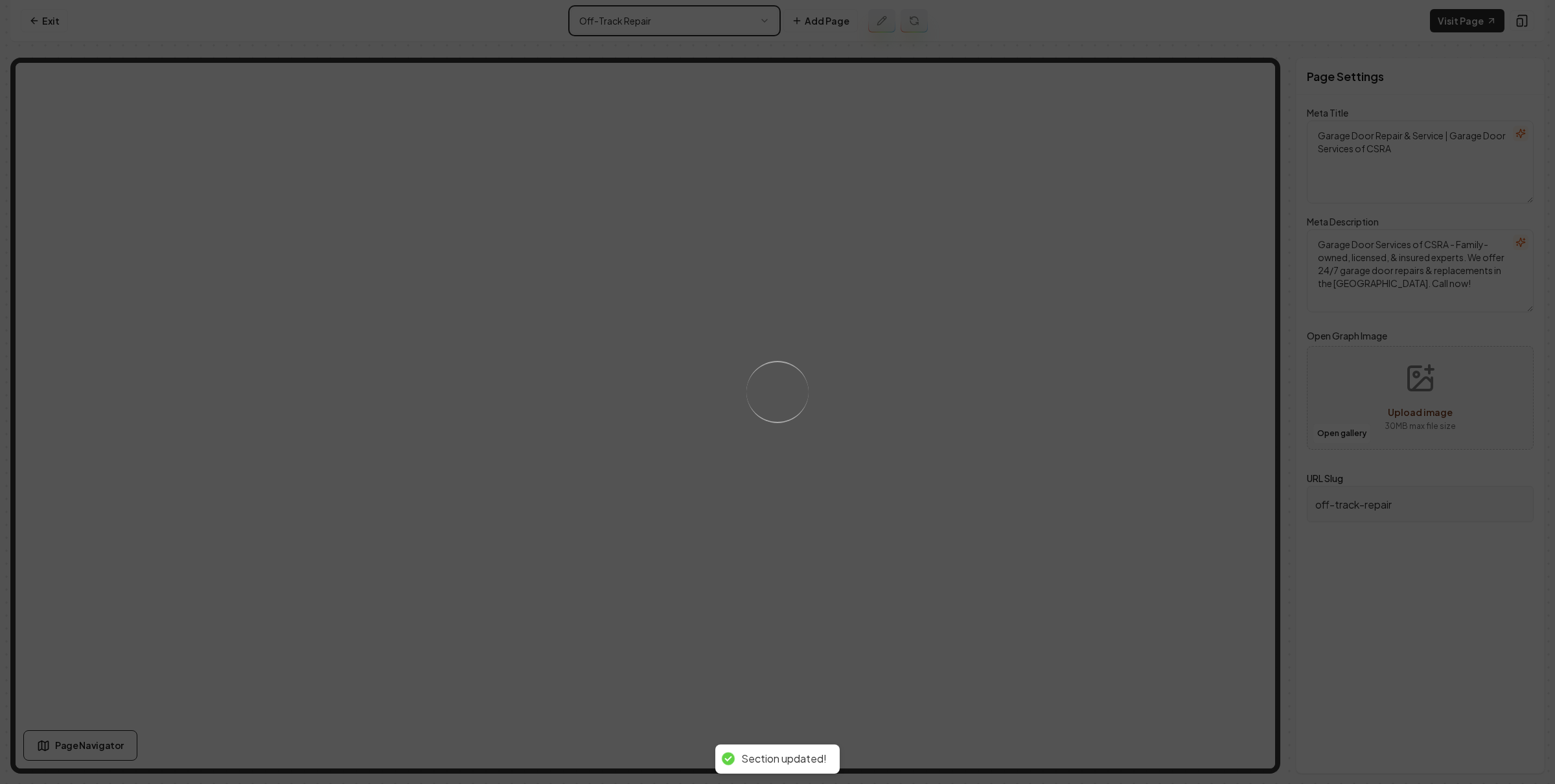
type textarea "Off-Track Garage Door Repair in Augusta | CSRA Garage Services"
type textarea "Fix your garage door track in Augusta, GA with our family-owned service. Certif…"
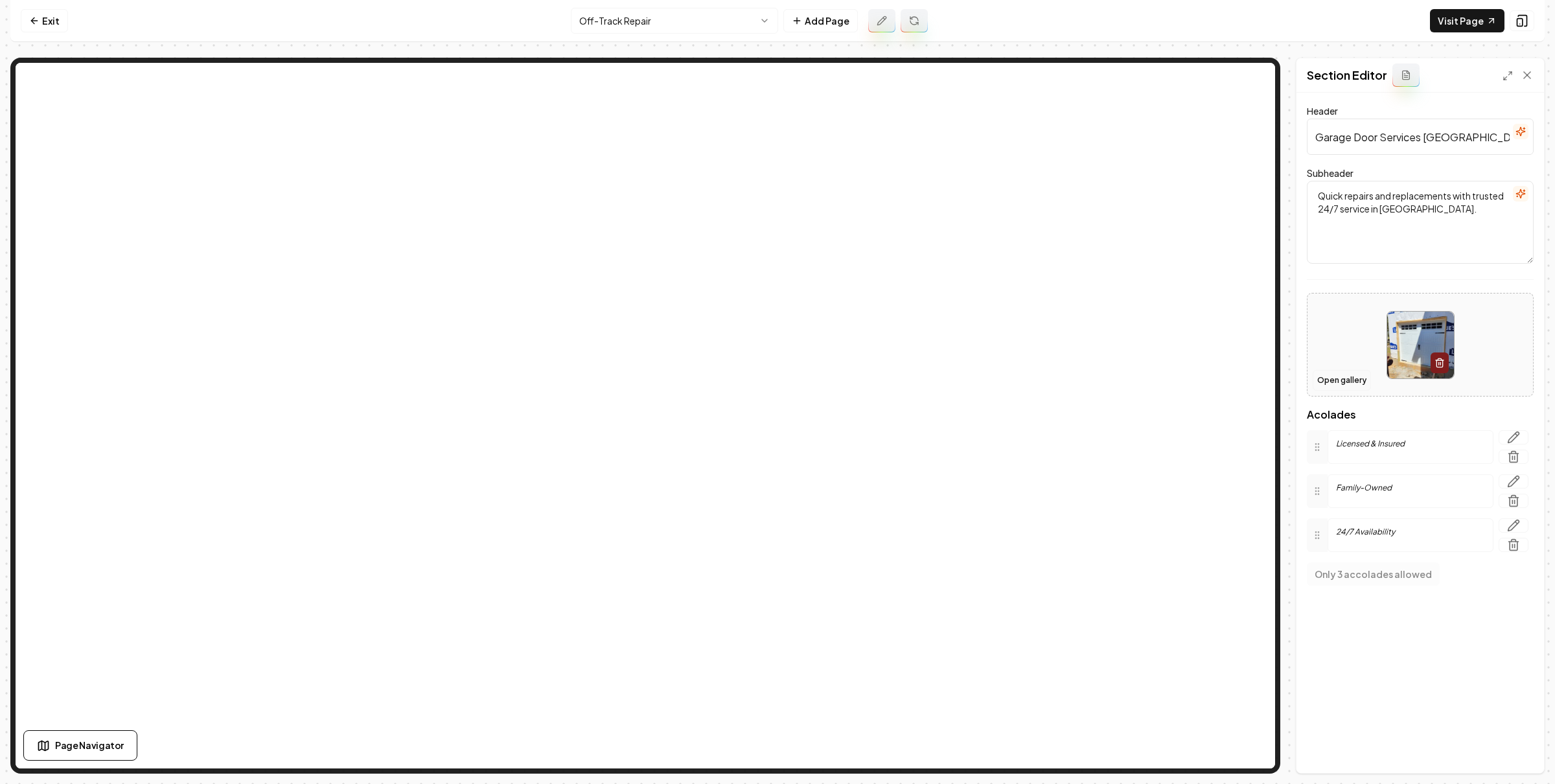
click at [1343, 380] on button "Open gallery" at bounding box center [1342, 380] width 59 height 20
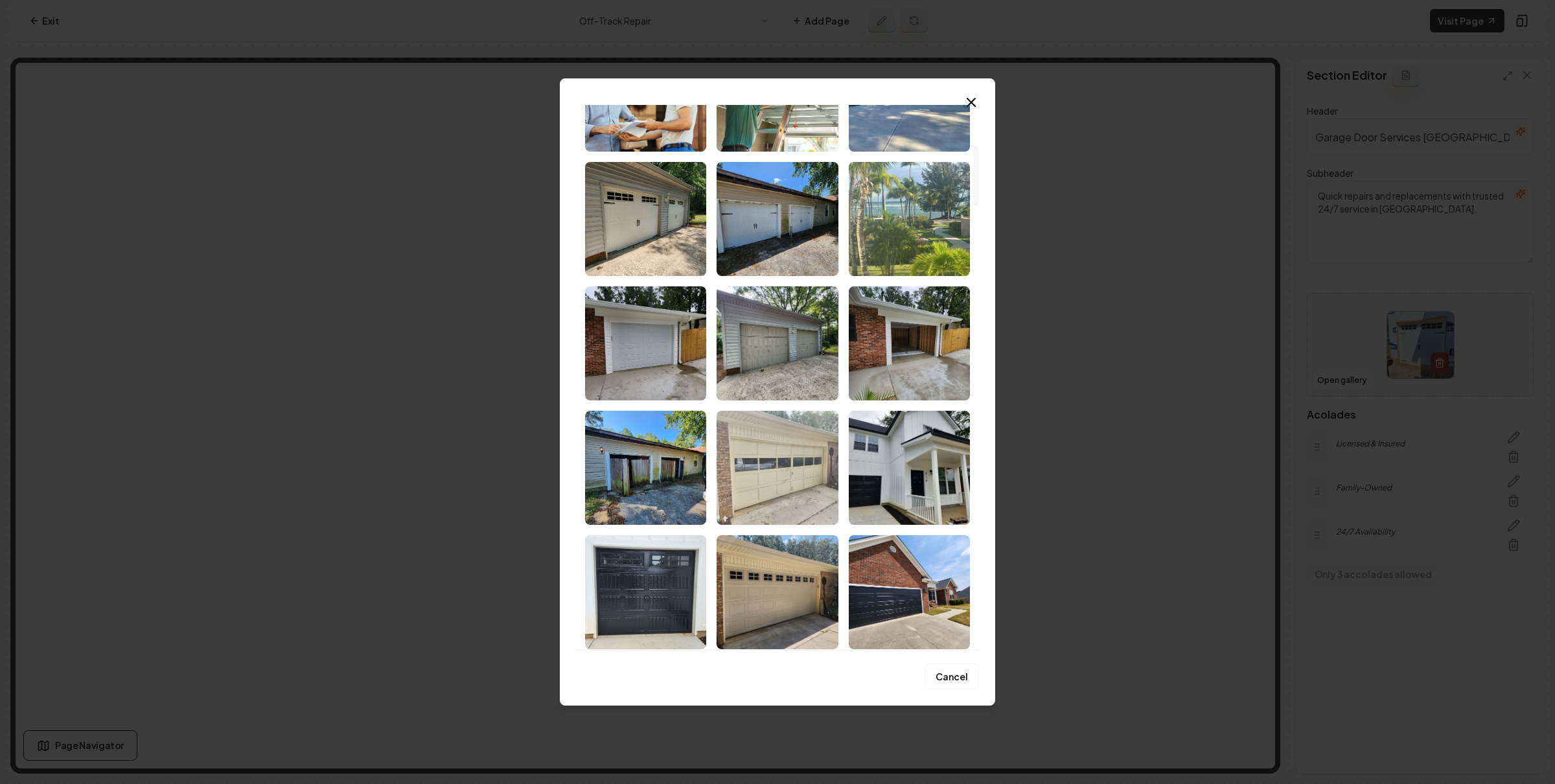
scroll to position [426, 0]
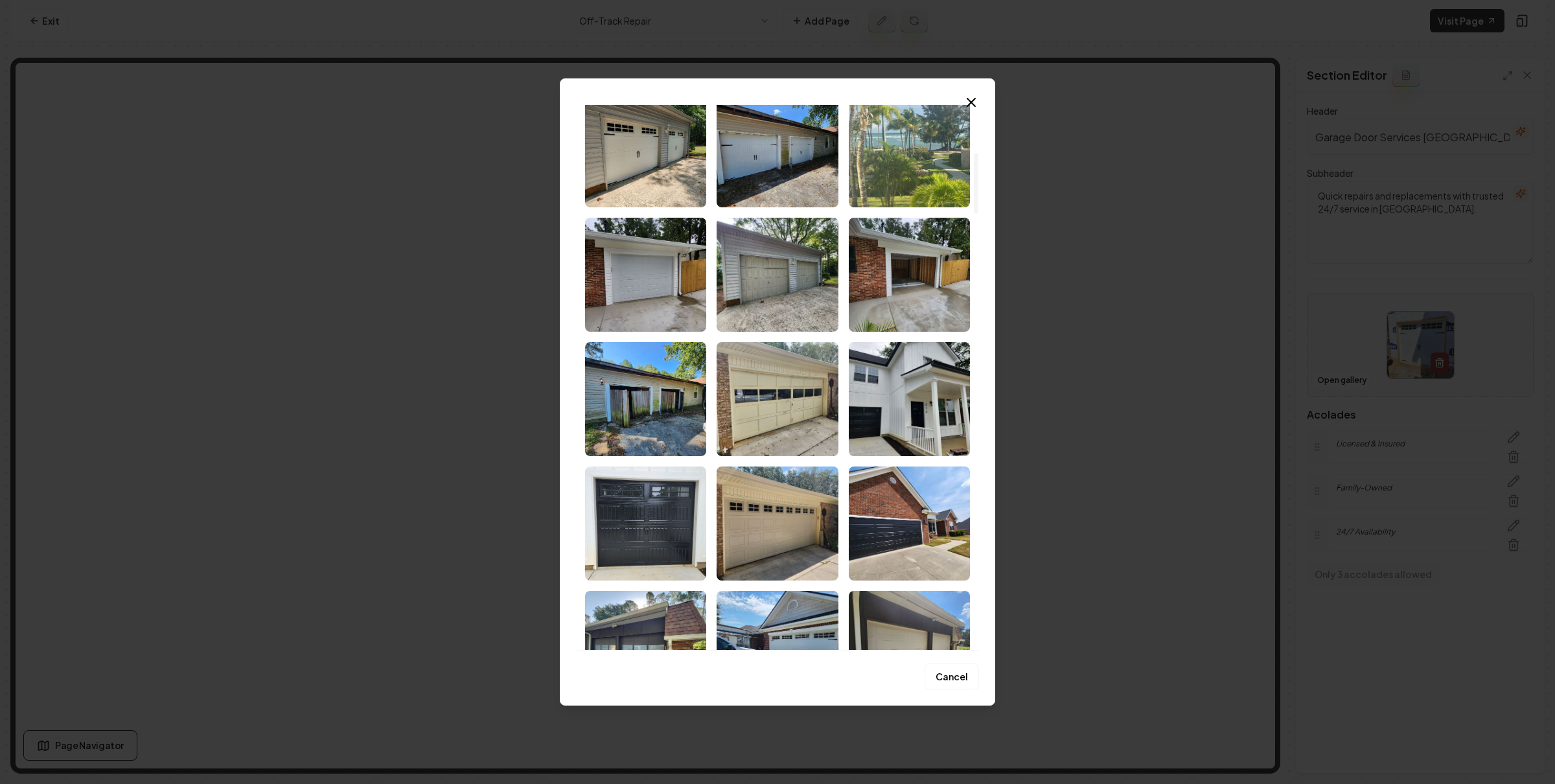
click at [956, 526] on img "Select image image_68a755775c7cd75eb87f1c53.jpeg" at bounding box center [909, 524] width 121 height 114
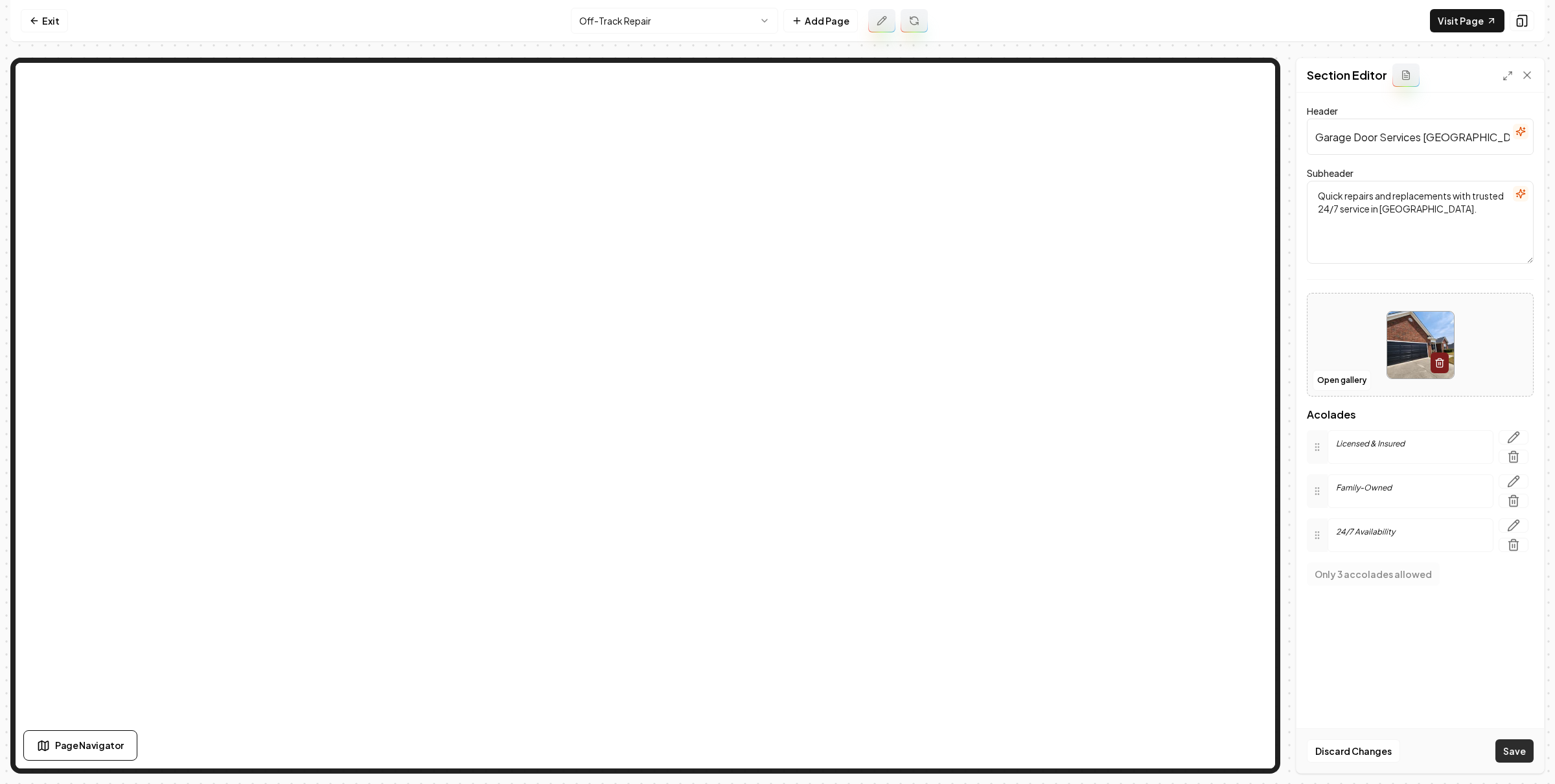
click at [1508, 749] on button "Save" at bounding box center [1514, 750] width 38 height 23
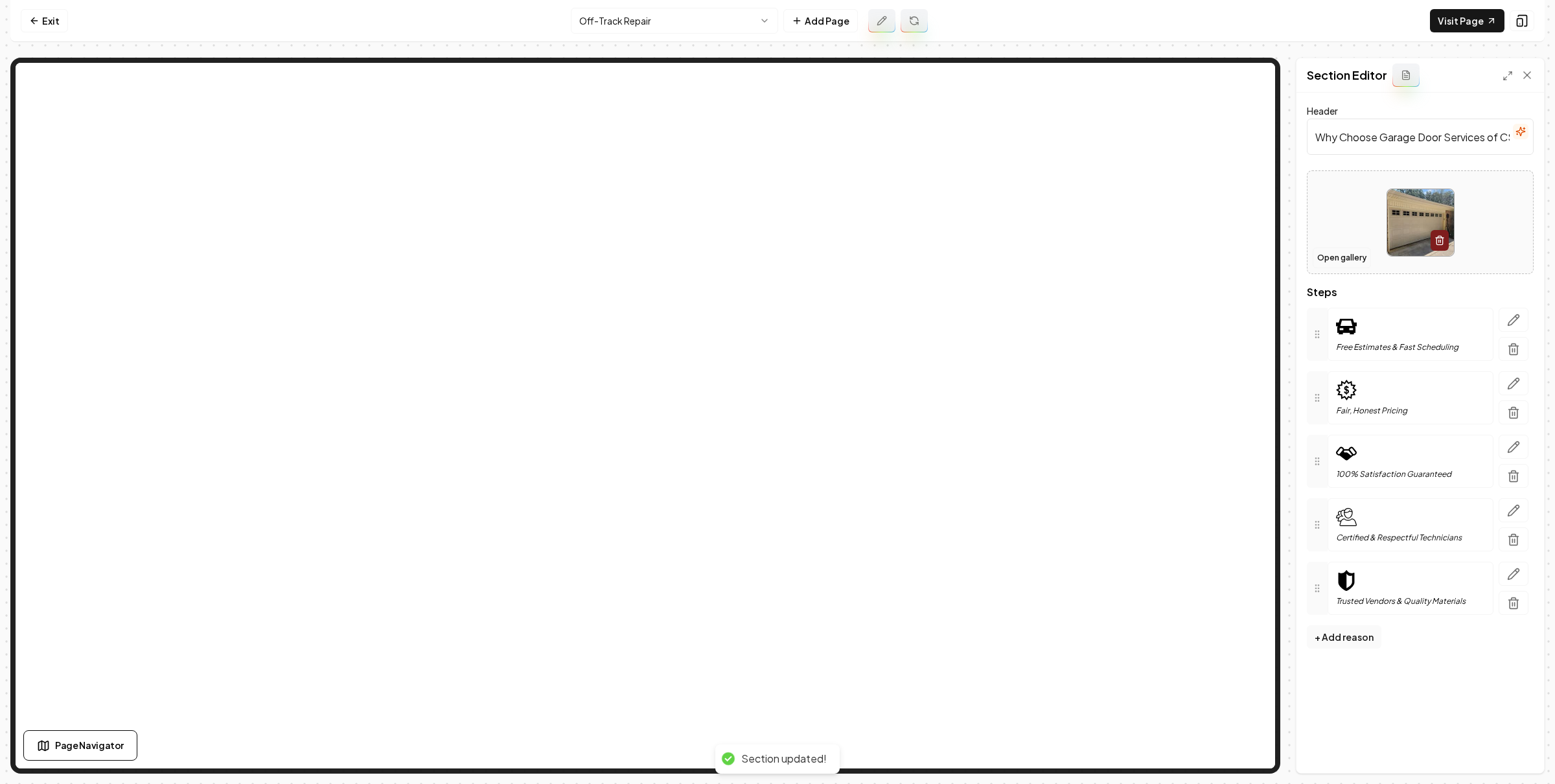
click at [1324, 259] on button "Open gallery" at bounding box center [1342, 257] width 59 height 20
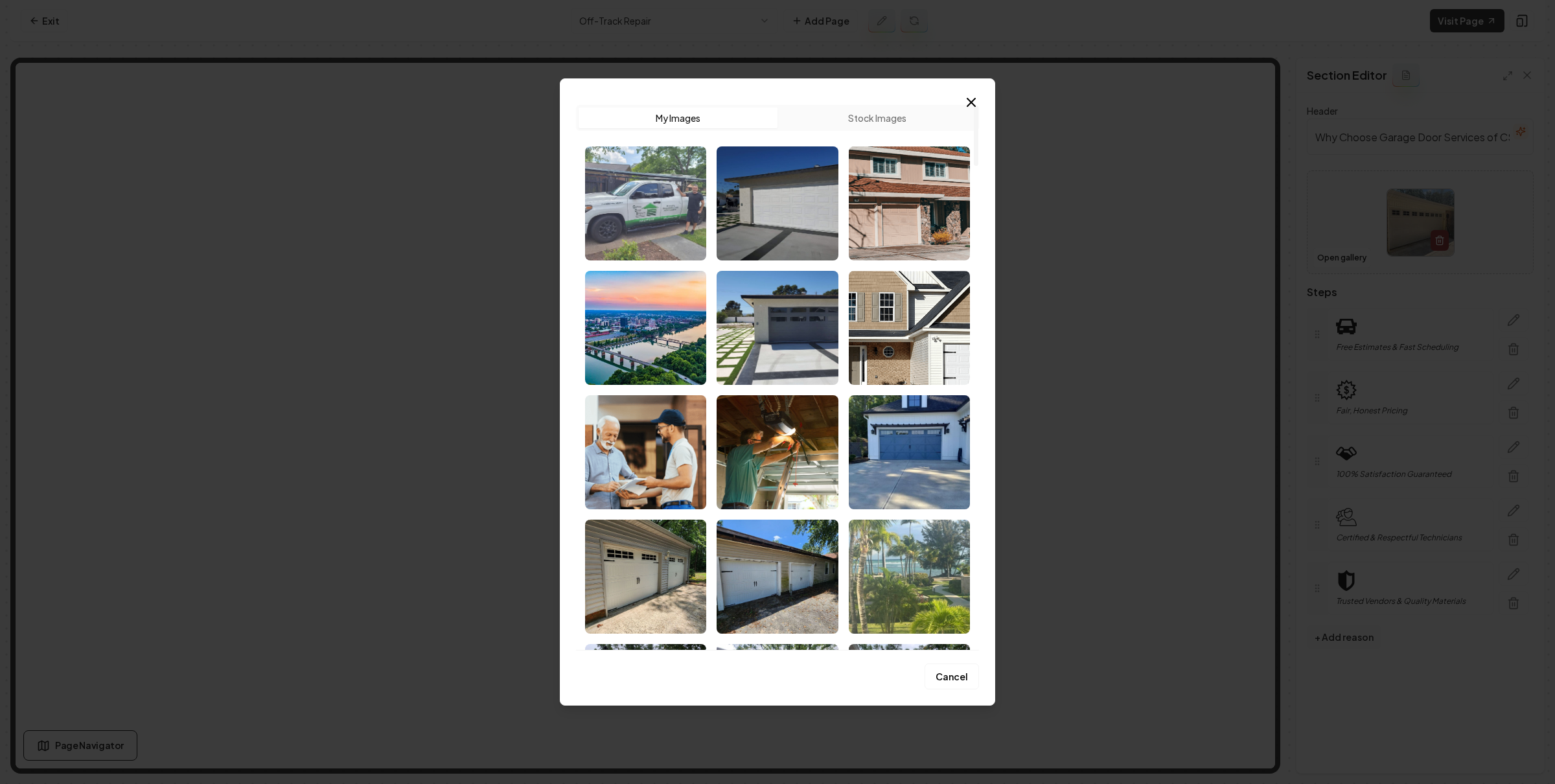
click at [689, 246] on img "Select image image_68c5b22c5c7cd75eb841a429.jpg" at bounding box center [645, 204] width 121 height 114
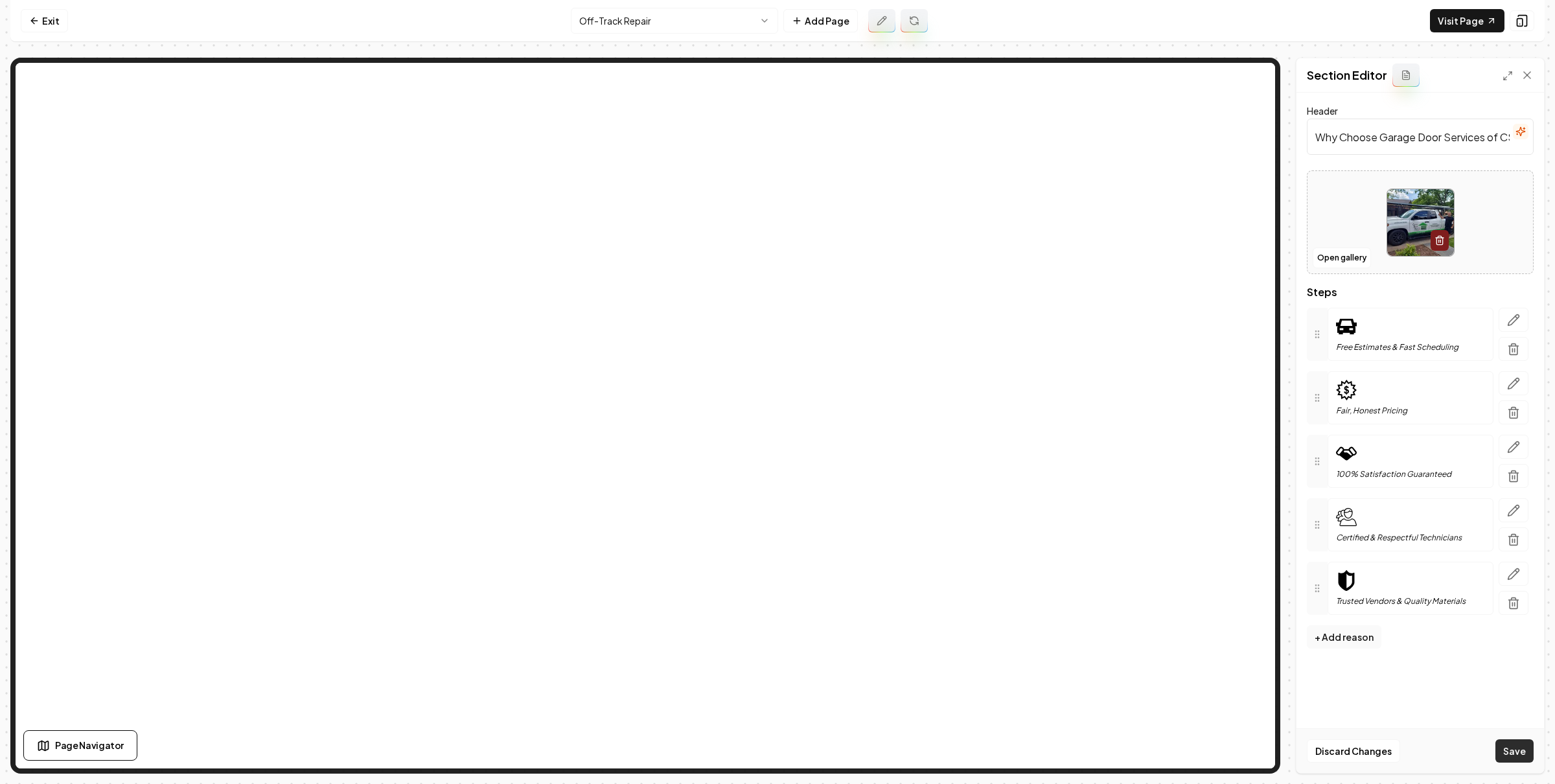
click at [1517, 748] on button "Save" at bounding box center [1514, 750] width 38 height 23
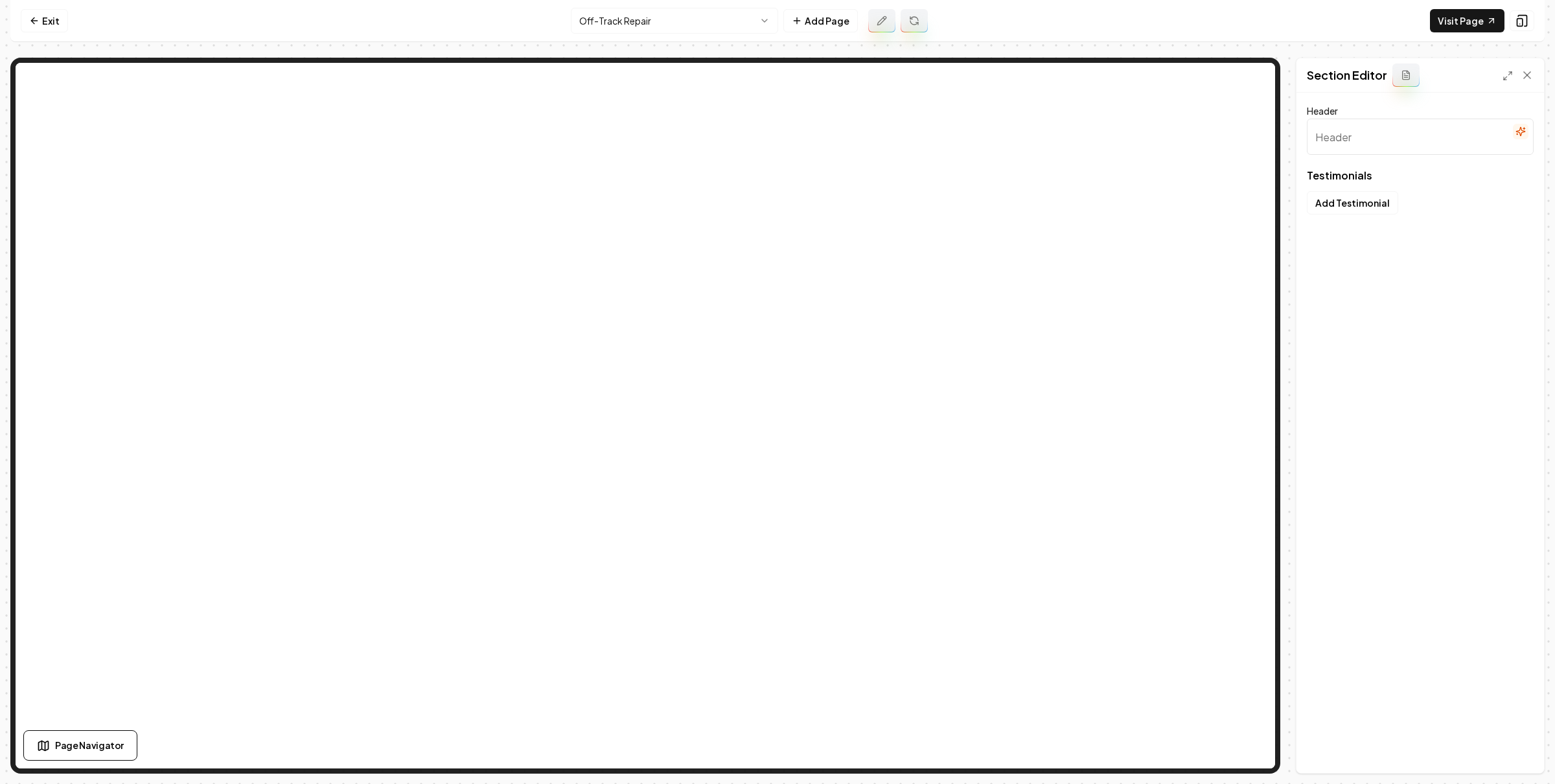
type input "What Your Neighbors Are Saying"
click at [1339, 264] on button "Open gallery" at bounding box center [1342, 257] width 59 height 20
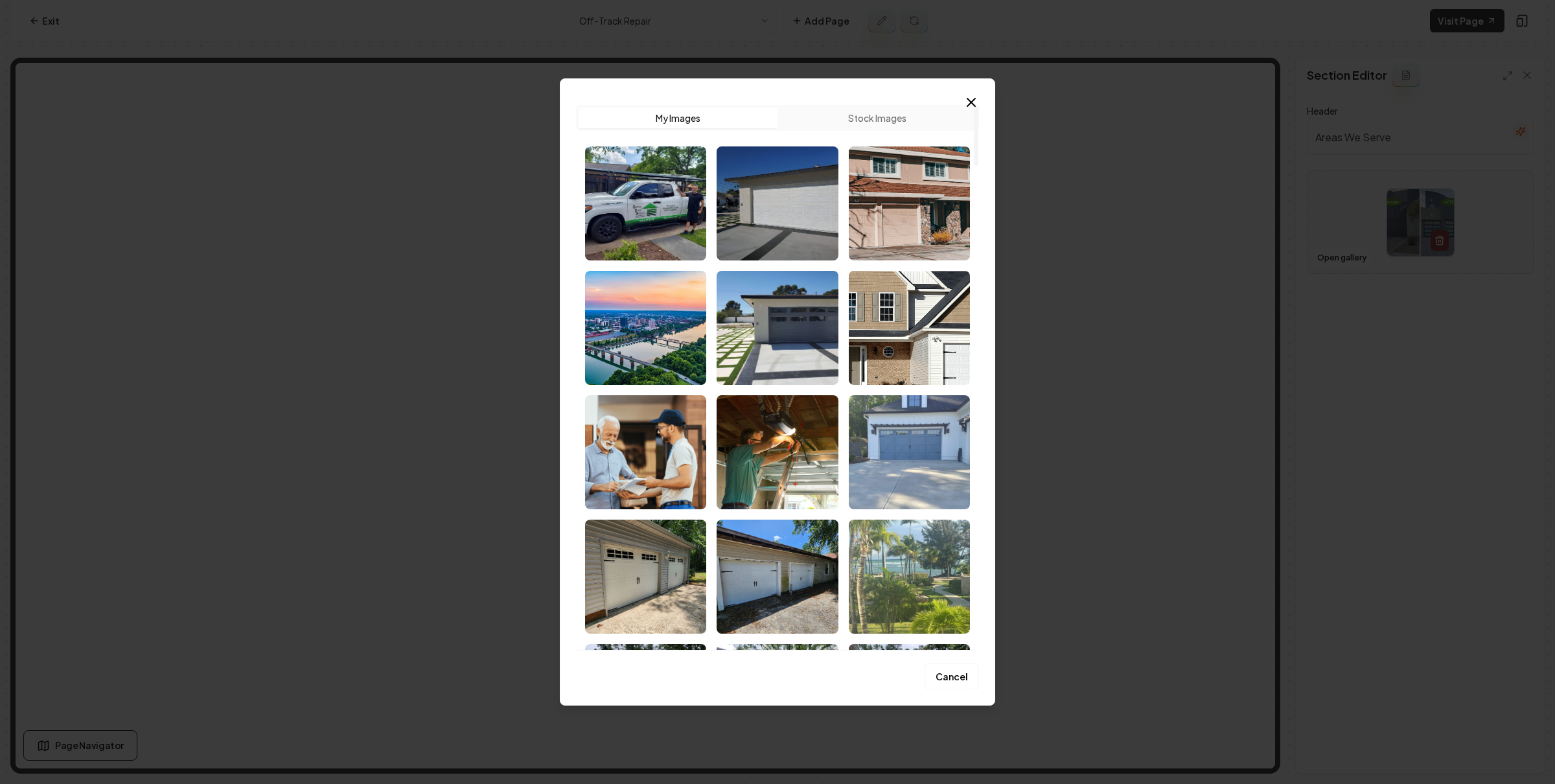
click at [890, 464] on img "Select image image_68a756785c7cd75eb8847304.jpg" at bounding box center [909, 452] width 121 height 114
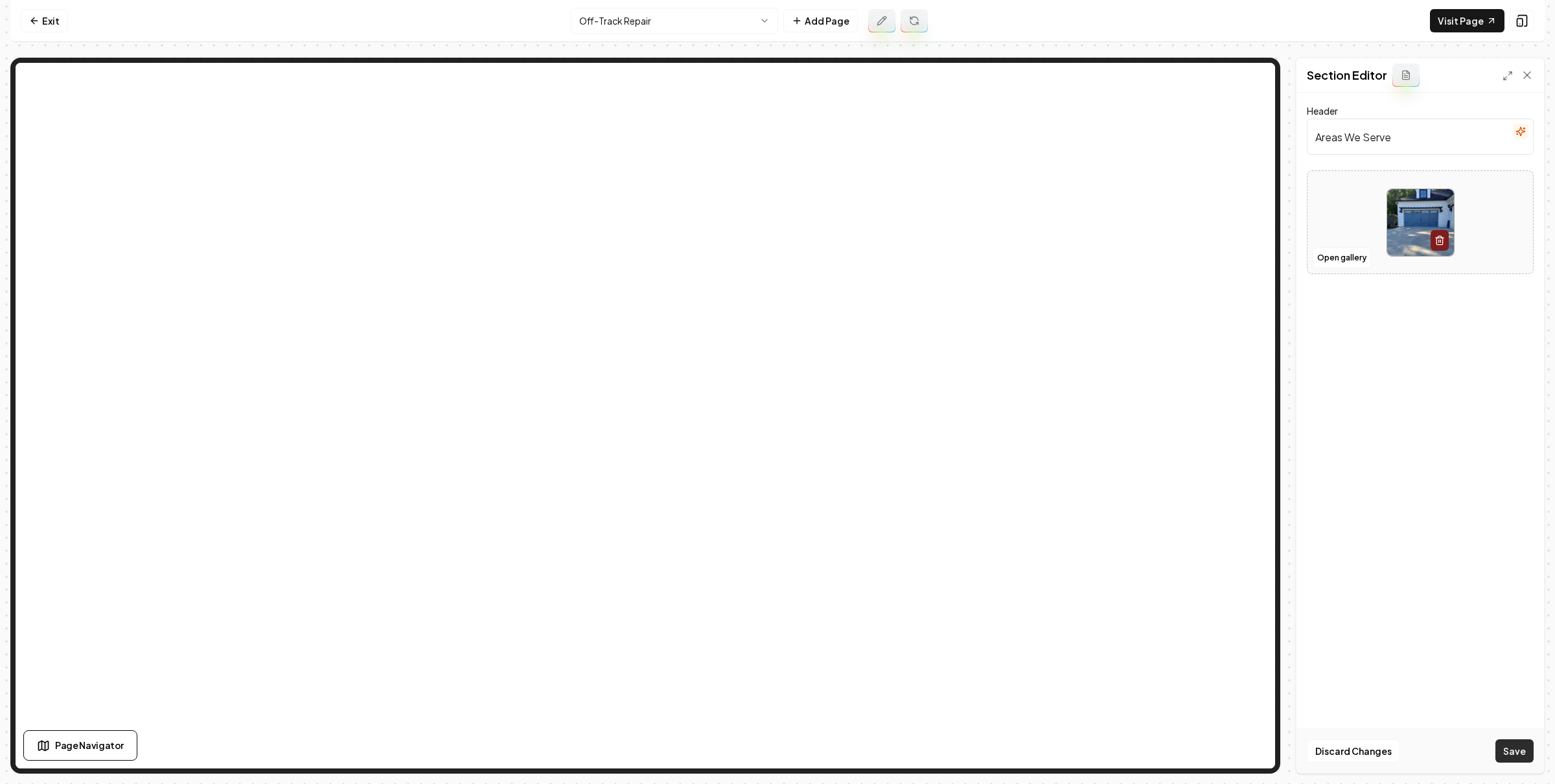
click at [1521, 756] on button "Save" at bounding box center [1514, 750] width 38 height 23
click at [39, 7] on nav "Exit Off-Track Repair Add Page Visit Page" at bounding box center [777, 20] width 1534 height 42
click at [41, 11] on link "Exit" at bounding box center [44, 20] width 47 height 23
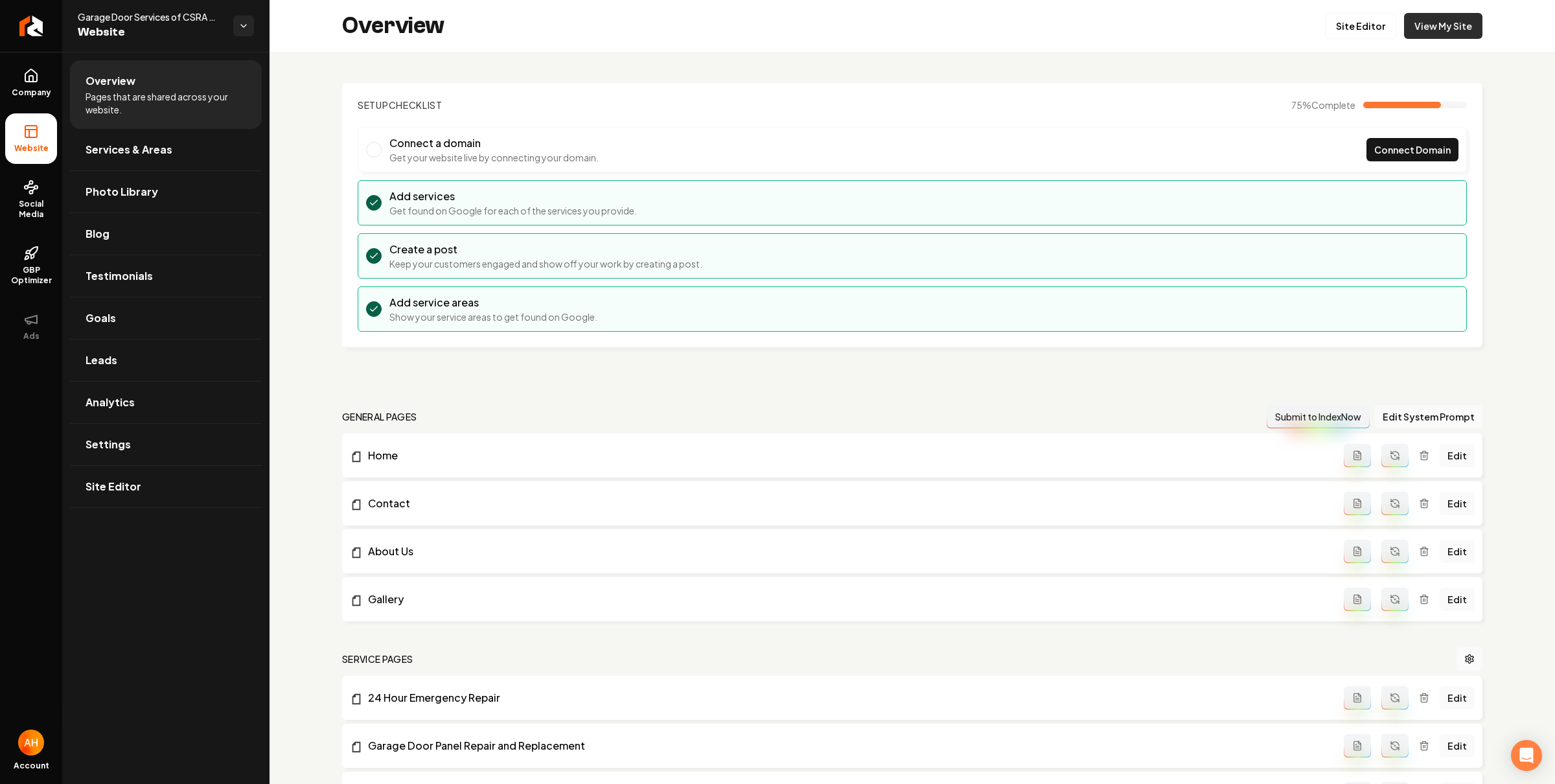
click at [1425, 32] on link "View My Site" at bounding box center [1443, 26] width 78 height 26
click at [1345, 18] on link "Site Editor" at bounding box center [1360, 26] width 71 height 26
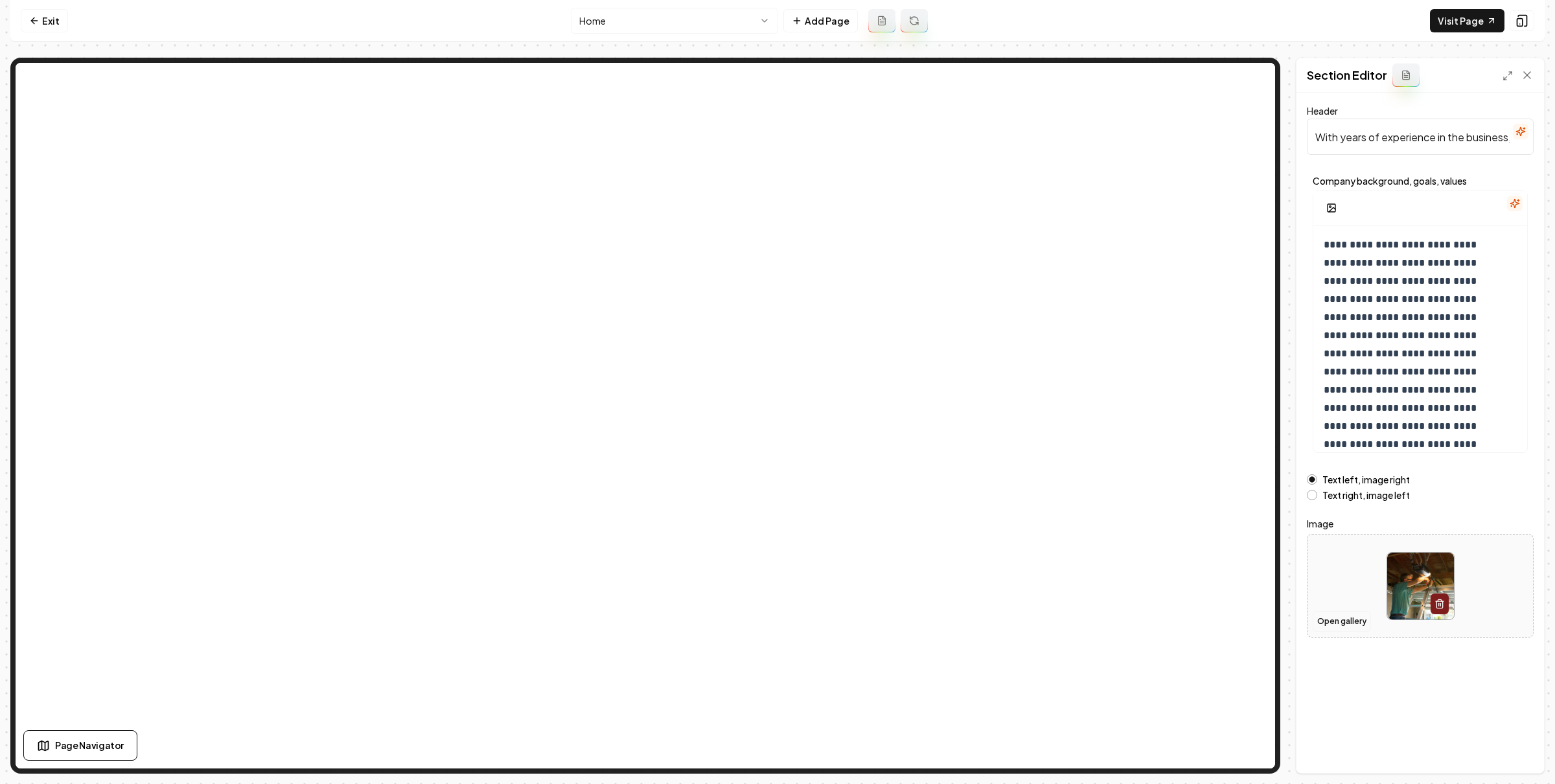
click at [1338, 627] on button "Open gallery" at bounding box center [1342, 620] width 59 height 20
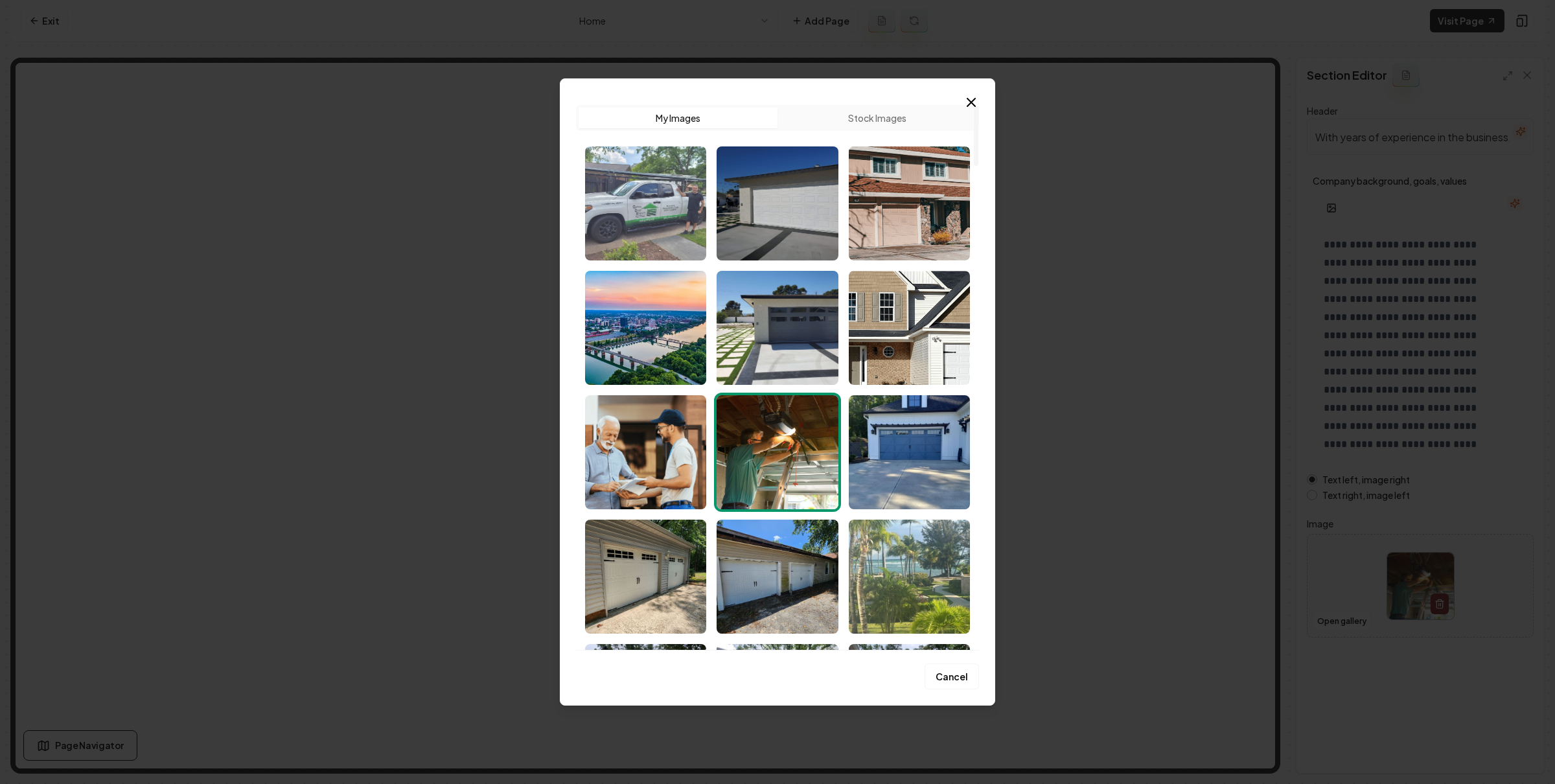
click at [621, 208] on img "Select image image_68c5b22c5c7cd75eb841a429.jpg" at bounding box center [645, 204] width 121 height 114
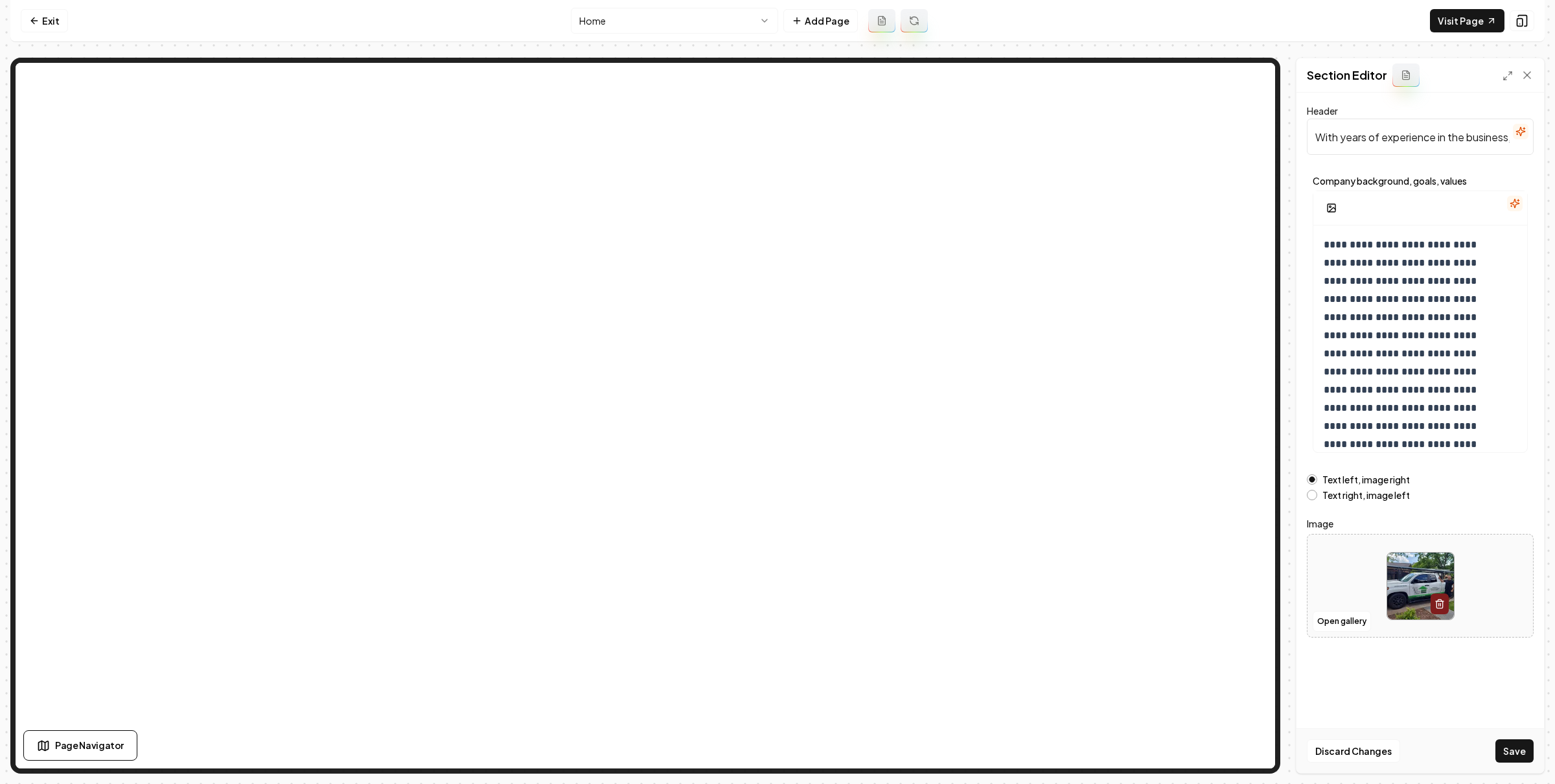
click at [1515, 751] on button "Save" at bounding box center [1514, 750] width 38 height 23
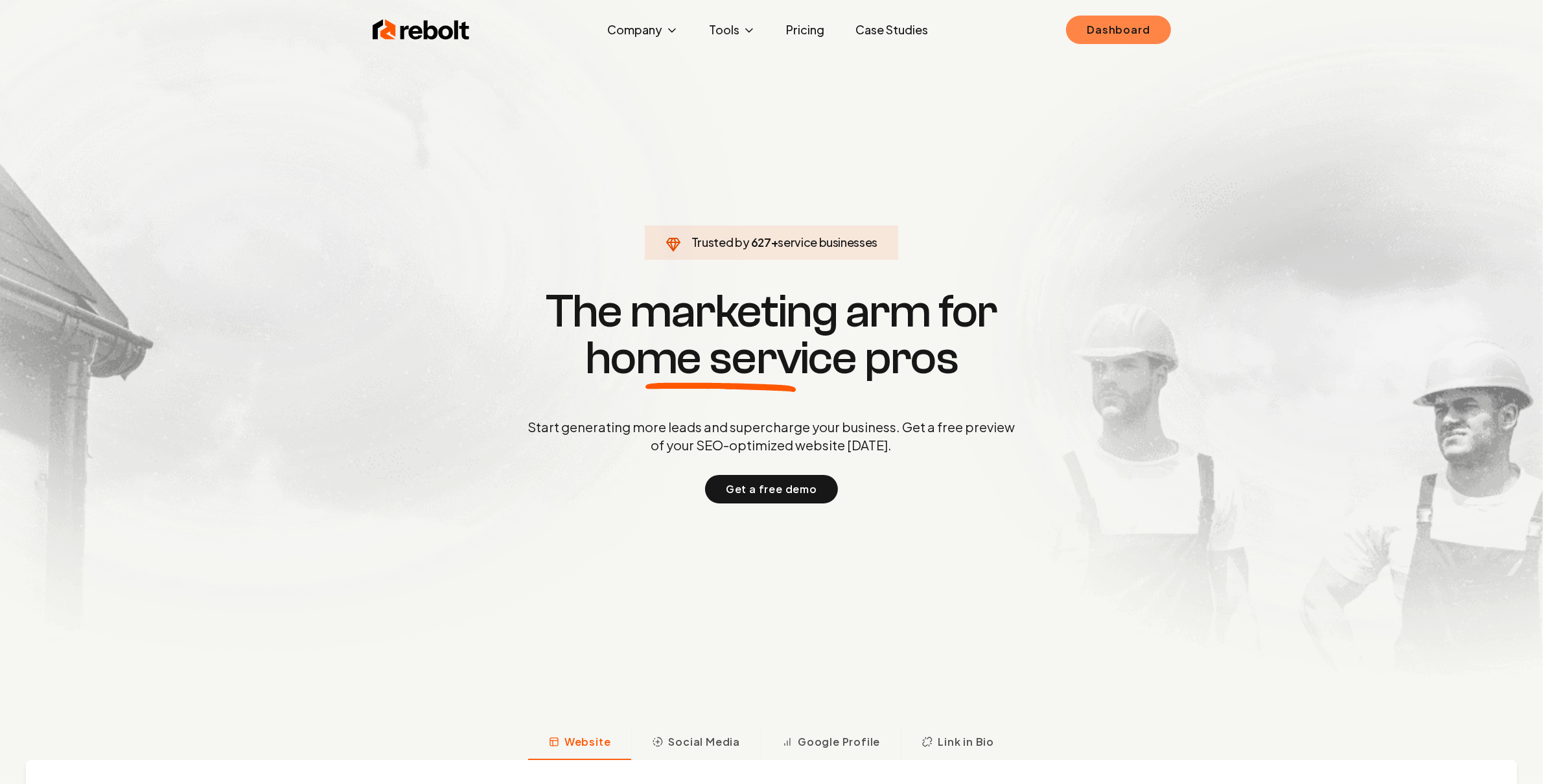
click at [1112, 32] on link "Dashboard" at bounding box center [1118, 29] width 104 height 28
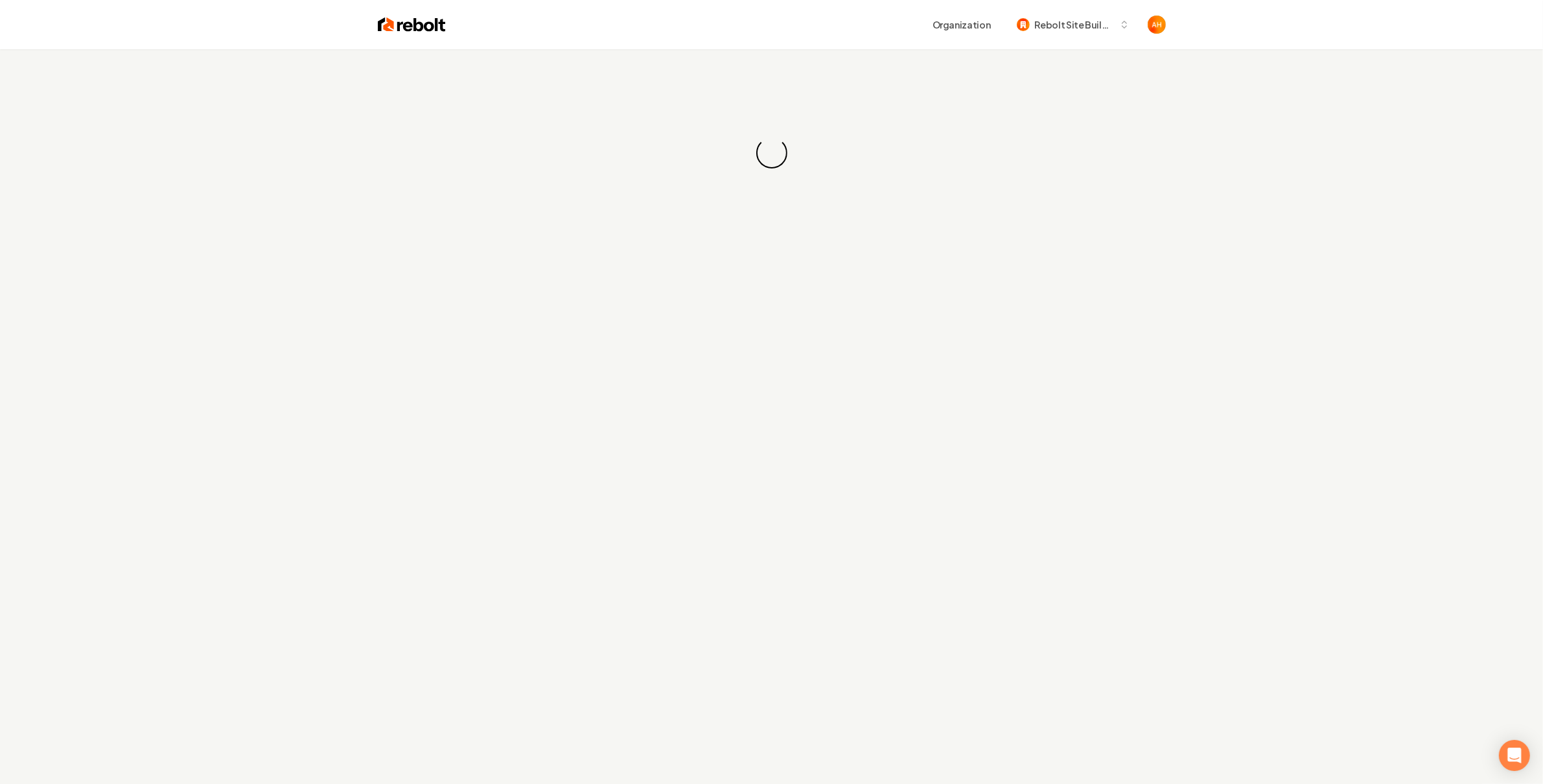
click at [618, 28] on div "Organization Rebolt Site Builder" at bounding box center [805, 25] width 719 height 23
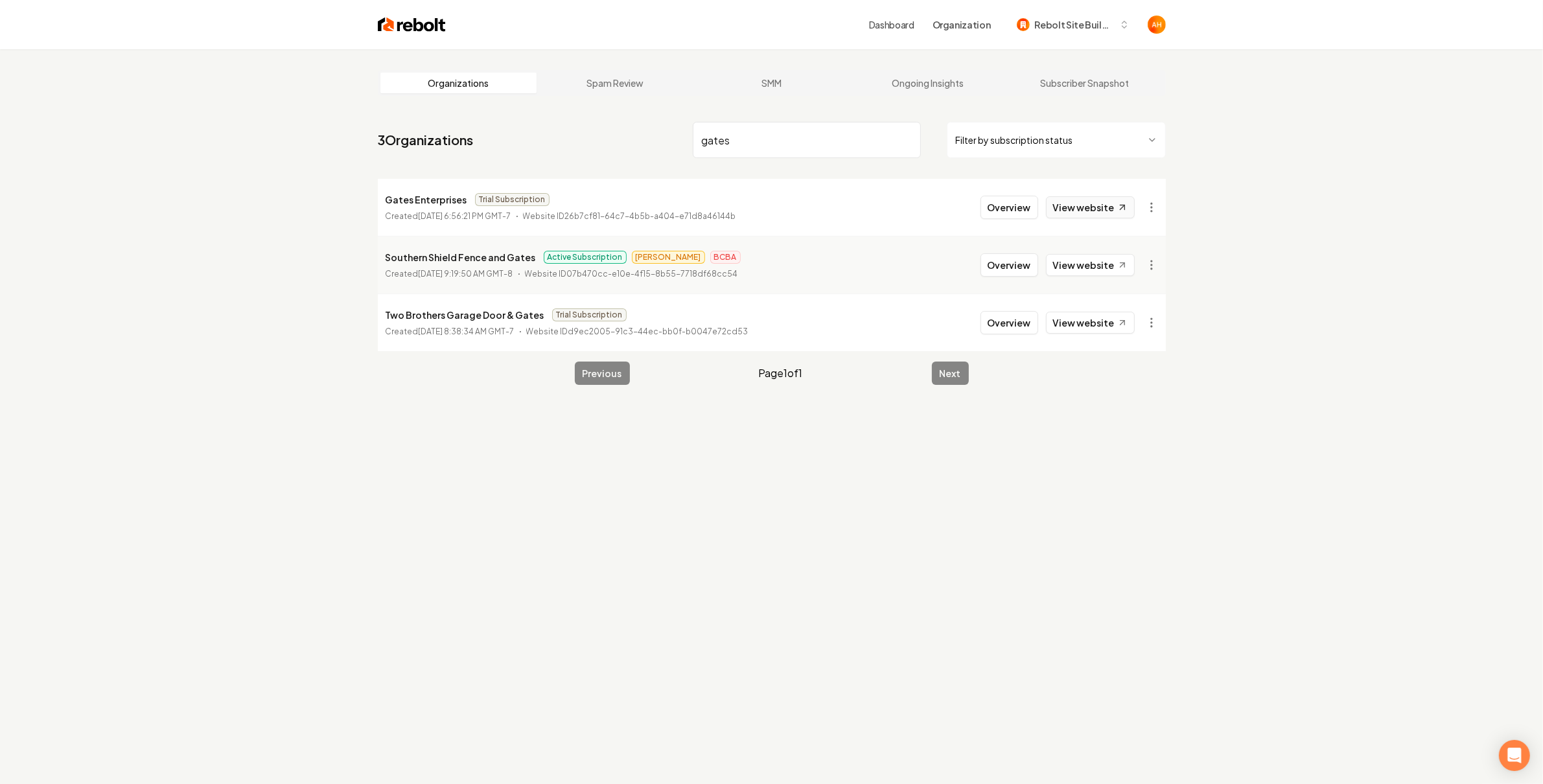
type input "gates"
click at [1100, 202] on link "View website" at bounding box center [1090, 207] width 89 height 22
drag, startPoint x: 1009, startPoint y: 212, endPoint x: 353, endPoint y: 203, distance: 656.1
click at [1009, 212] on button "Overview" at bounding box center [1009, 207] width 58 height 23
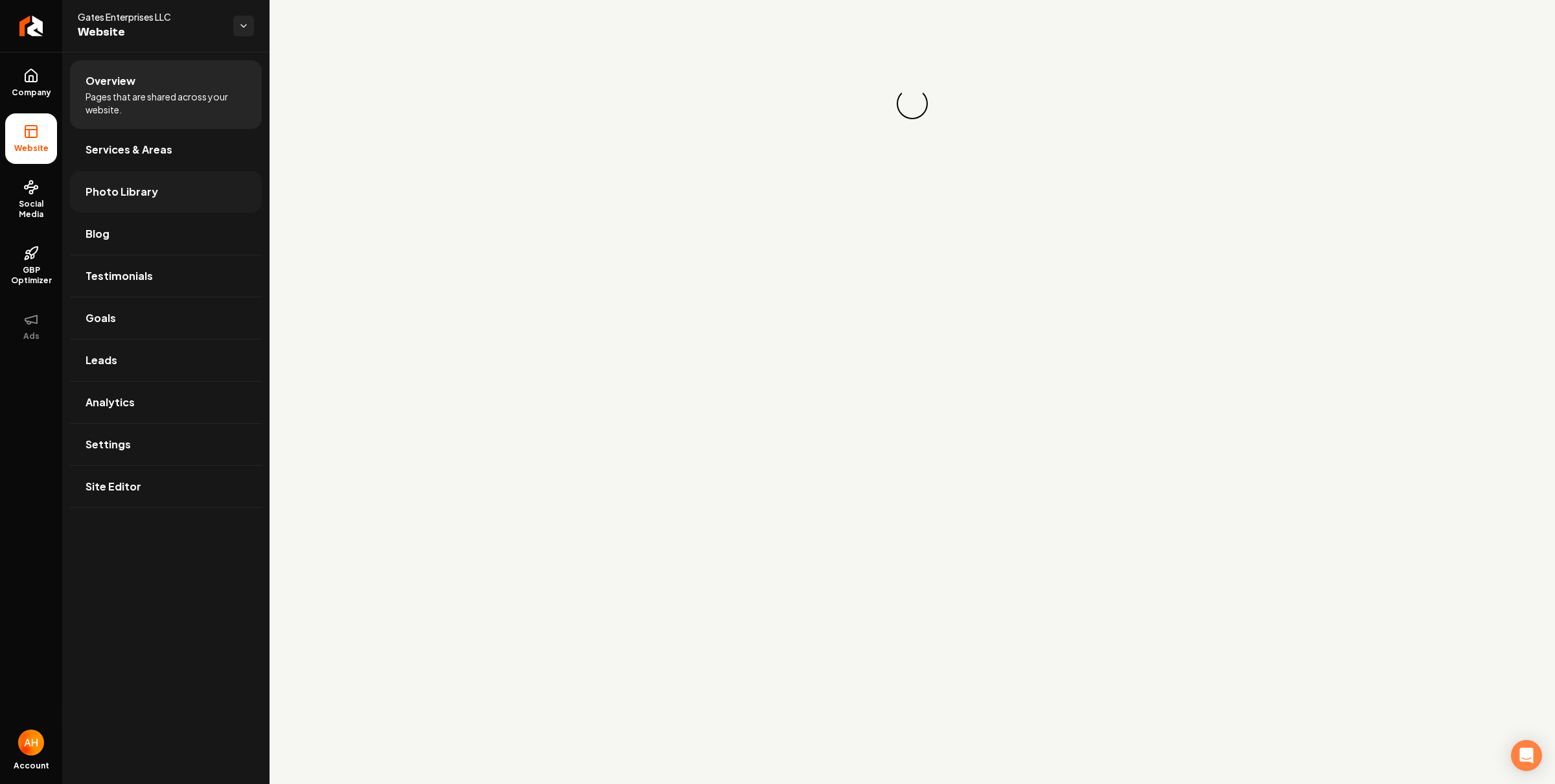
click at [106, 194] on span "Photo Library" at bounding box center [122, 191] width 73 height 15
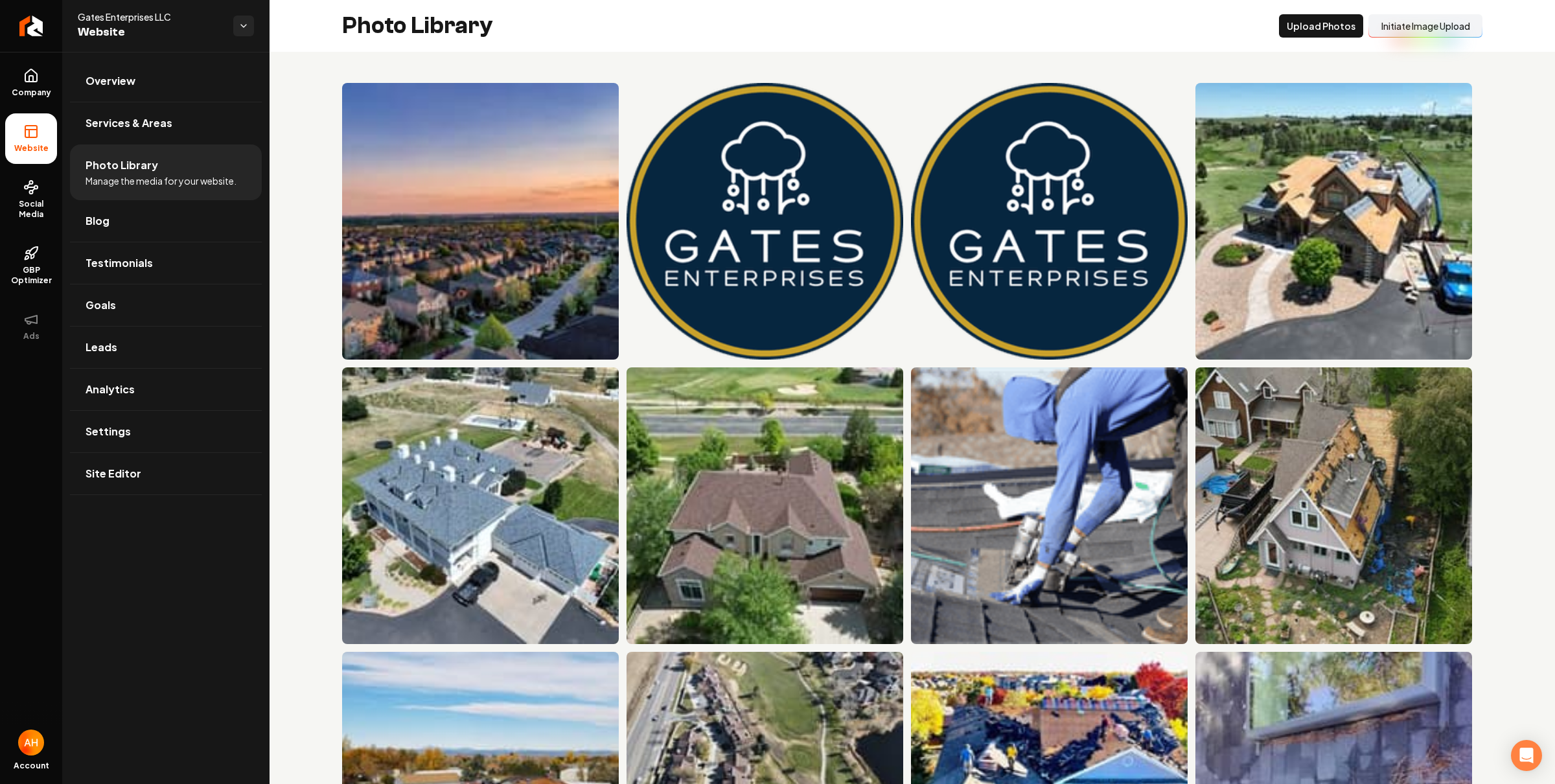
click at [1391, 16] on button "Initiate Image Upload" at bounding box center [1425, 26] width 114 height 23
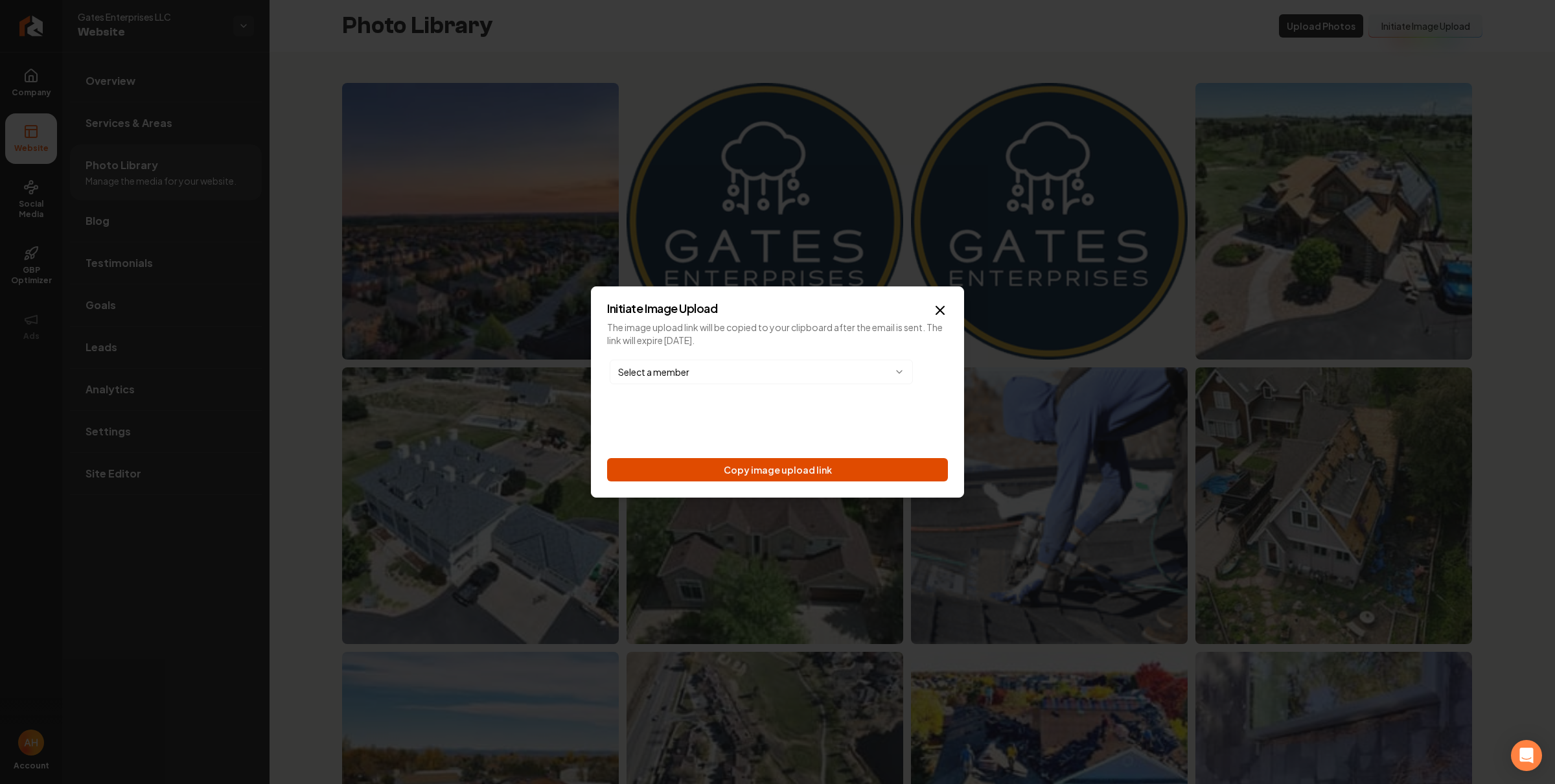
click at [834, 467] on button "Copy image upload link" at bounding box center [777, 469] width 341 height 23
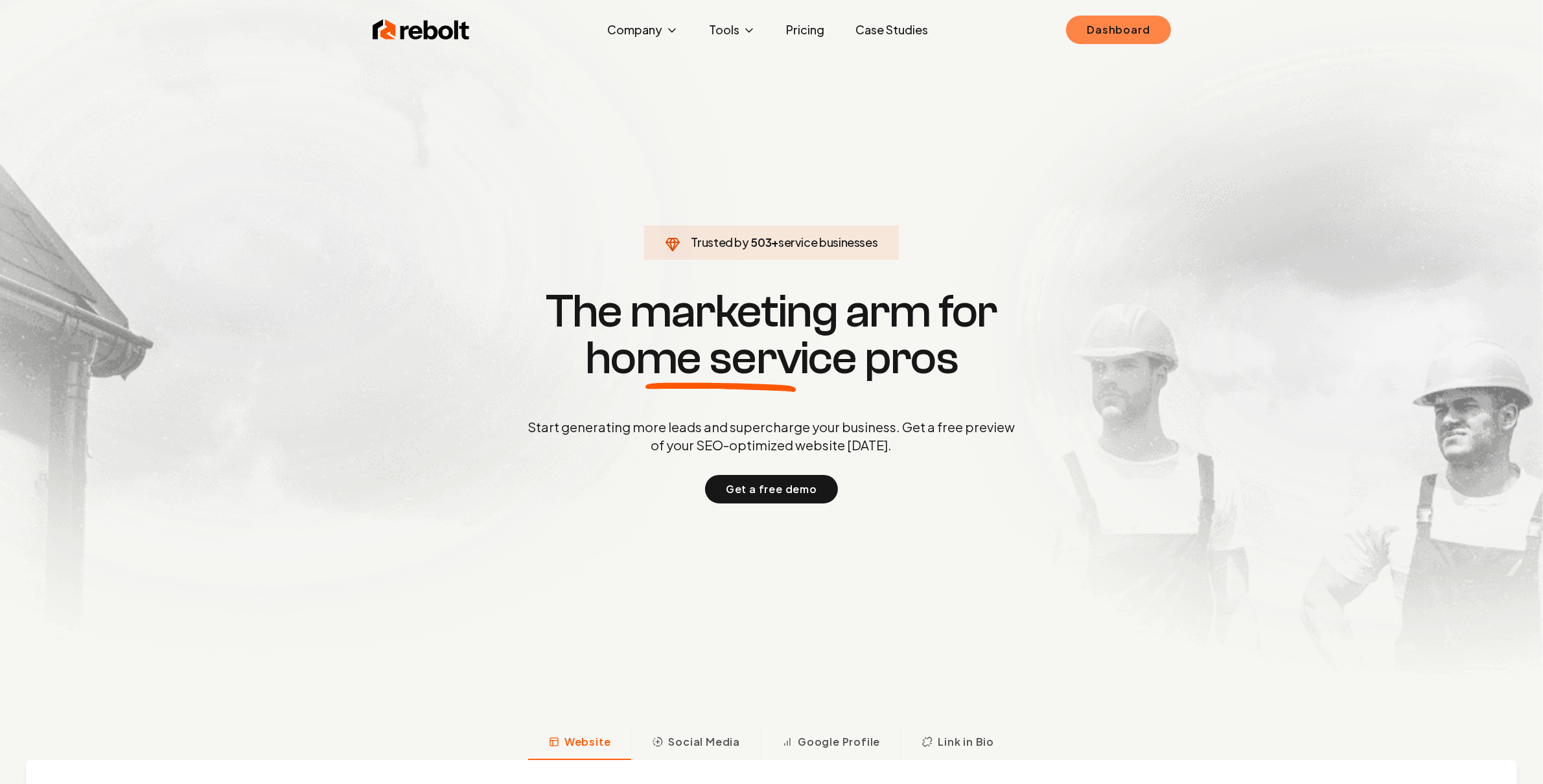
click at [1143, 30] on link "Dashboard" at bounding box center [1118, 29] width 104 height 28
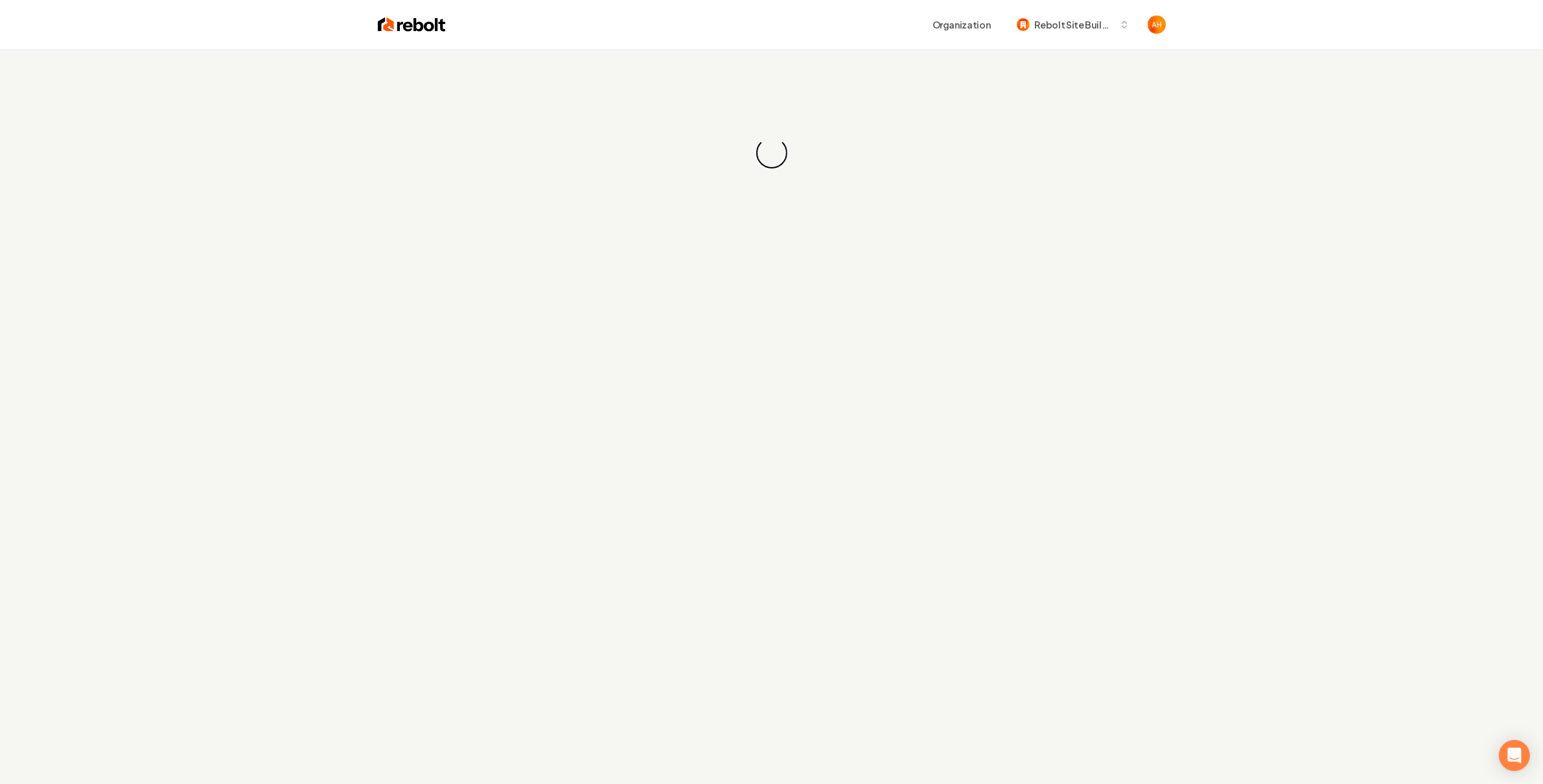
drag, startPoint x: 1131, startPoint y: 29, endPoint x: 784, endPoint y: 26, distance: 347.0
click at [781, 28] on div "Organization Rebolt Site Builder" at bounding box center [805, 25] width 719 height 23
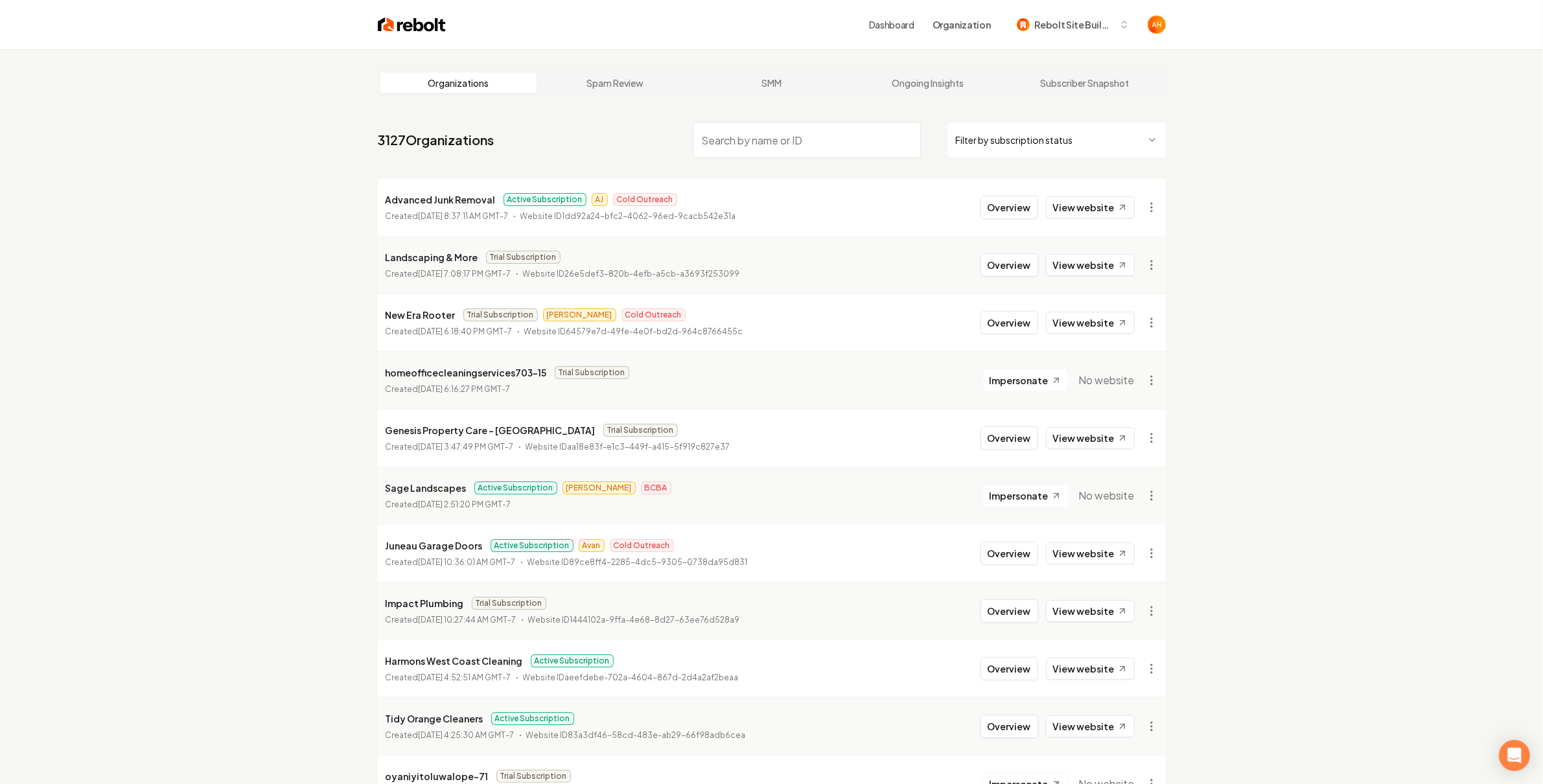
click at [756, 146] on input "search" at bounding box center [807, 140] width 228 height 36
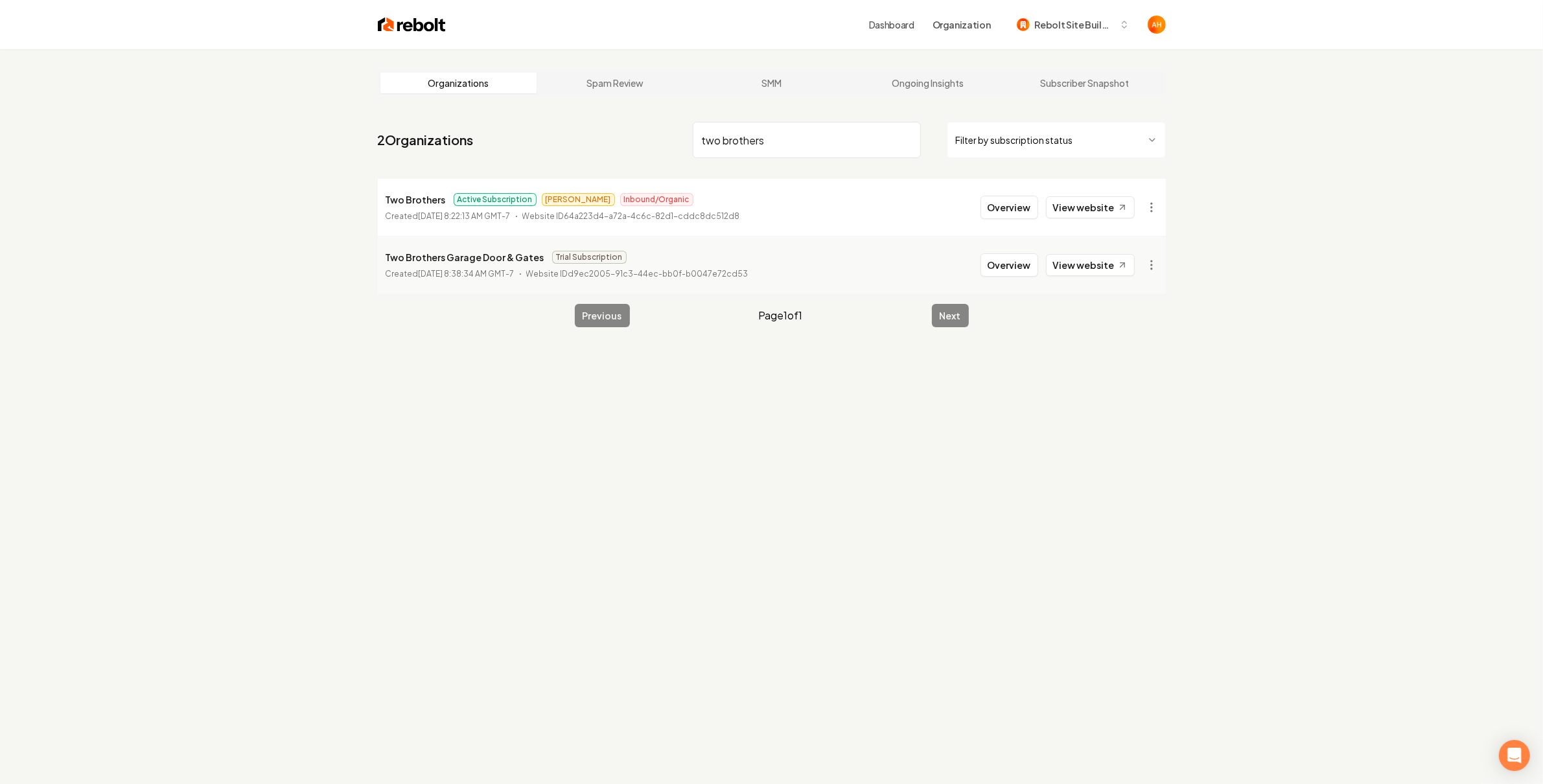
type input "two brothers"
click at [427, 202] on p "Two Brothers" at bounding box center [416, 199] width 60 height 15
copy p "Two Brothers"
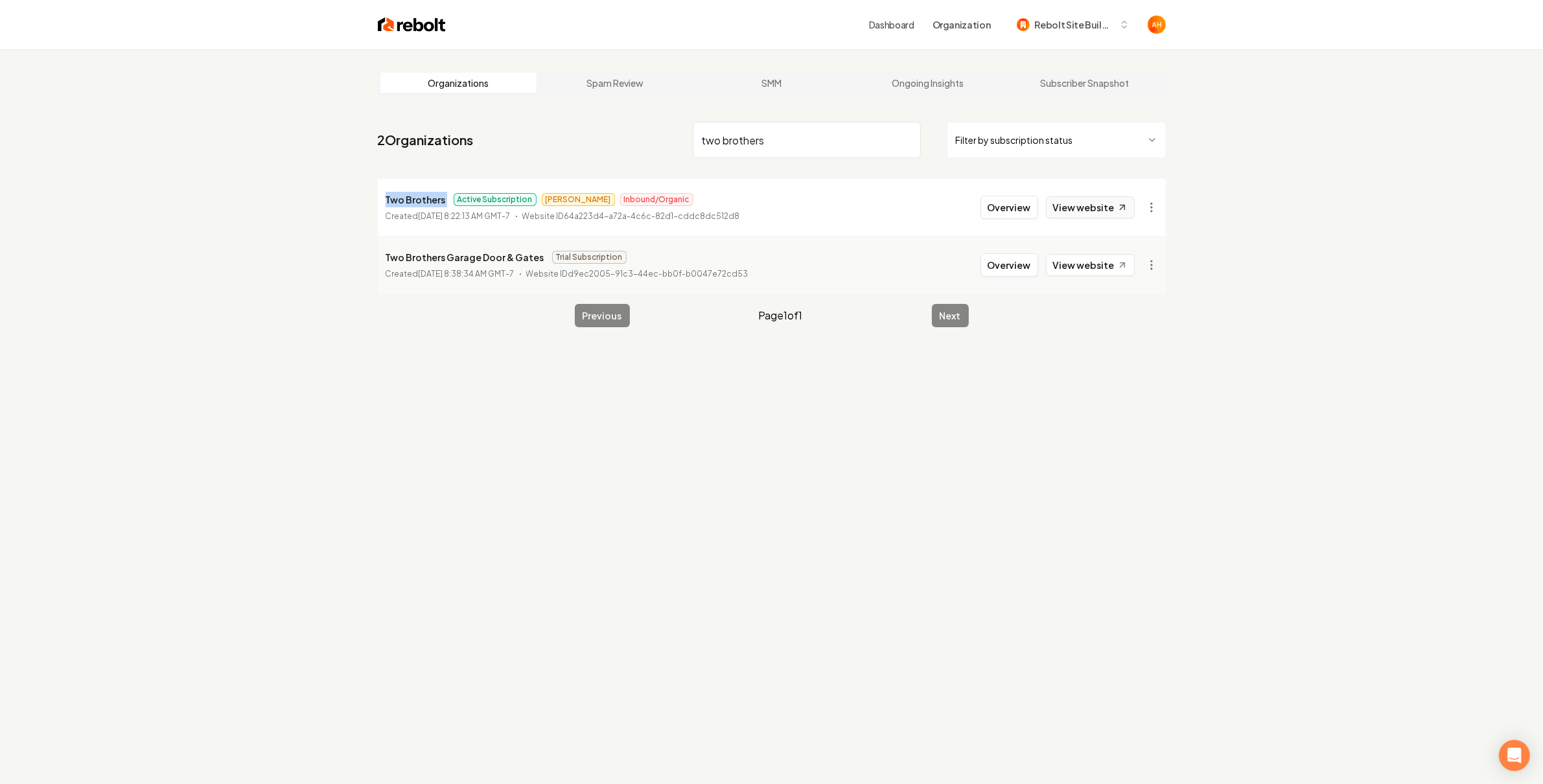
click at [1102, 207] on link "View website" at bounding box center [1090, 207] width 89 height 22
